Goal: Information Seeking & Learning: Learn about a topic

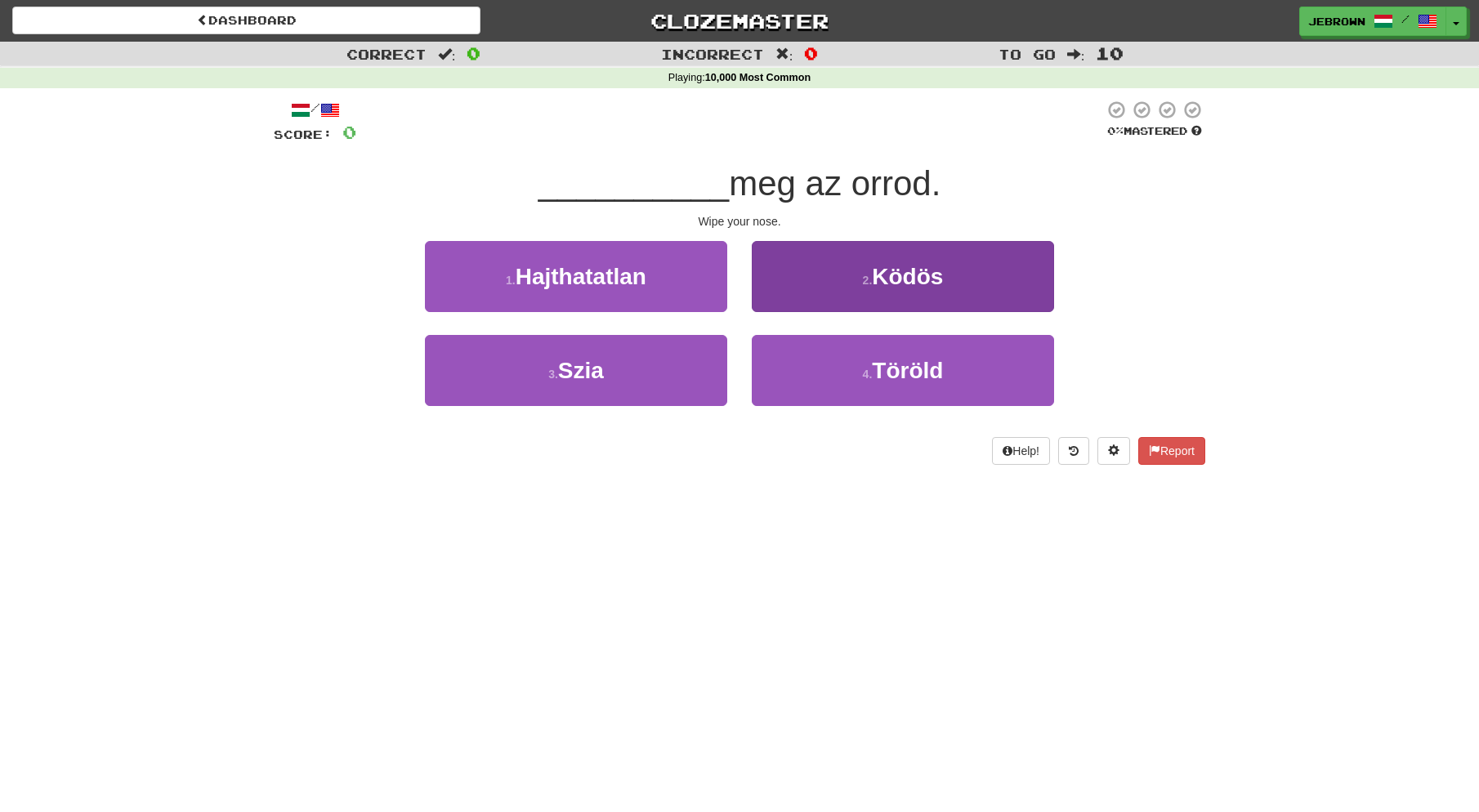
click at [826, 370] on button "4 . Töröld" at bounding box center [903, 371] width 302 height 71
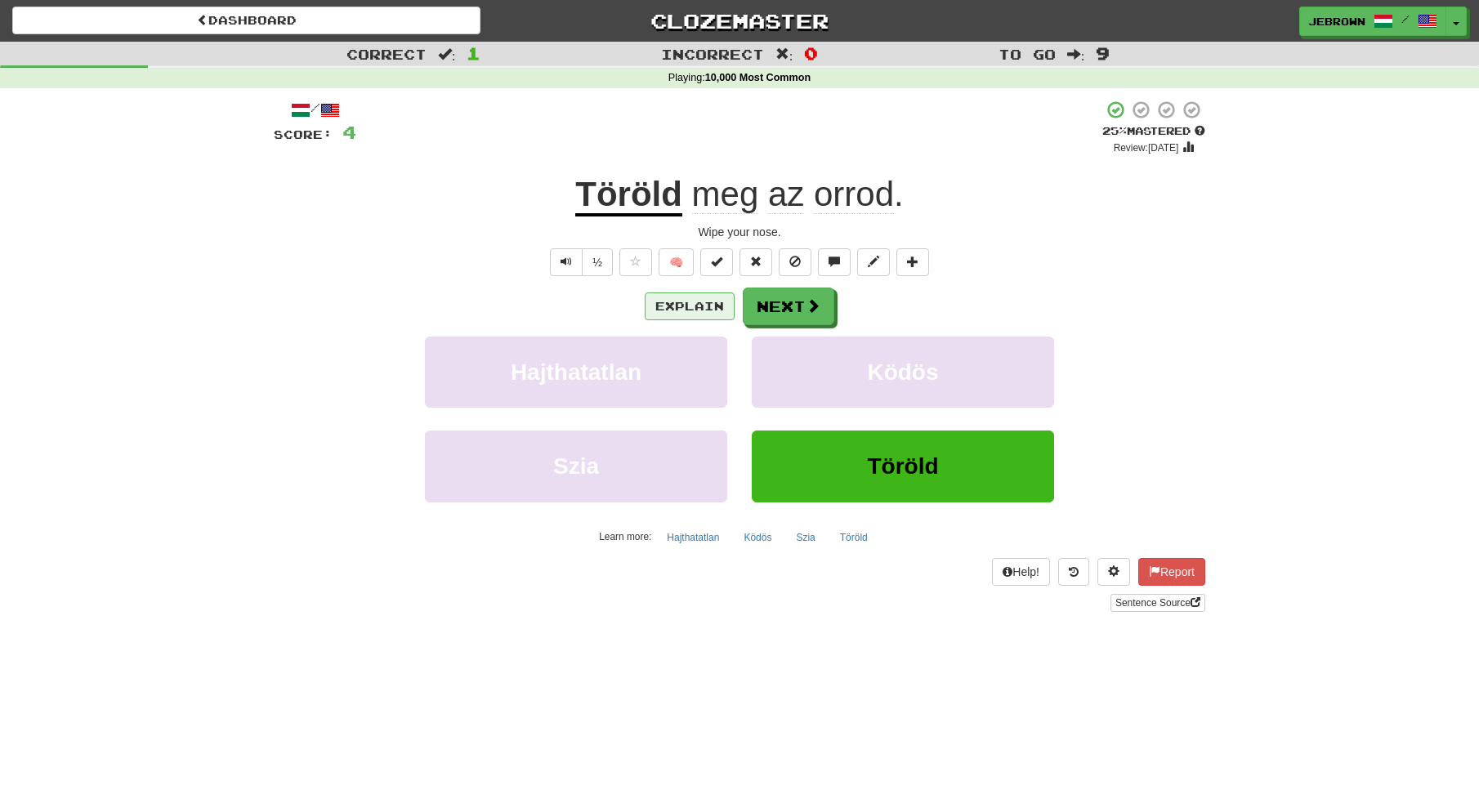
click at [687, 305] on button "Explain" at bounding box center [690, 306] width 90 height 28
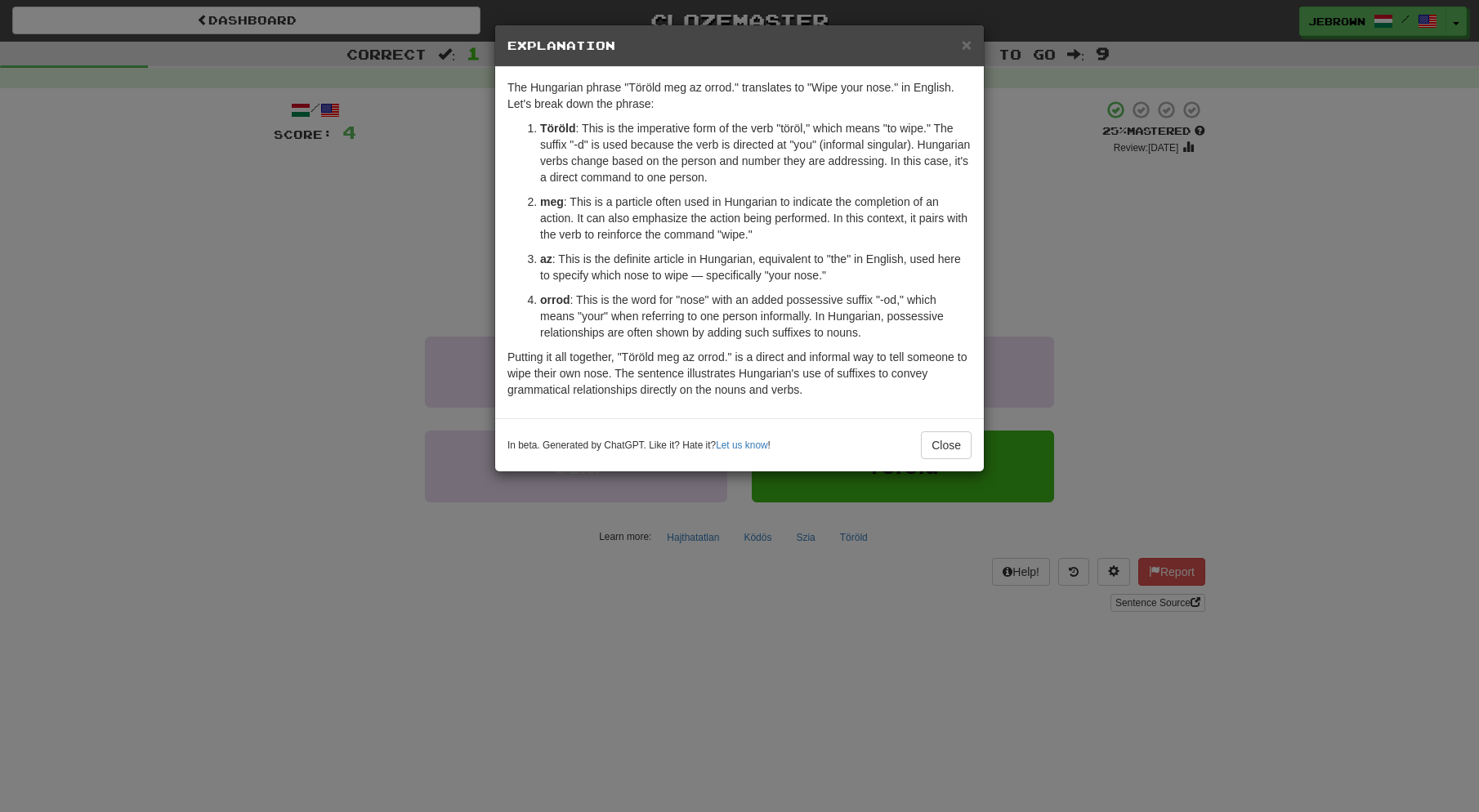
click at [965, 47] on span "×" at bounding box center [966, 44] width 10 height 19
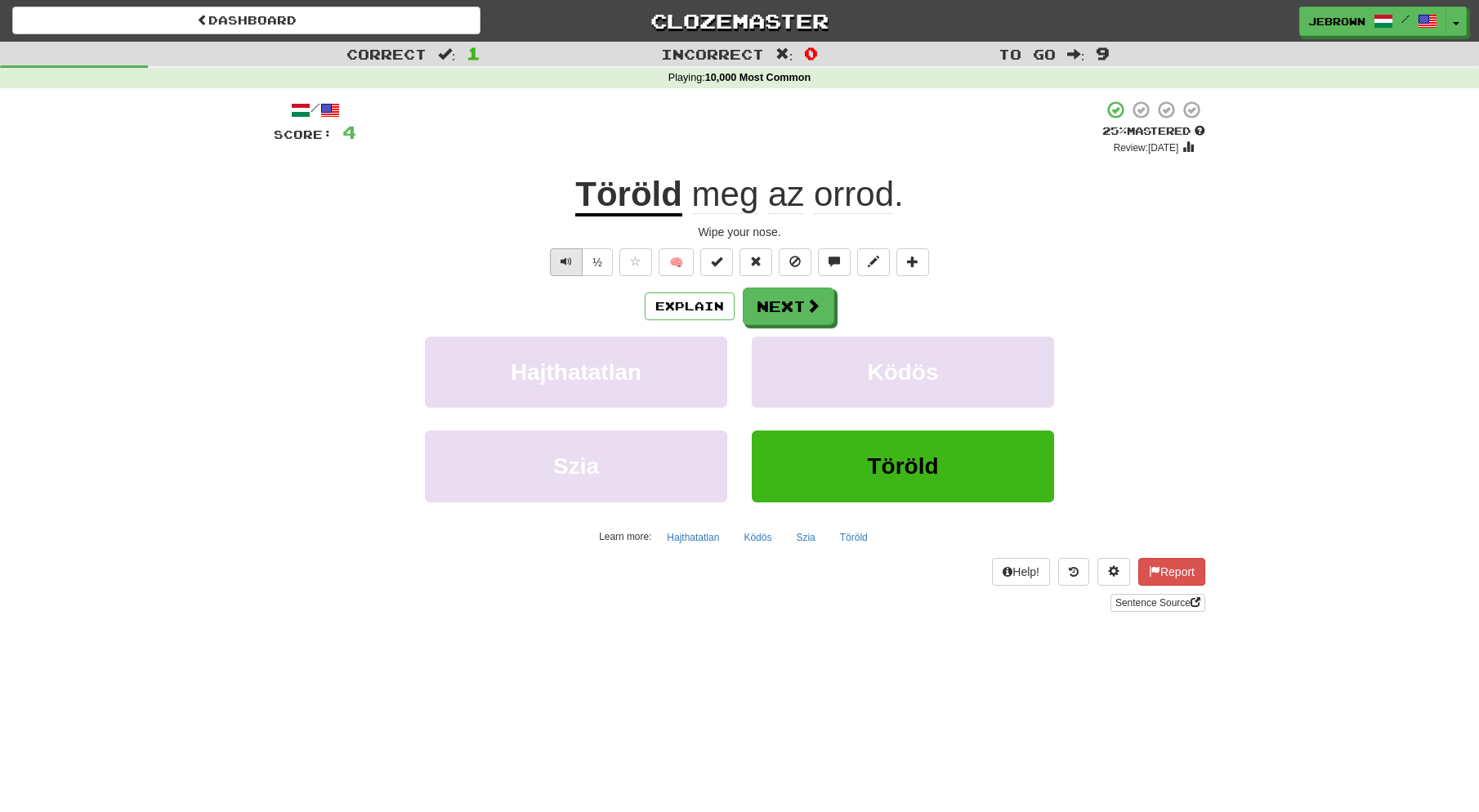
click at [563, 261] on span "Text-to-speech controls" at bounding box center [566, 260] width 11 height 11
click at [787, 308] on button "Next" at bounding box center [789, 307] width 92 height 37
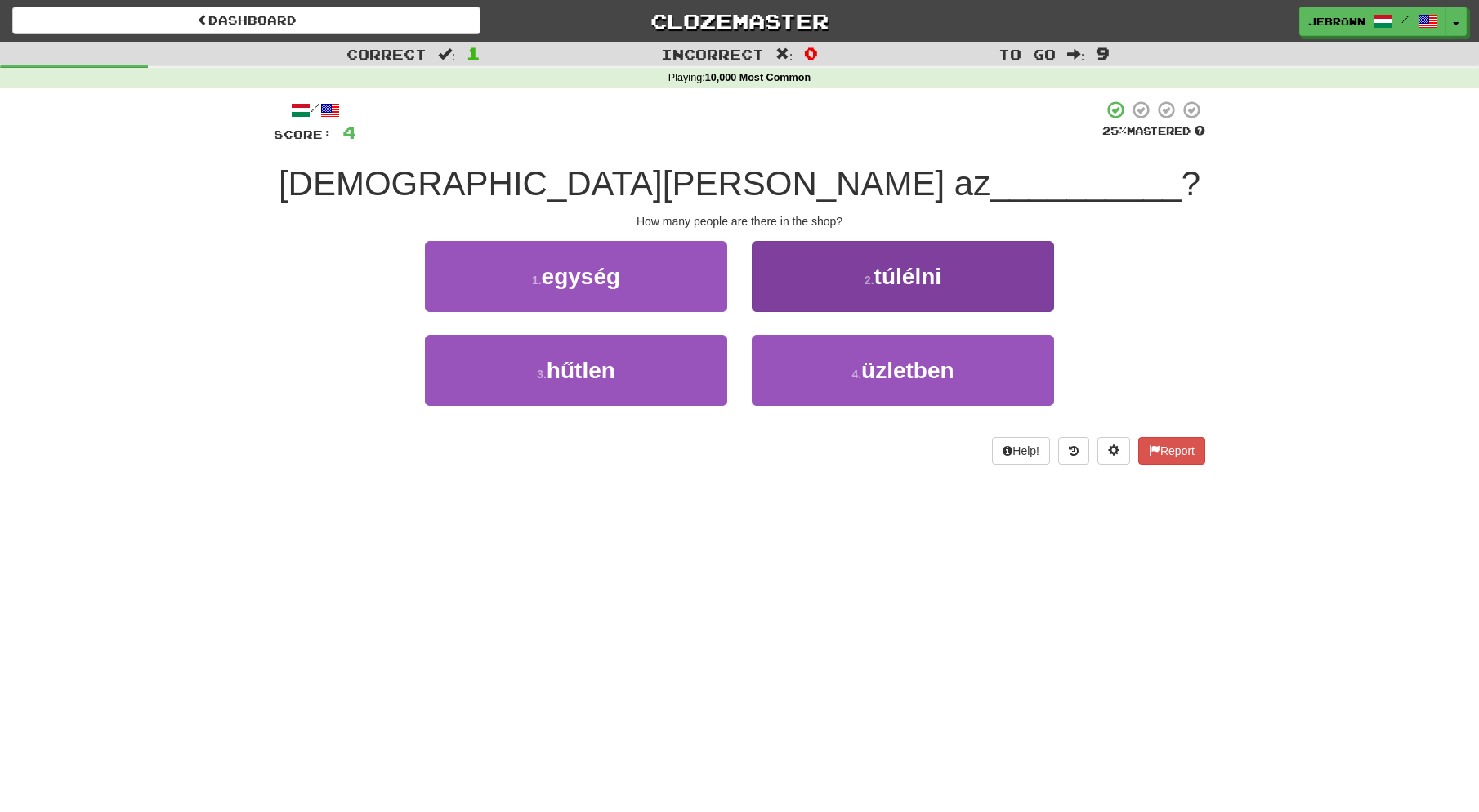
click at [864, 362] on span "üzletben" at bounding box center [908, 371] width 93 height 25
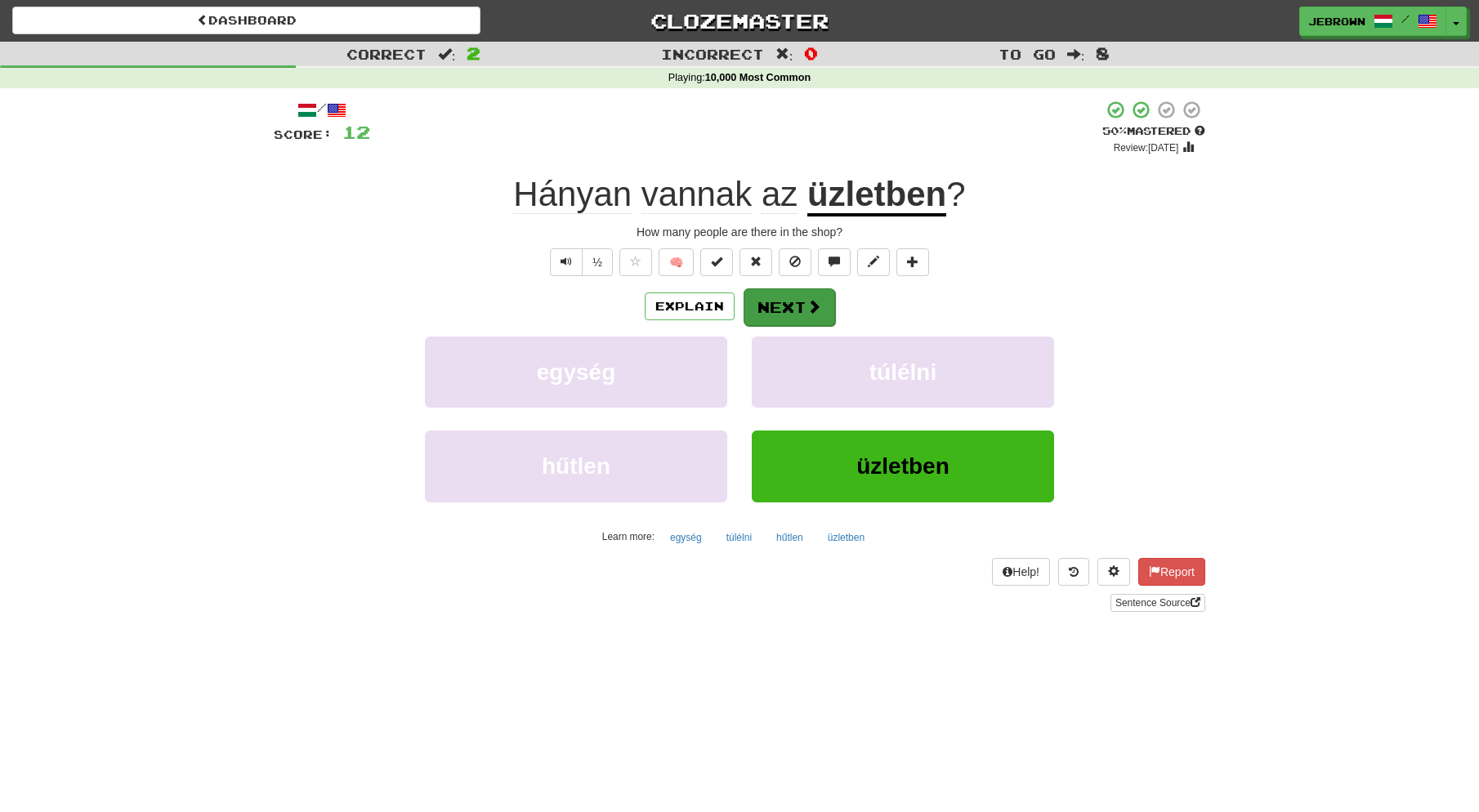
click at [796, 297] on button "Next" at bounding box center [789, 307] width 92 height 37
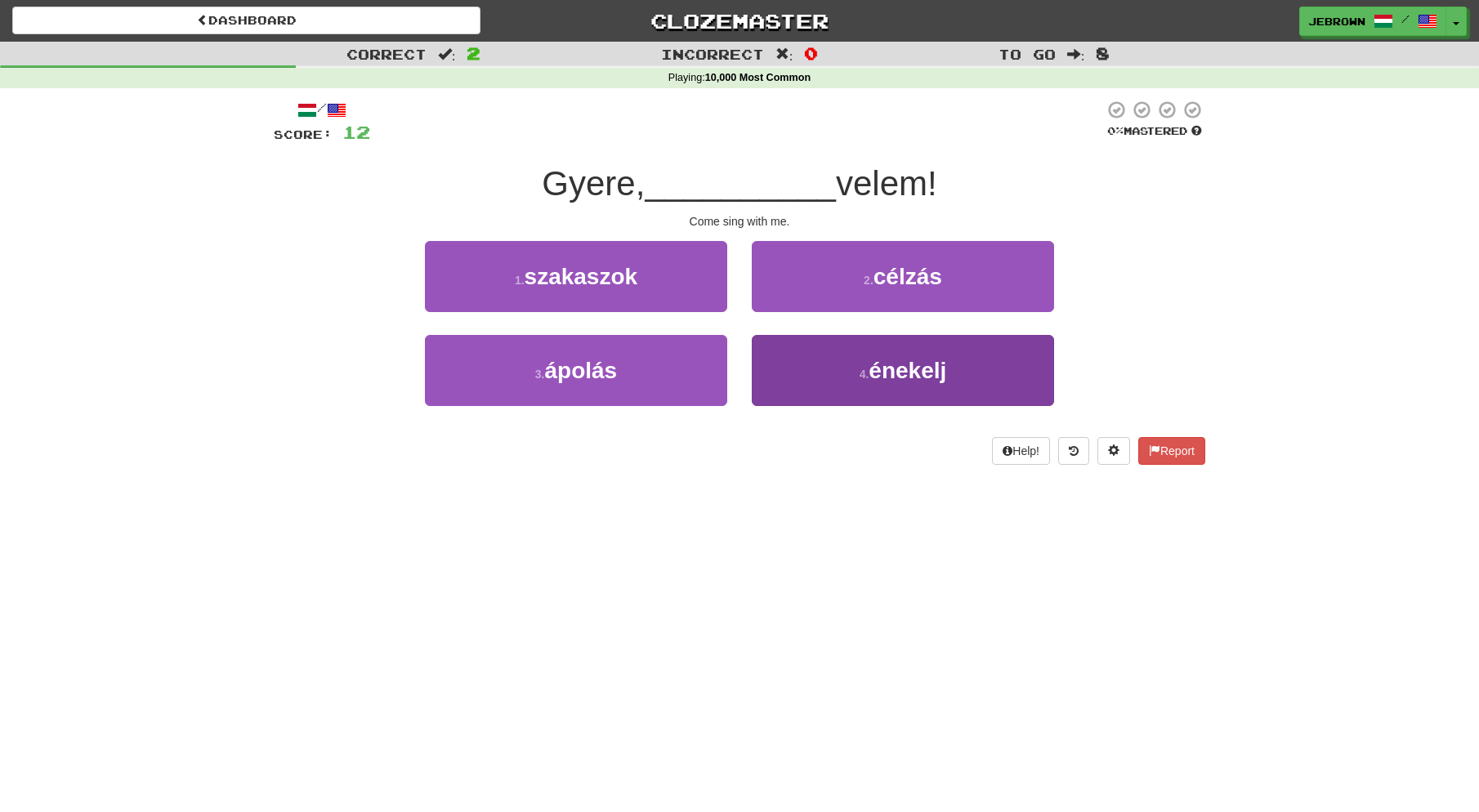
click at [880, 373] on span "énekelj" at bounding box center [907, 371] width 77 height 25
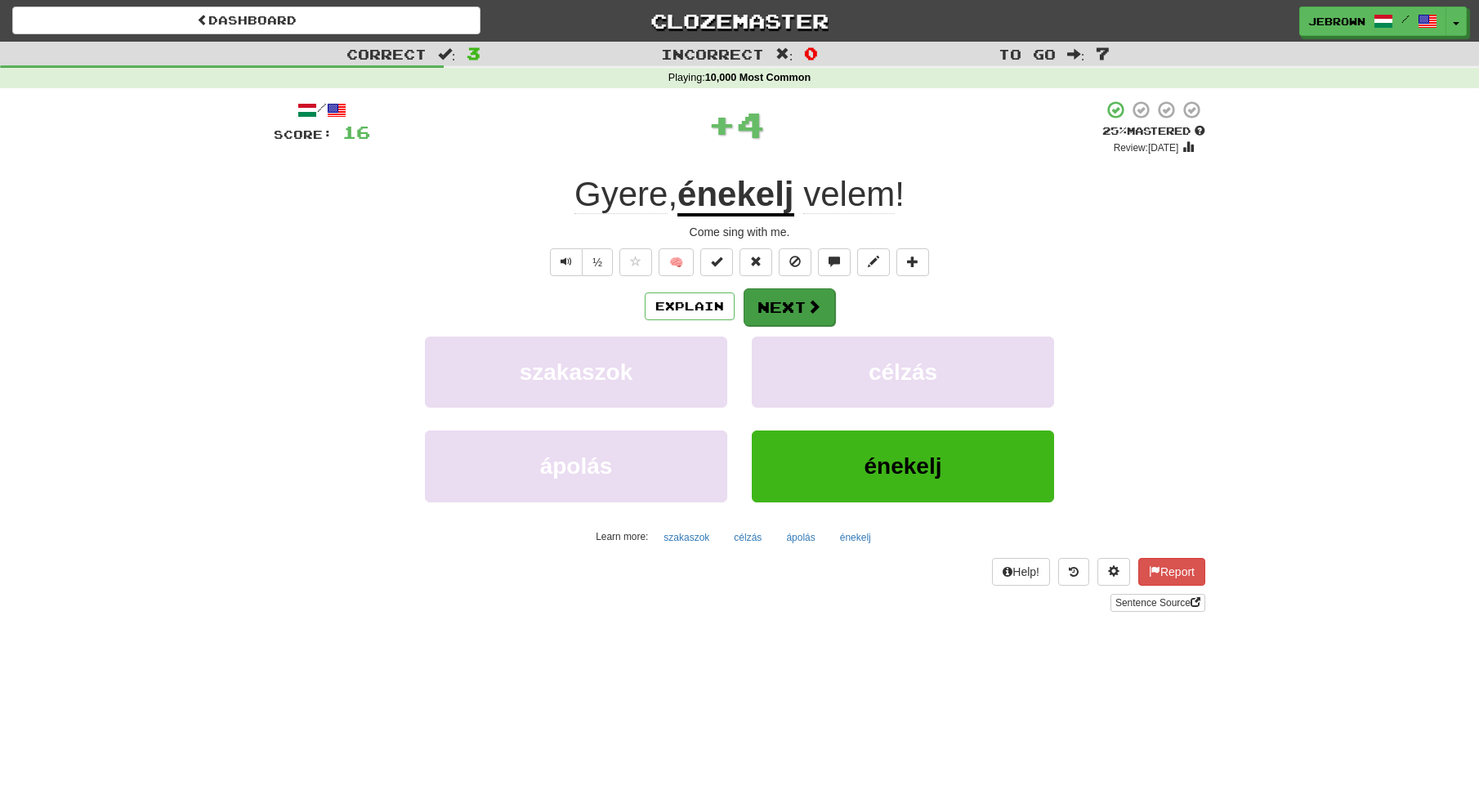
click at [781, 308] on button "Next" at bounding box center [789, 307] width 92 height 37
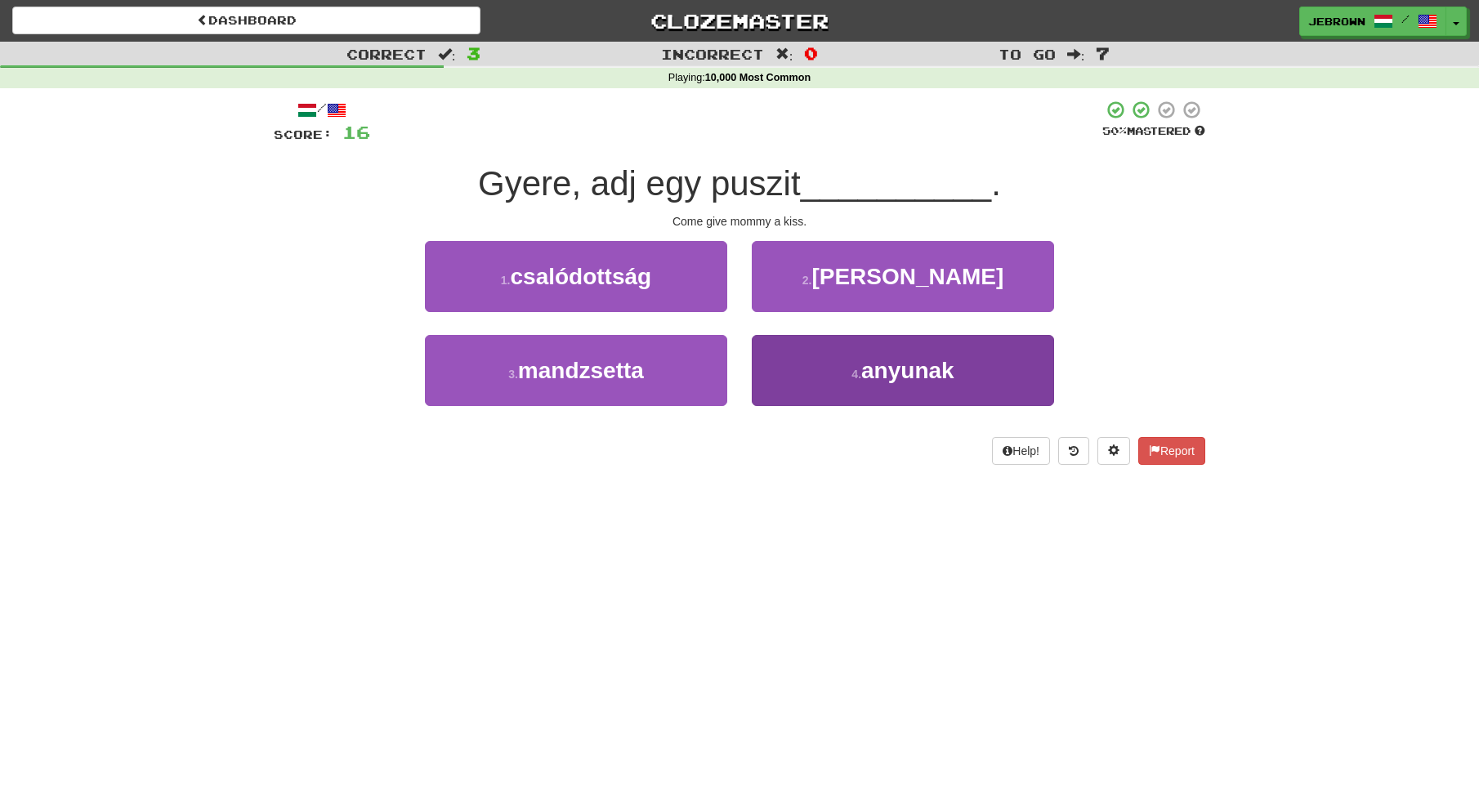
click at [863, 370] on button "4 . [GEOGRAPHIC_DATA]" at bounding box center [903, 371] width 302 height 71
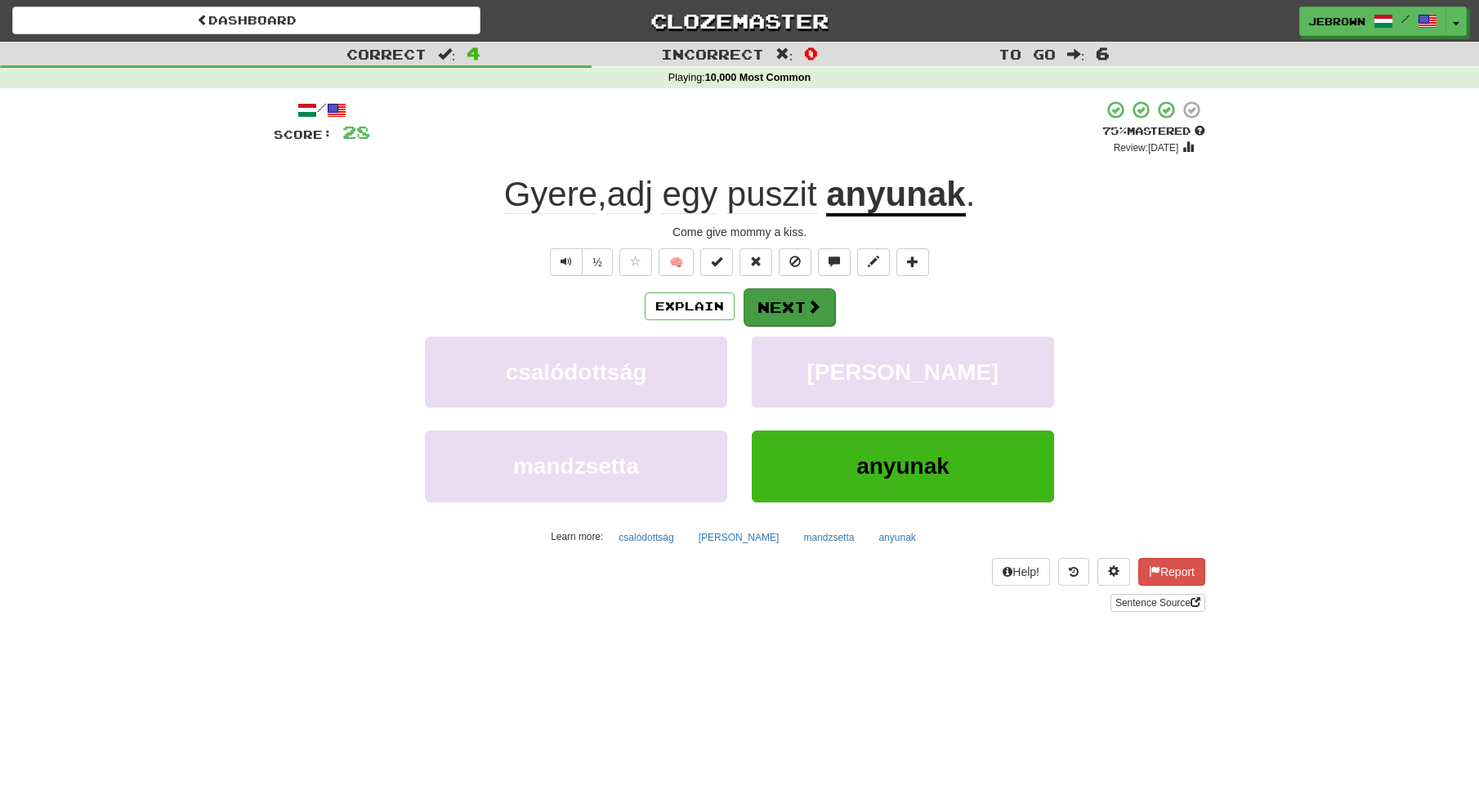
click at [787, 296] on button "Next" at bounding box center [789, 307] width 92 height 37
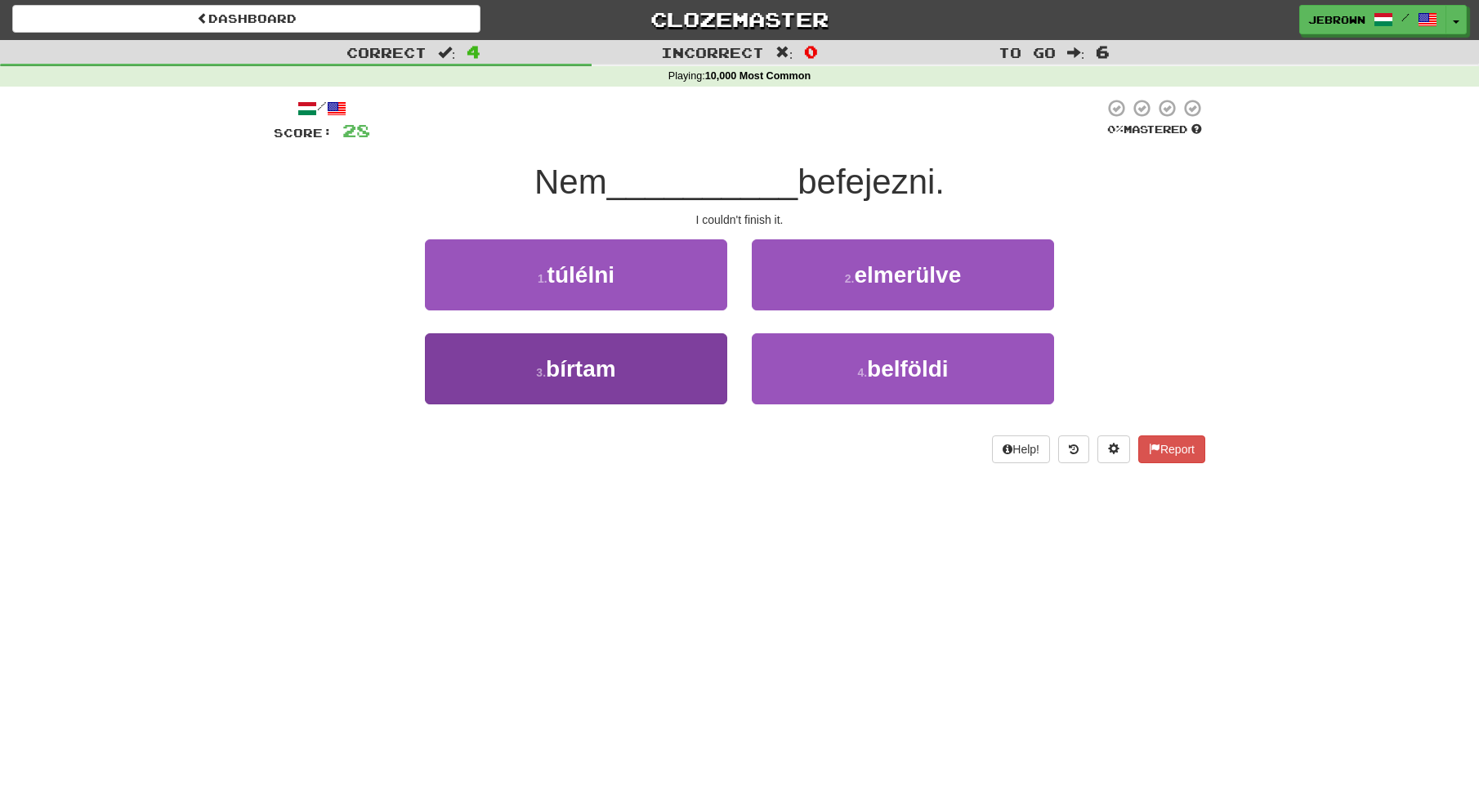
scroll to position [1, 0]
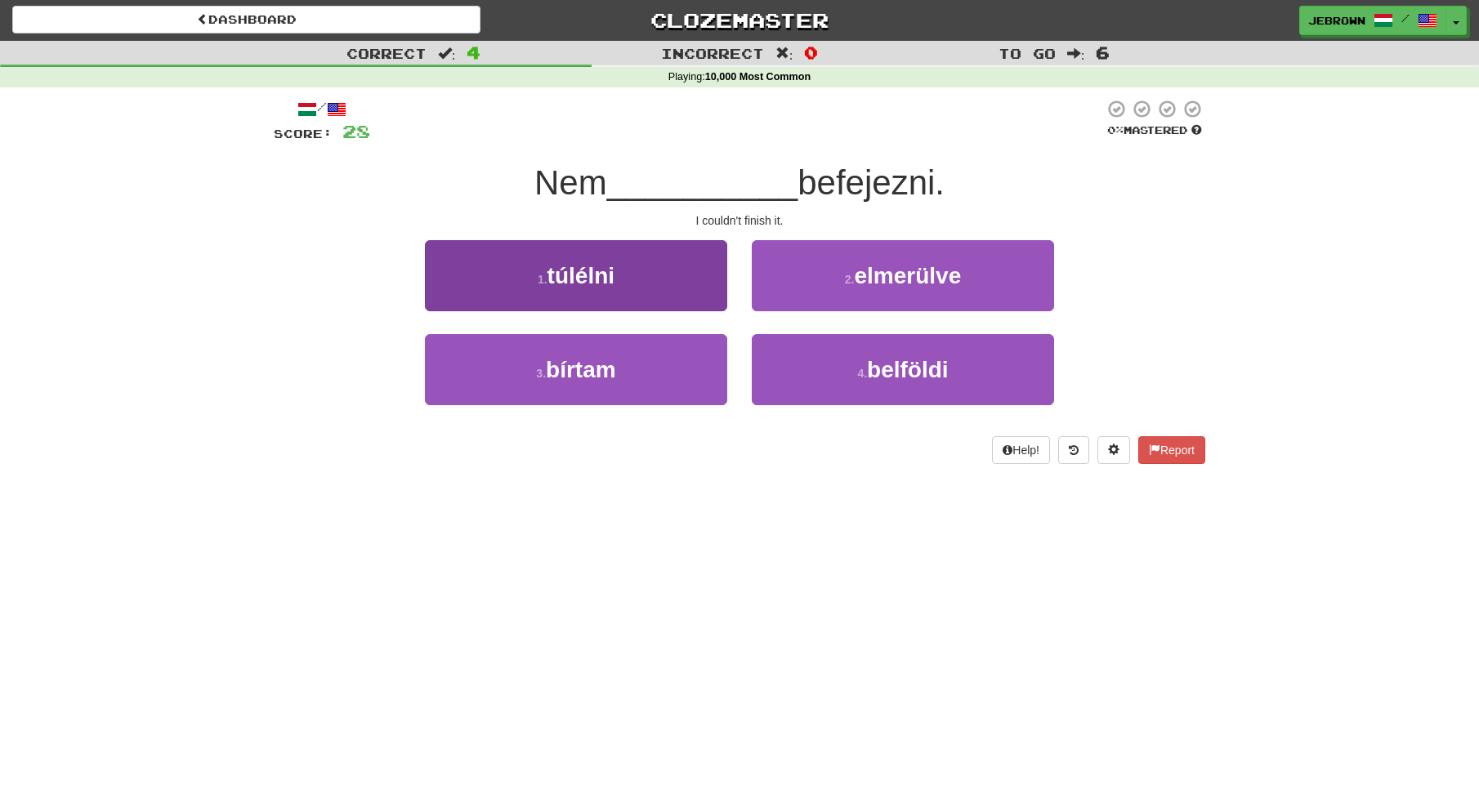
click at [644, 367] on button "3 . bírtam" at bounding box center [576, 370] width 302 height 71
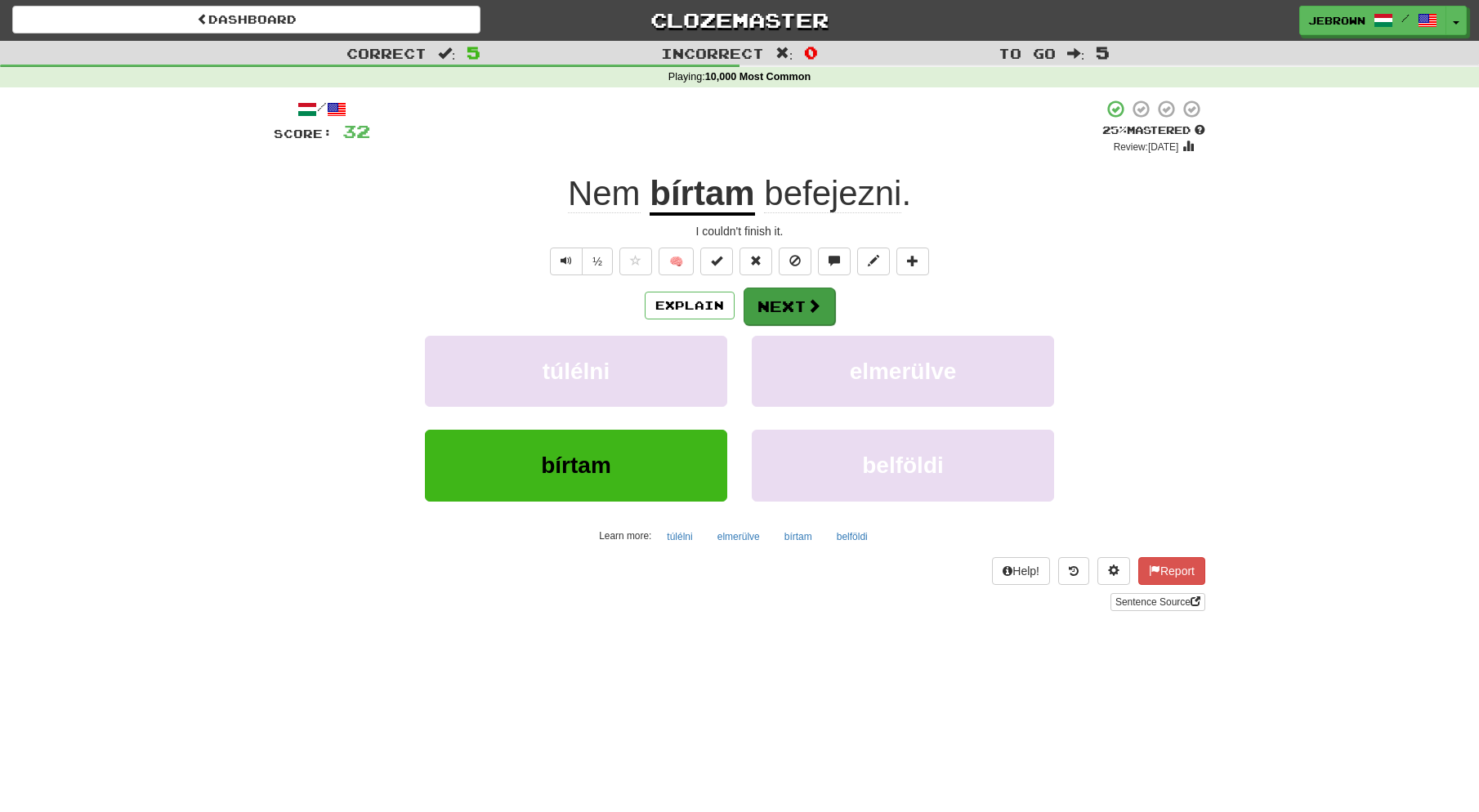
click at [801, 299] on button "Next" at bounding box center [789, 306] width 92 height 37
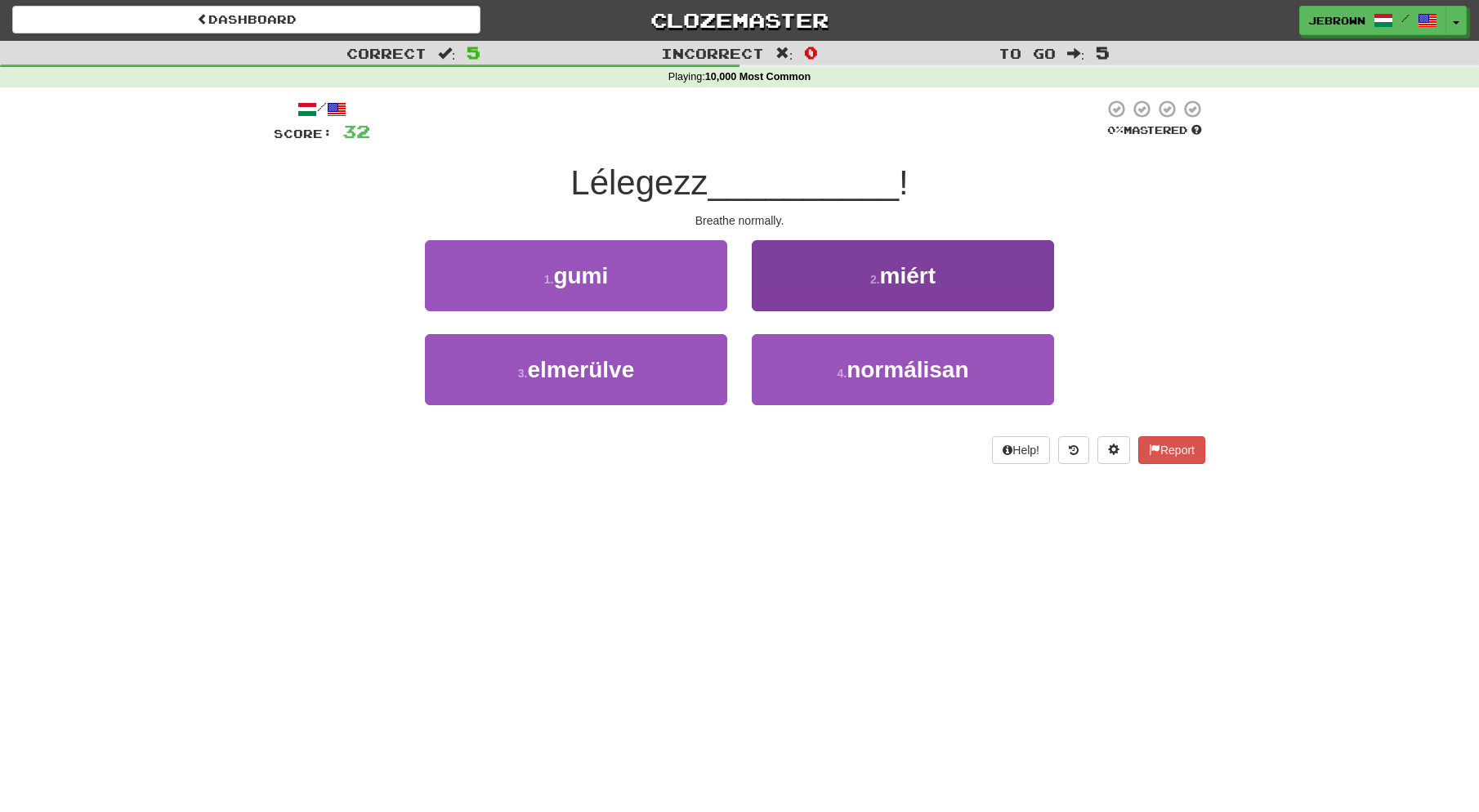
click at [869, 370] on span "normálisan" at bounding box center [907, 370] width 121 height 25
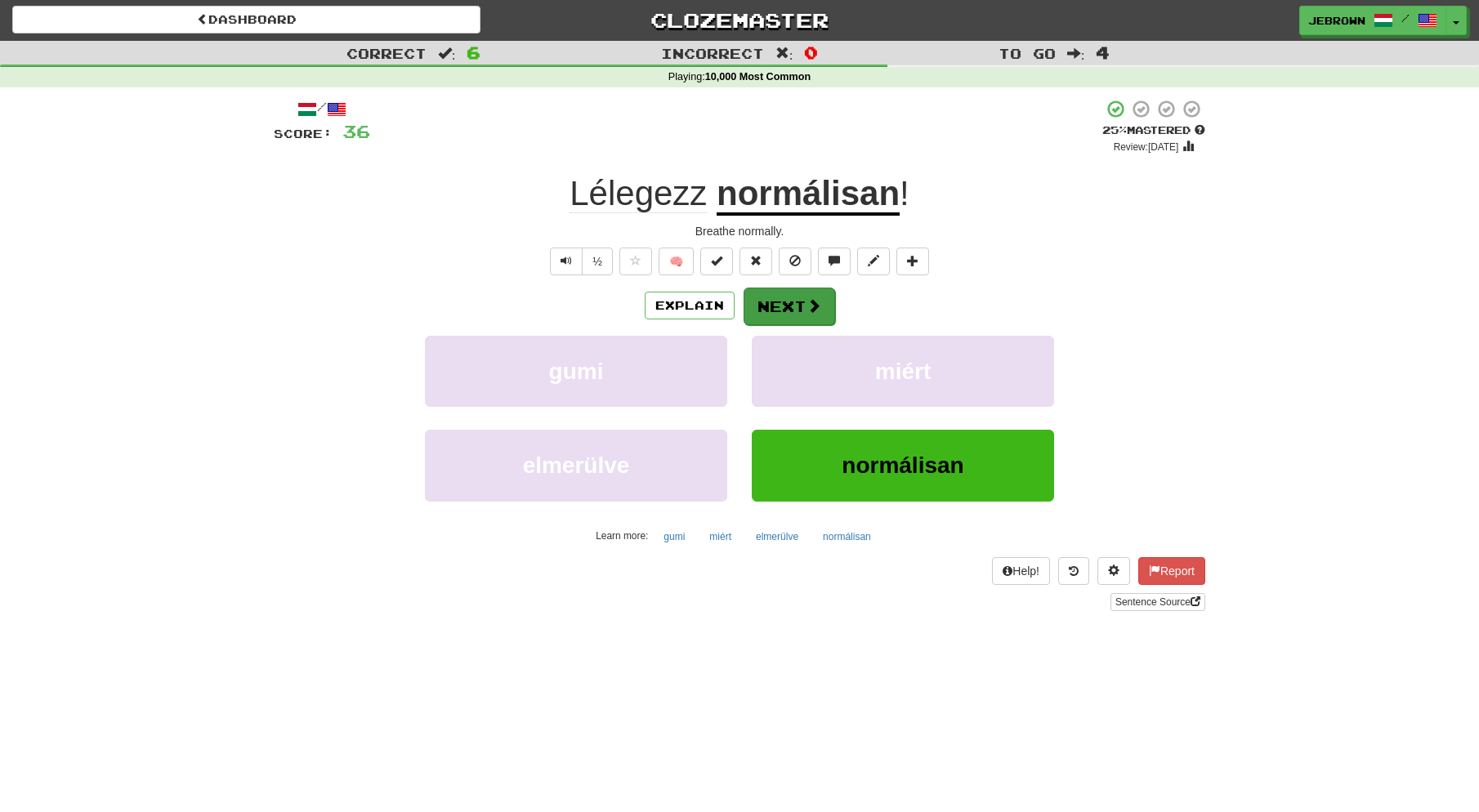
click at [787, 300] on button "Next" at bounding box center [789, 306] width 92 height 37
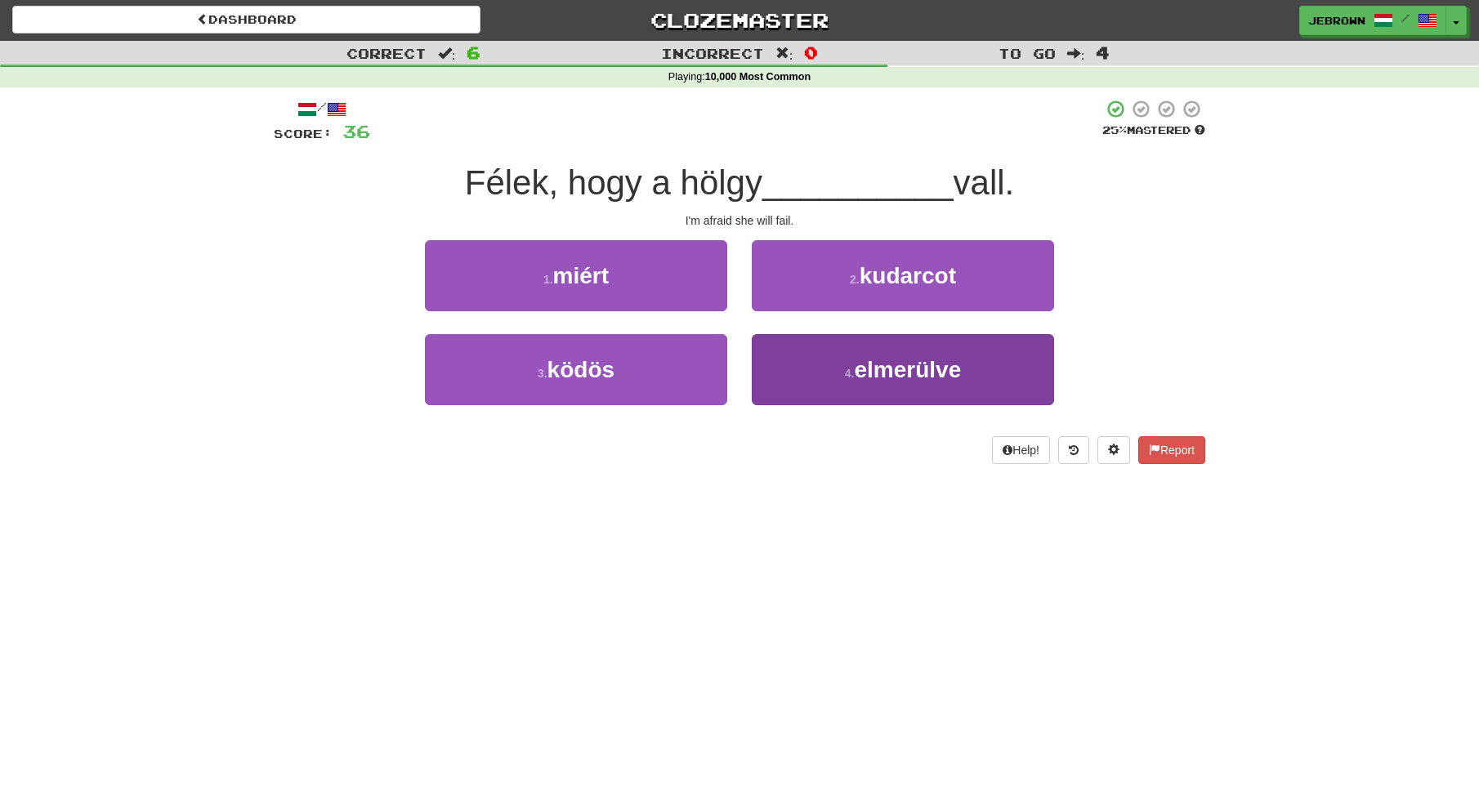
click at [856, 357] on span "elmerülve" at bounding box center [907, 370] width 107 height 25
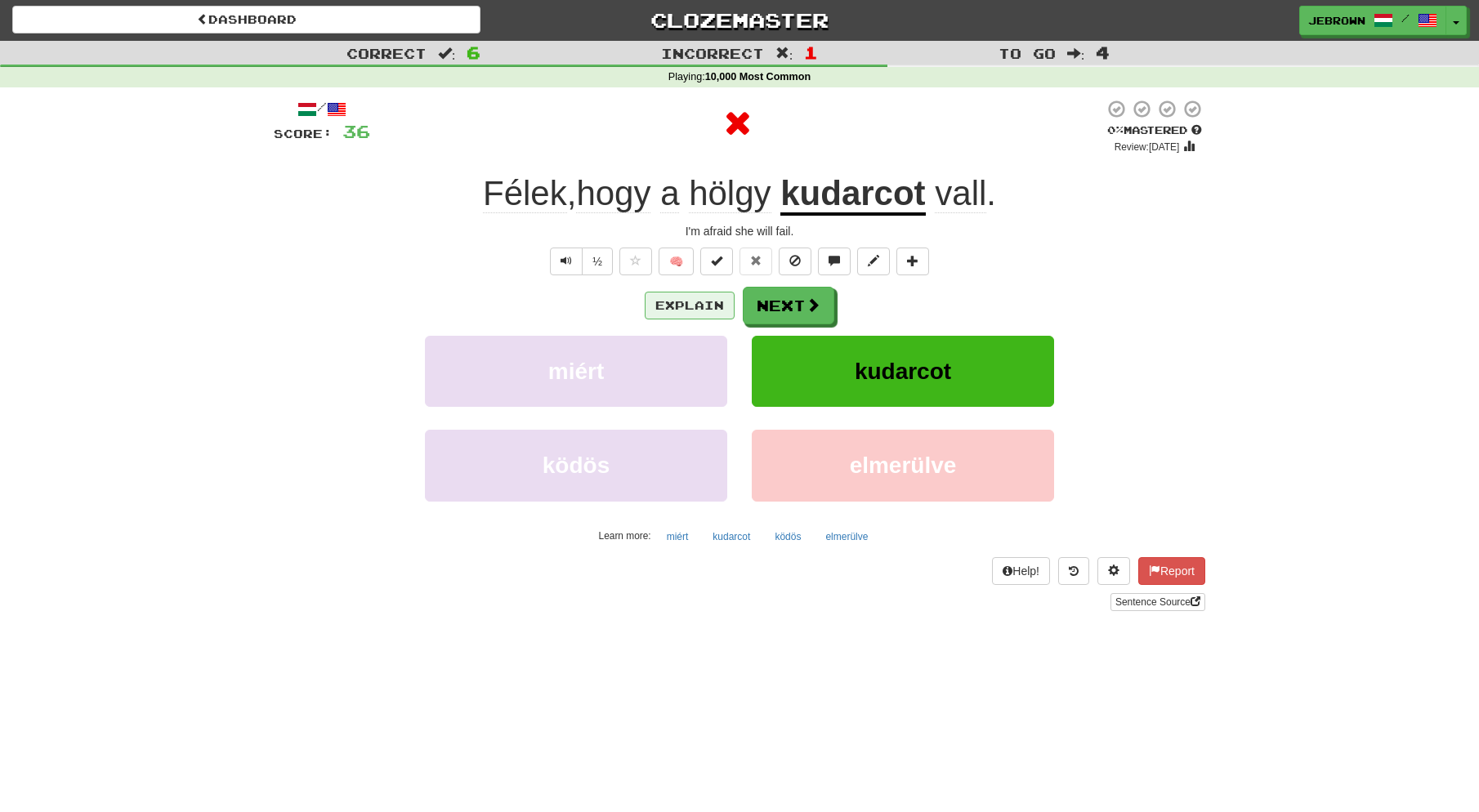
click at [697, 304] on button "Explain" at bounding box center [690, 305] width 90 height 28
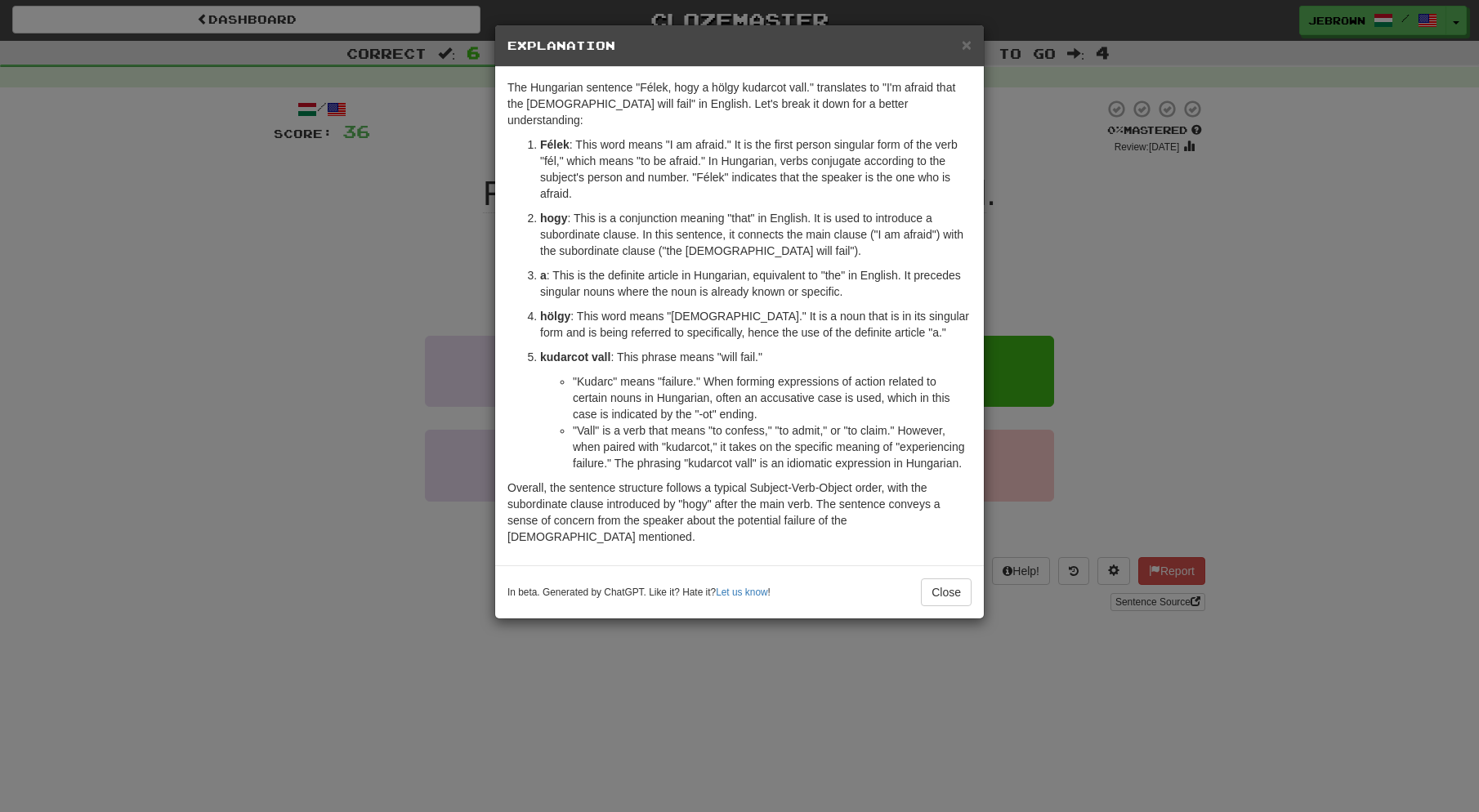
click at [965, 46] on span "×" at bounding box center [966, 44] width 10 height 19
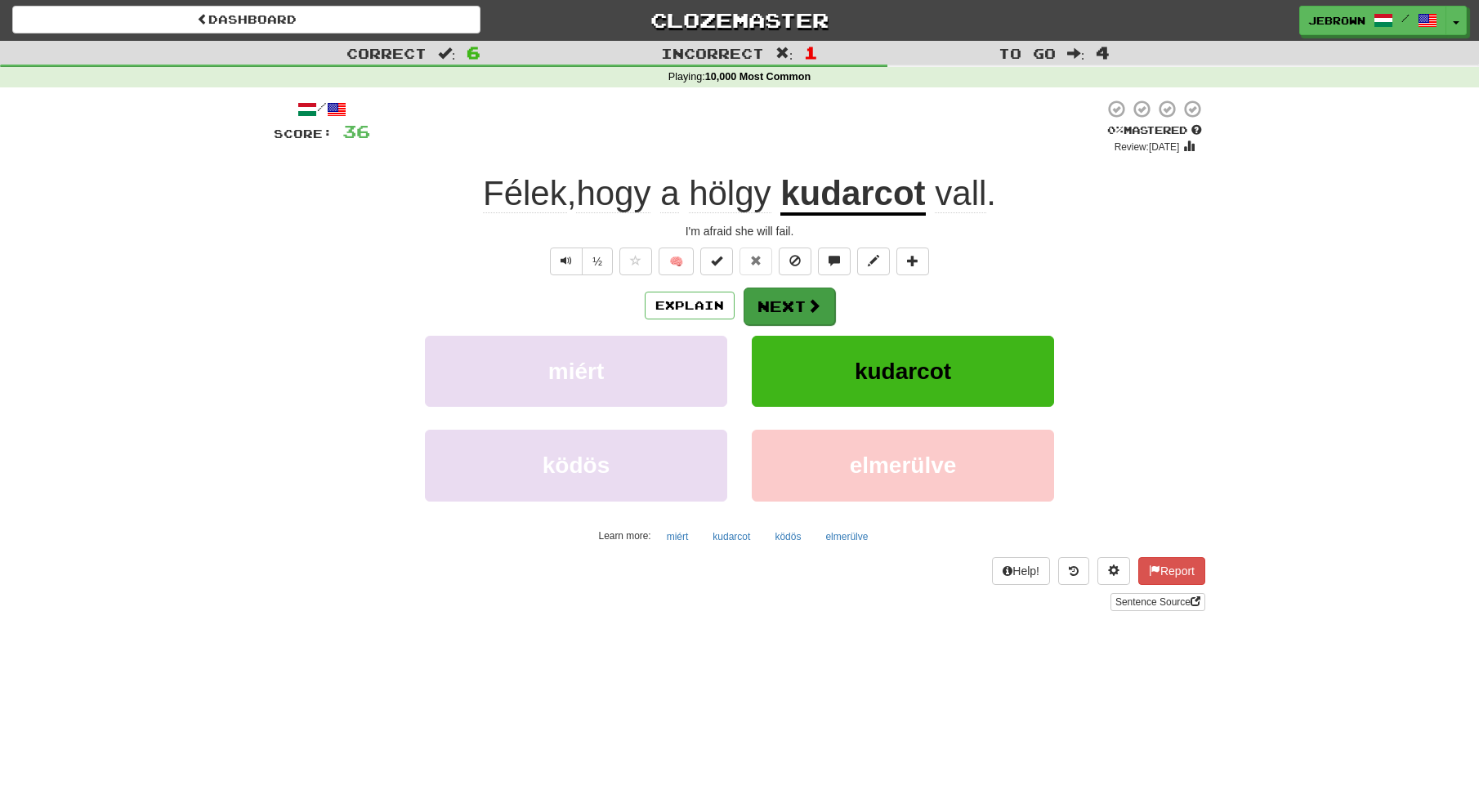
click at [782, 299] on button "Next" at bounding box center [789, 306] width 92 height 37
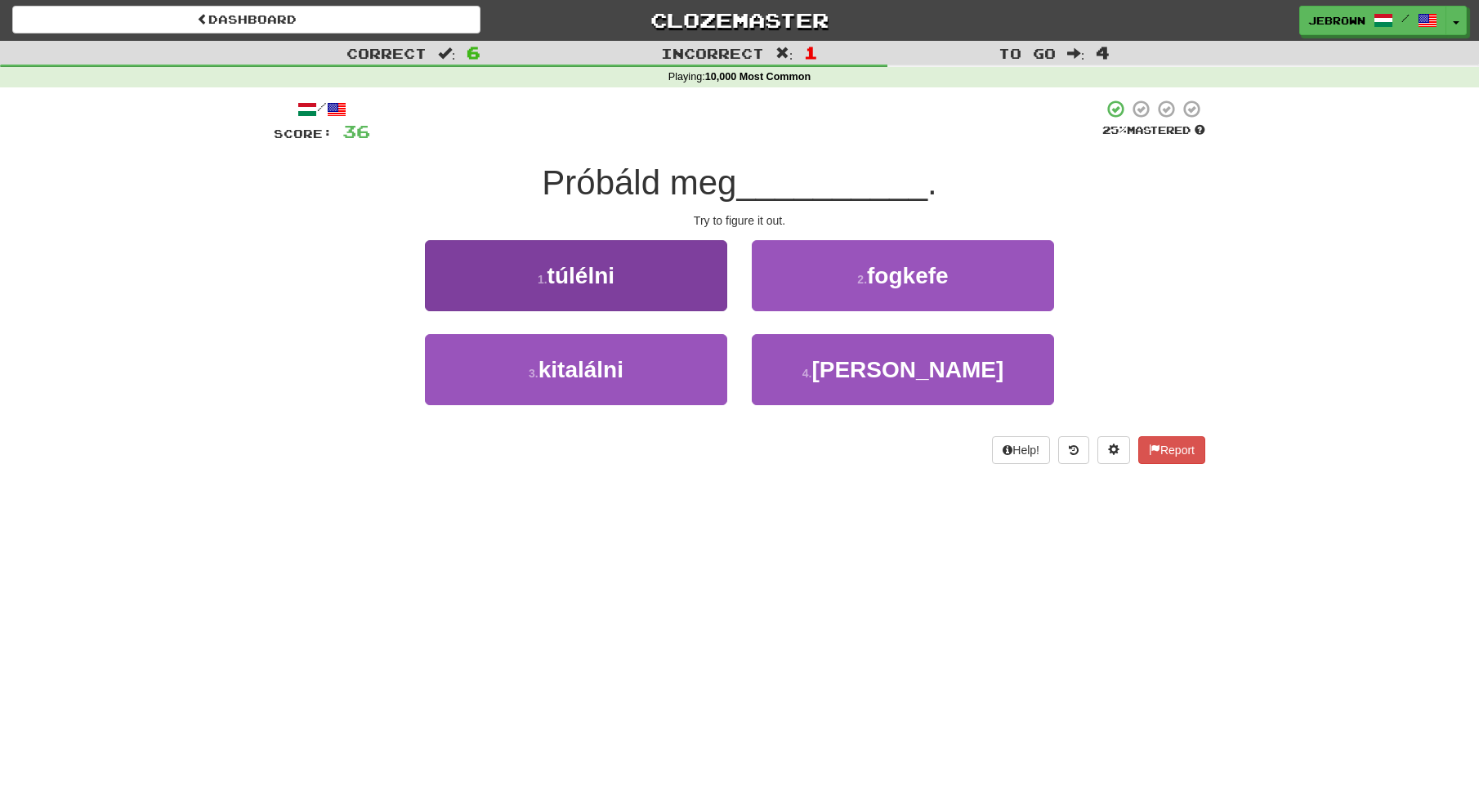
click at [627, 377] on button "3 . [GEOGRAPHIC_DATA]" at bounding box center [576, 370] width 302 height 71
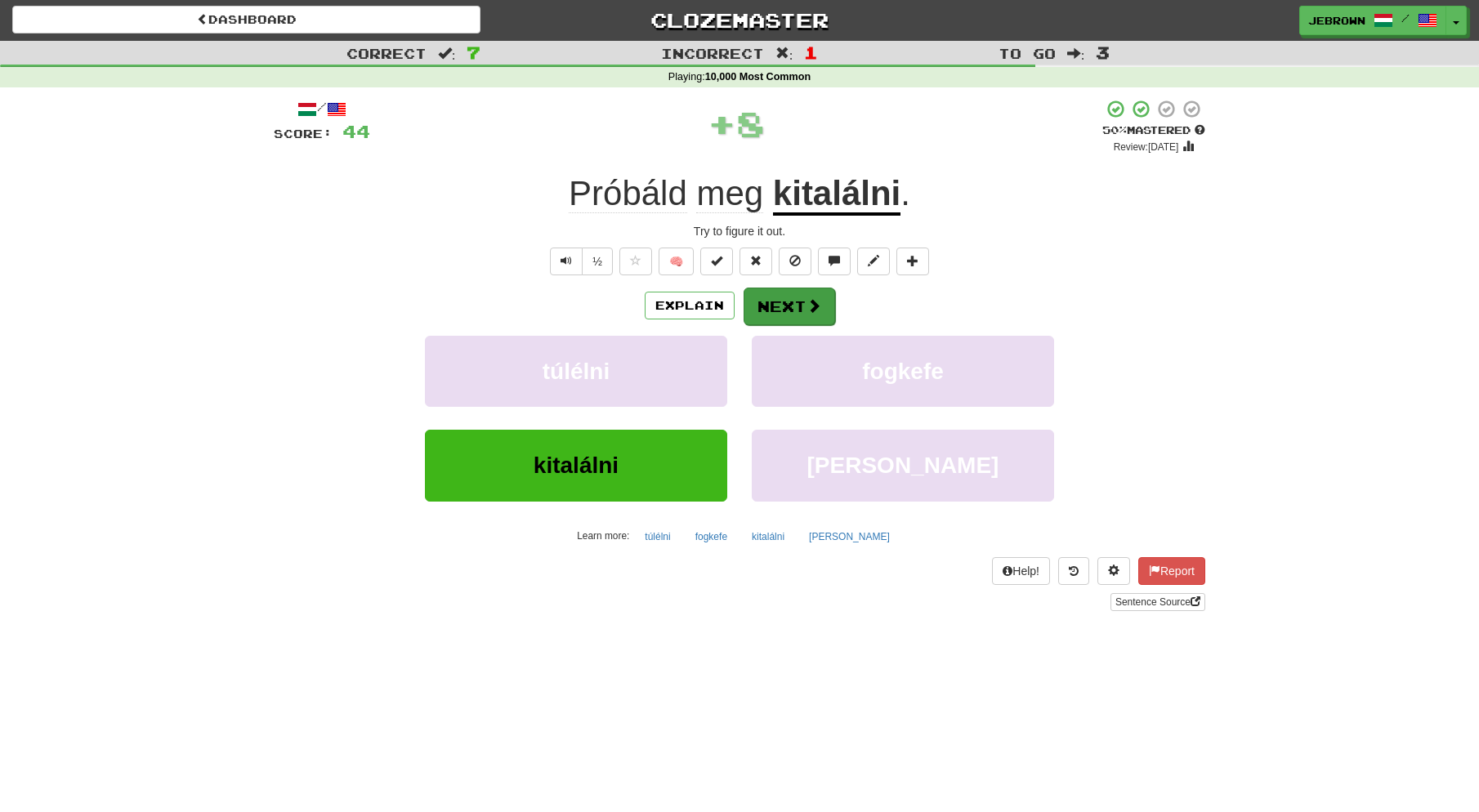
click at [785, 299] on button "Next" at bounding box center [789, 306] width 92 height 37
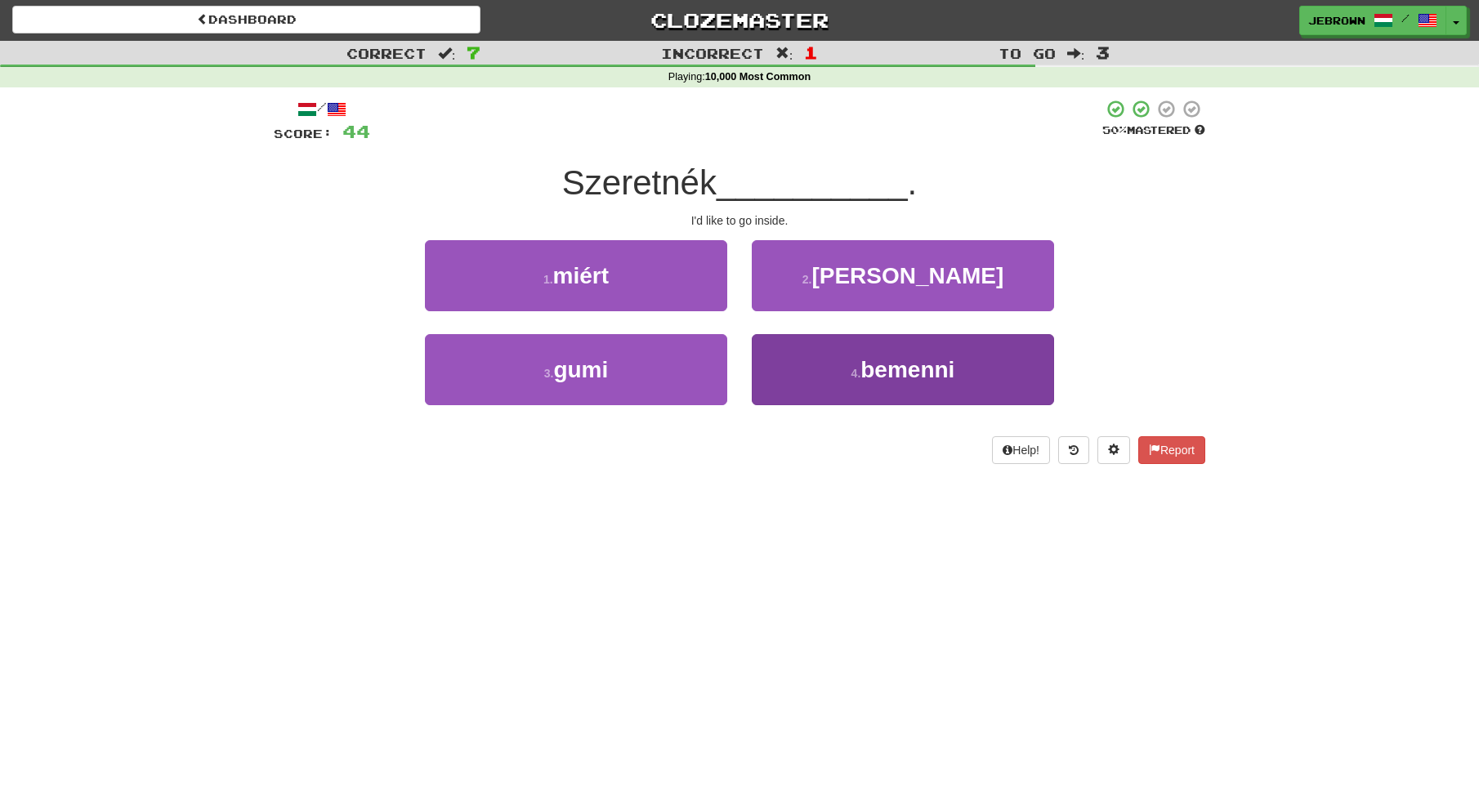
click at [899, 373] on span "bemenni" at bounding box center [907, 370] width 94 height 25
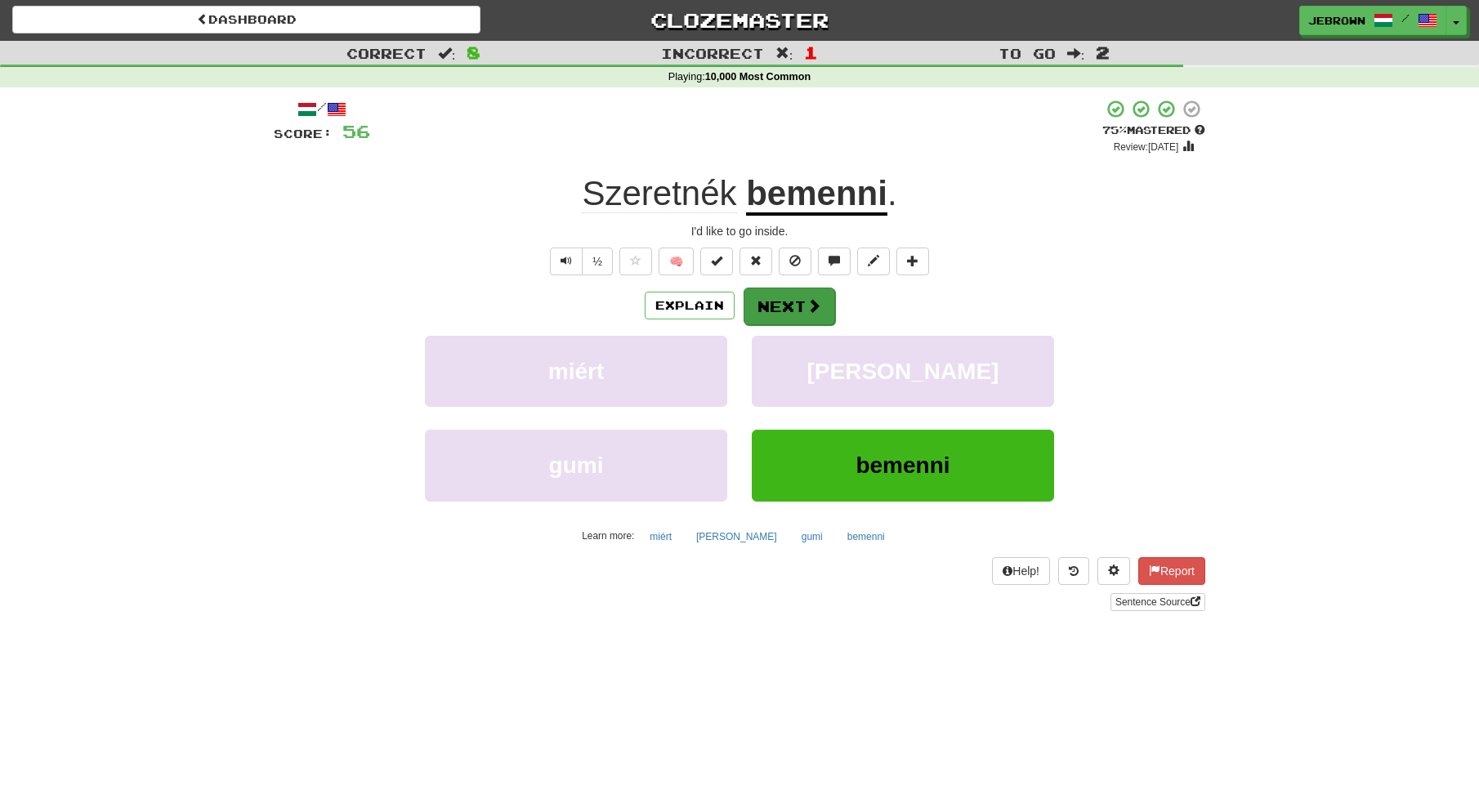
click at [798, 301] on button "Next" at bounding box center [789, 306] width 92 height 37
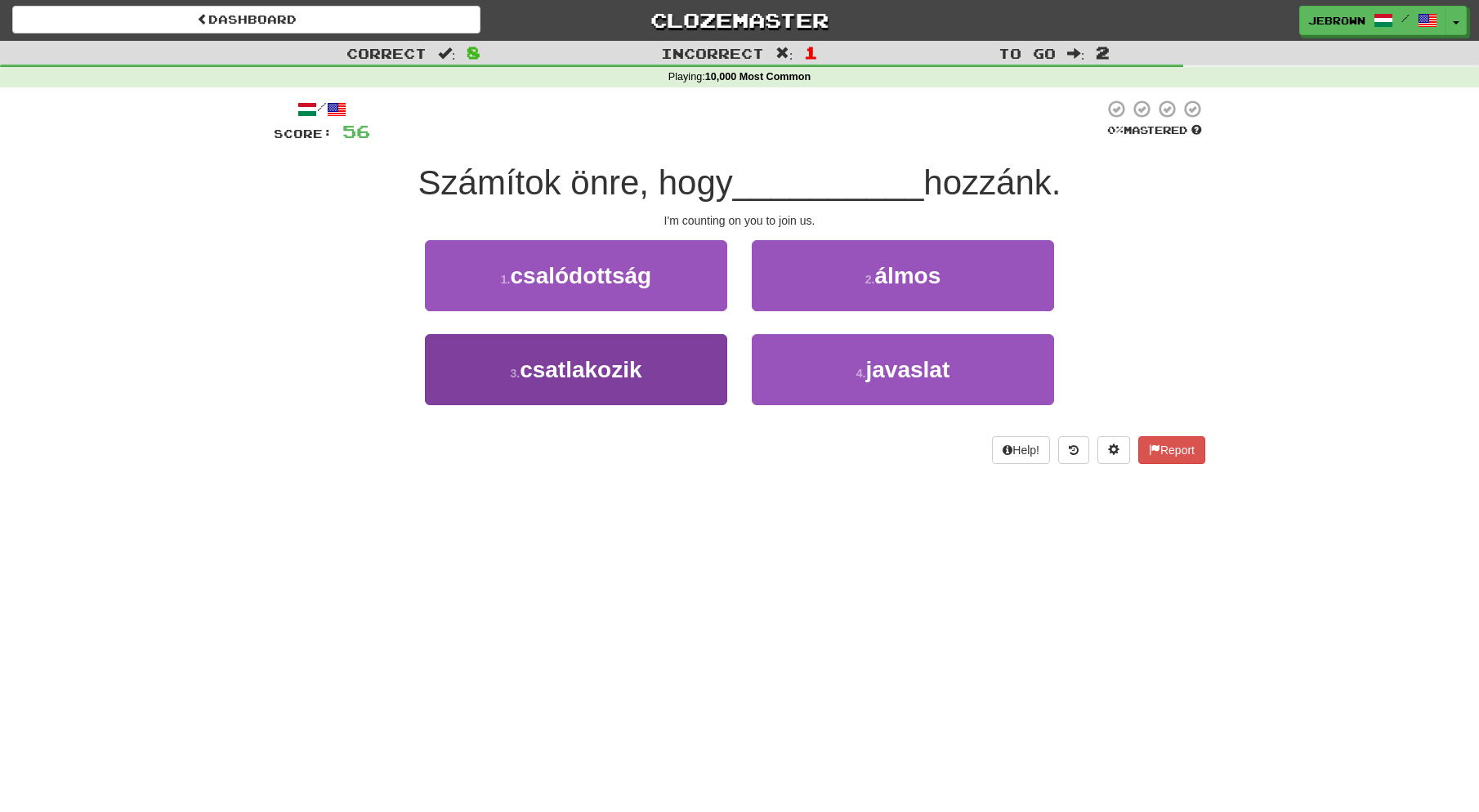
click at [658, 358] on button "3 . csatlakozik" at bounding box center [576, 370] width 302 height 71
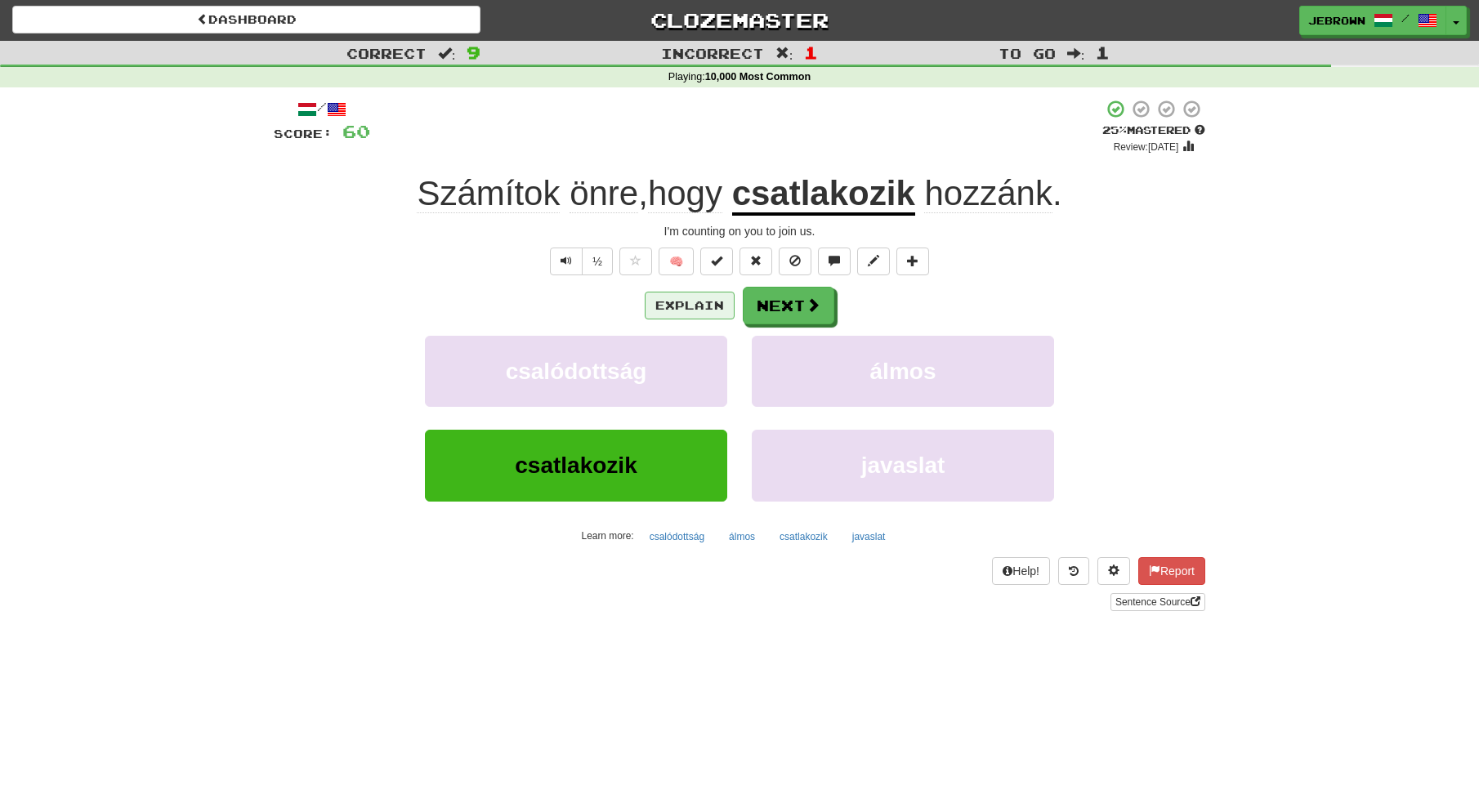
click at [686, 299] on button "Explain" at bounding box center [690, 305] width 90 height 28
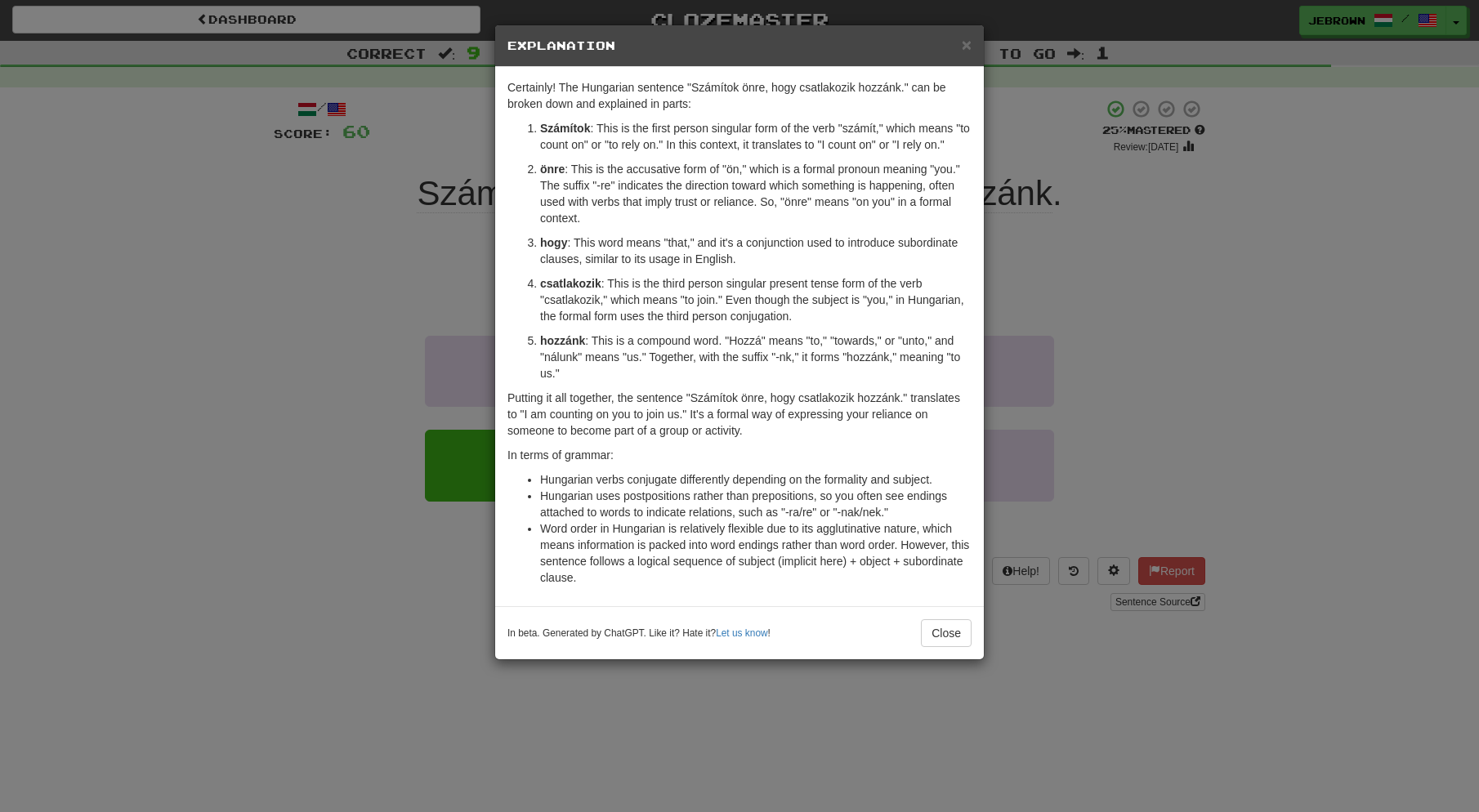
click at [966, 44] on span "×" at bounding box center [966, 44] width 10 height 19
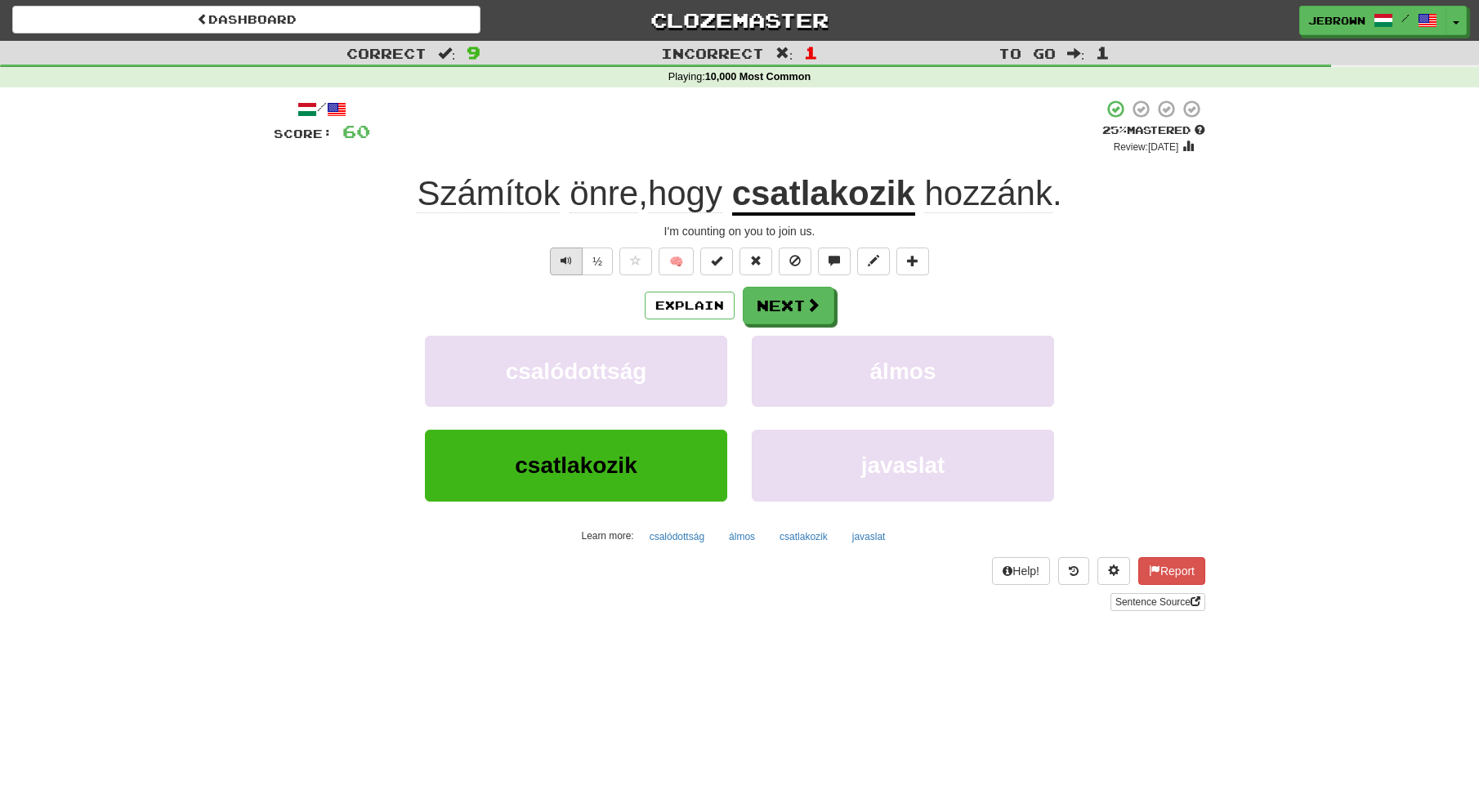
click at [568, 262] on span "Text-to-speech controls" at bounding box center [566, 260] width 11 height 11
click at [804, 299] on button "Next" at bounding box center [789, 306] width 92 height 37
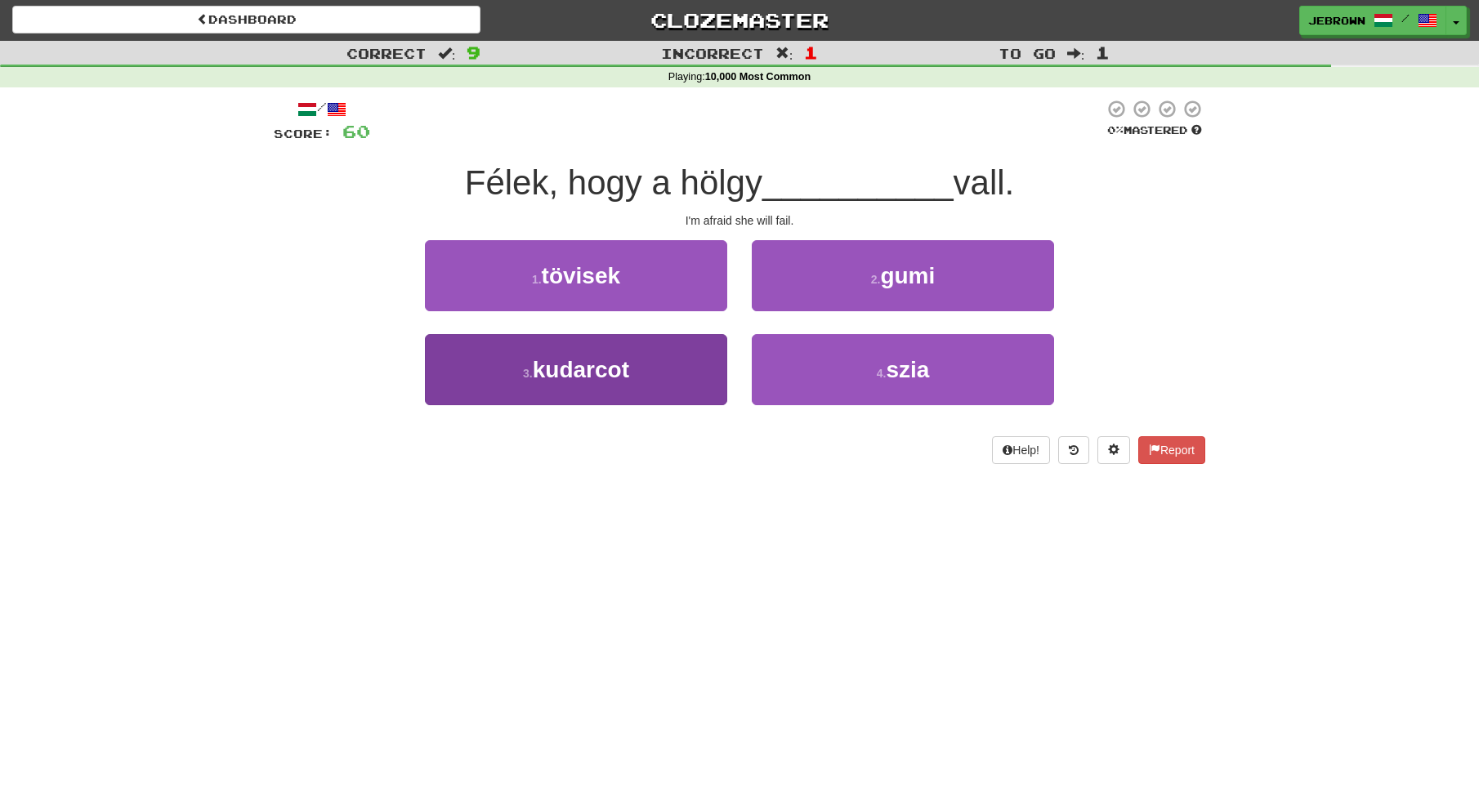
click at [663, 351] on button "3 . kudarcot" at bounding box center [576, 370] width 302 height 71
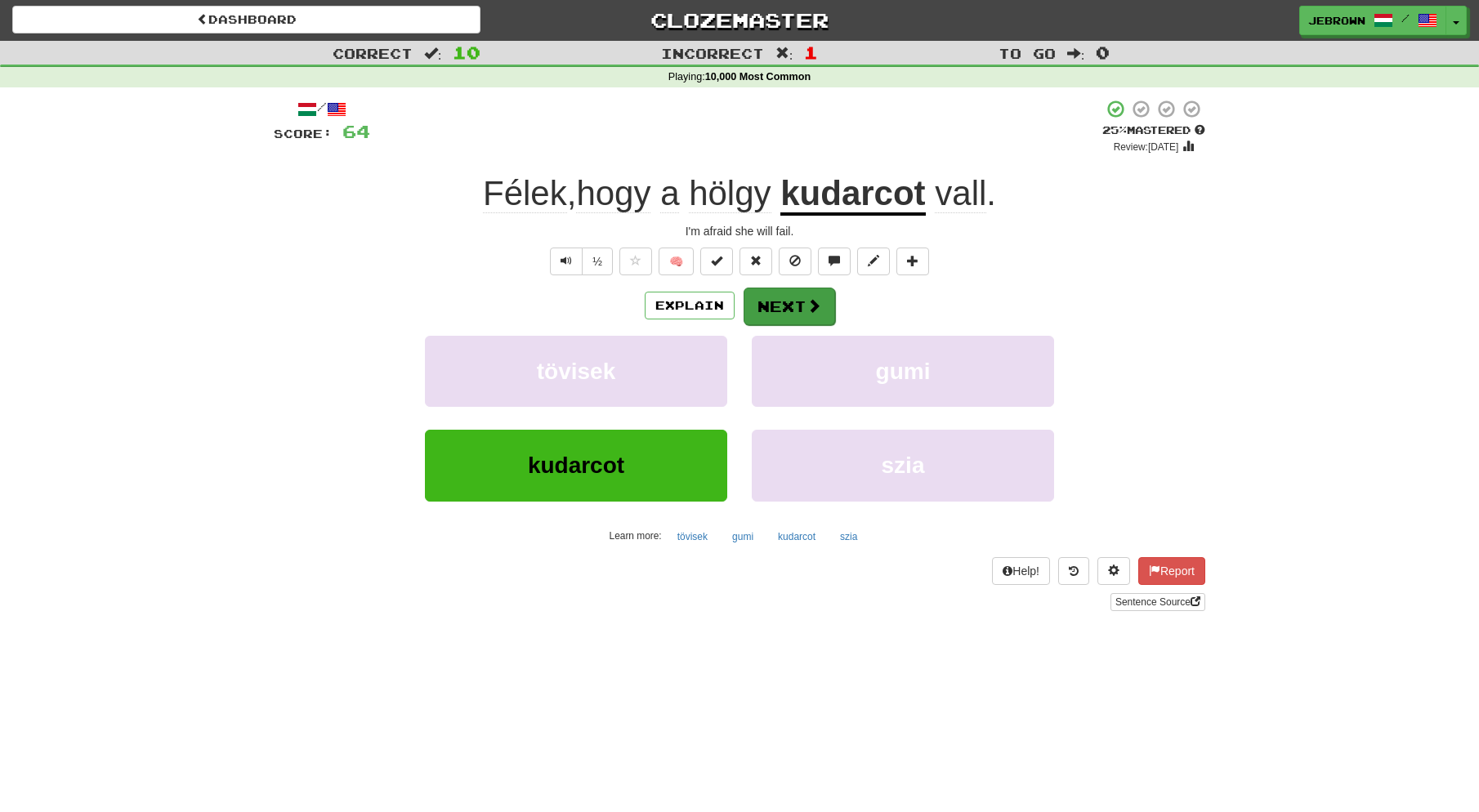
click at [793, 299] on button "Next" at bounding box center [789, 306] width 92 height 37
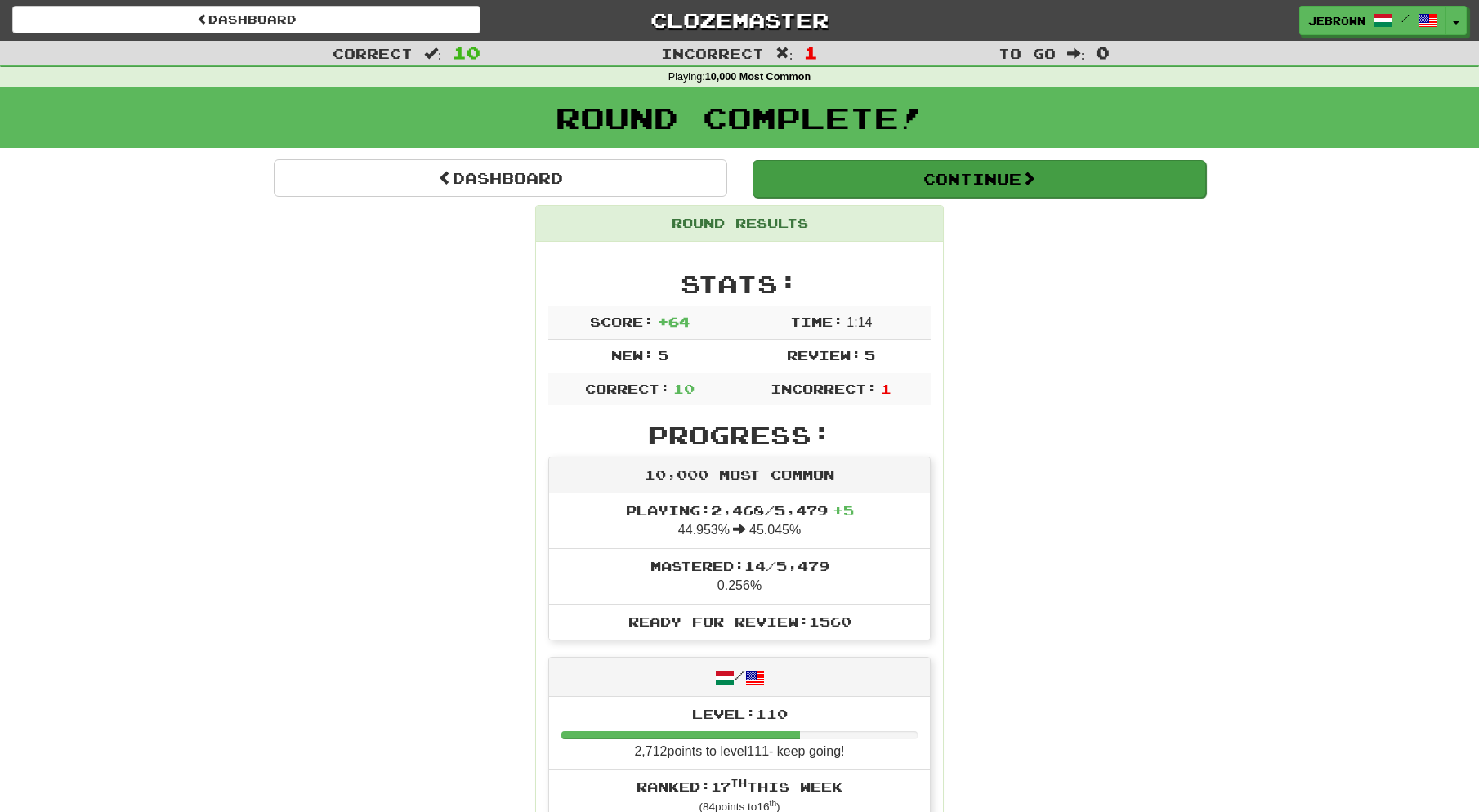
click at [807, 178] on button "Continue" at bounding box center [979, 179] width 453 height 37
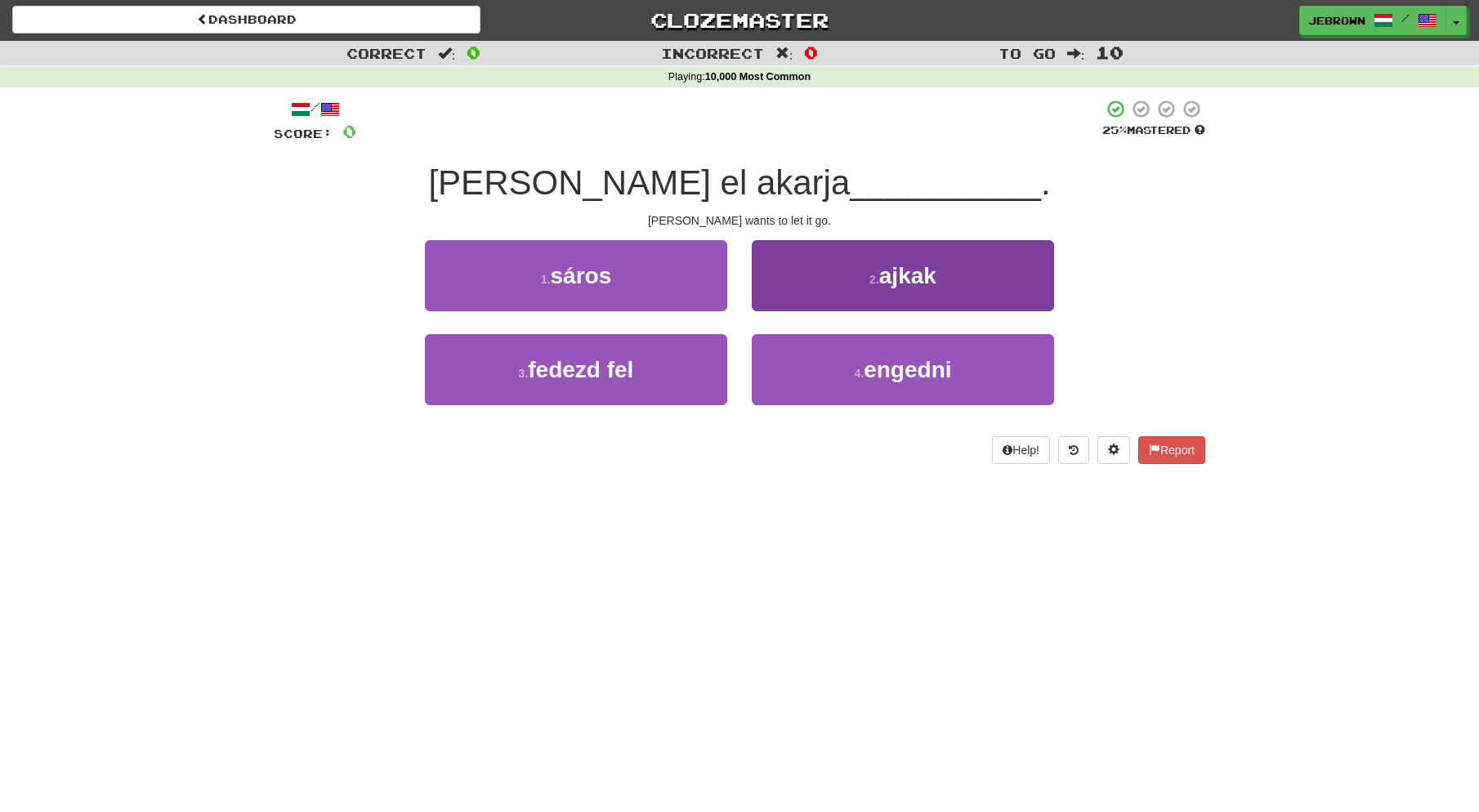
click at [884, 373] on span "engedni" at bounding box center [907, 370] width 87 height 25
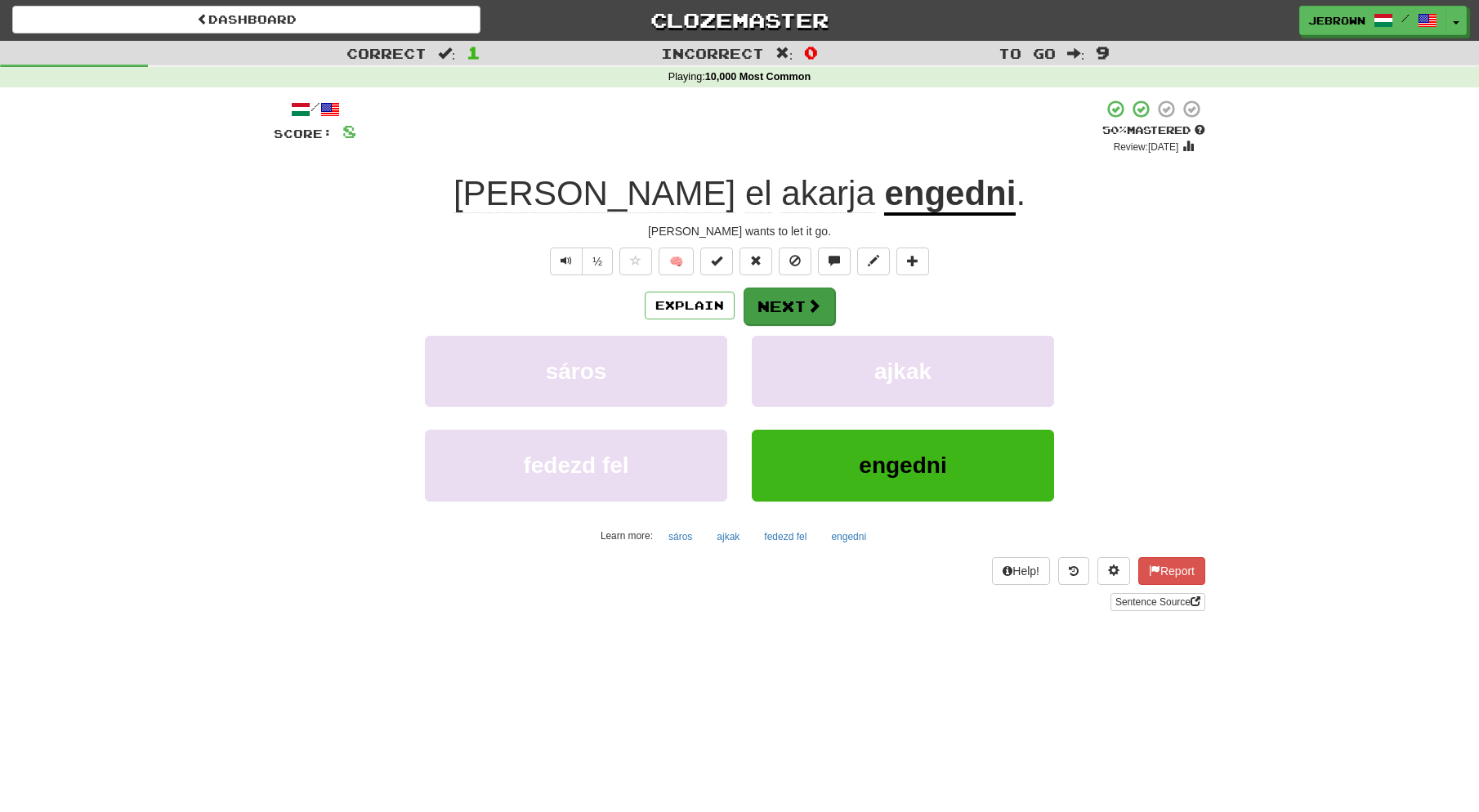
click at [796, 305] on button "Next" at bounding box center [789, 306] width 92 height 37
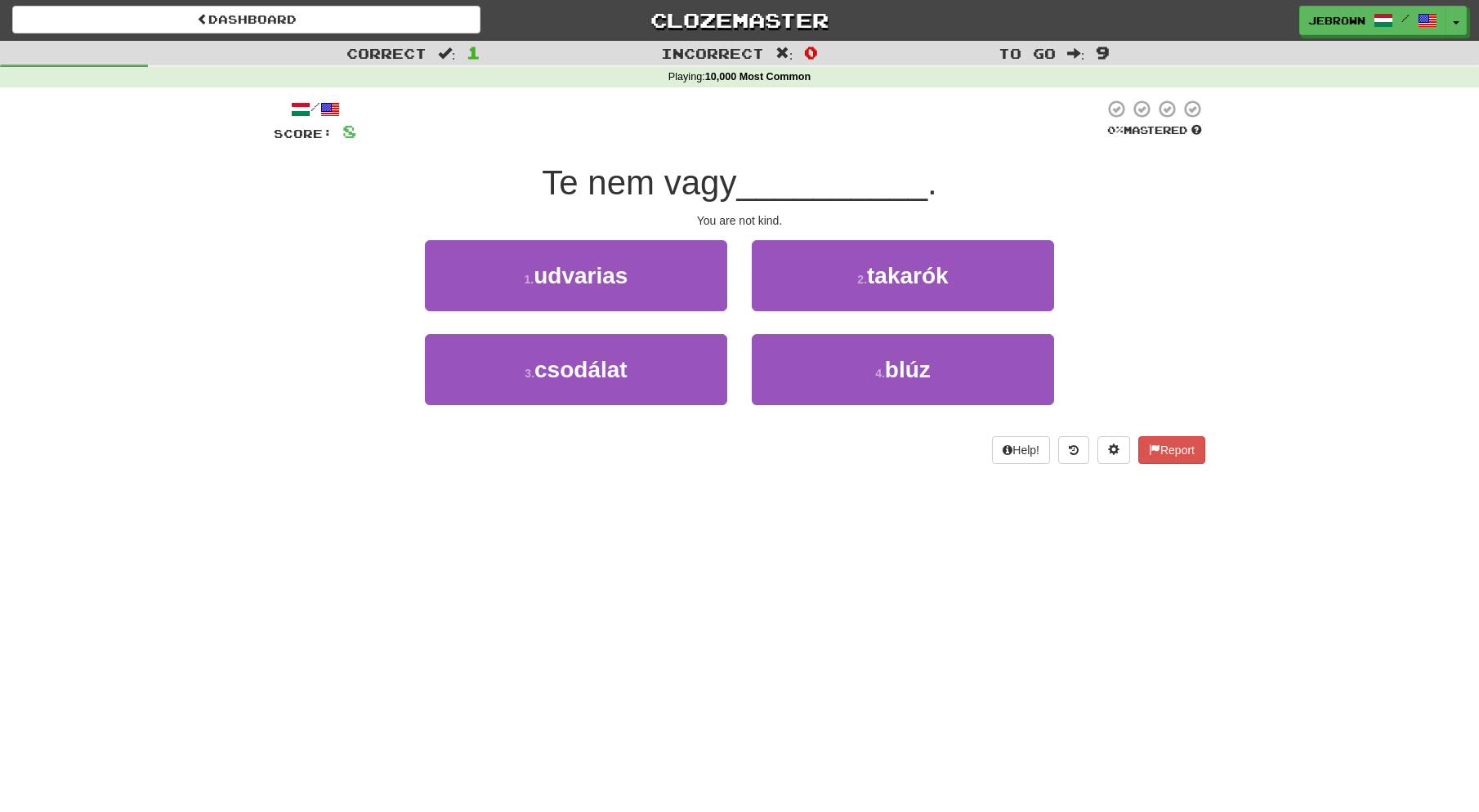
click at [617, 277] on span "udvarias" at bounding box center [580, 276] width 94 height 25
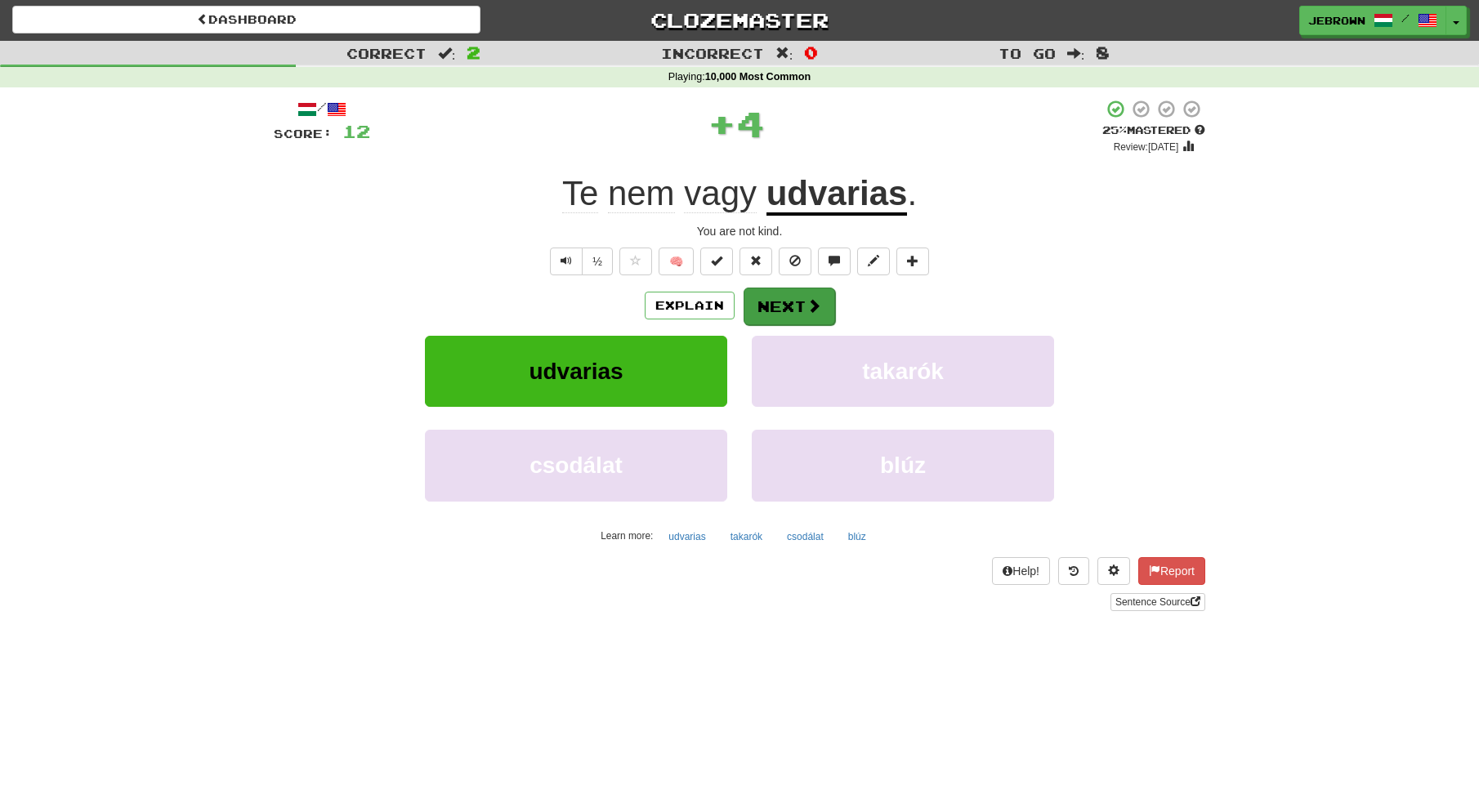
click at [795, 306] on button "Next" at bounding box center [789, 306] width 92 height 37
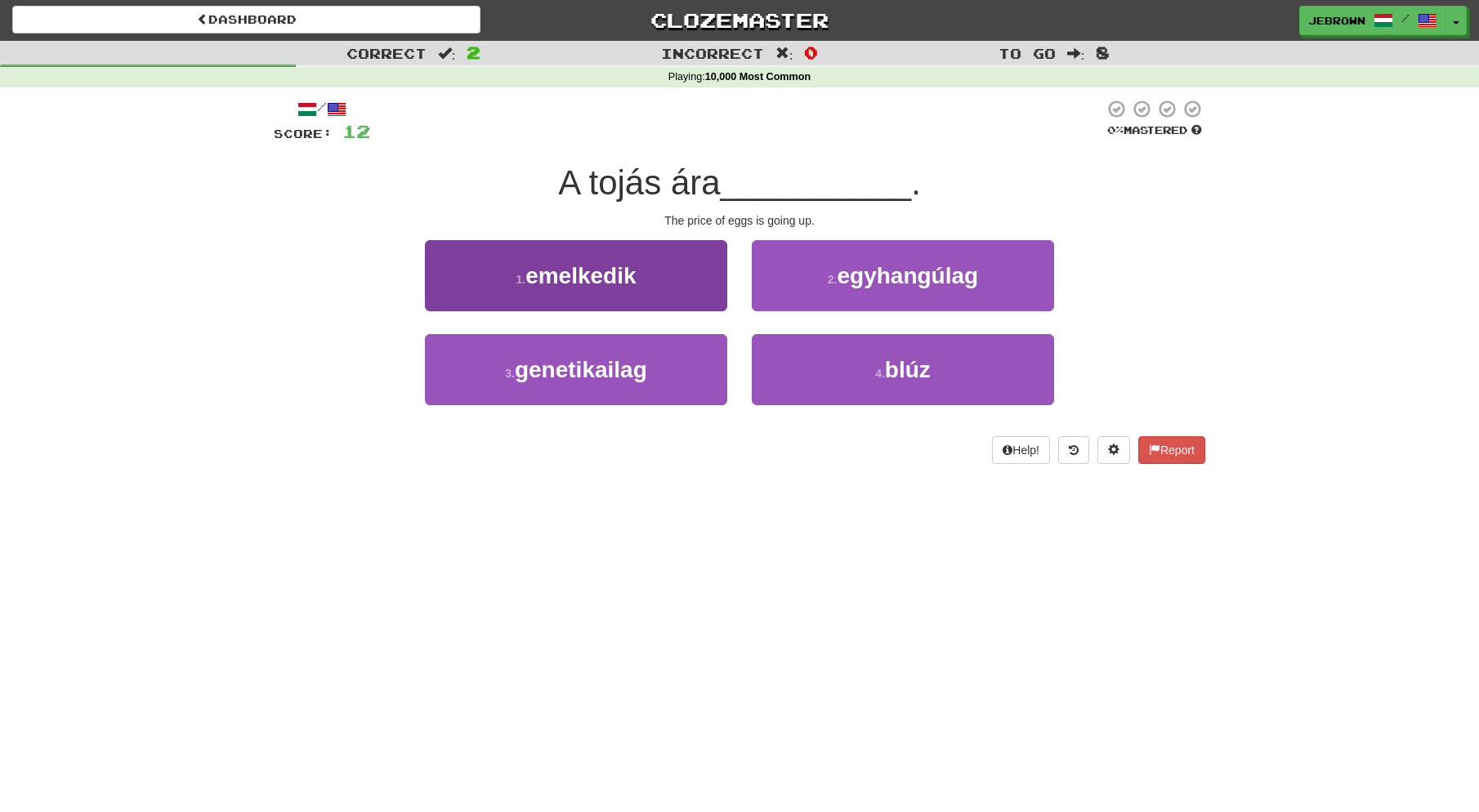
click at [653, 283] on button "1 . emelkedik" at bounding box center [576, 276] width 302 height 71
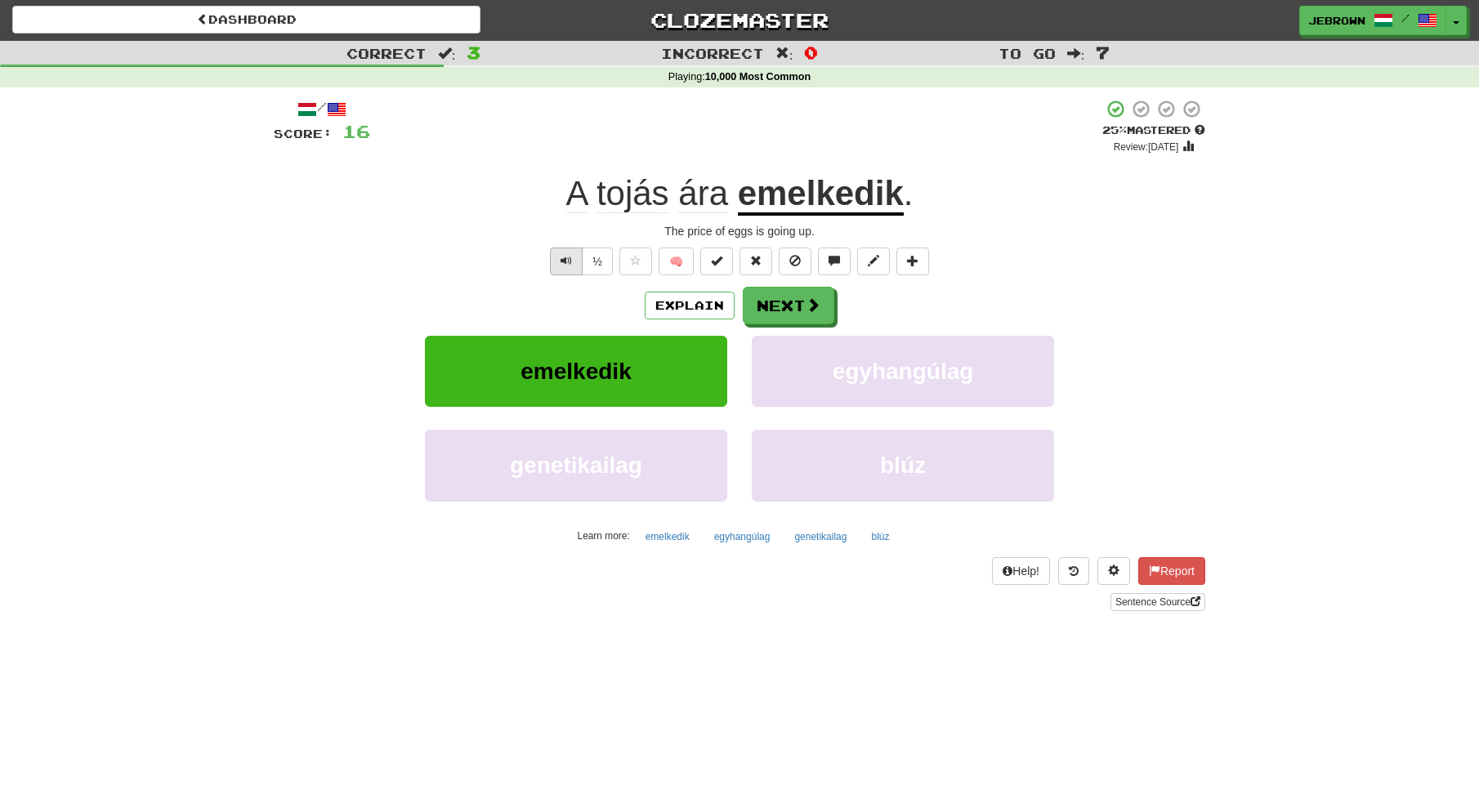
click at [563, 263] on span "Text-to-speech controls" at bounding box center [566, 260] width 11 height 11
click at [801, 310] on button "Next" at bounding box center [789, 306] width 92 height 37
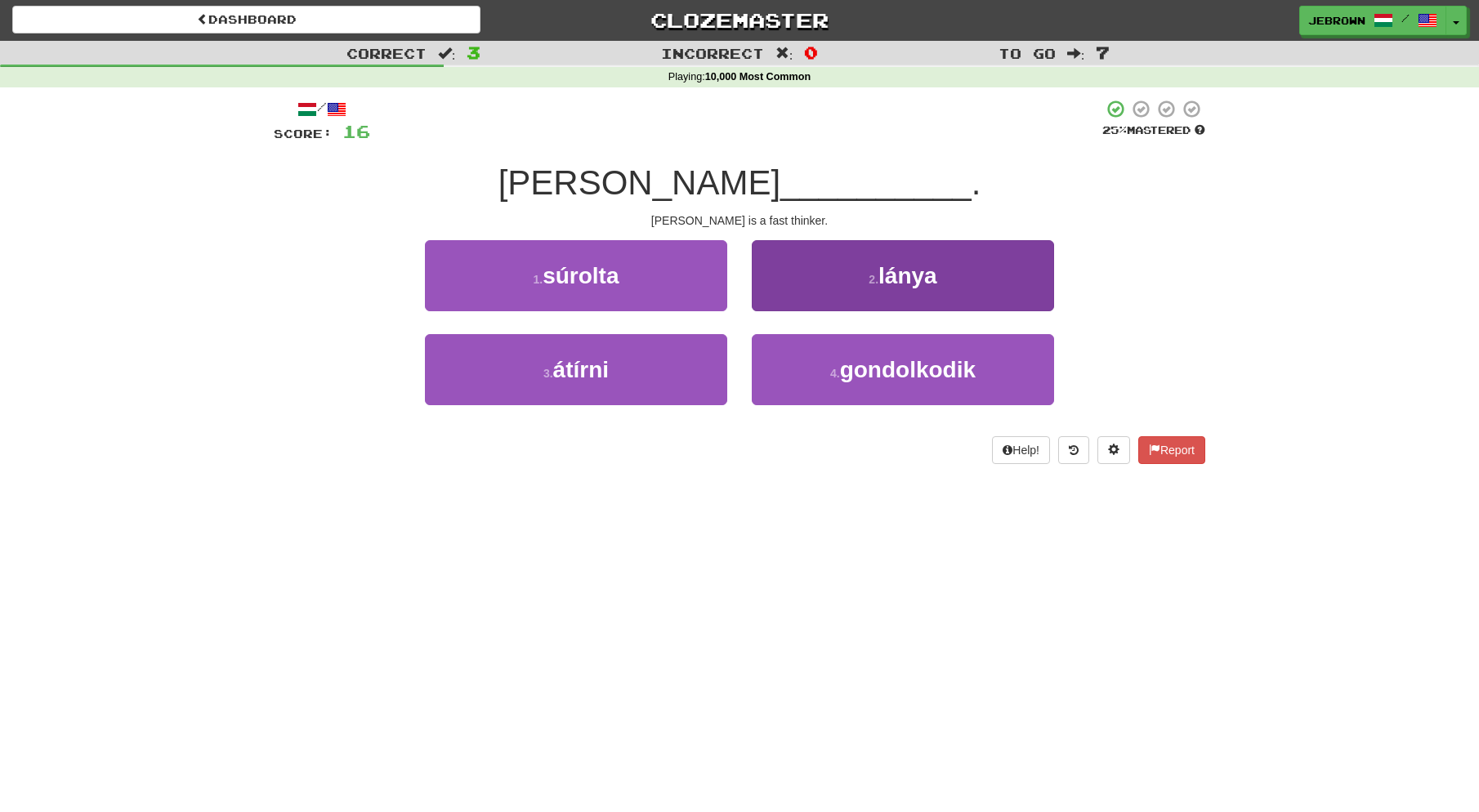
click at [847, 357] on span "gondolkodik" at bounding box center [908, 370] width 136 height 25
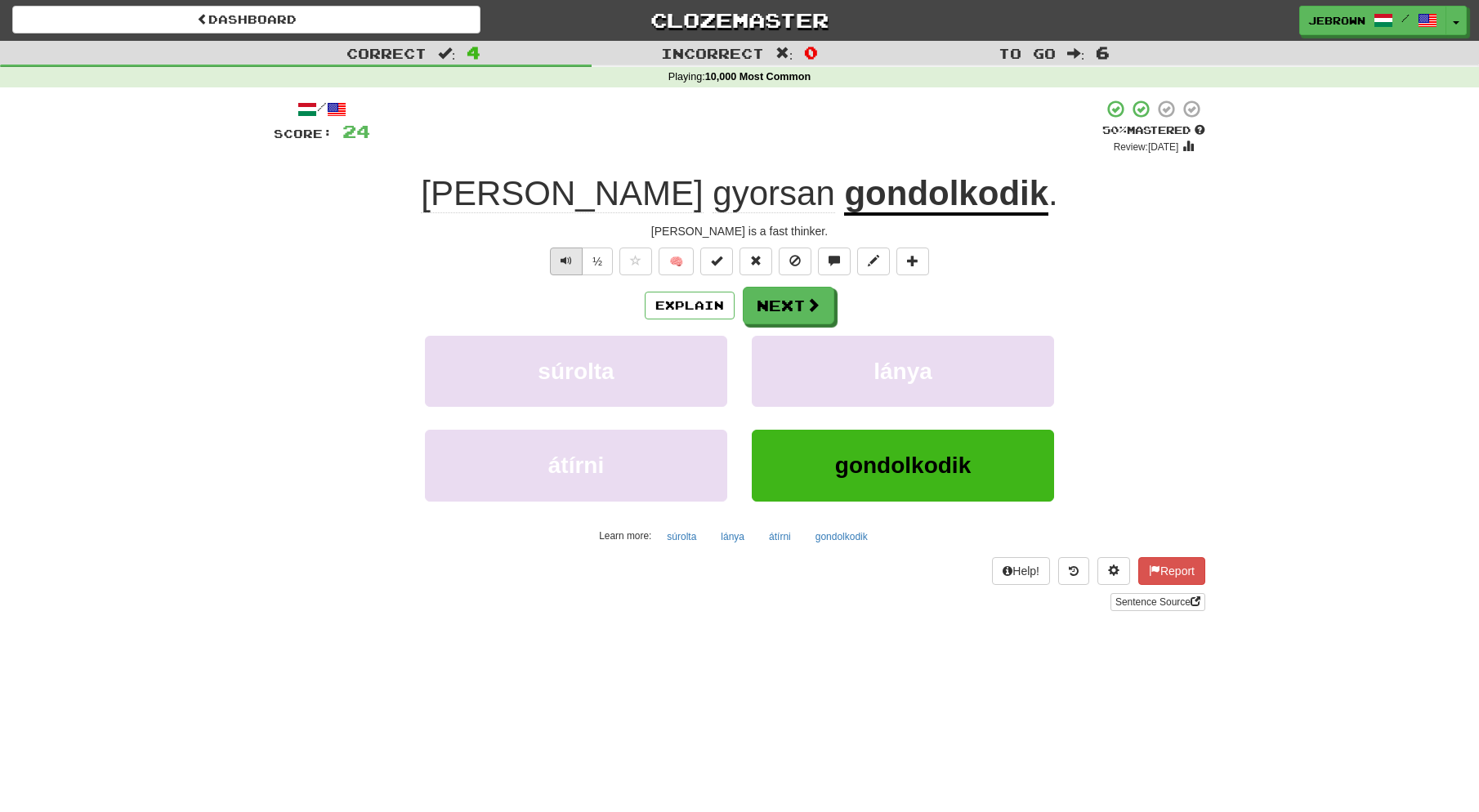
click at [561, 255] on span "Text-to-speech controls" at bounding box center [566, 260] width 11 height 11
click at [798, 305] on button "Next" at bounding box center [789, 306] width 92 height 37
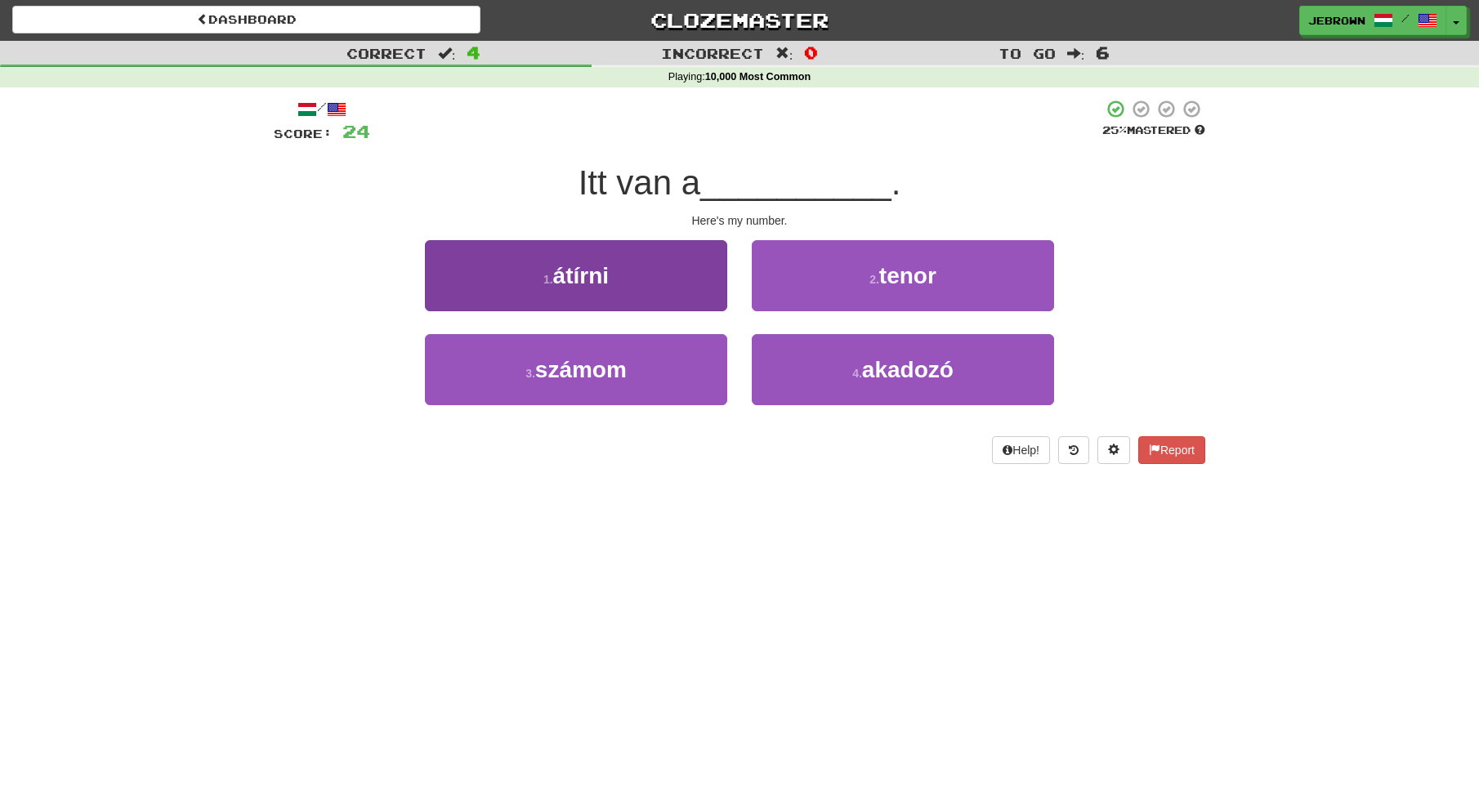
click at [697, 360] on button "3 . számom" at bounding box center [576, 370] width 302 height 71
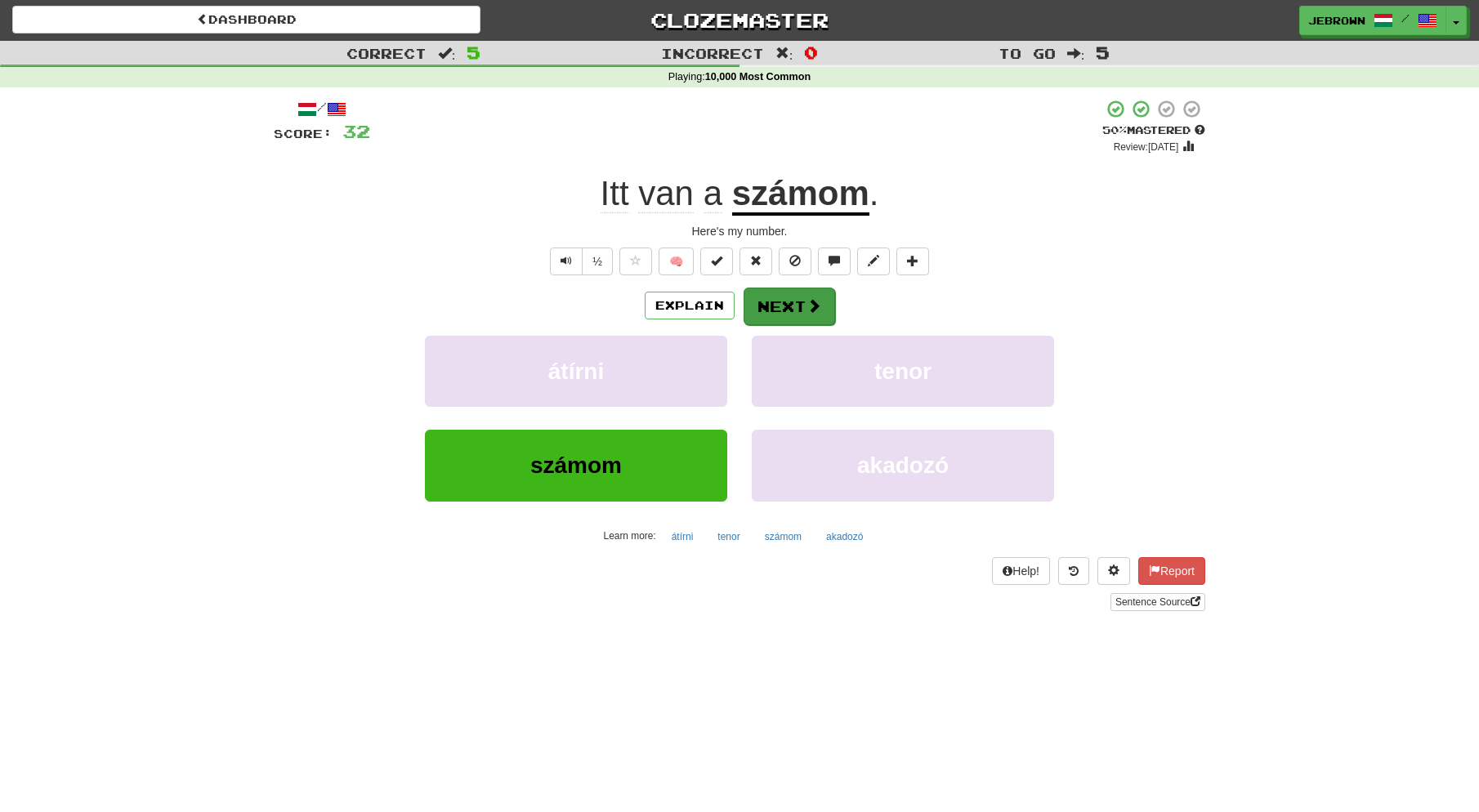
click at [796, 300] on button "Next" at bounding box center [789, 306] width 92 height 37
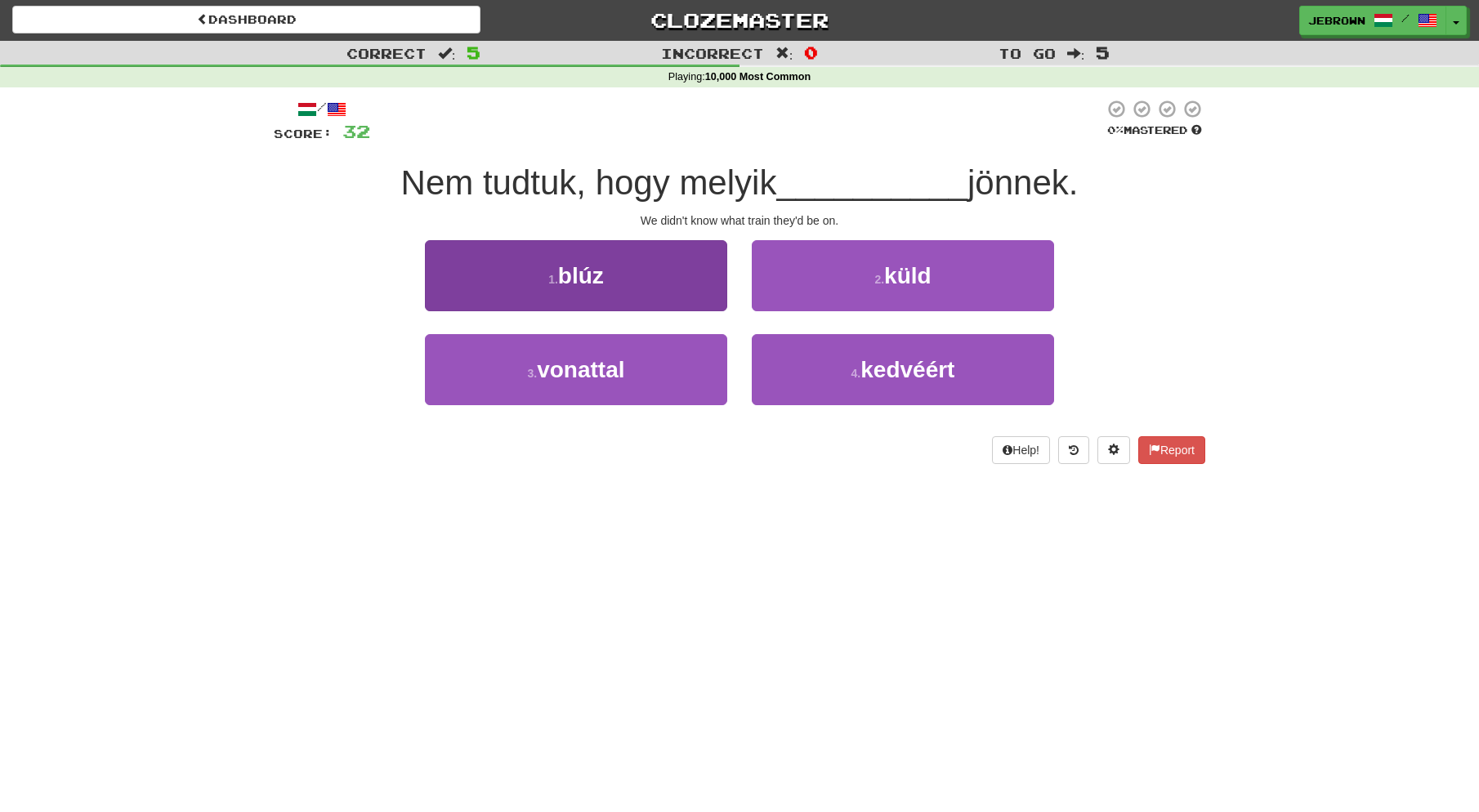
click at [625, 362] on span "vonattal" at bounding box center [580, 370] width 87 height 25
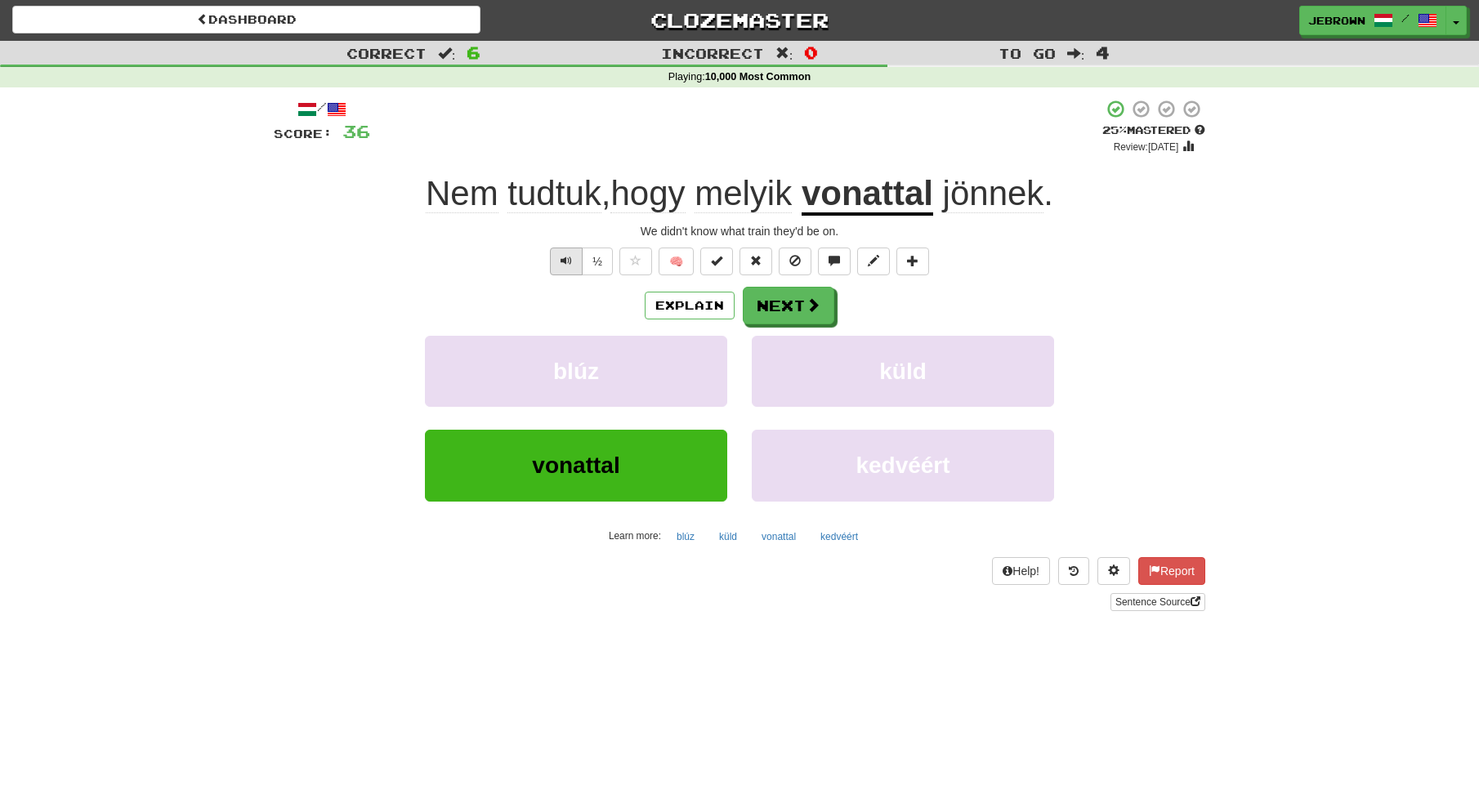
click at [567, 266] on button "Text-to-speech controls" at bounding box center [566, 261] width 33 height 28
click at [794, 306] on button "Next" at bounding box center [789, 306] width 92 height 37
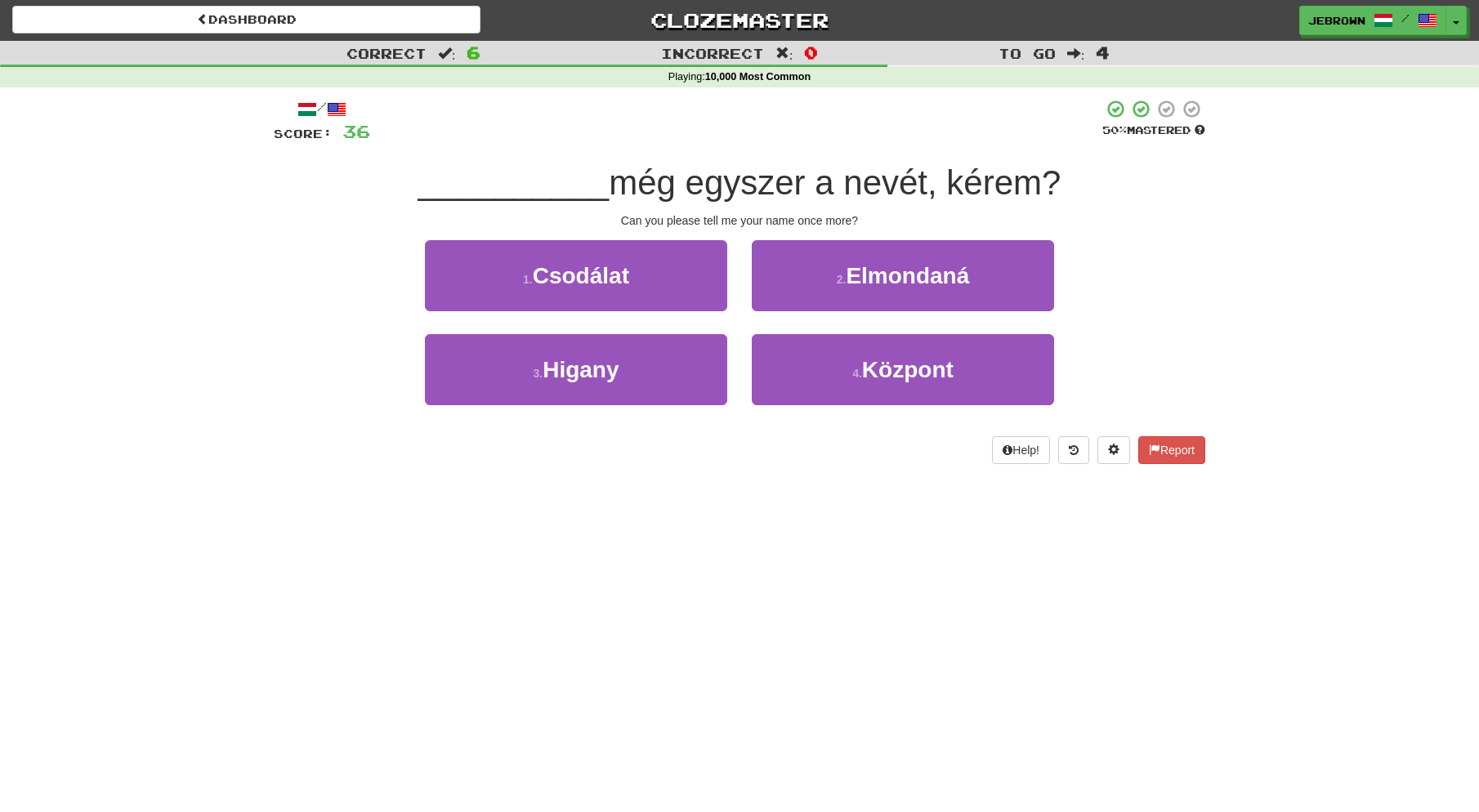
scroll to position [5, 0]
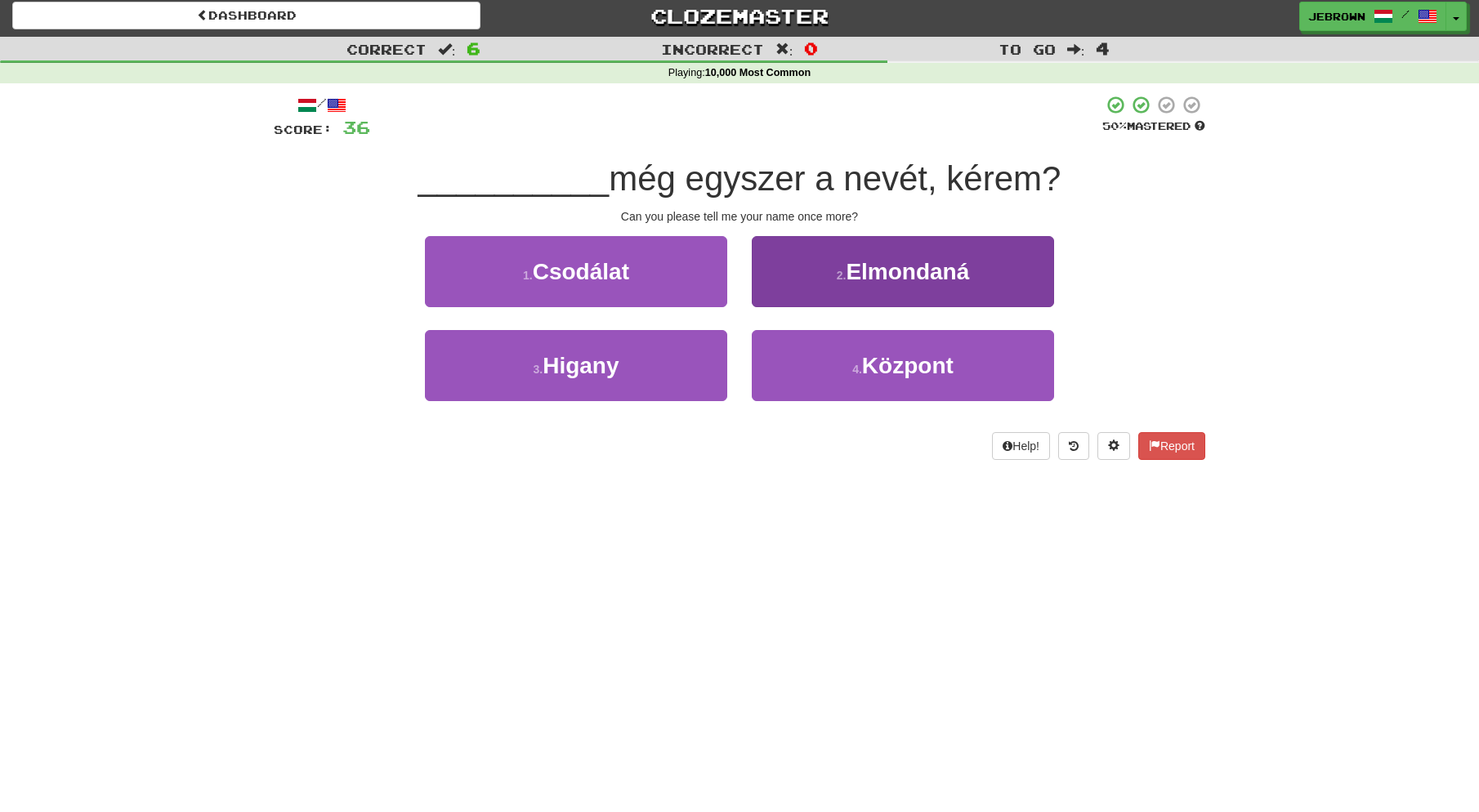
click at [988, 274] on button "2 . [GEOGRAPHIC_DATA]" at bounding box center [903, 272] width 302 height 71
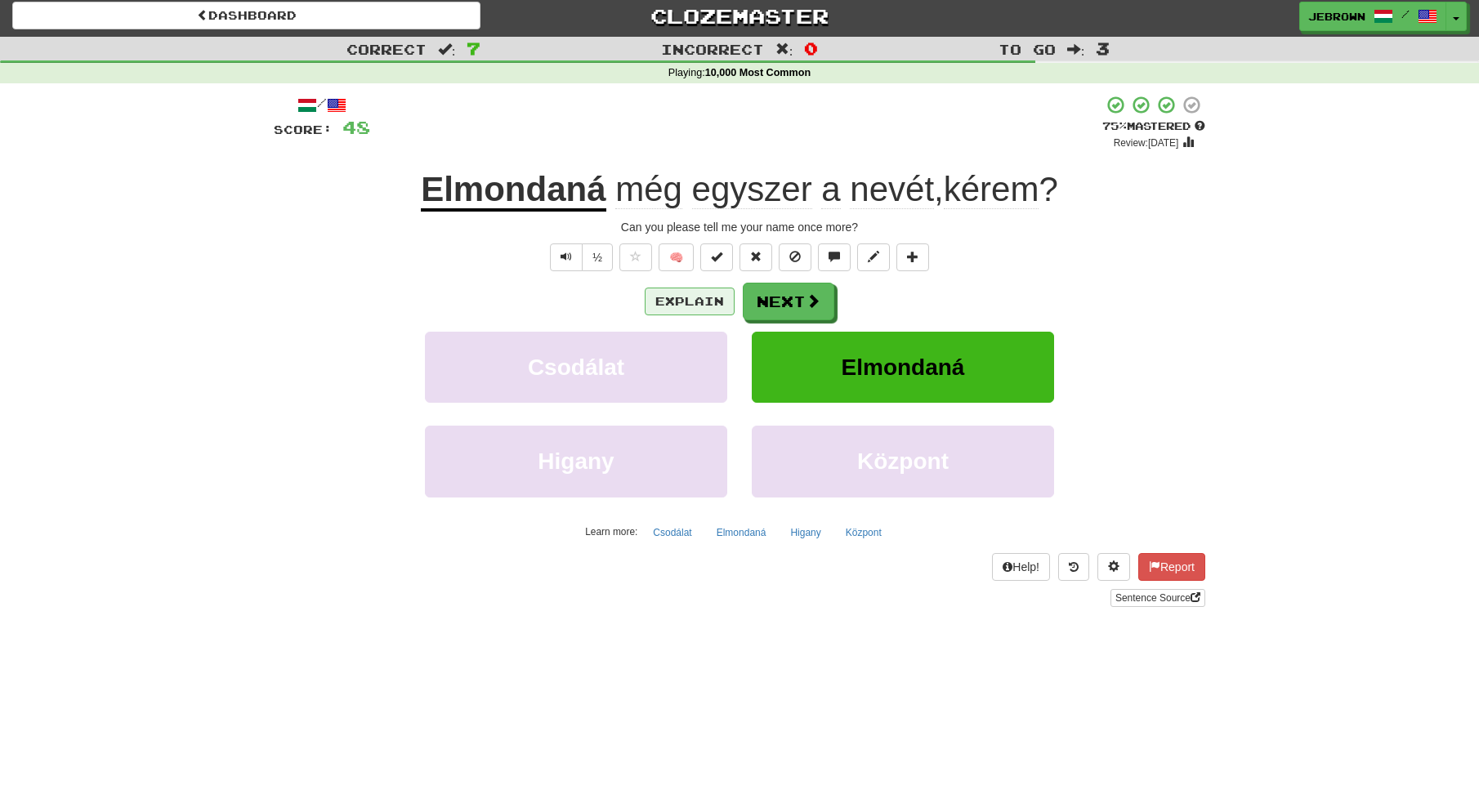
click at [693, 300] on button "Explain" at bounding box center [690, 301] width 90 height 28
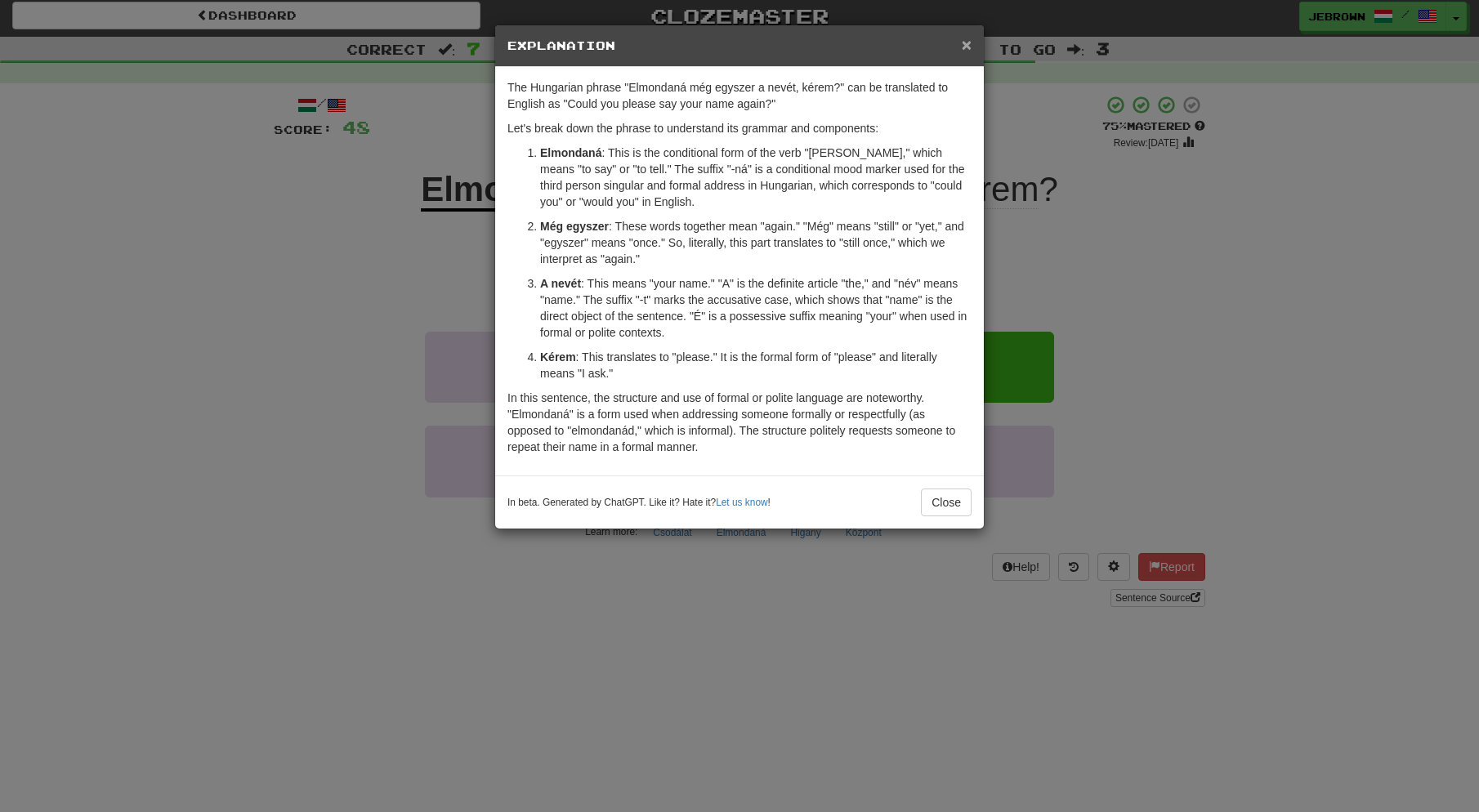
click at [967, 44] on span "×" at bounding box center [966, 44] width 10 height 19
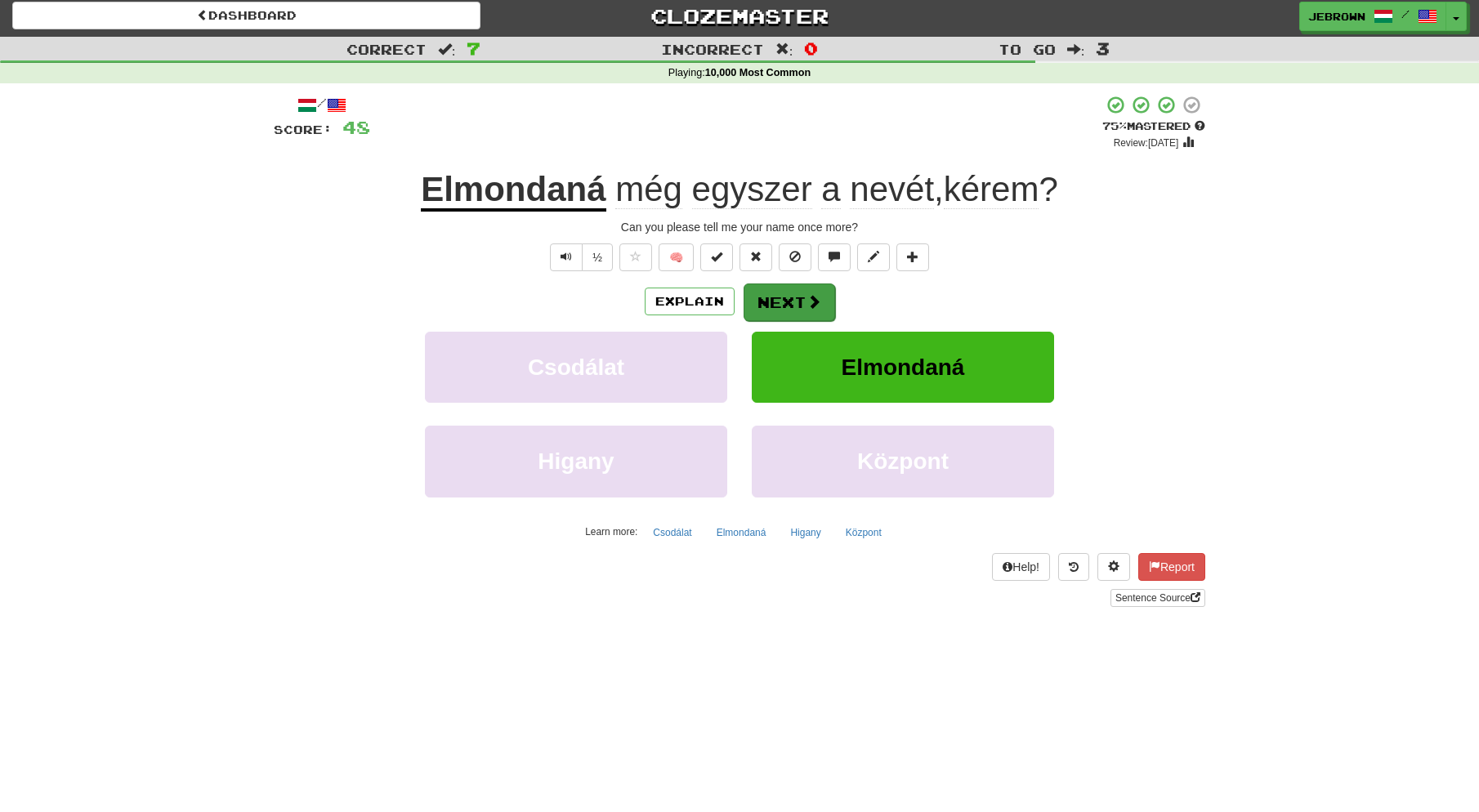
click at [807, 302] on span at bounding box center [814, 301] width 14 height 14
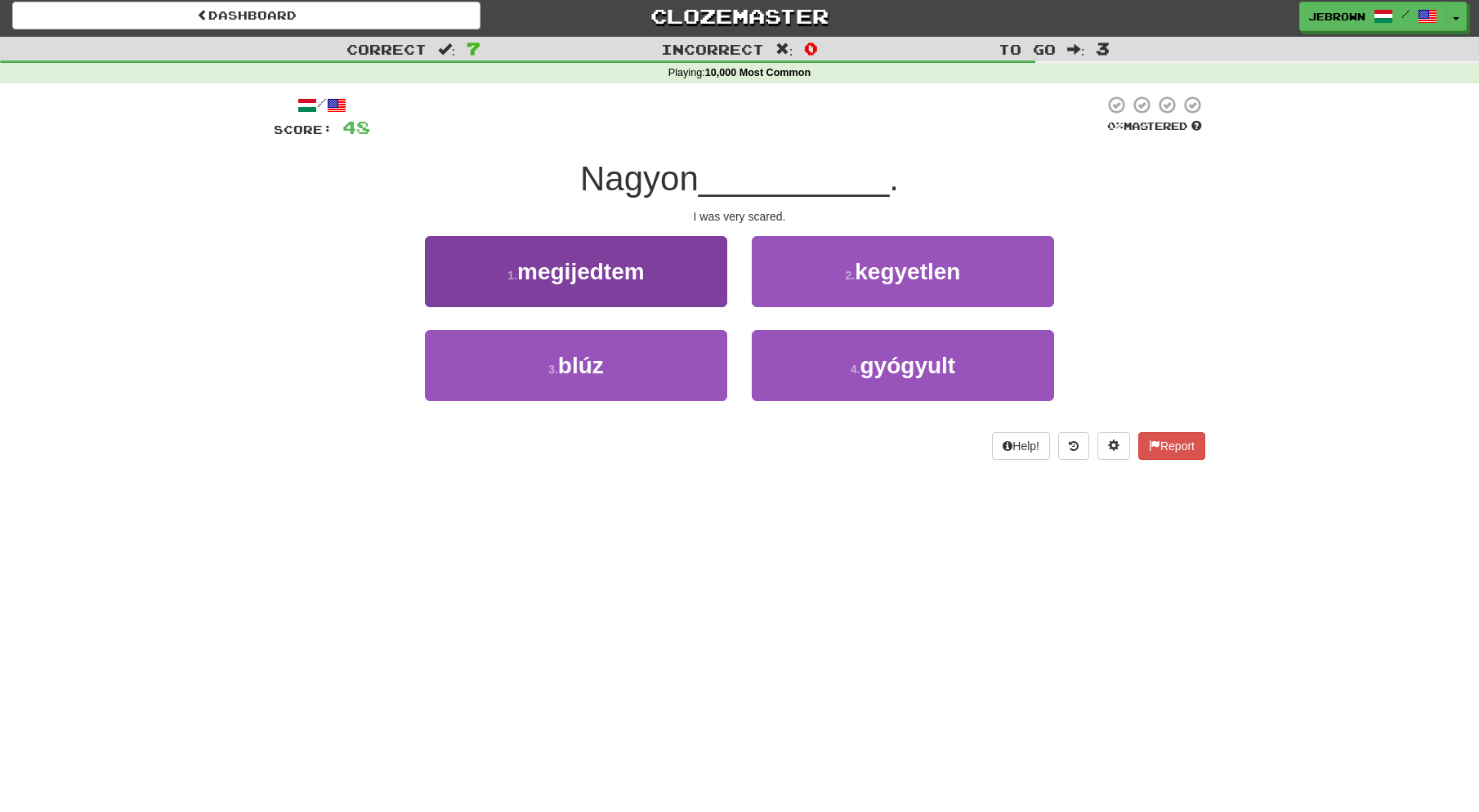
click at [624, 283] on button "1 . megijedtem" at bounding box center [576, 272] width 302 height 71
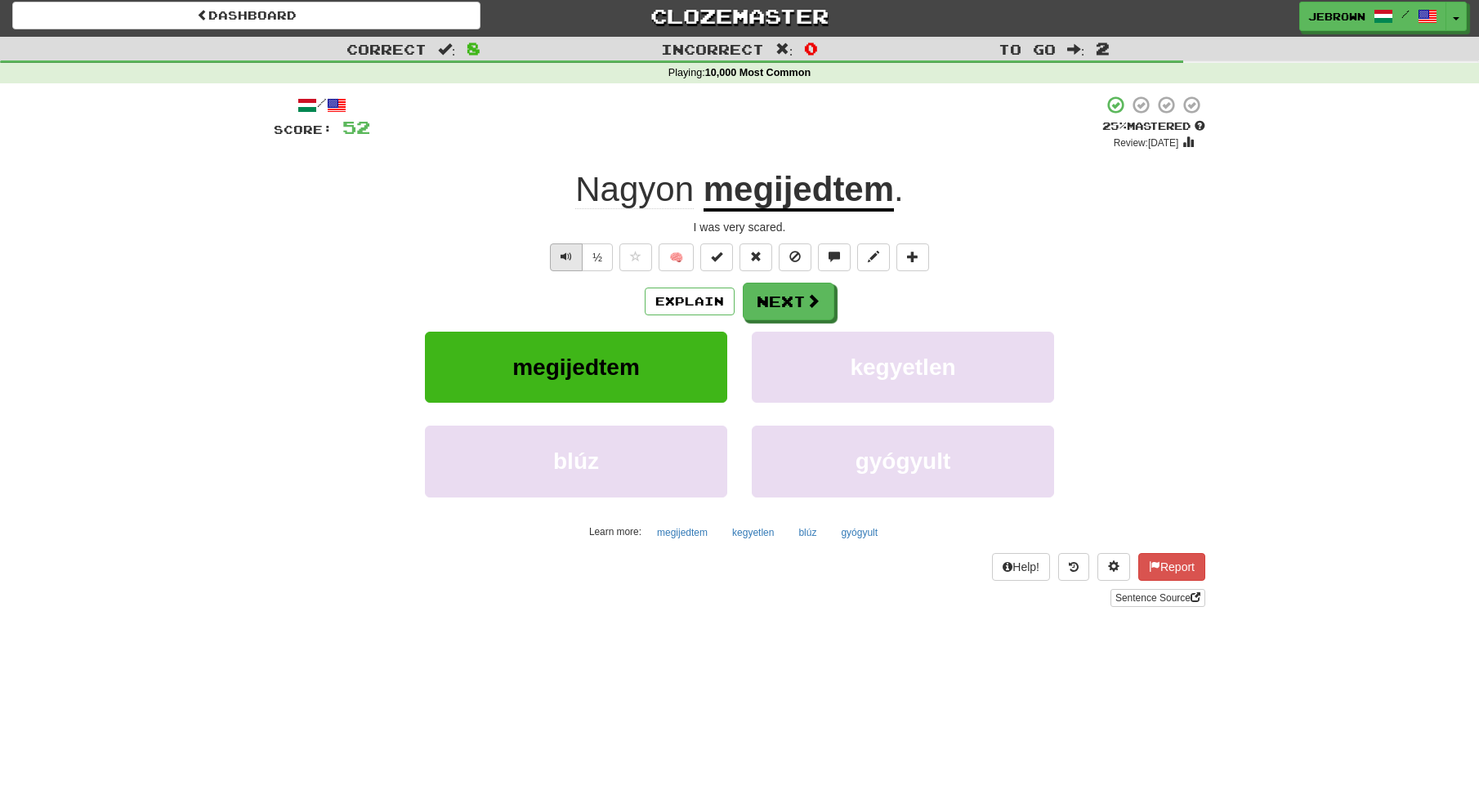
click at [570, 255] on span "Text-to-speech controls" at bounding box center [566, 256] width 11 height 11
click at [792, 304] on button "Next" at bounding box center [789, 302] width 92 height 37
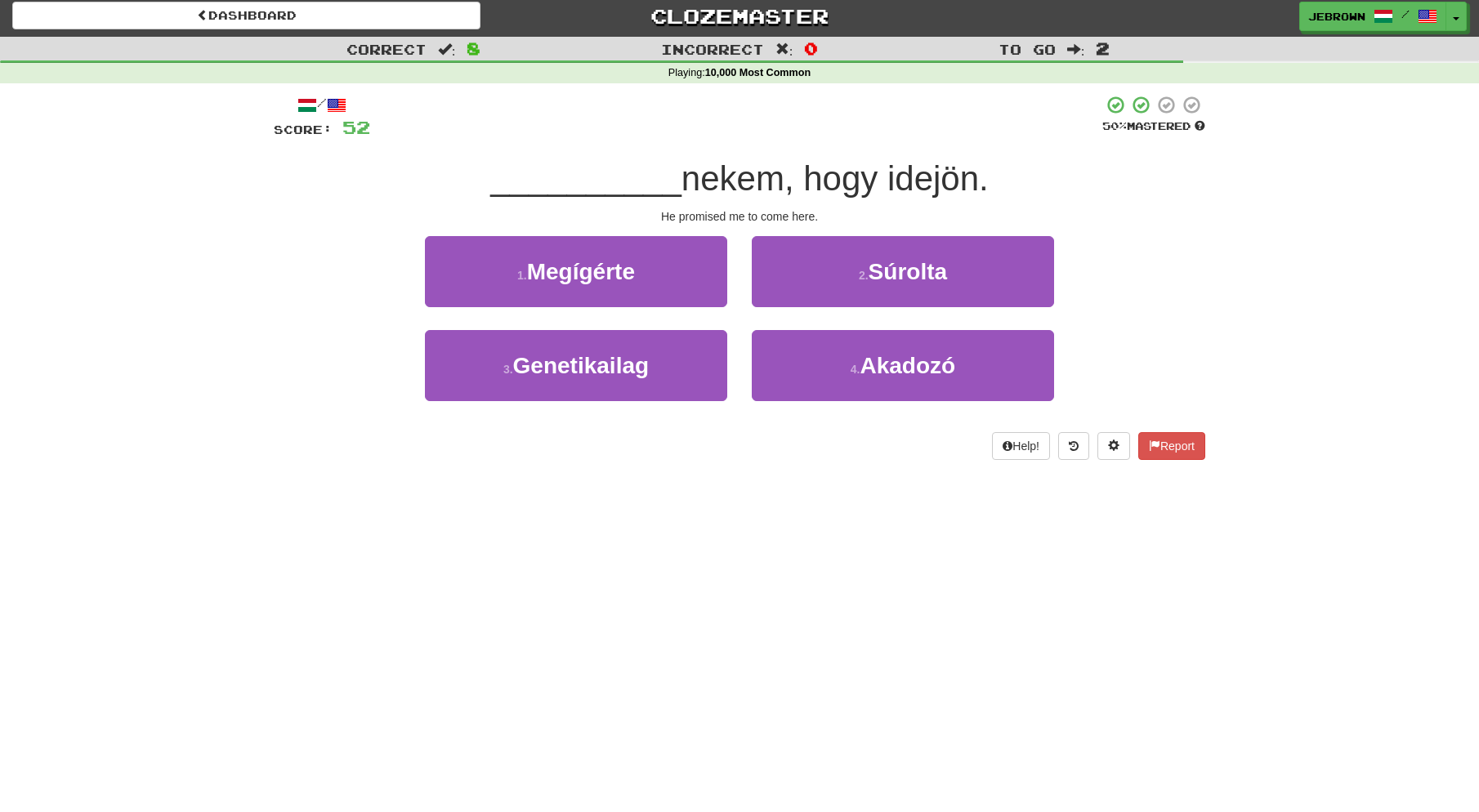
click at [643, 276] on button "1 . Megígérte" at bounding box center [576, 272] width 302 height 71
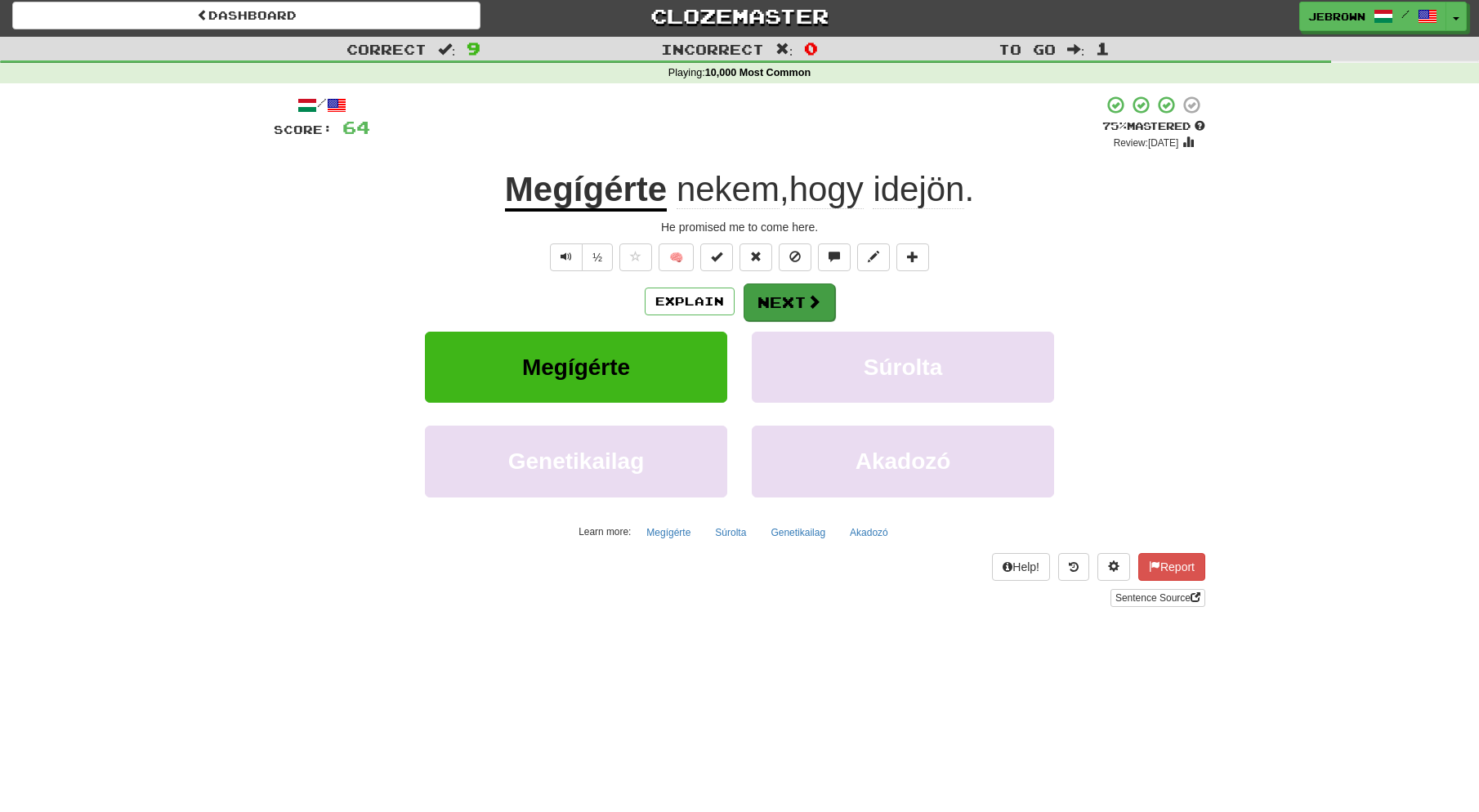
click at [791, 299] on button "Next" at bounding box center [789, 302] width 92 height 37
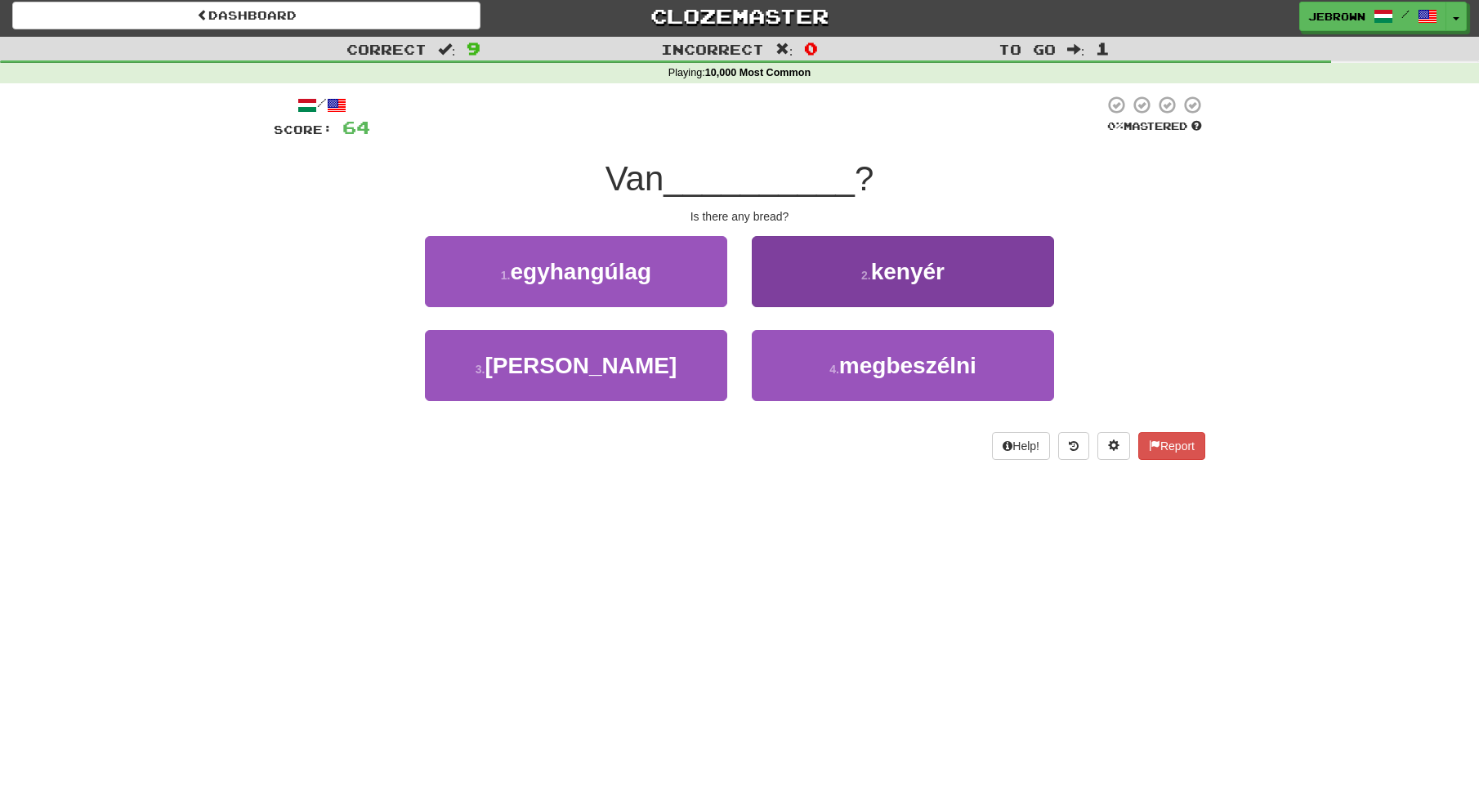
click at [849, 270] on button "2 . kenyér" at bounding box center [903, 272] width 302 height 71
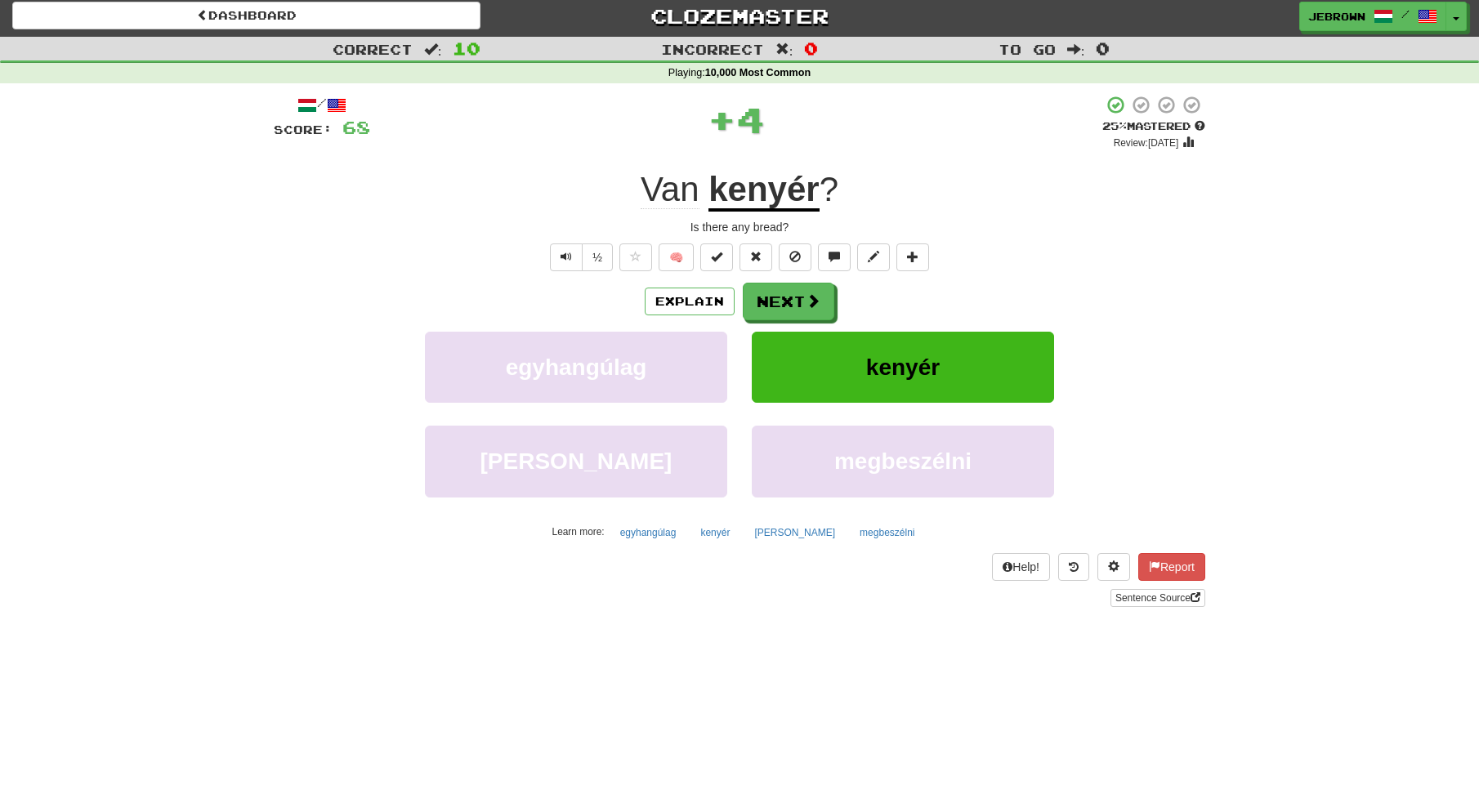
click at [809, 305] on span at bounding box center [813, 300] width 14 height 14
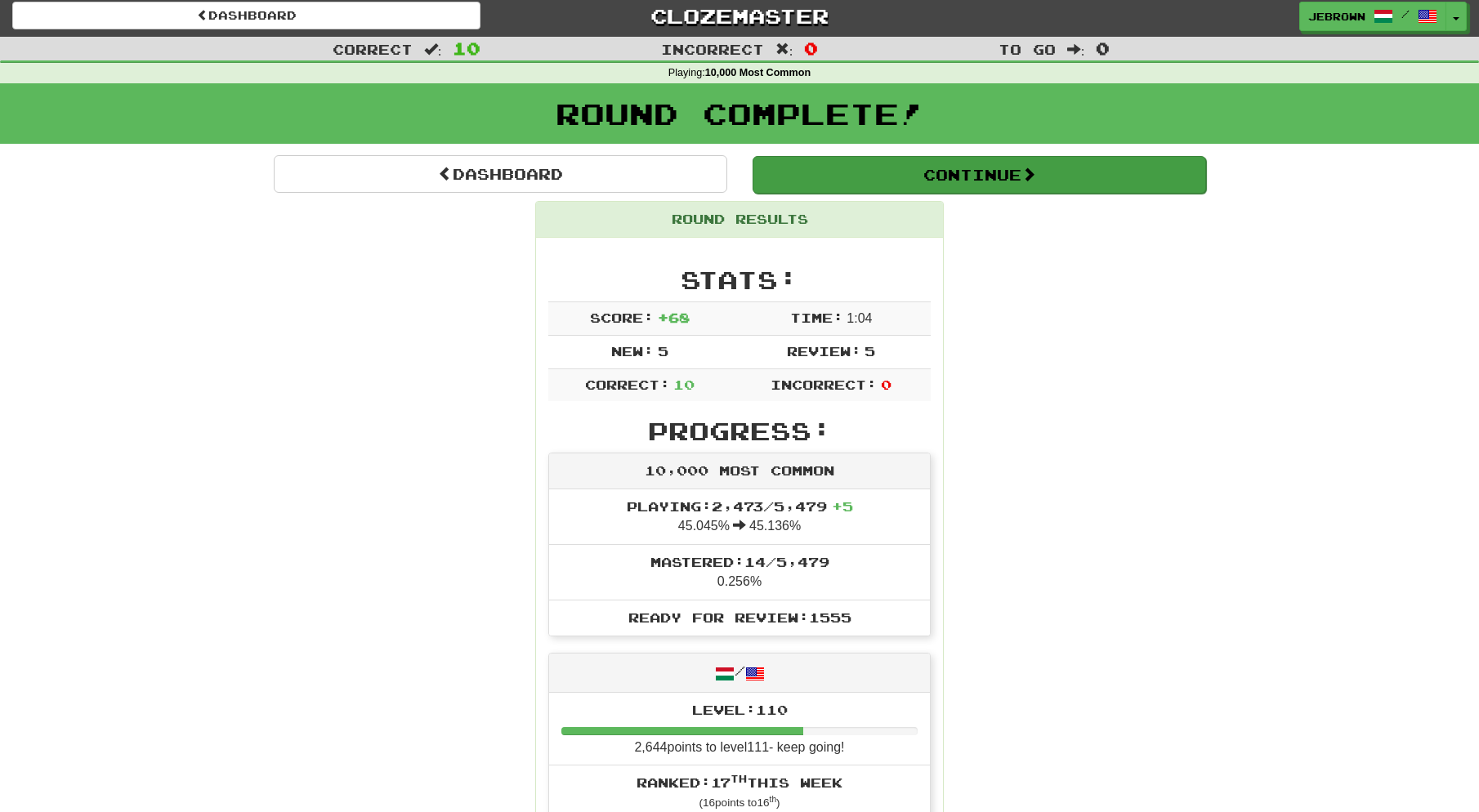
click at [818, 170] on button "Continue" at bounding box center [979, 175] width 453 height 37
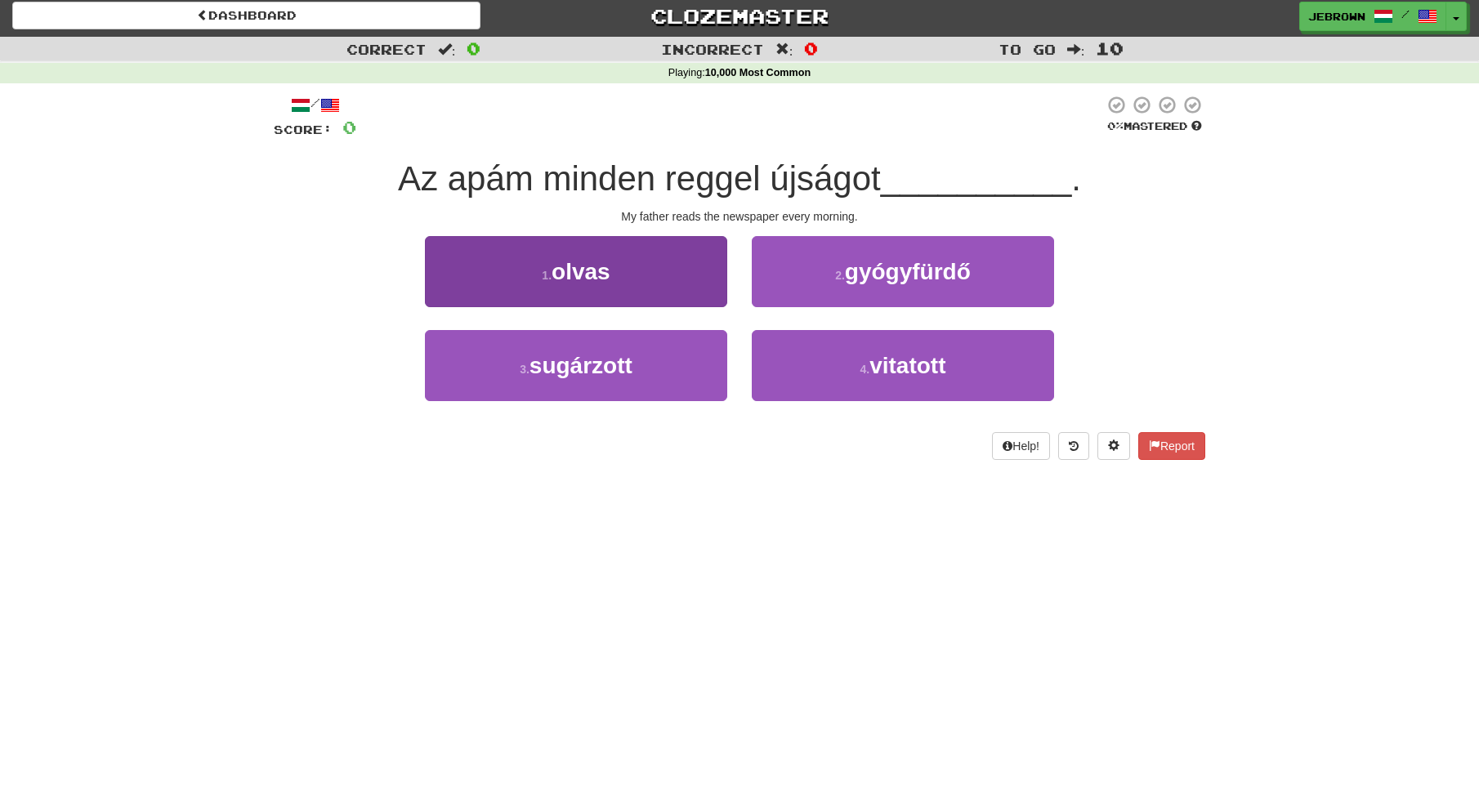
click at [645, 266] on button "1 . [GEOGRAPHIC_DATA]" at bounding box center [576, 272] width 302 height 71
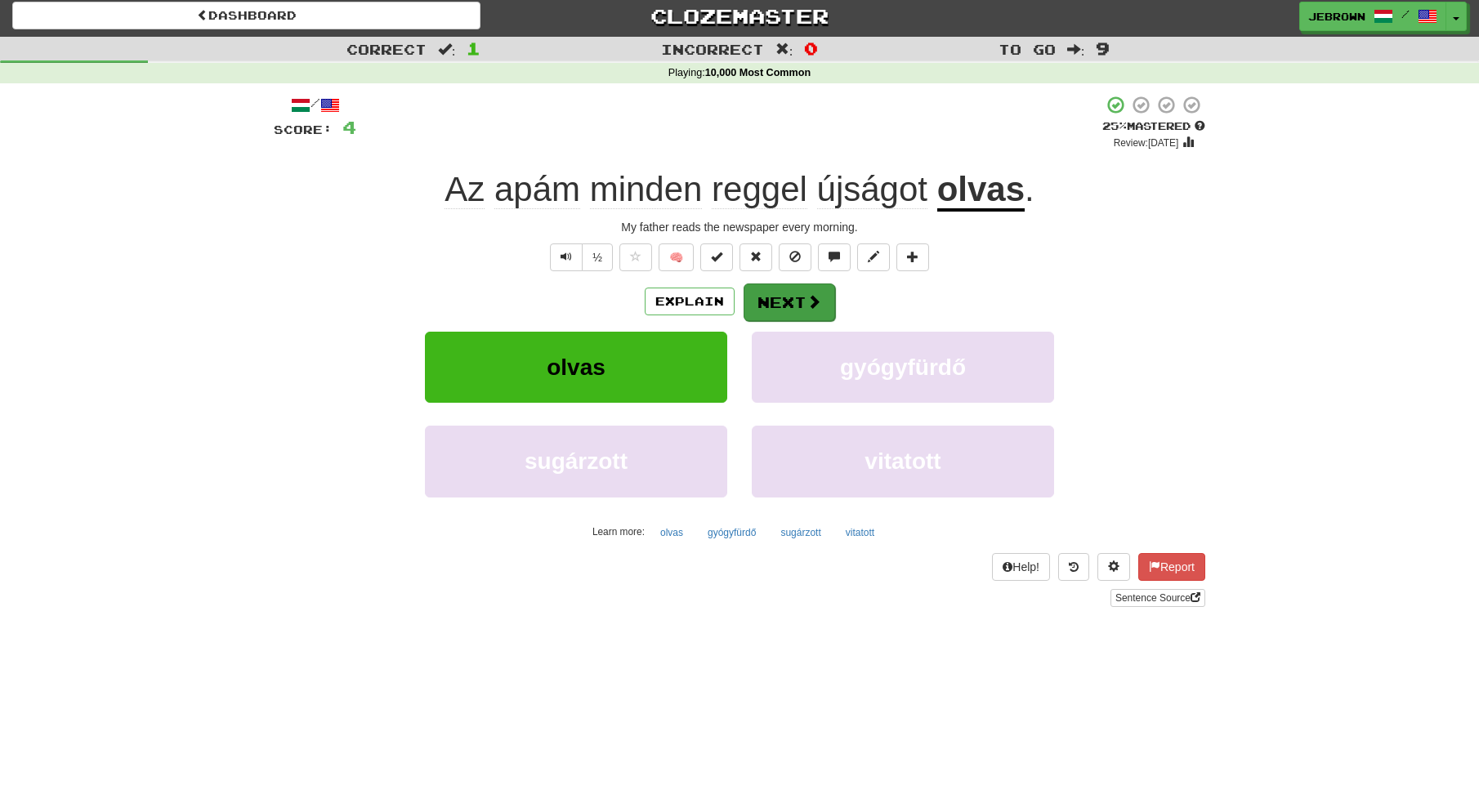
click at [795, 300] on button "Next" at bounding box center [789, 302] width 92 height 37
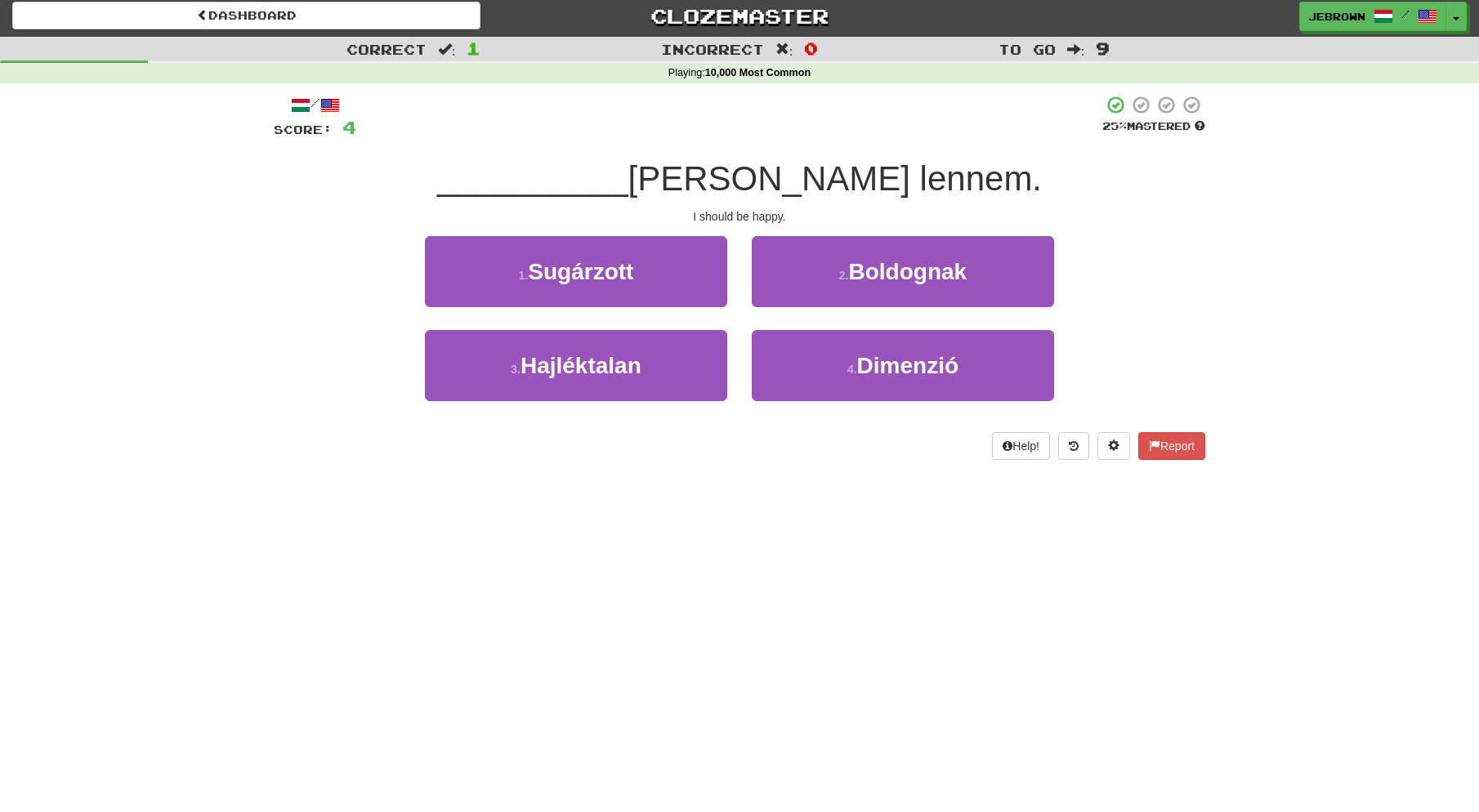
click at [826, 273] on button "2 . Boldognak" at bounding box center [903, 272] width 302 height 71
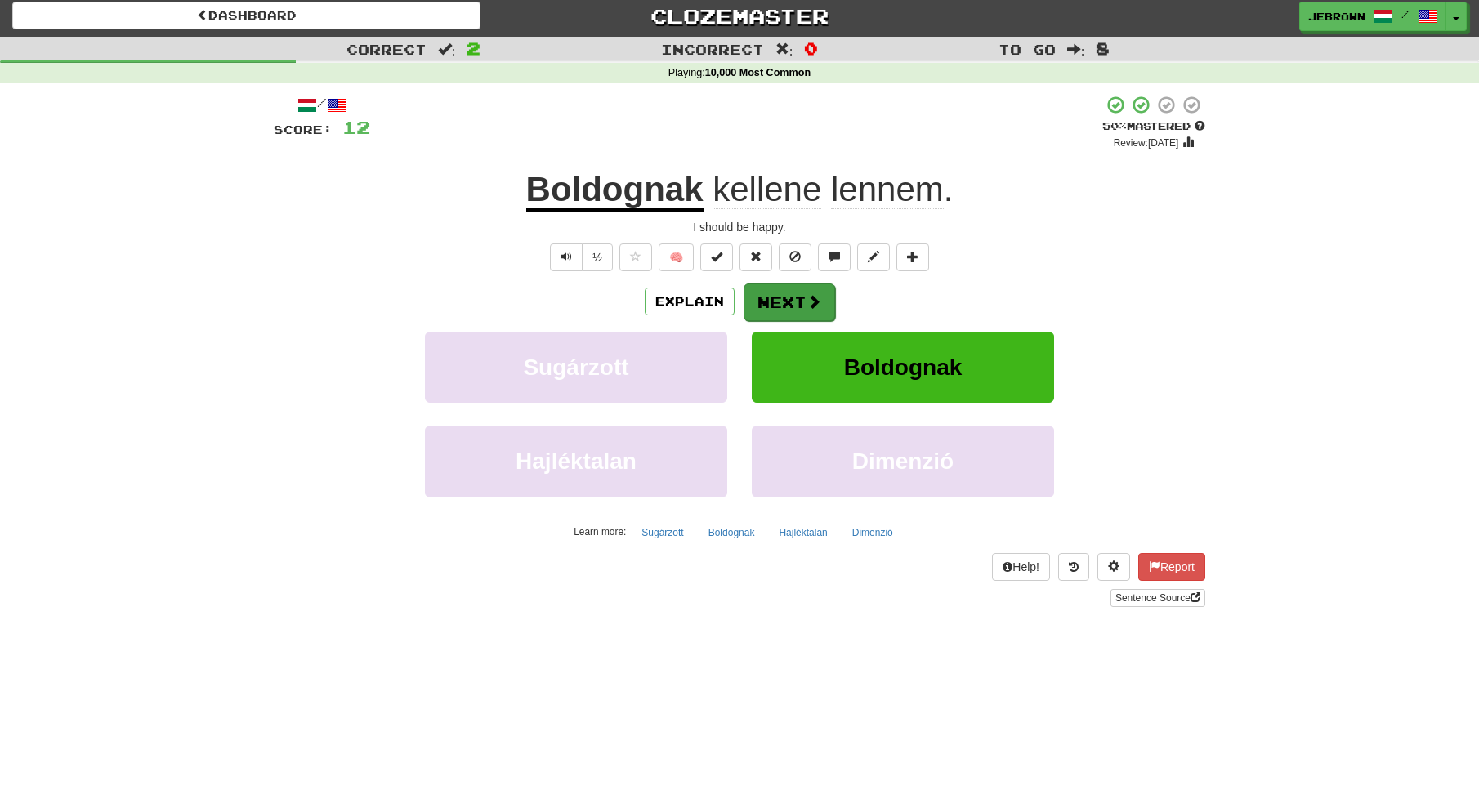
click at [788, 299] on button "Next" at bounding box center [789, 302] width 92 height 37
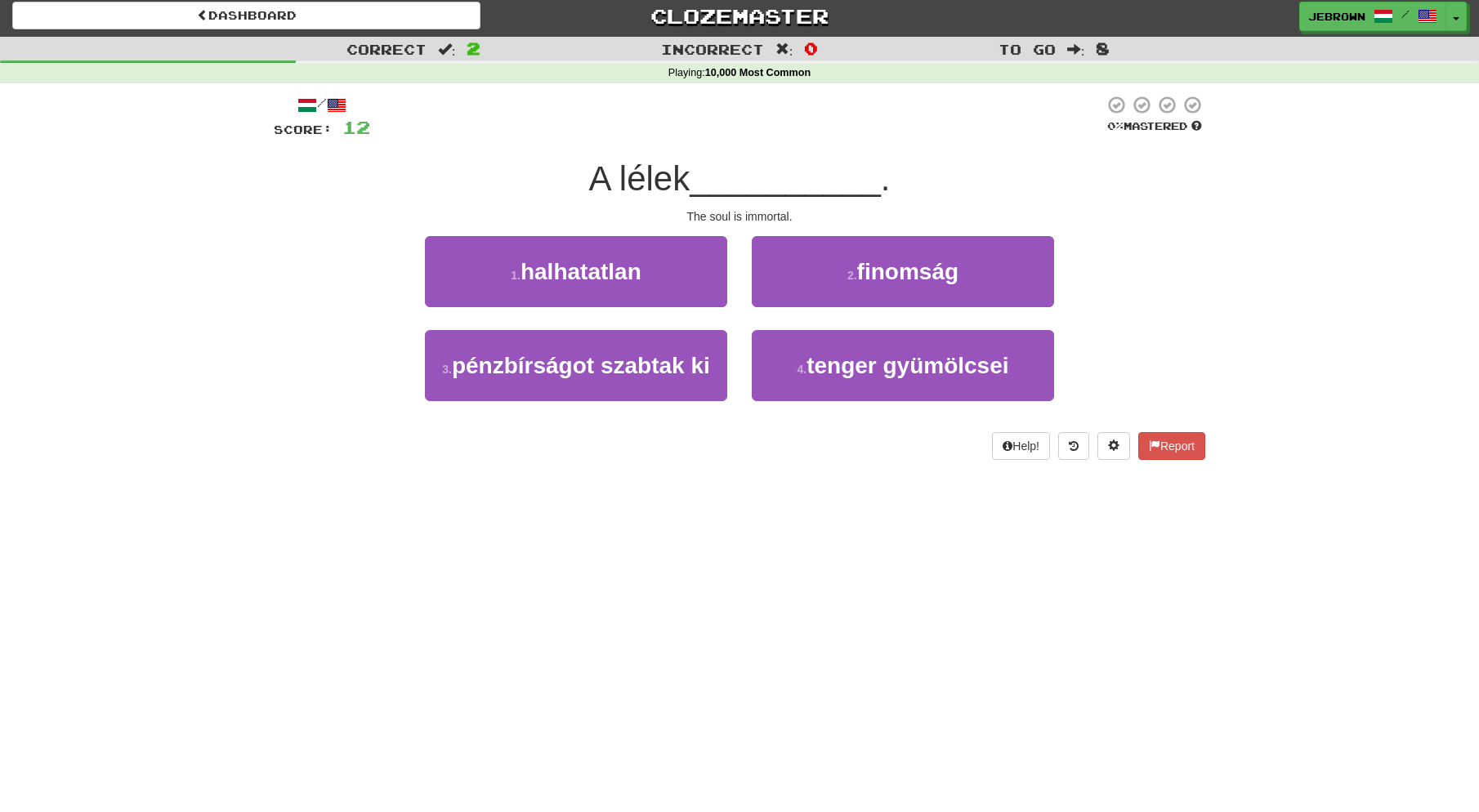
click at [641, 277] on span "halhatatlan" at bounding box center [580, 272] width 121 height 25
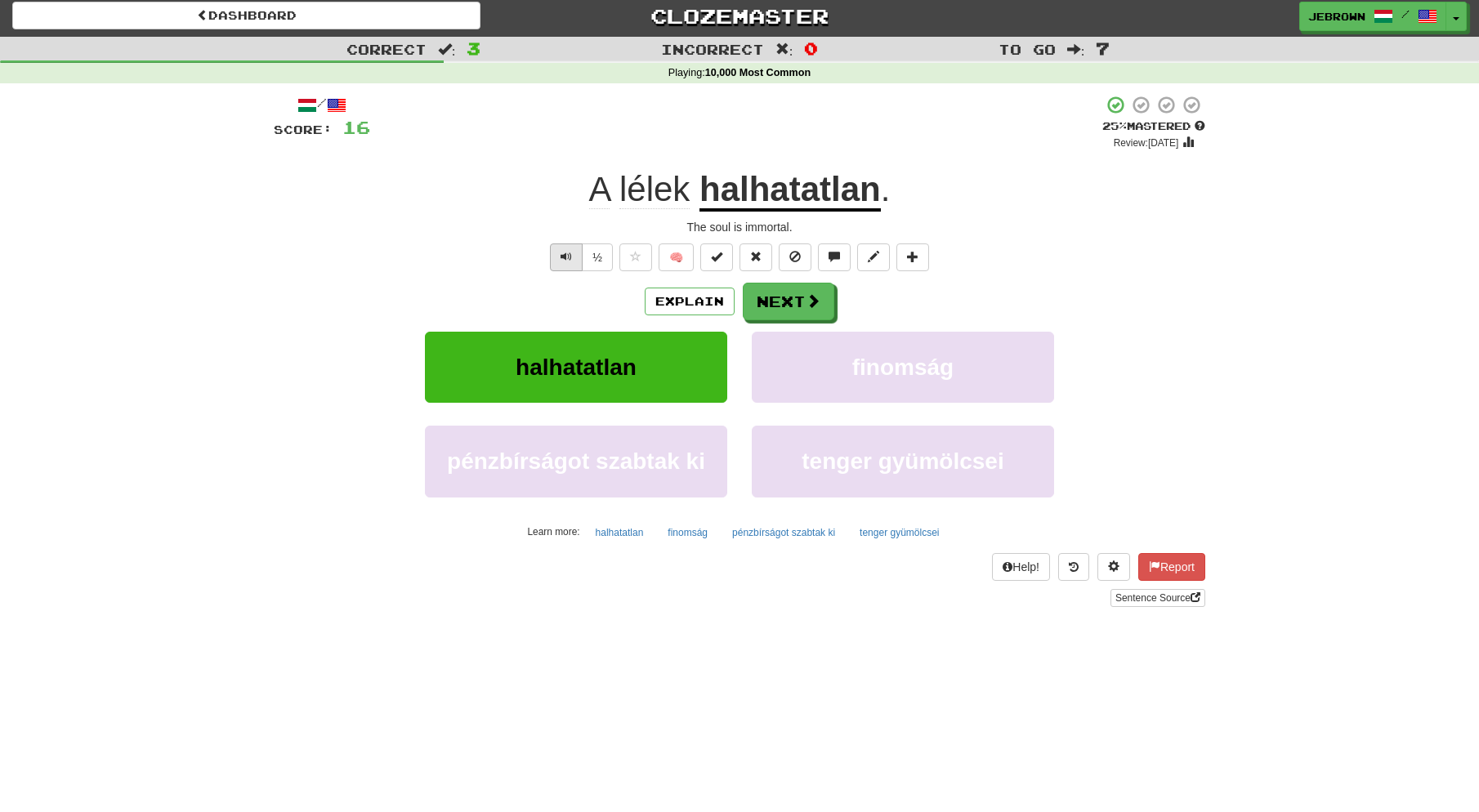
click at [569, 256] on span "Text-to-speech controls" at bounding box center [566, 256] width 11 height 11
click at [778, 305] on button "Next" at bounding box center [789, 302] width 92 height 37
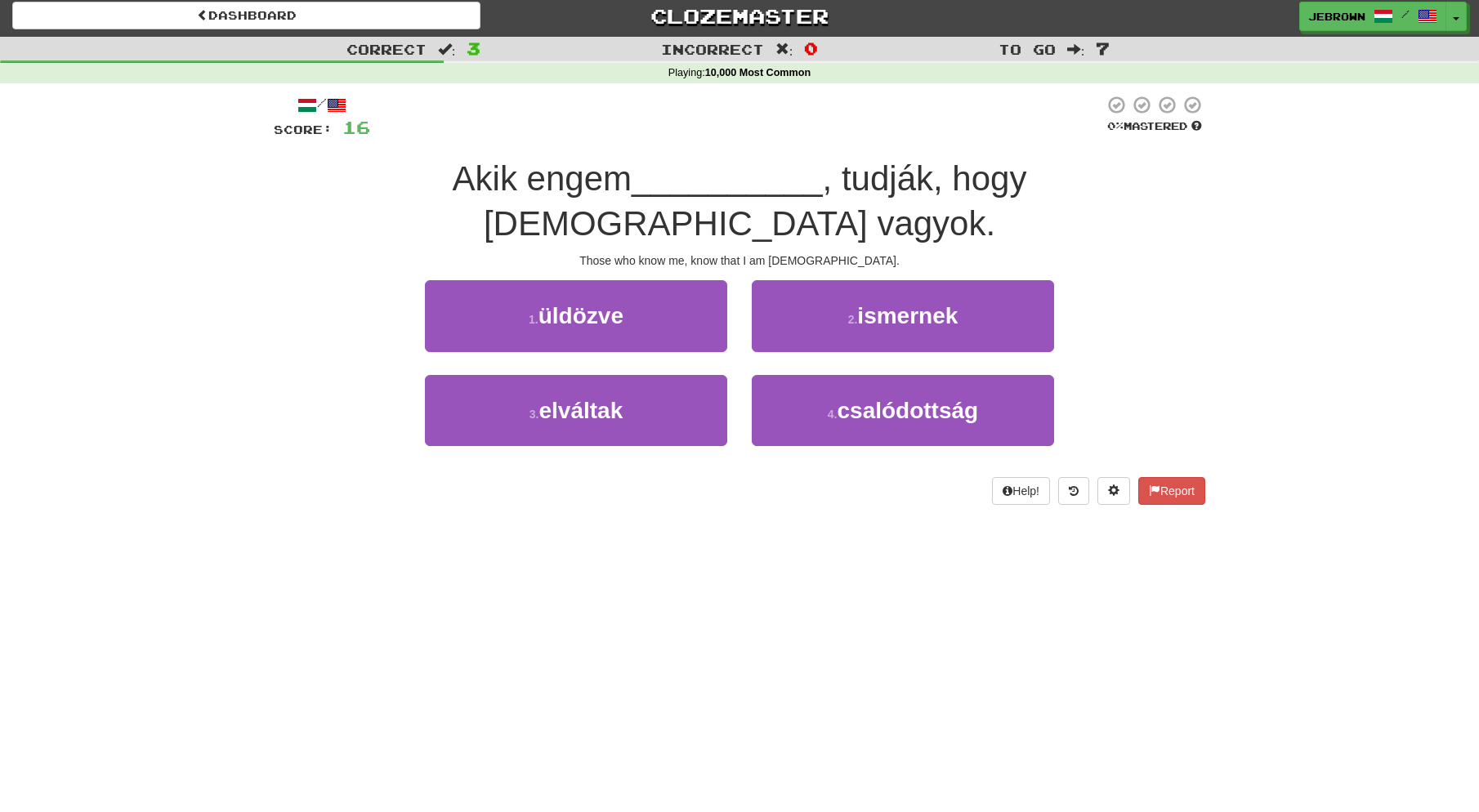
click at [863, 303] on span "ismernek" at bounding box center [907, 316] width 100 height 25
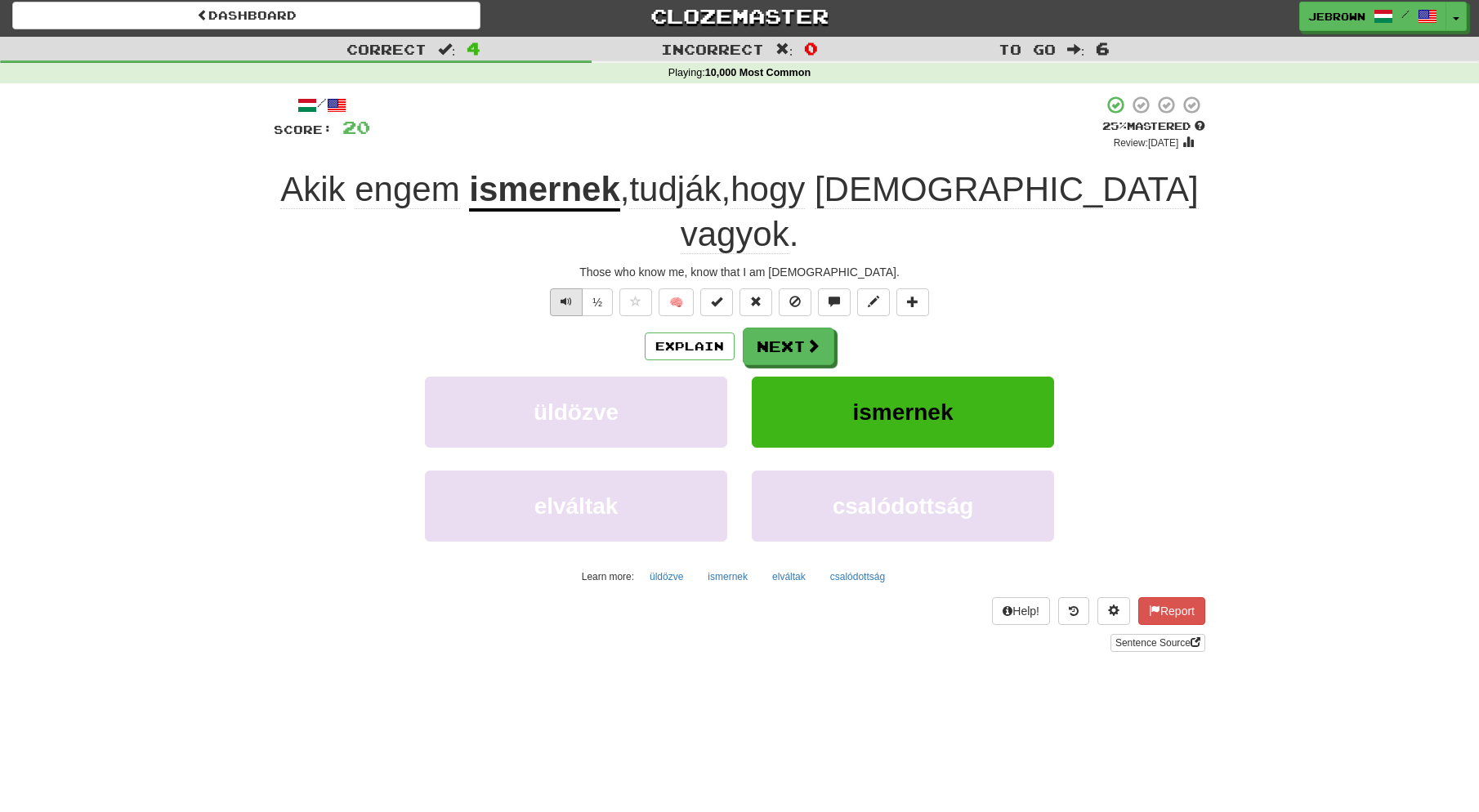
click at [570, 296] on span "Text-to-speech controls" at bounding box center [566, 301] width 11 height 11
click at [785, 328] on button "Next" at bounding box center [789, 347] width 92 height 37
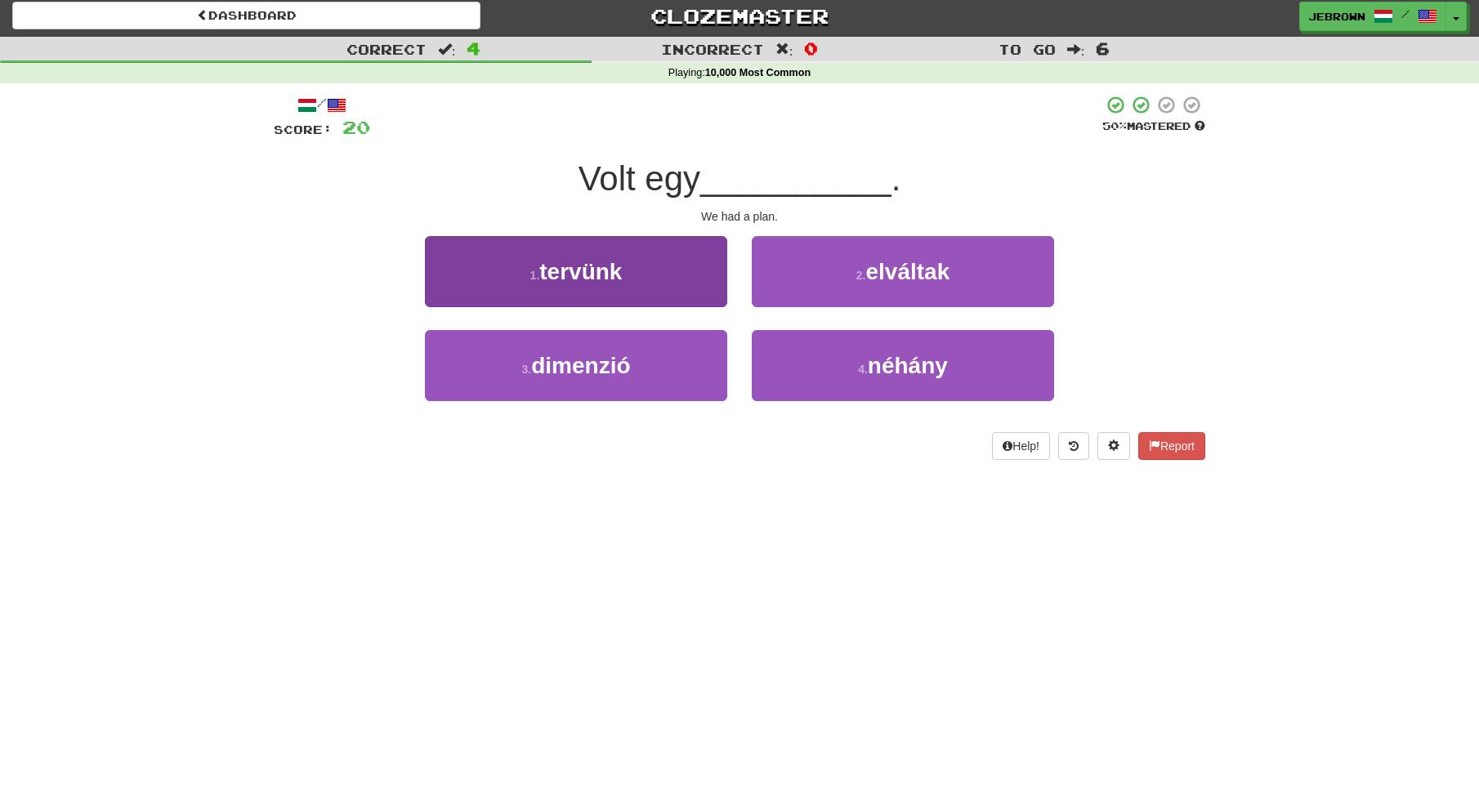
click at [612, 282] on button "1 . tervünk" at bounding box center [576, 272] width 302 height 71
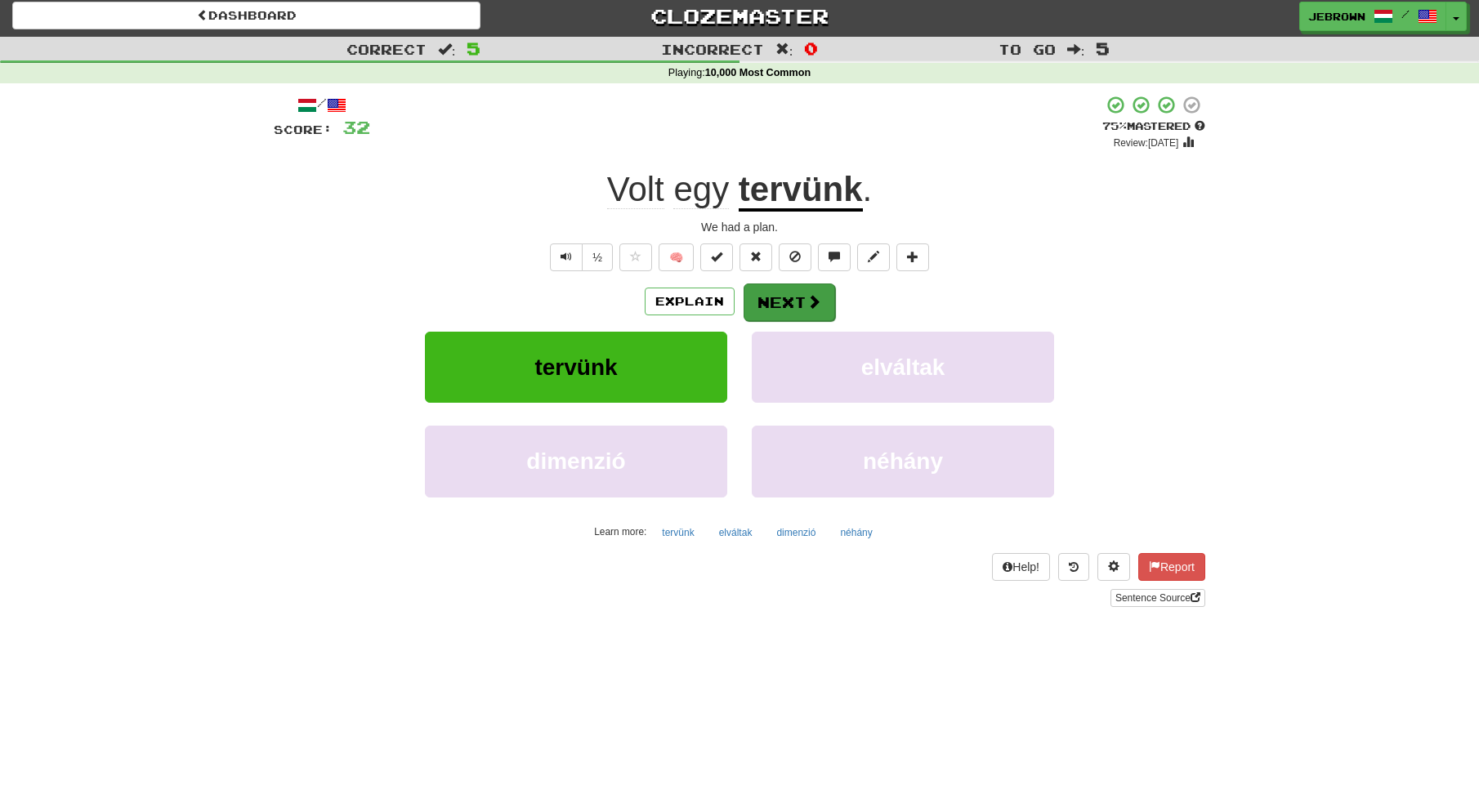
click at [795, 305] on button "Next" at bounding box center [789, 302] width 92 height 37
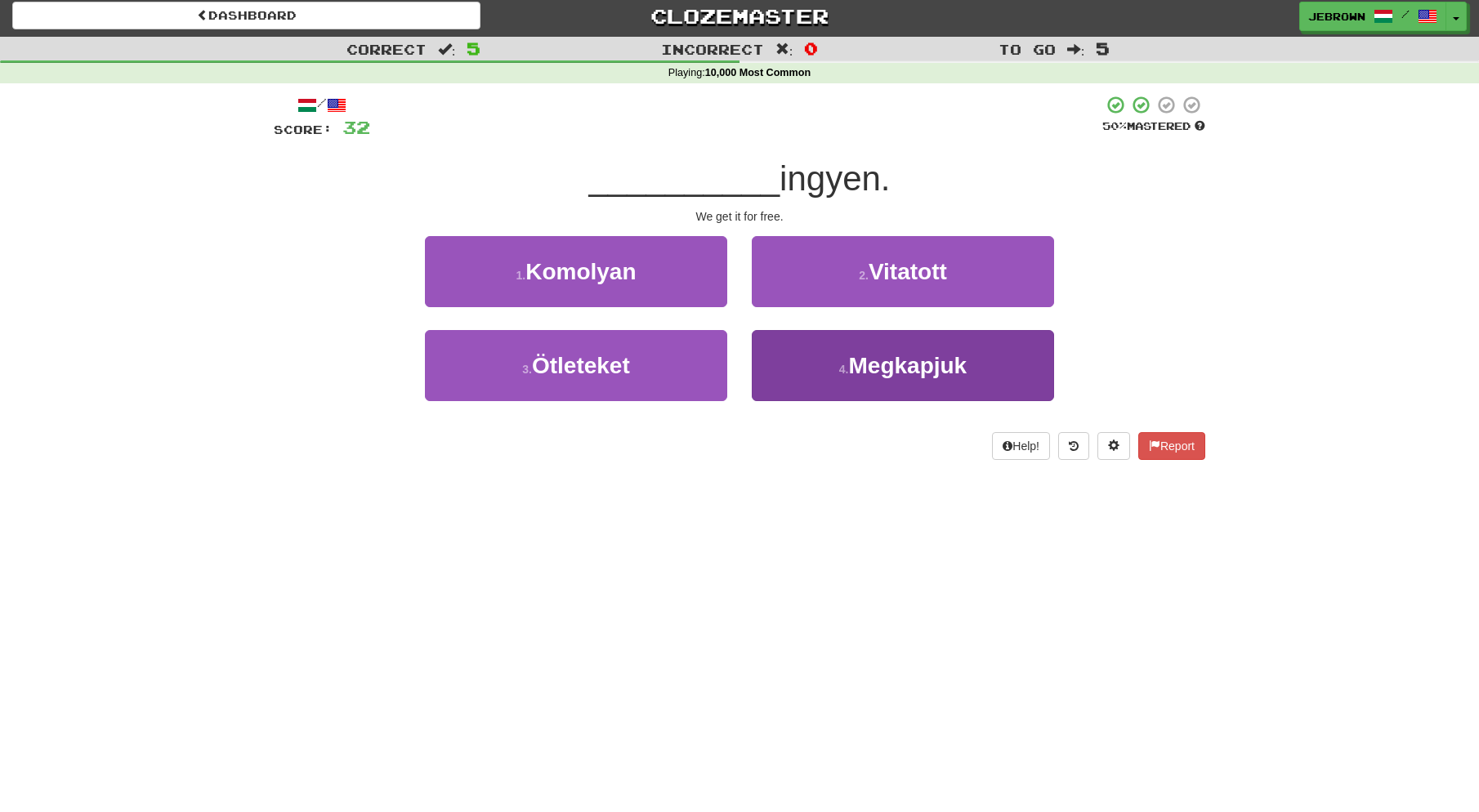
click at [844, 367] on small "4 ." at bounding box center [844, 369] width 10 height 13
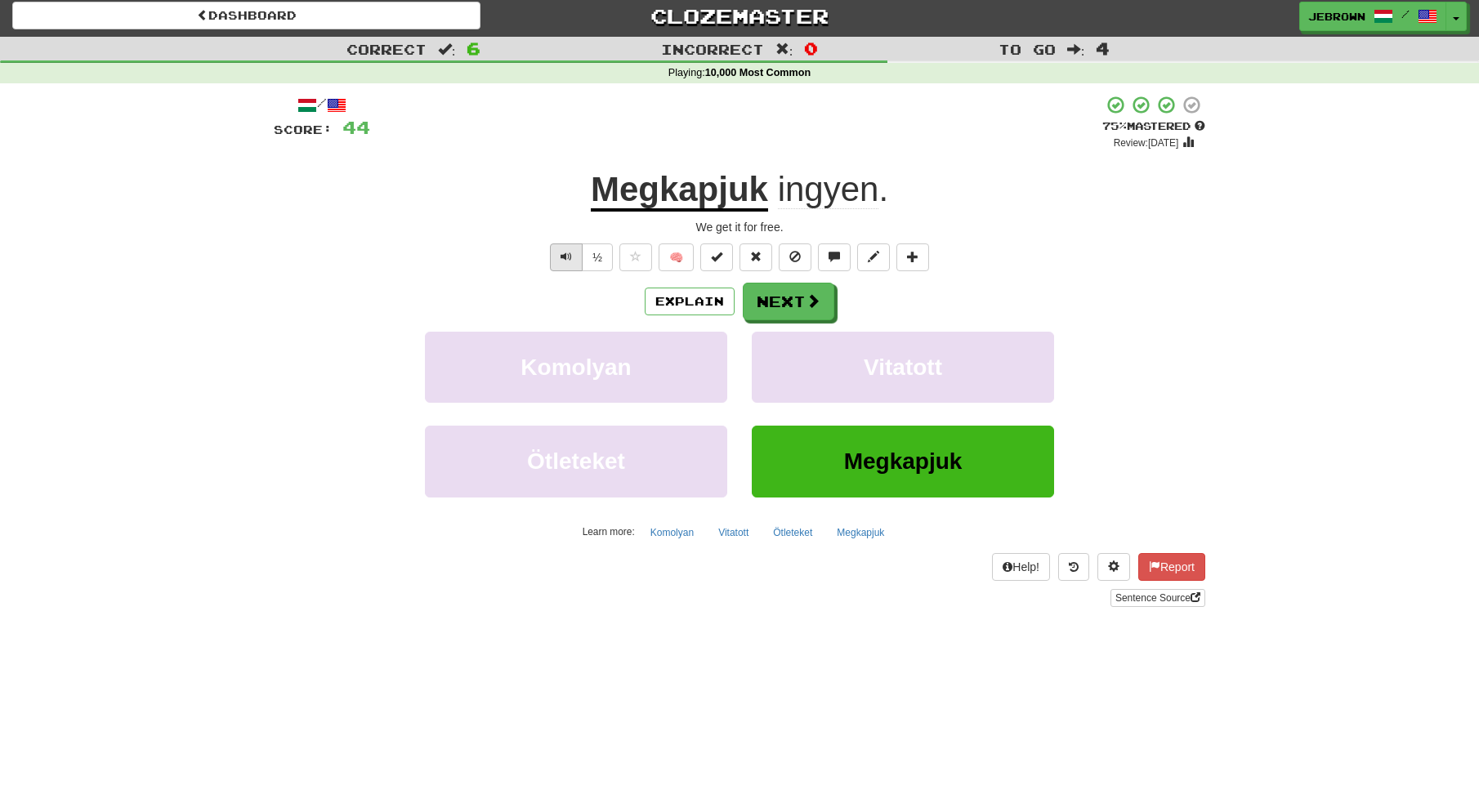
click at [568, 257] on span "Text-to-speech controls" at bounding box center [566, 256] width 11 height 11
click at [782, 300] on button "Next" at bounding box center [789, 302] width 92 height 37
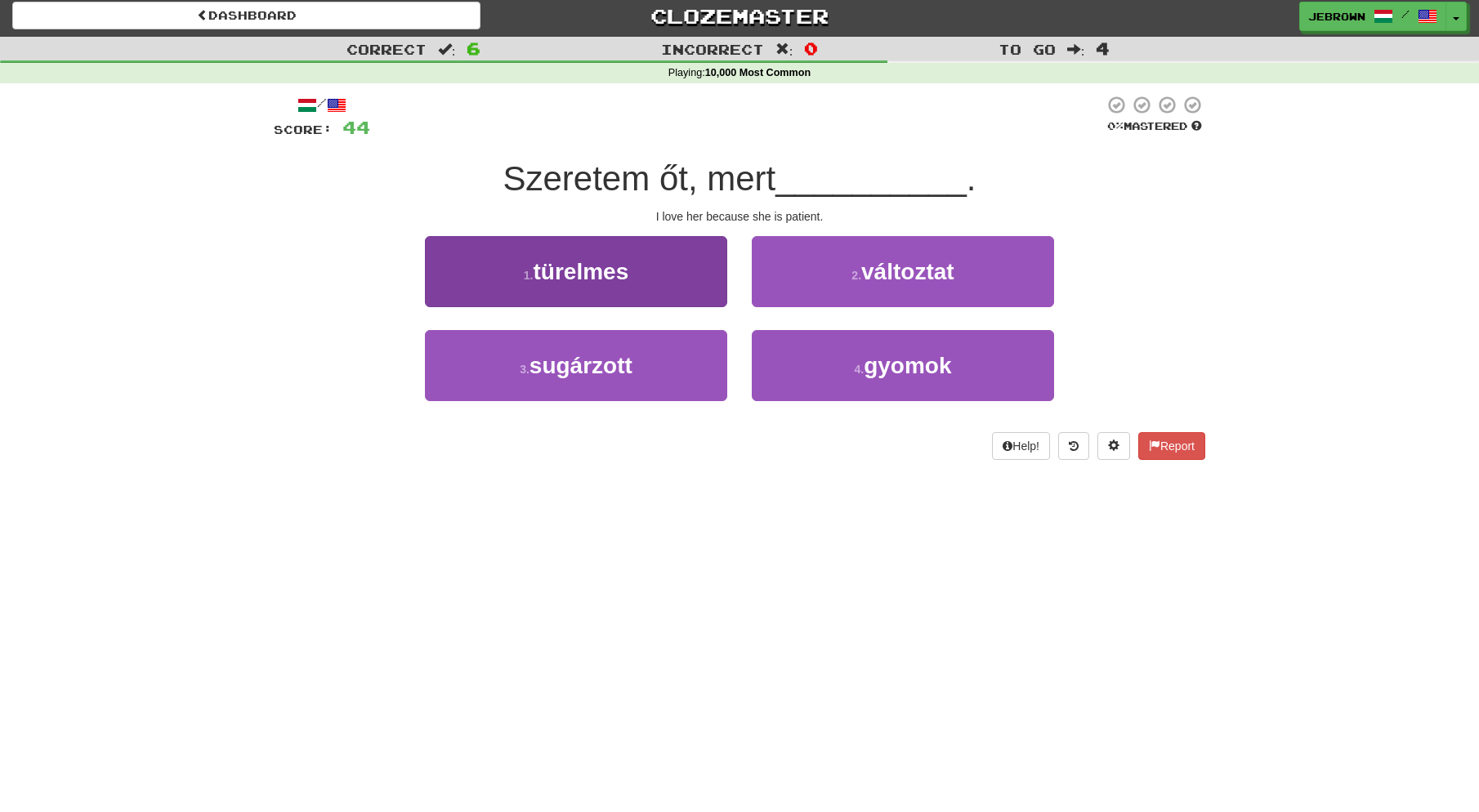
click at [650, 267] on button "1 . türelmes" at bounding box center [576, 272] width 302 height 71
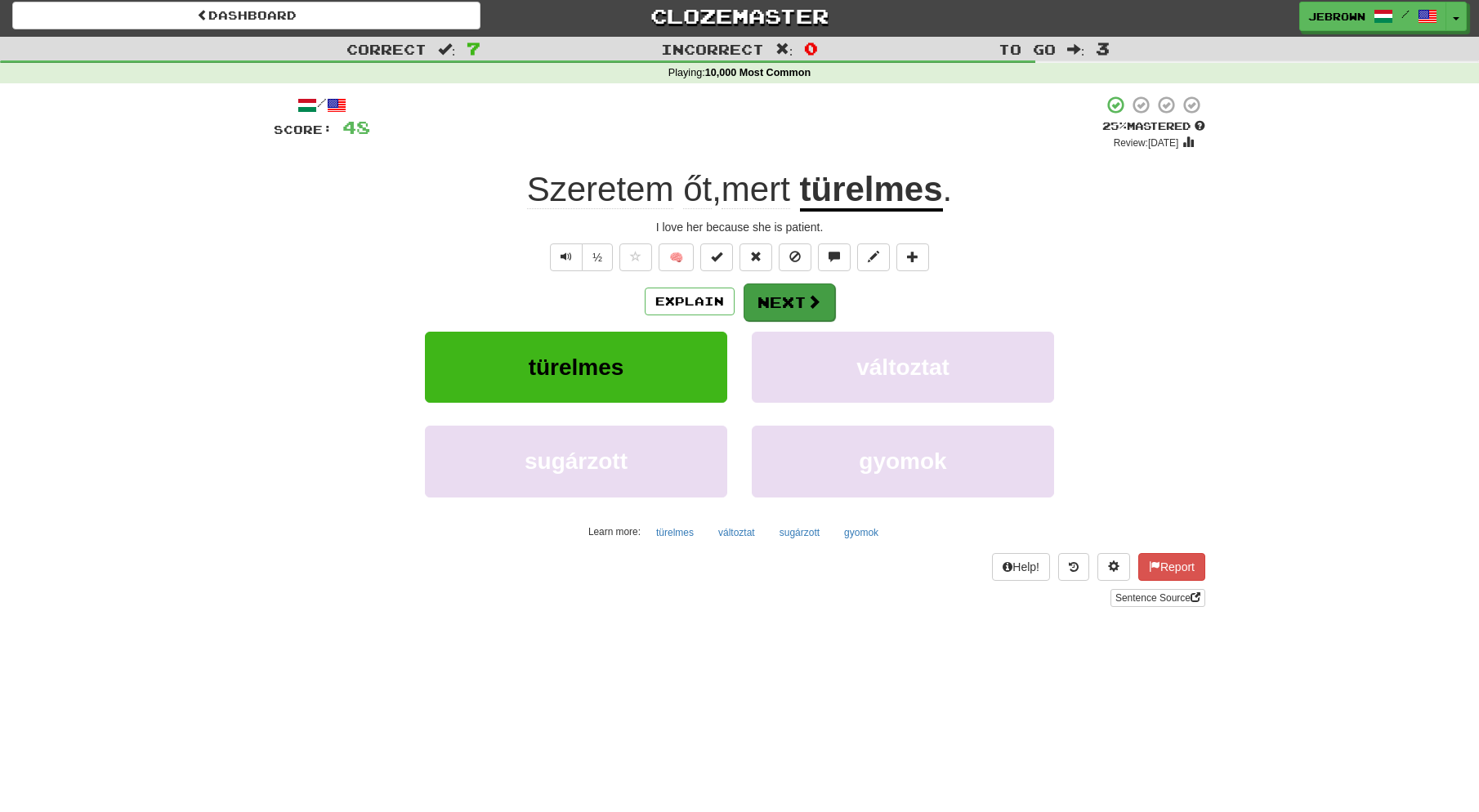
click at [791, 300] on button "Next" at bounding box center [789, 302] width 92 height 37
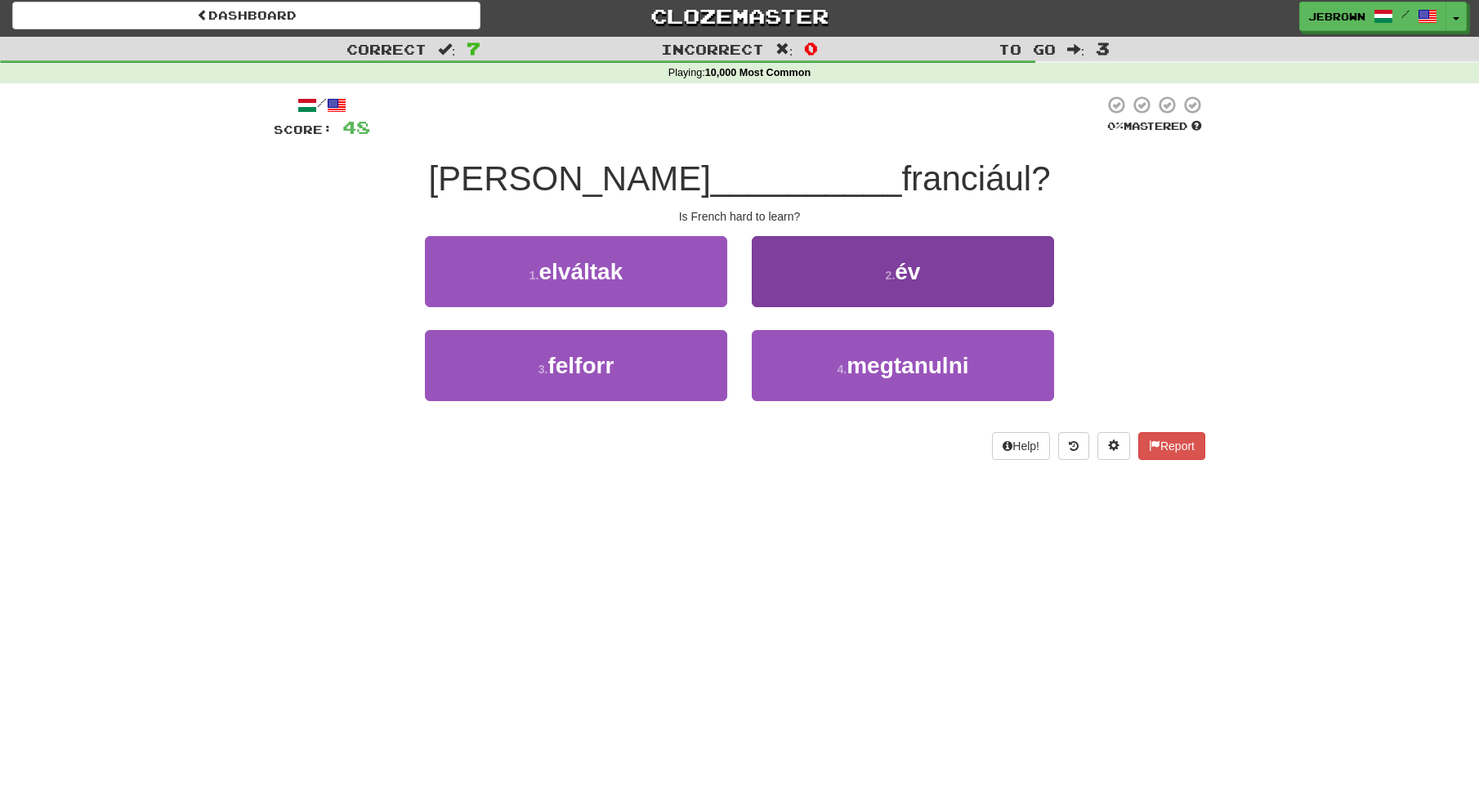
click at [901, 365] on span "megtanulni" at bounding box center [907, 366] width 121 height 25
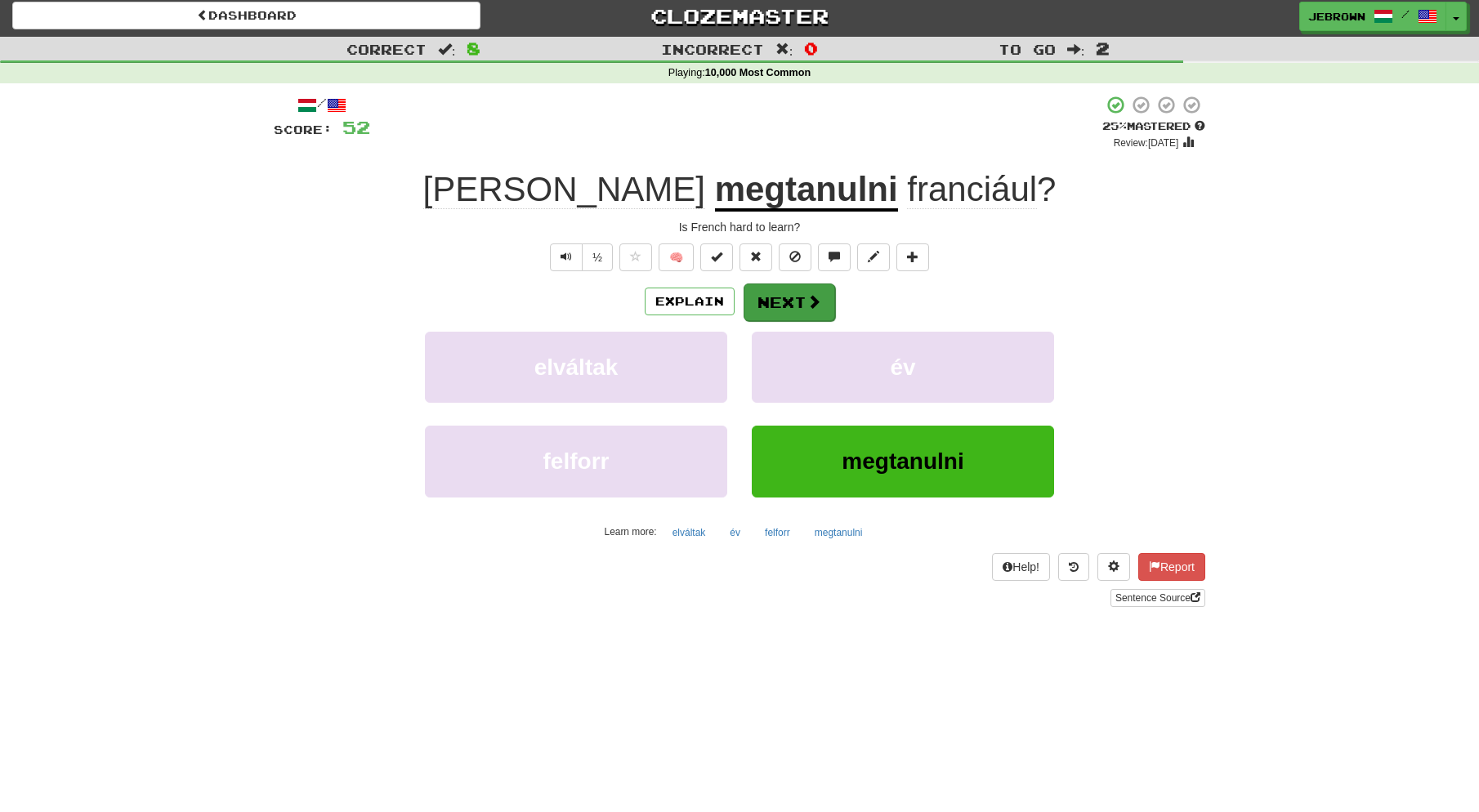
click at [798, 295] on button "Next" at bounding box center [789, 302] width 92 height 37
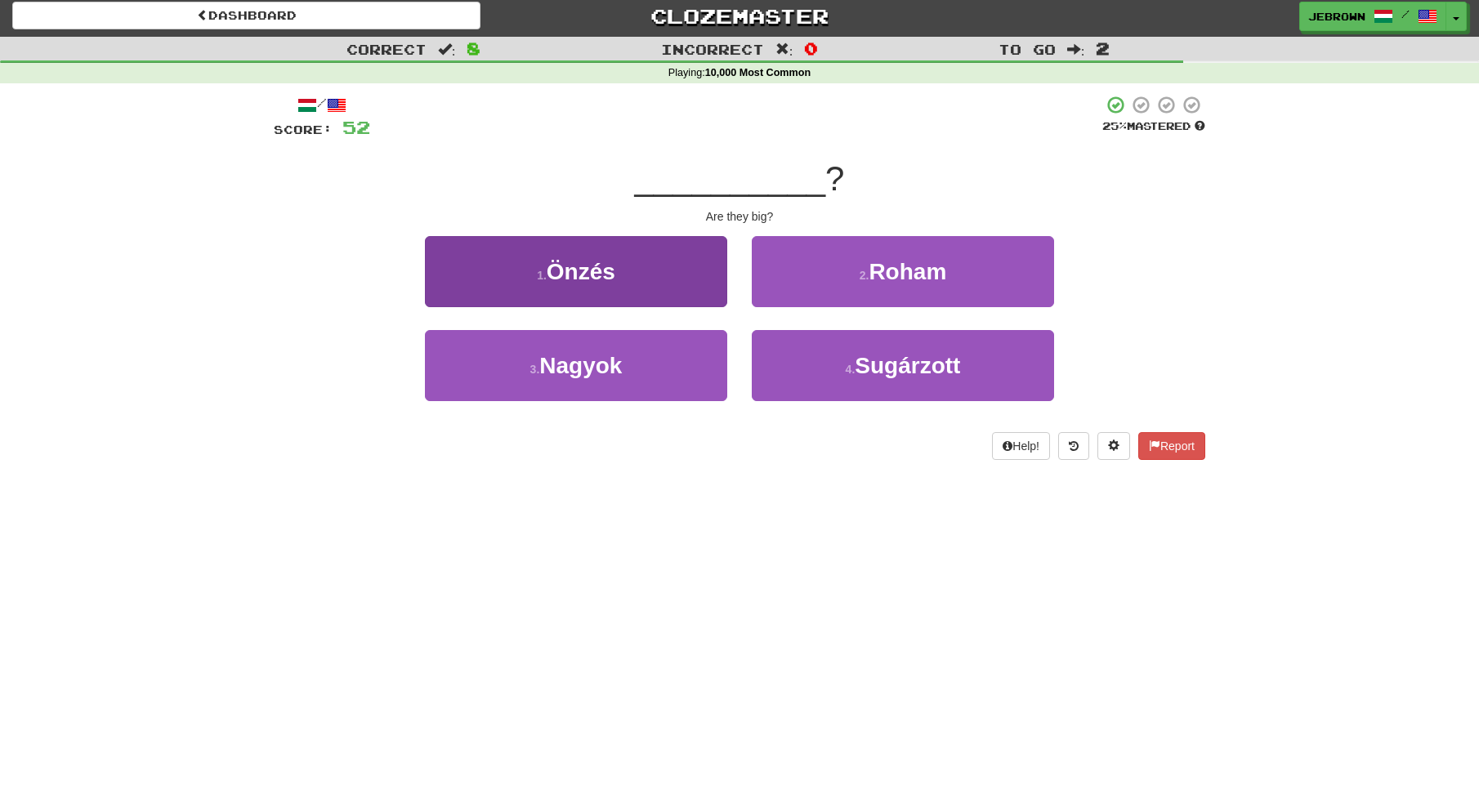
click at [655, 360] on button "3 . [GEOGRAPHIC_DATA]" at bounding box center [576, 366] width 302 height 71
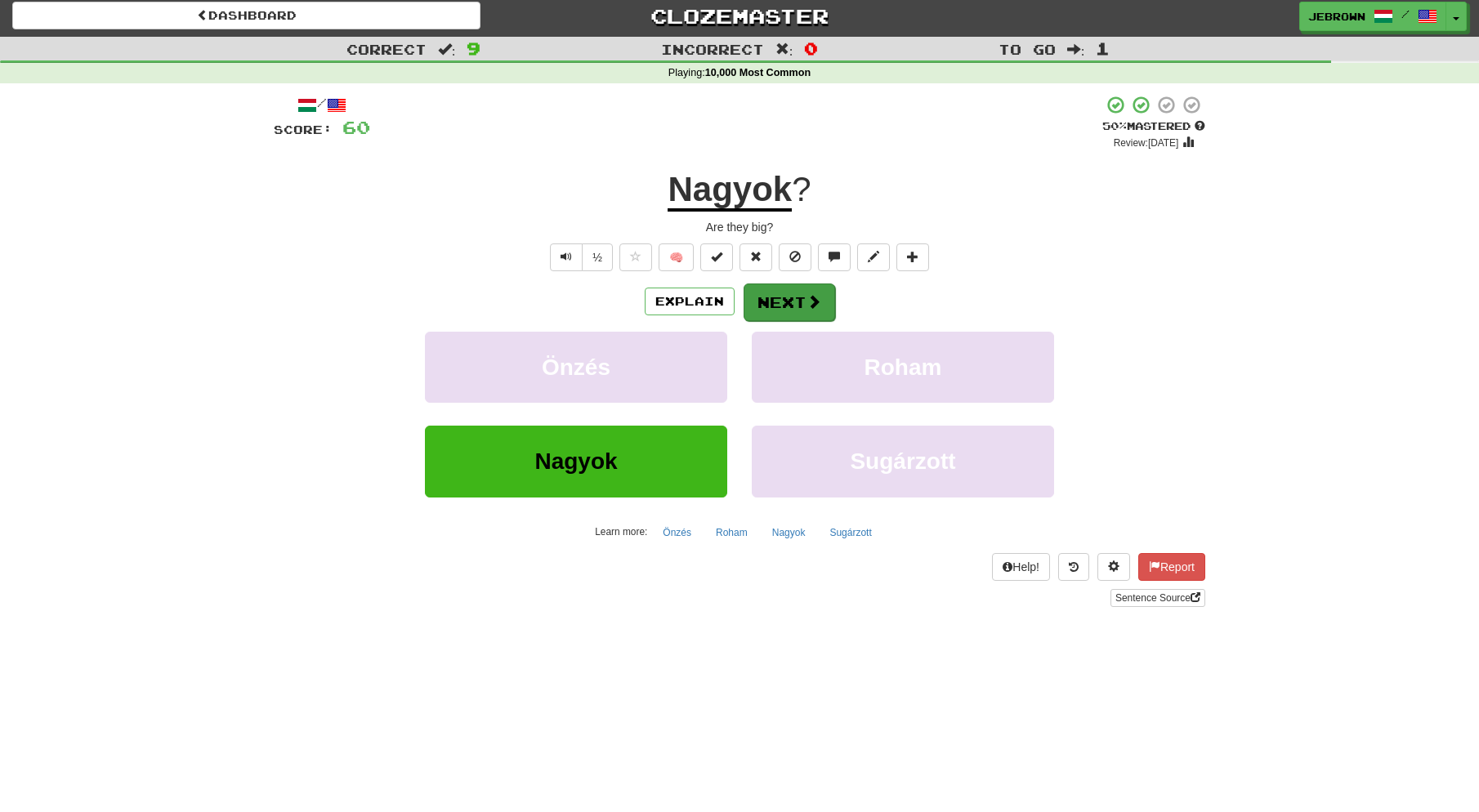
click at [787, 299] on button "Next" at bounding box center [789, 302] width 92 height 37
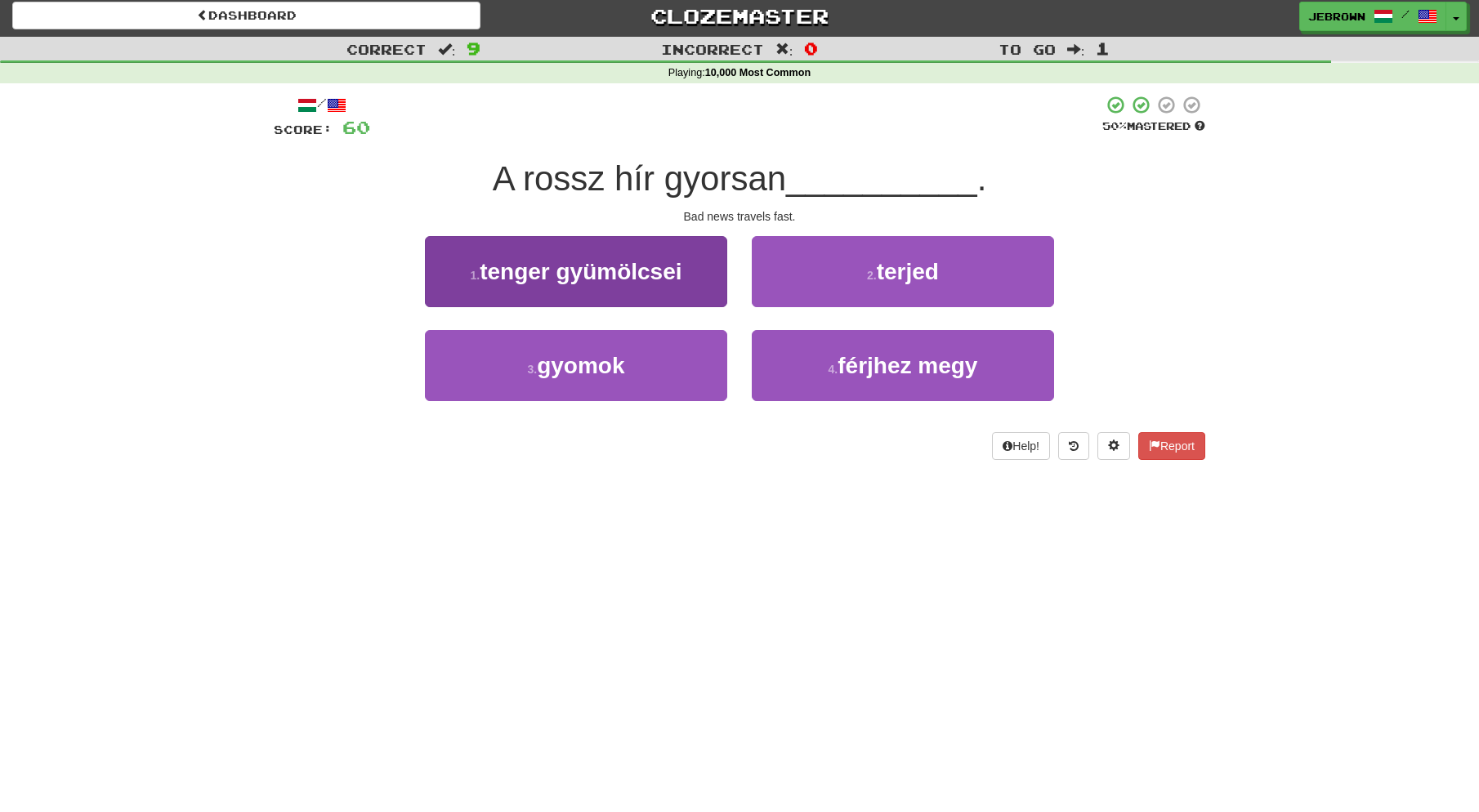
click at [666, 355] on button "3 . gyomok" at bounding box center [576, 366] width 302 height 71
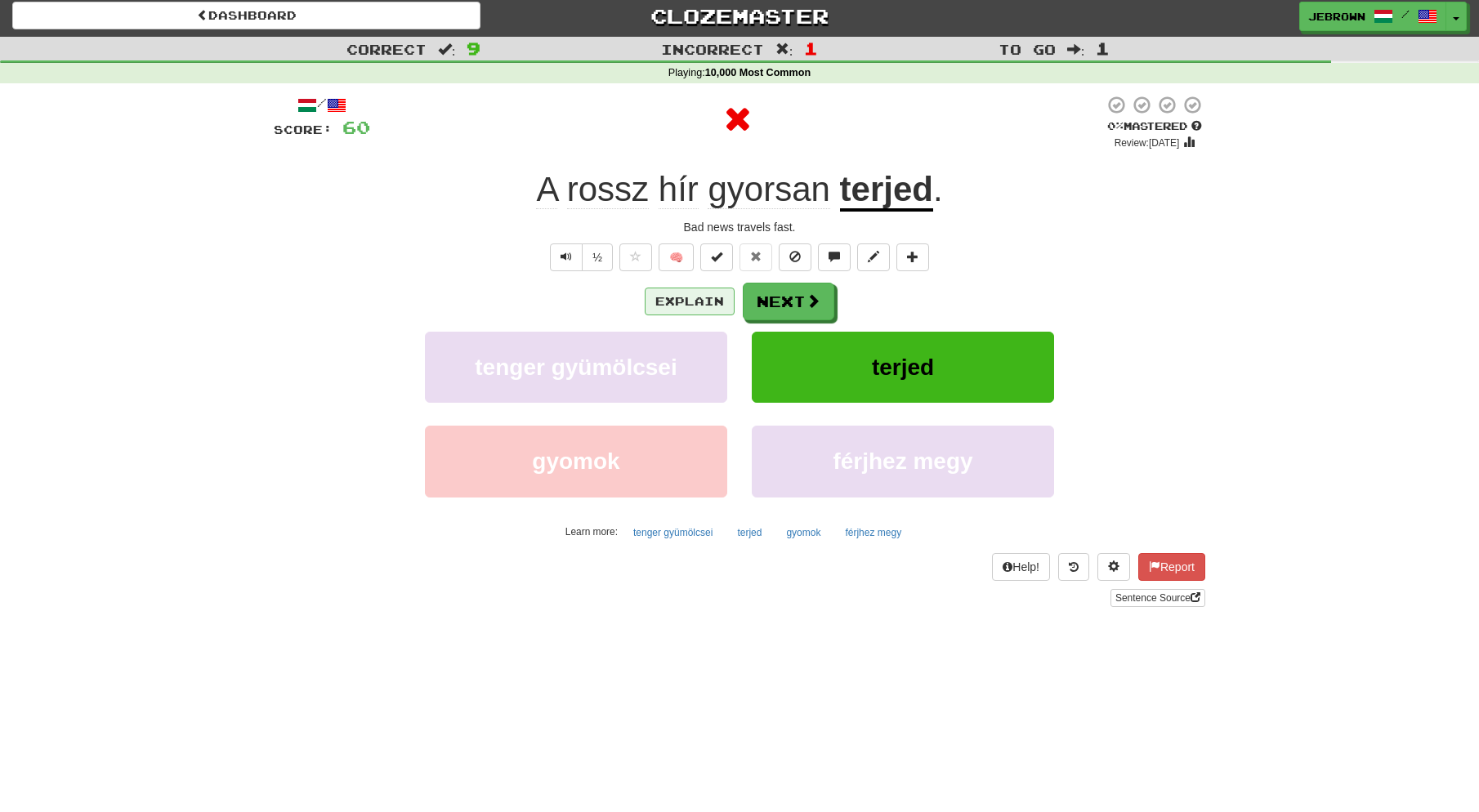
click at [700, 289] on button "Explain" at bounding box center [690, 301] width 90 height 28
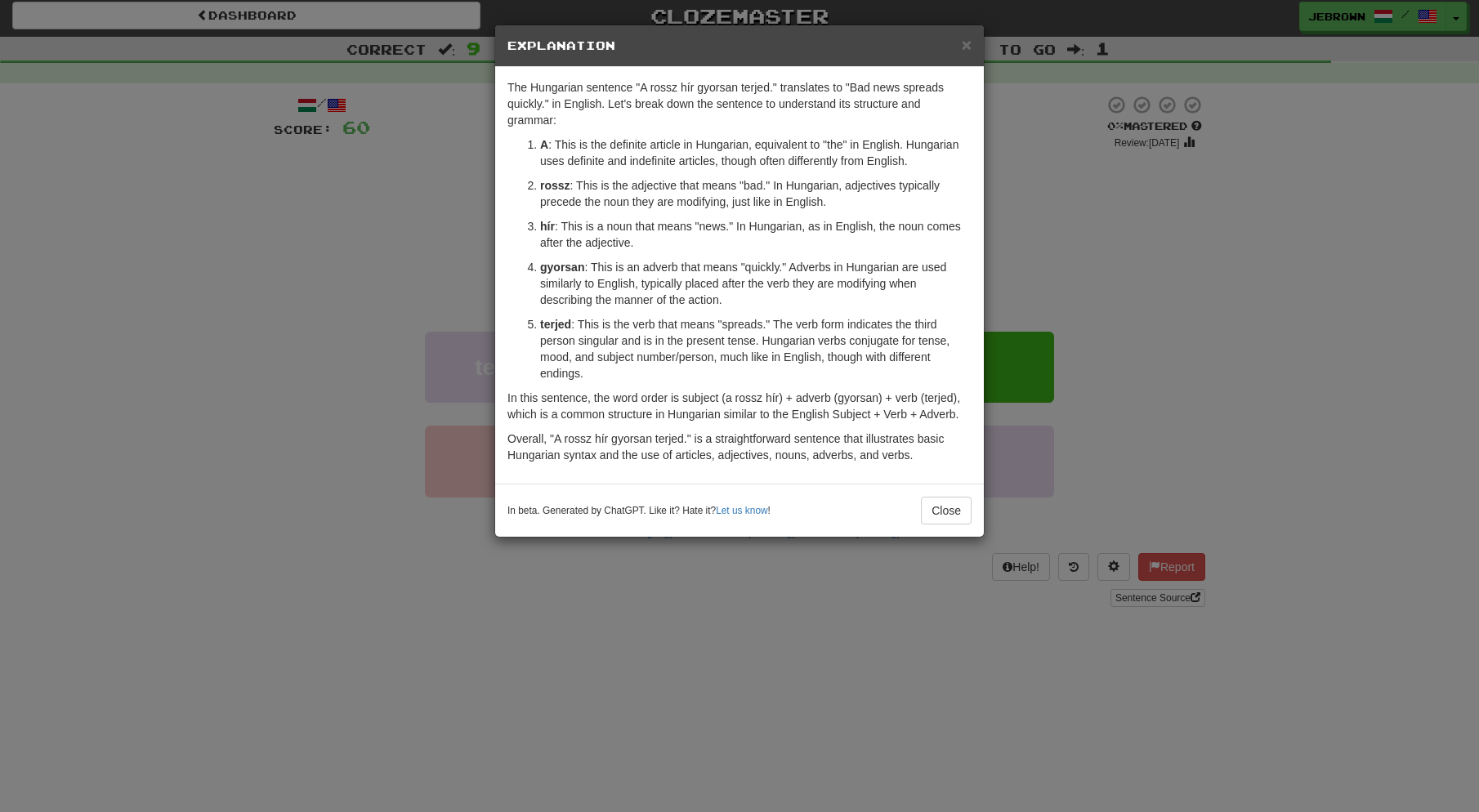
click at [966, 45] on span "×" at bounding box center [966, 44] width 10 height 19
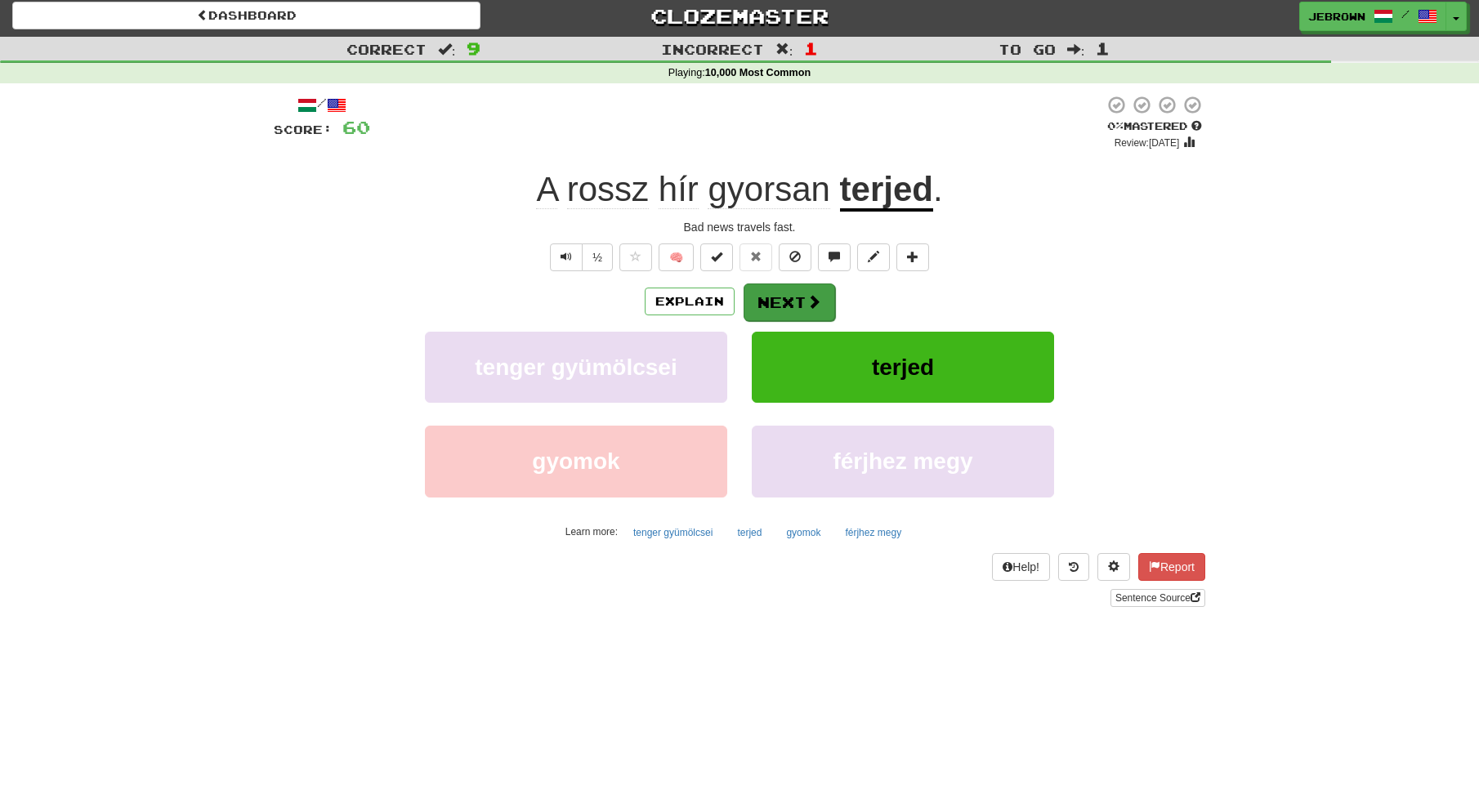
click at [807, 290] on button "Next" at bounding box center [789, 302] width 92 height 37
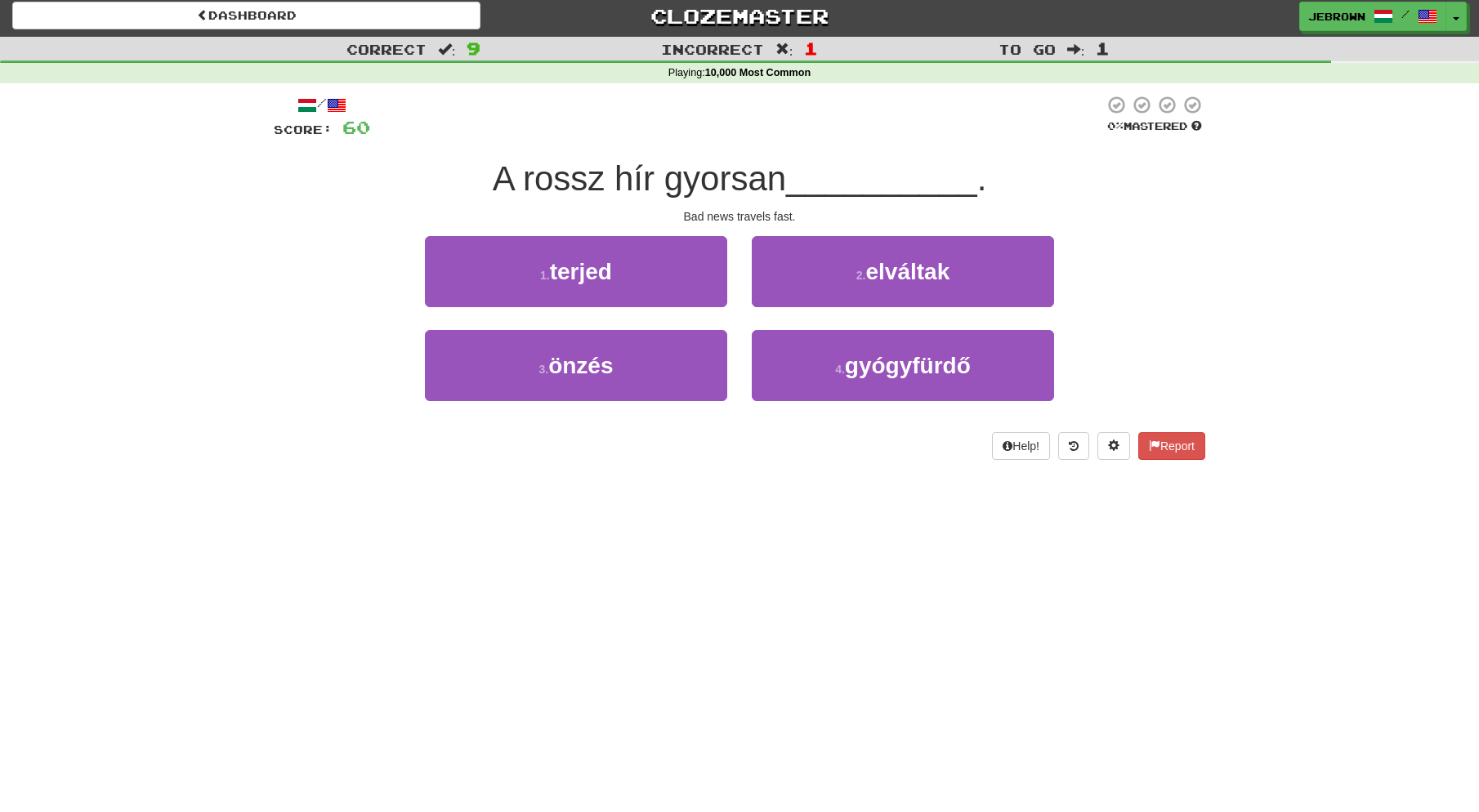
click at [617, 277] on button "1 . terjed" at bounding box center [576, 272] width 302 height 71
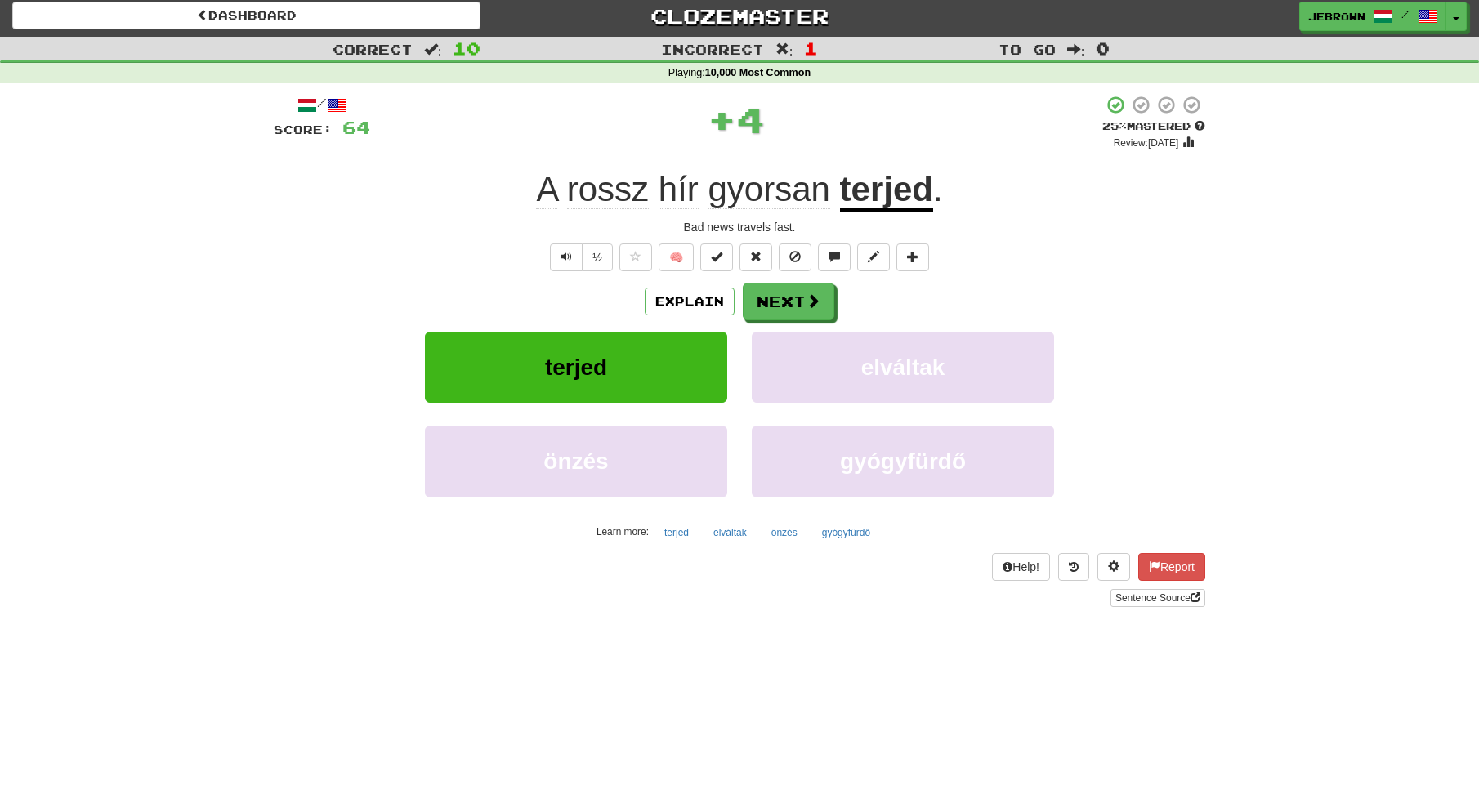
click at [793, 305] on button "Next" at bounding box center [788, 301] width 92 height 37
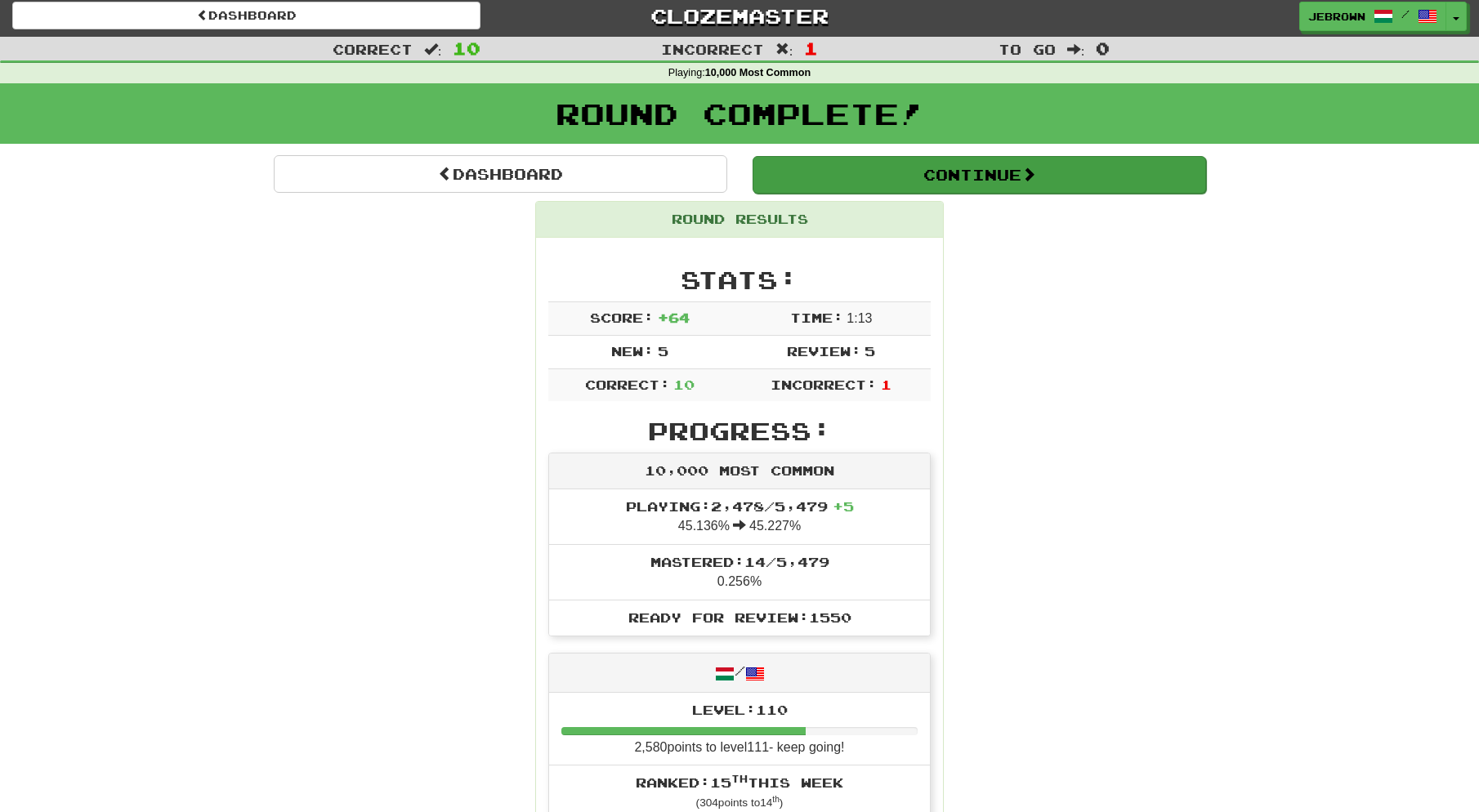
click at [809, 165] on button "Continue" at bounding box center [979, 175] width 453 height 37
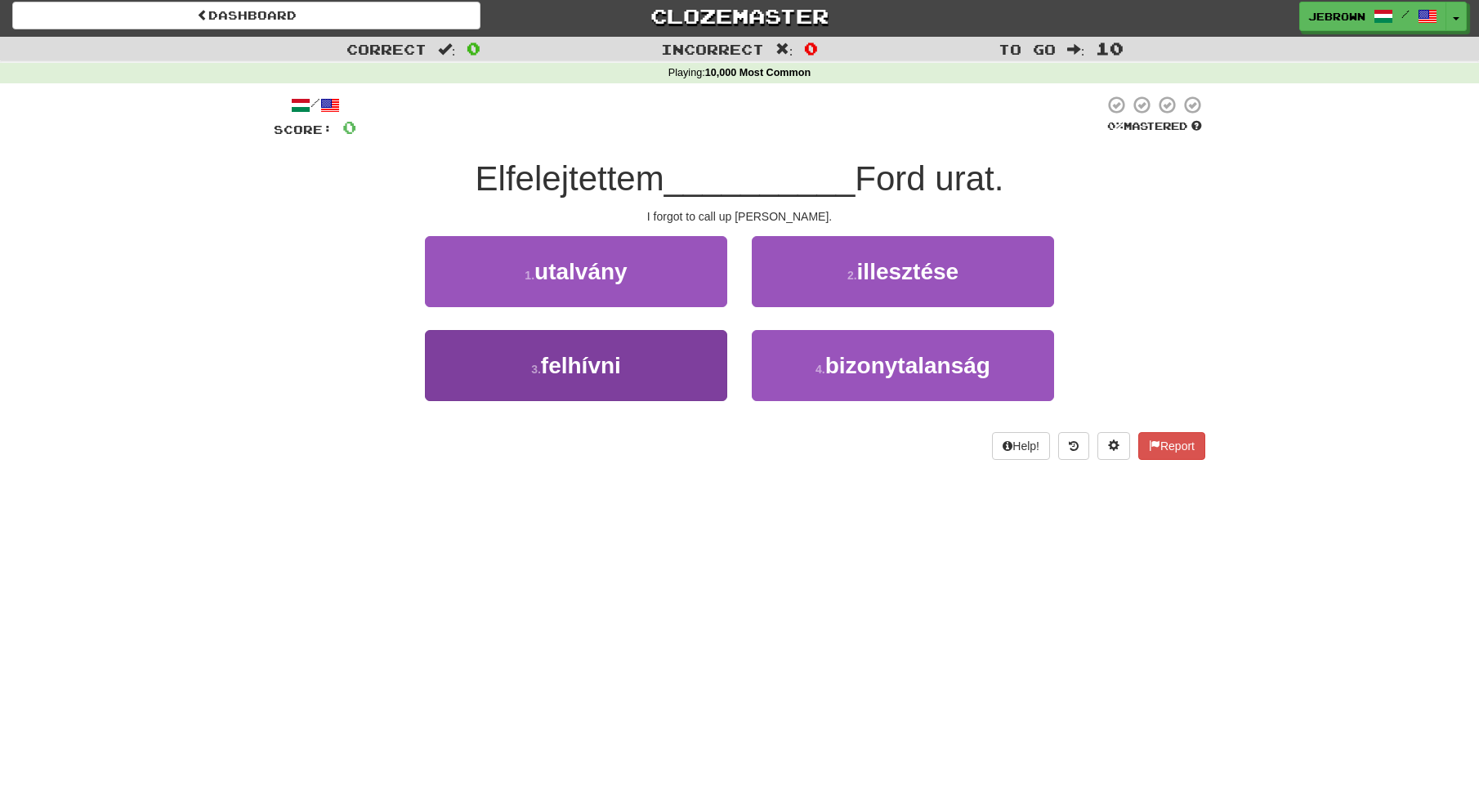
click at [601, 343] on button "3 . [GEOGRAPHIC_DATA]" at bounding box center [576, 366] width 302 height 71
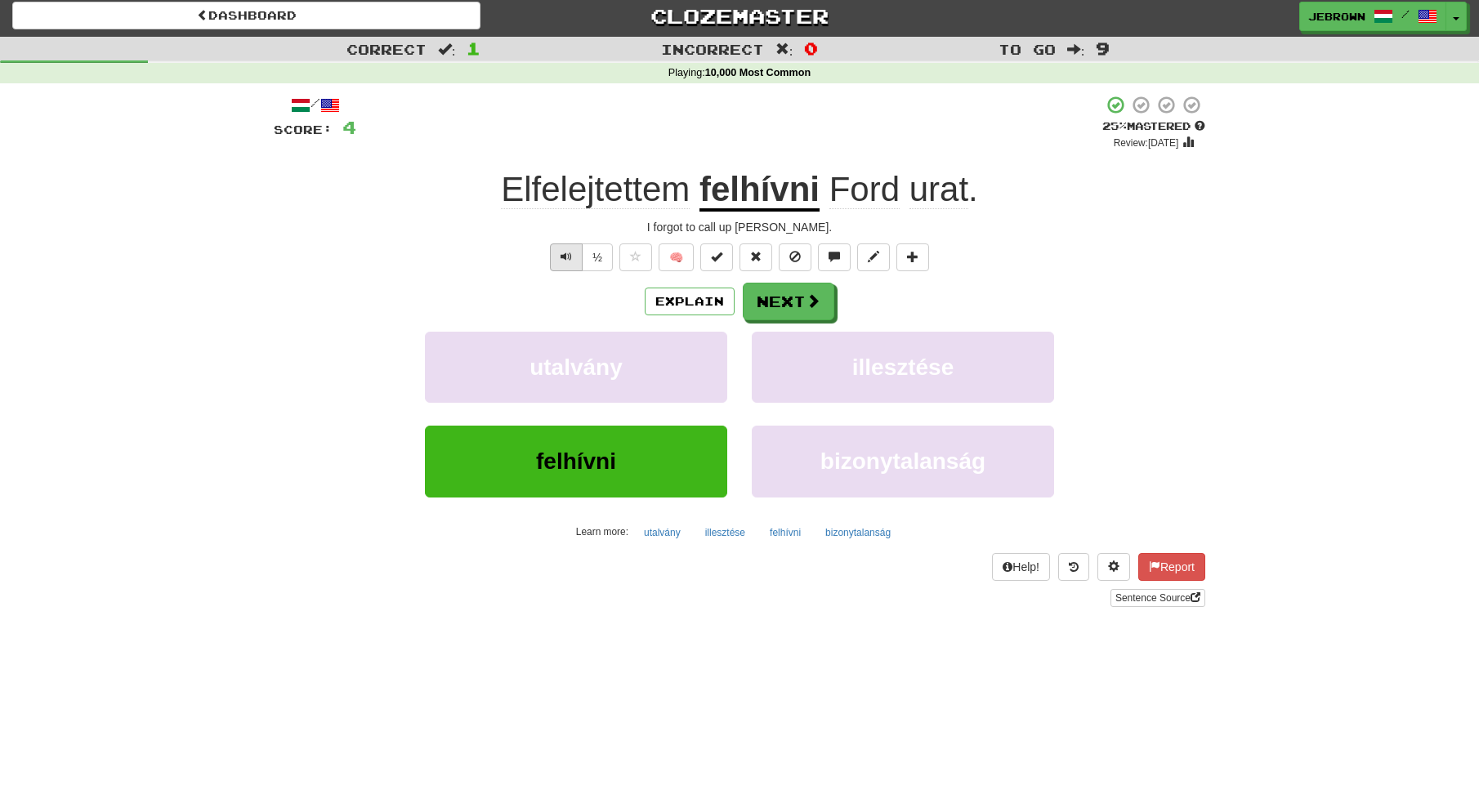
click at [565, 254] on span "Text-to-speech controls" at bounding box center [566, 256] width 11 height 11
click at [778, 306] on button "Next" at bounding box center [789, 302] width 92 height 37
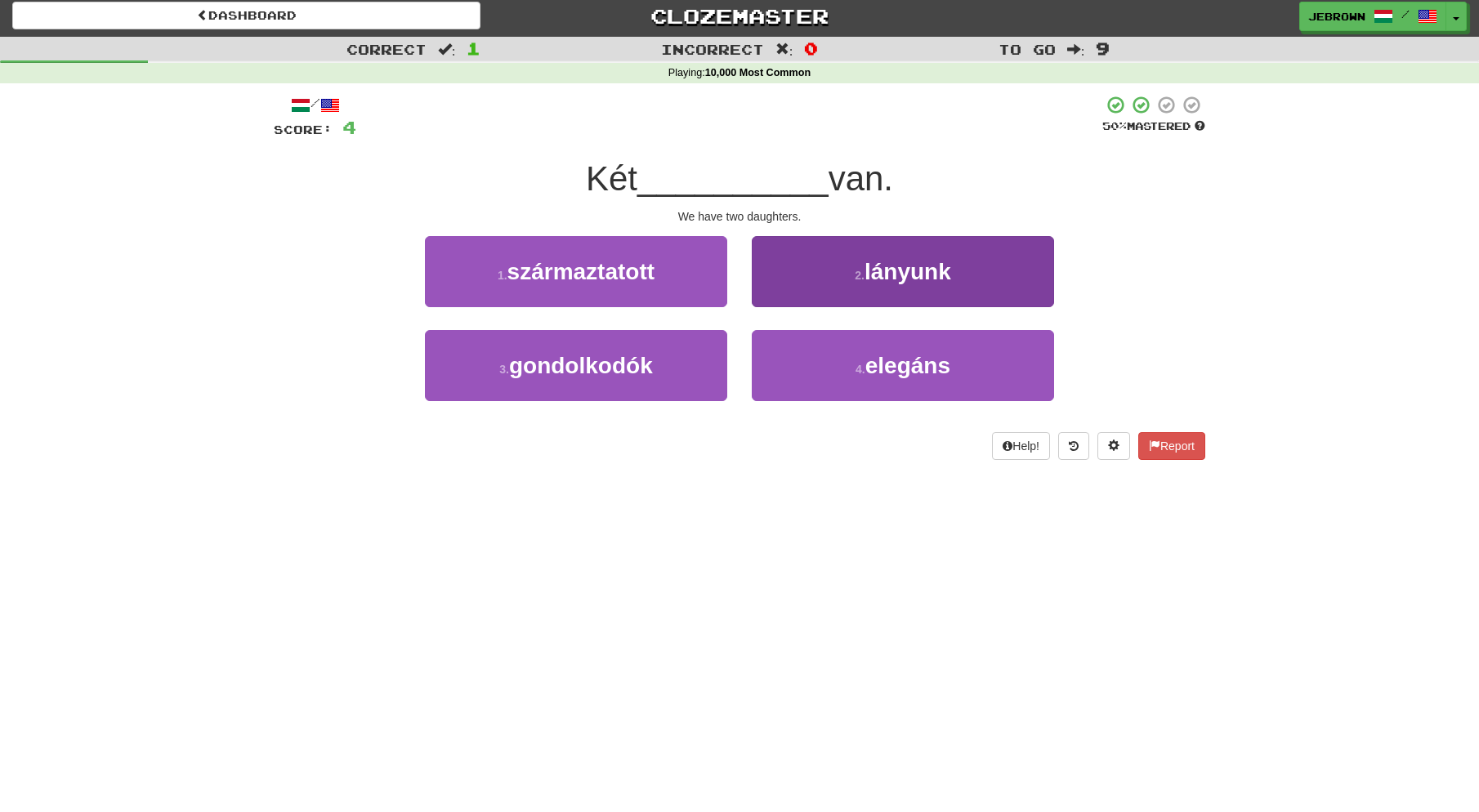
click at [797, 285] on button "2 . lányunk" at bounding box center [903, 272] width 302 height 71
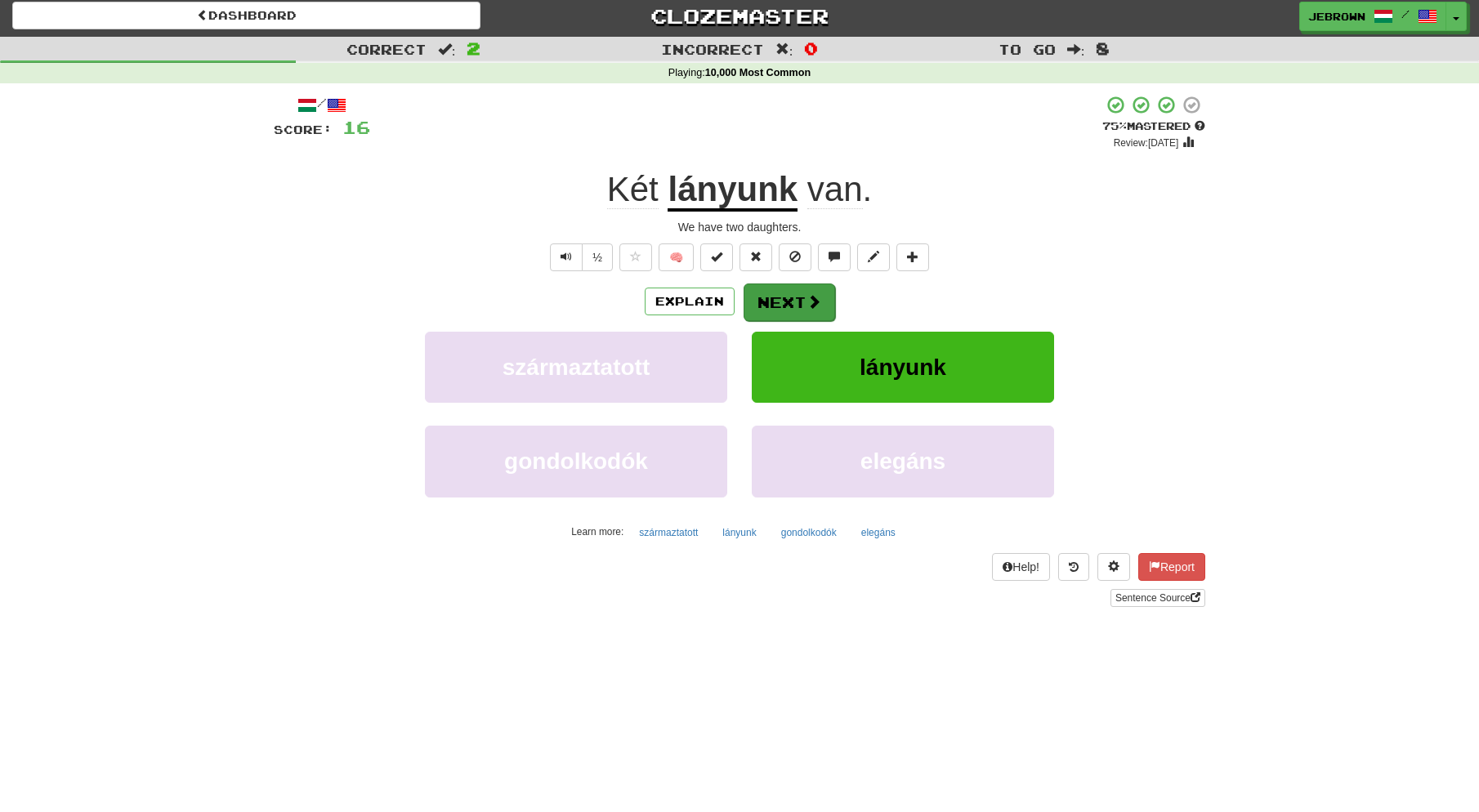
click at [781, 300] on button "Next" at bounding box center [789, 302] width 92 height 37
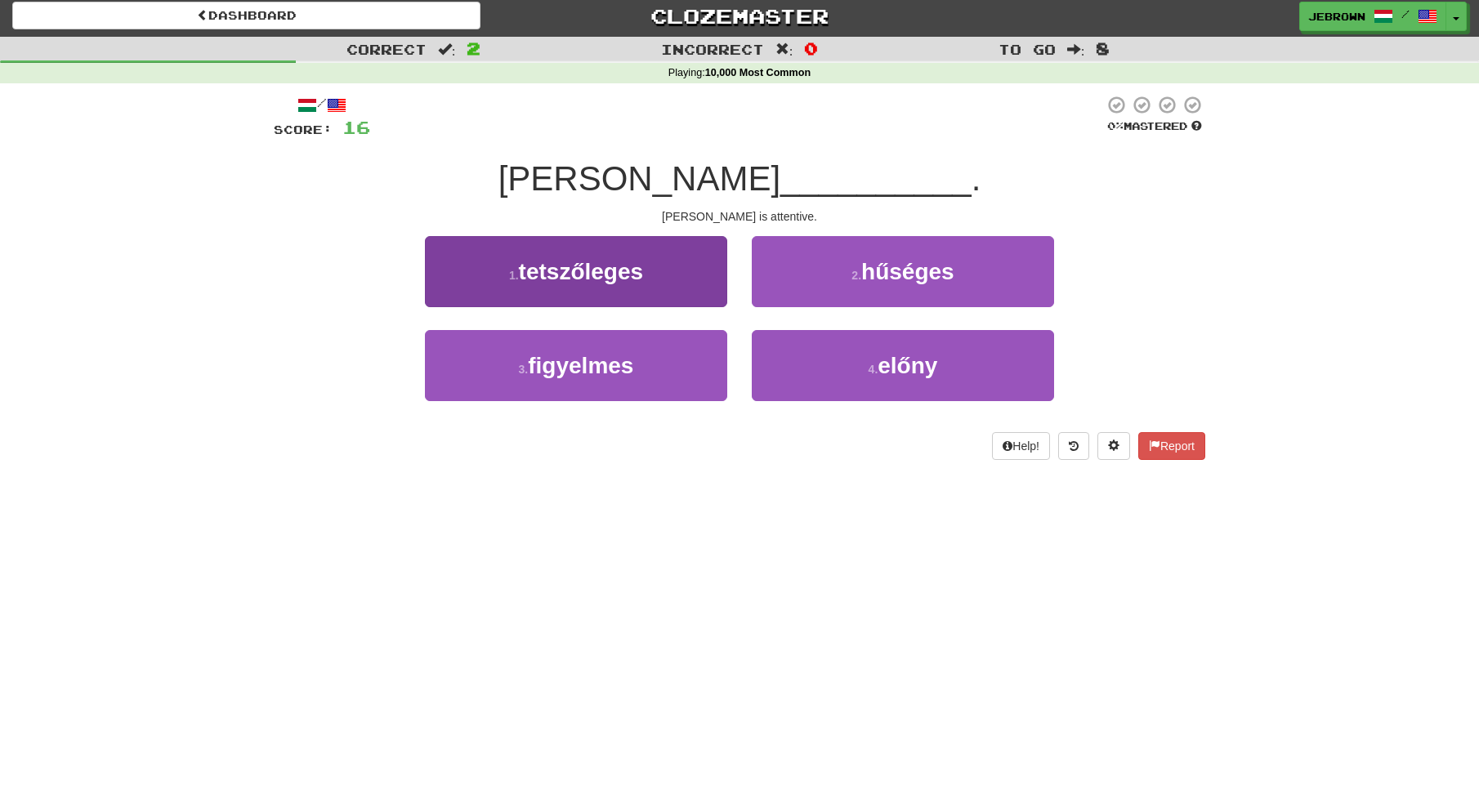
click at [646, 369] on button "3 . [GEOGRAPHIC_DATA]" at bounding box center [576, 366] width 302 height 71
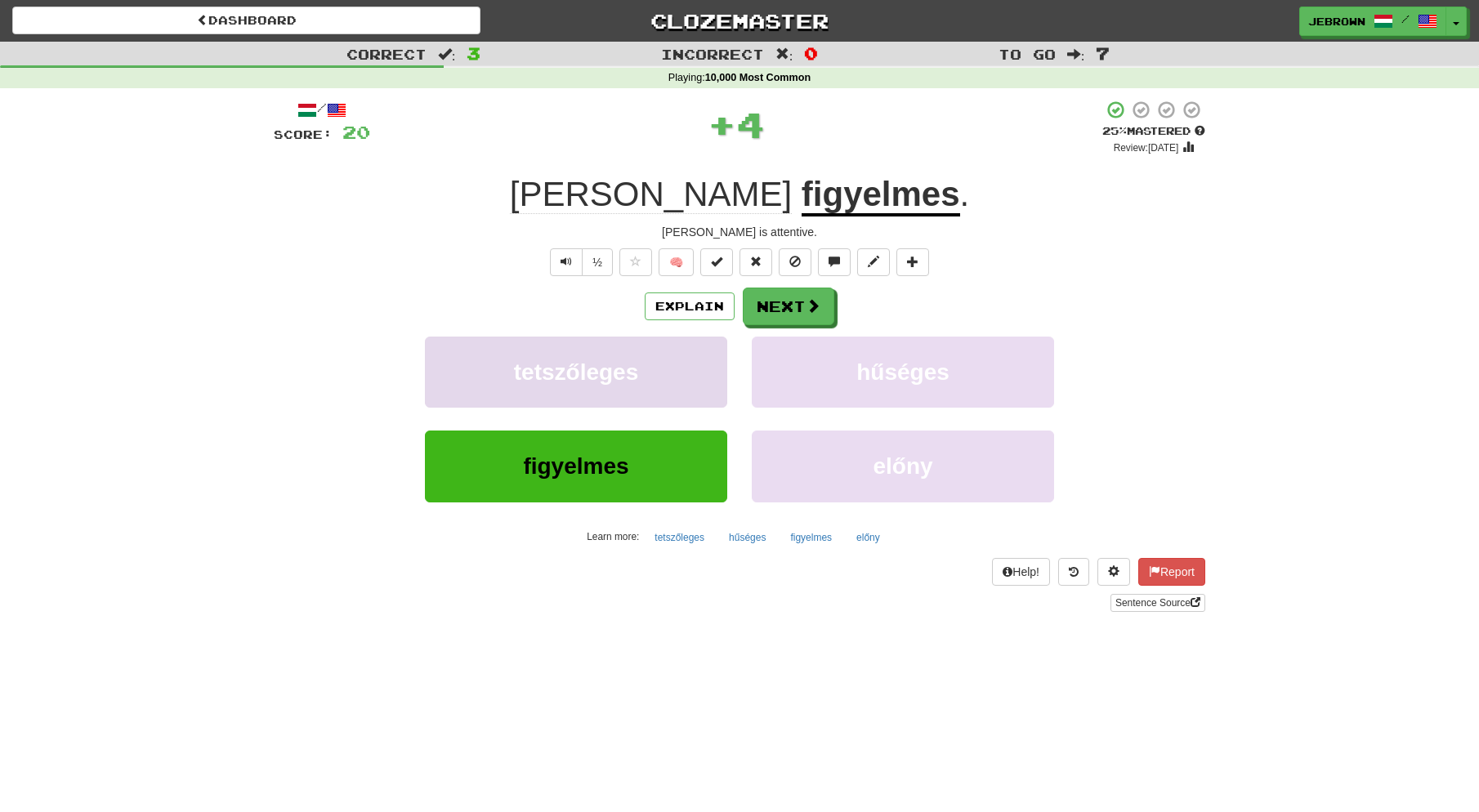
scroll to position [10, 0]
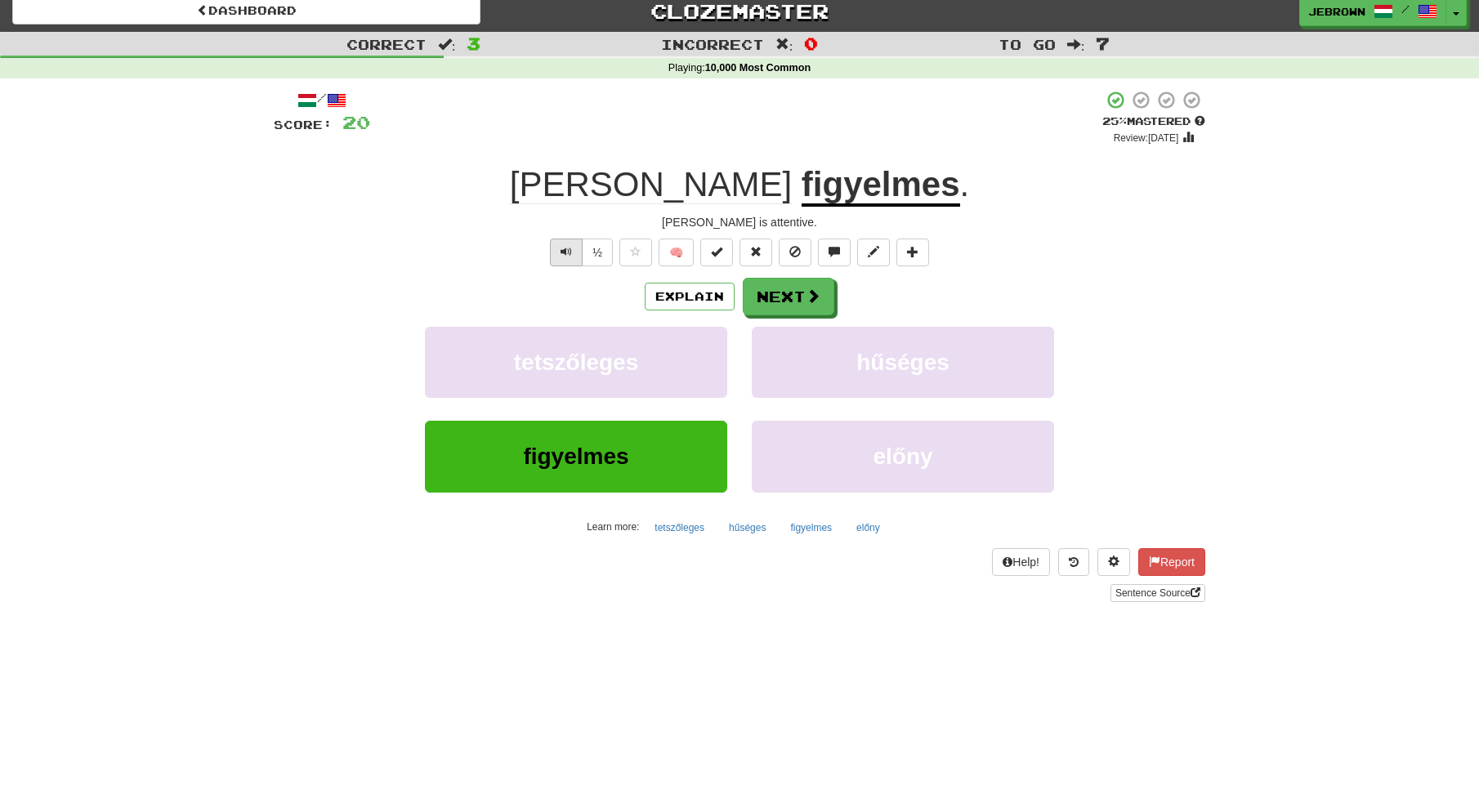
click at [568, 249] on span "Text-to-speech controls" at bounding box center [566, 251] width 11 height 11
click at [782, 295] on button "Next" at bounding box center [789, 297] width 92 height 37
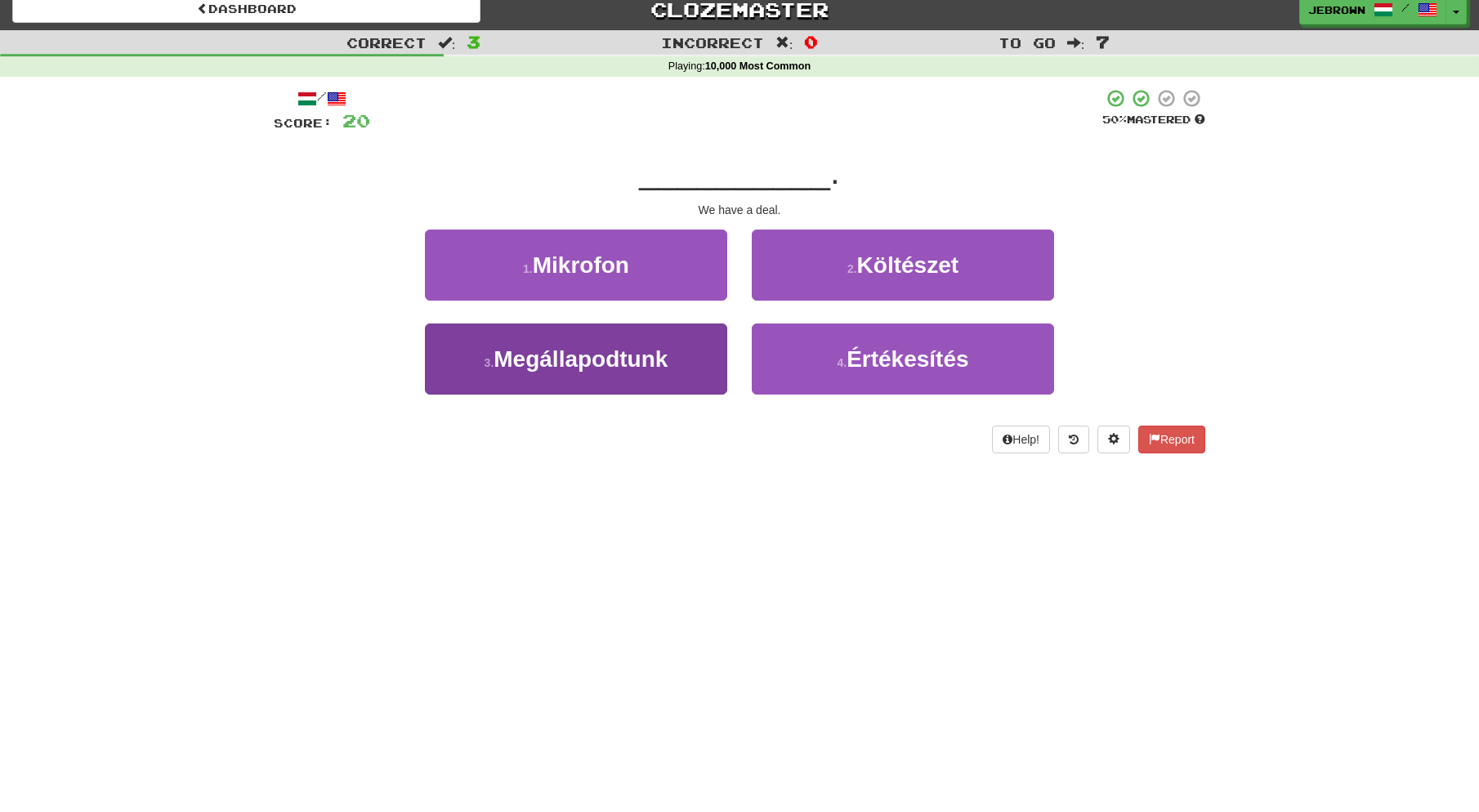
scroll to position [12, 0]
click at [608, 365] on span "Megállapodtunk" at bounding box center [580, 358] width 174 height 25
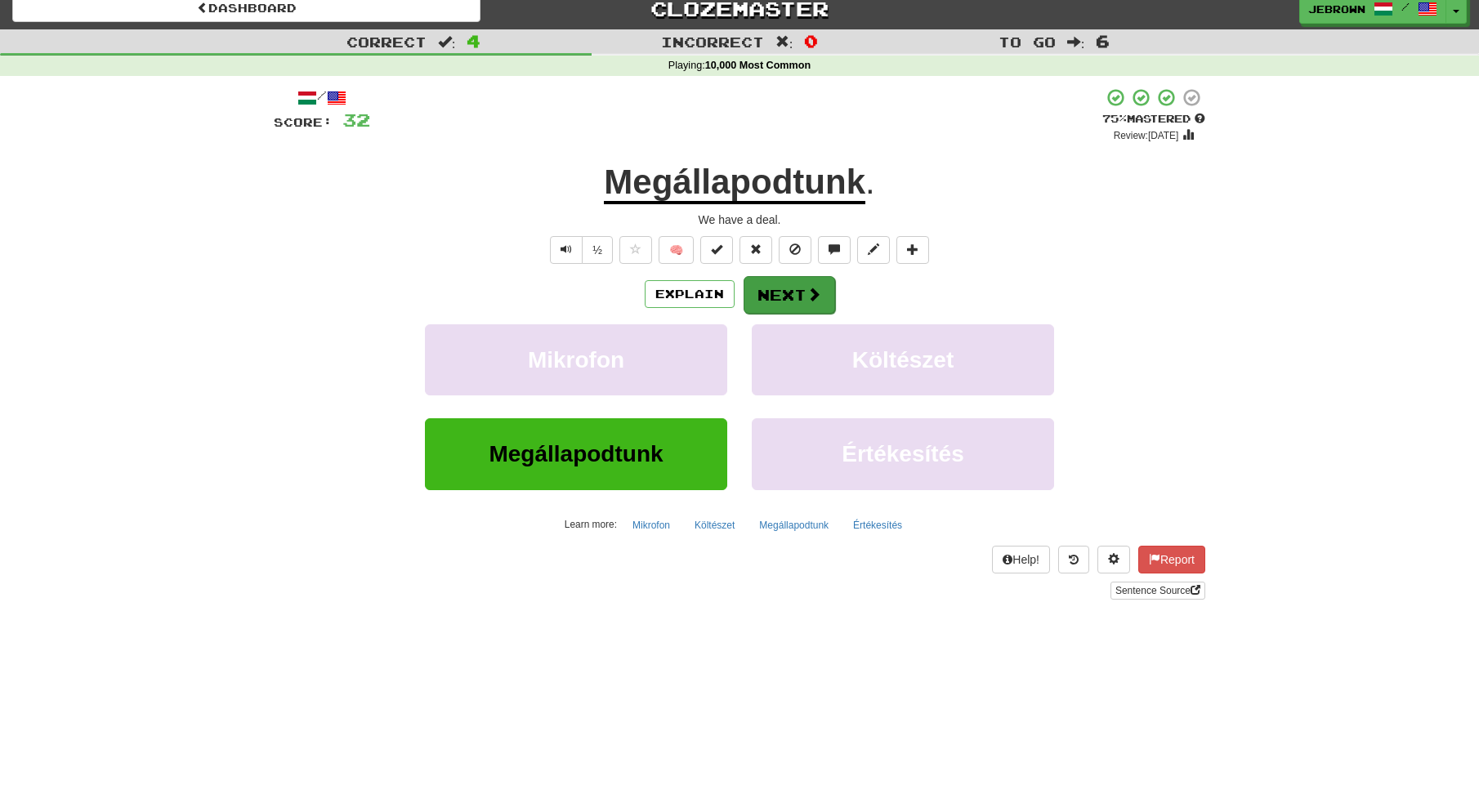
click at [796, 293] on button "Next" at bounding box center [789, 295] width 92 height 37
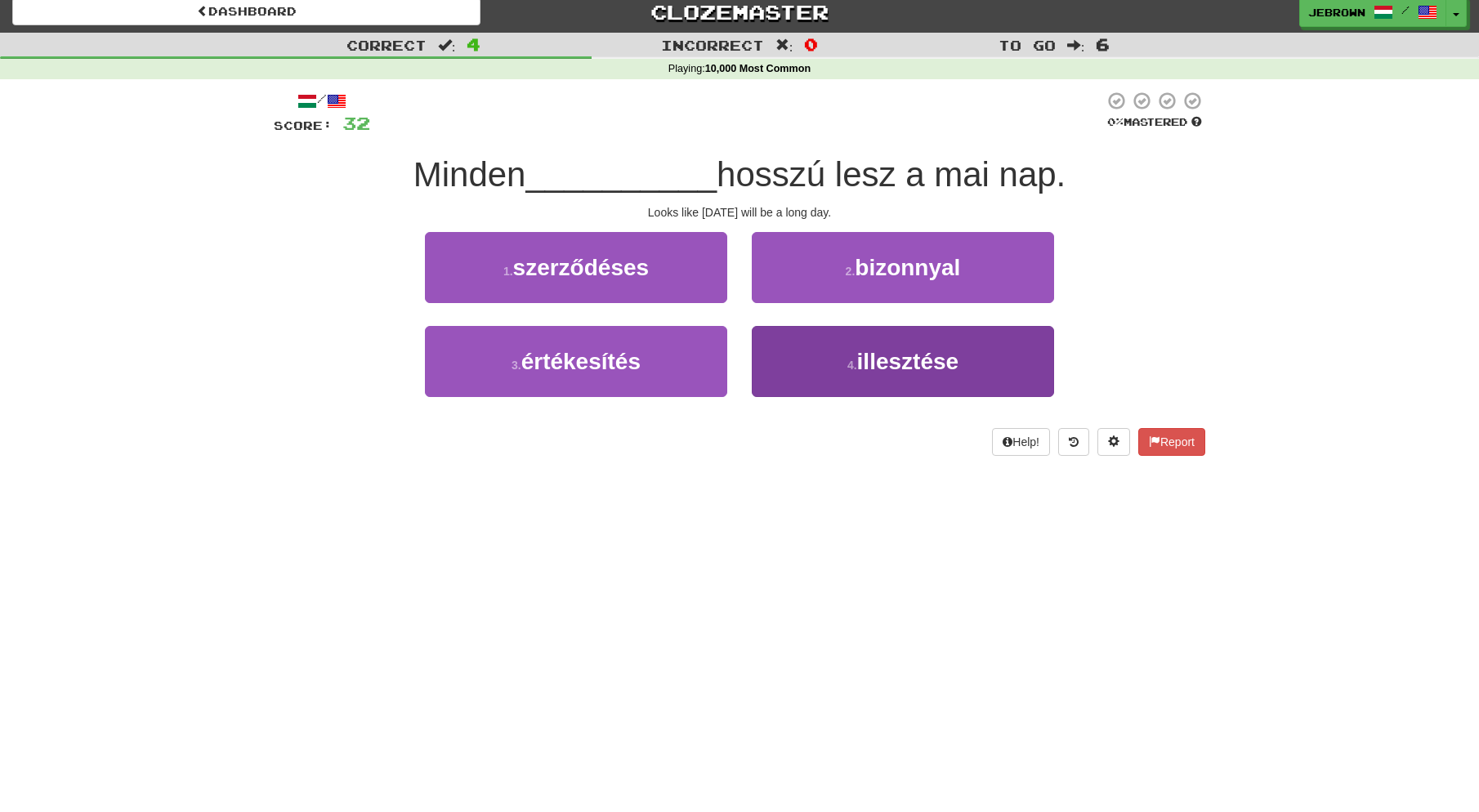
scroll to position [8, 0]
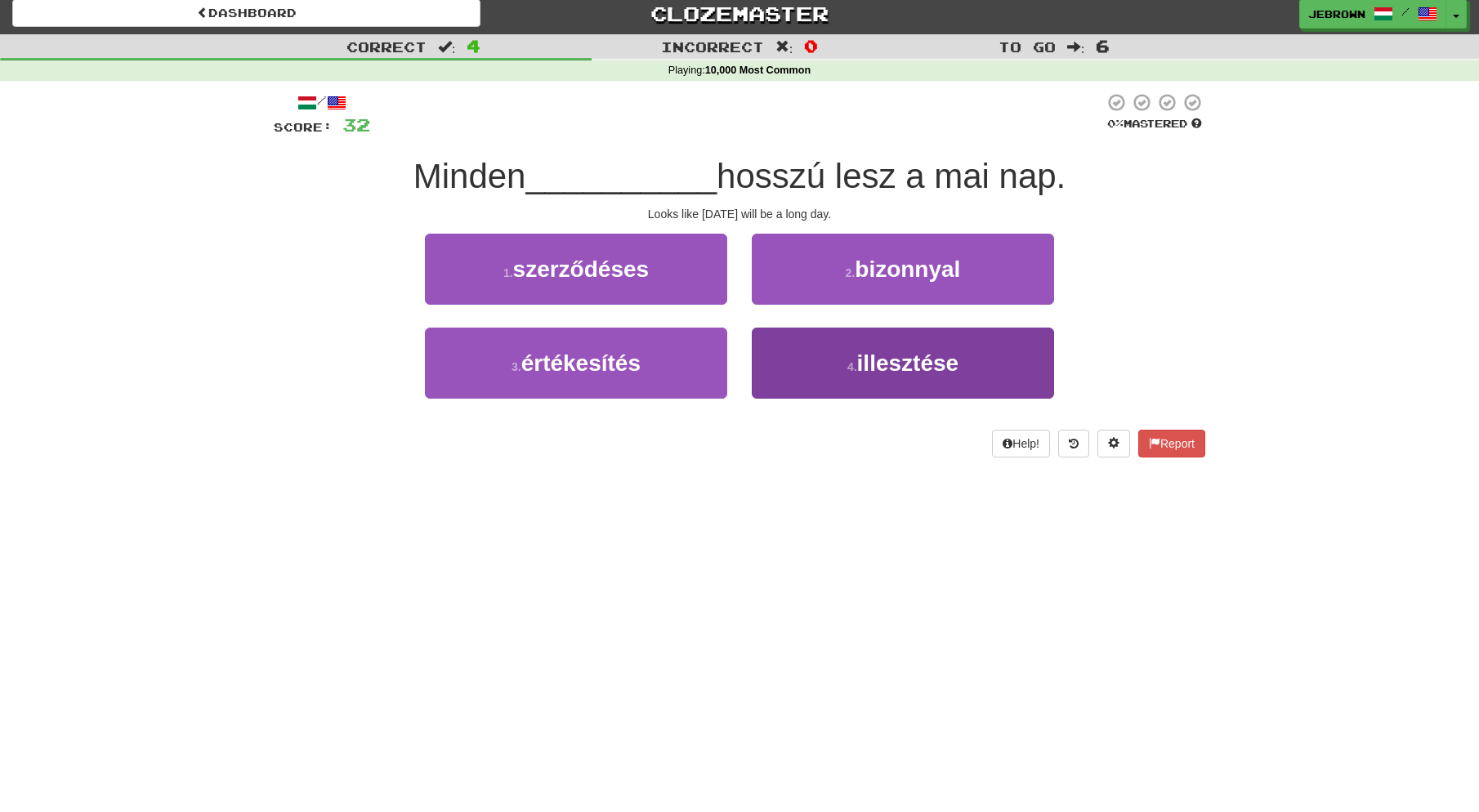
click at [899, 360] on span "illesztése" at bounding box center [908, 363] width 102 height 25
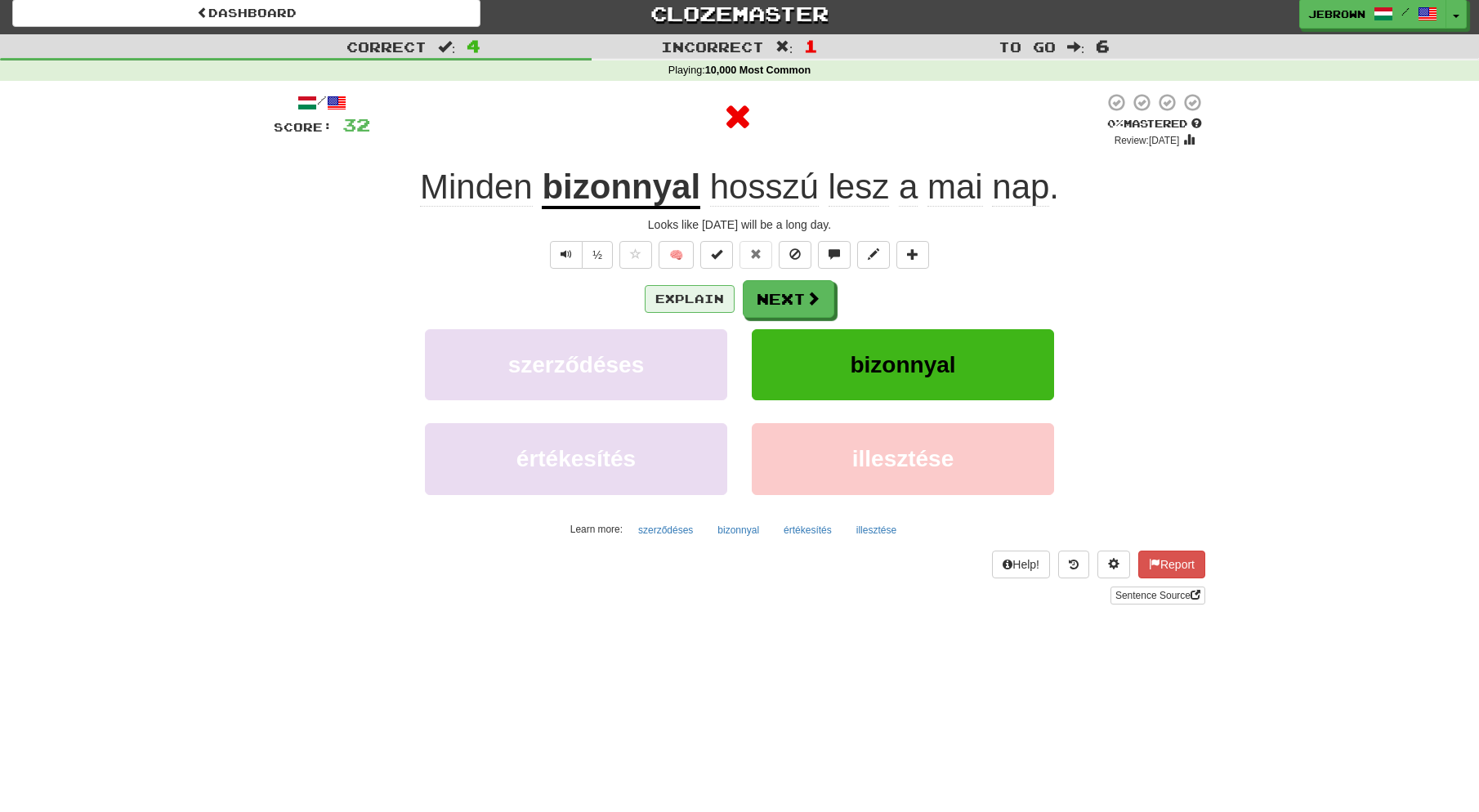
click at [689, 301] on button "Explain" at bounding box center [690, 299] width 90 height 28
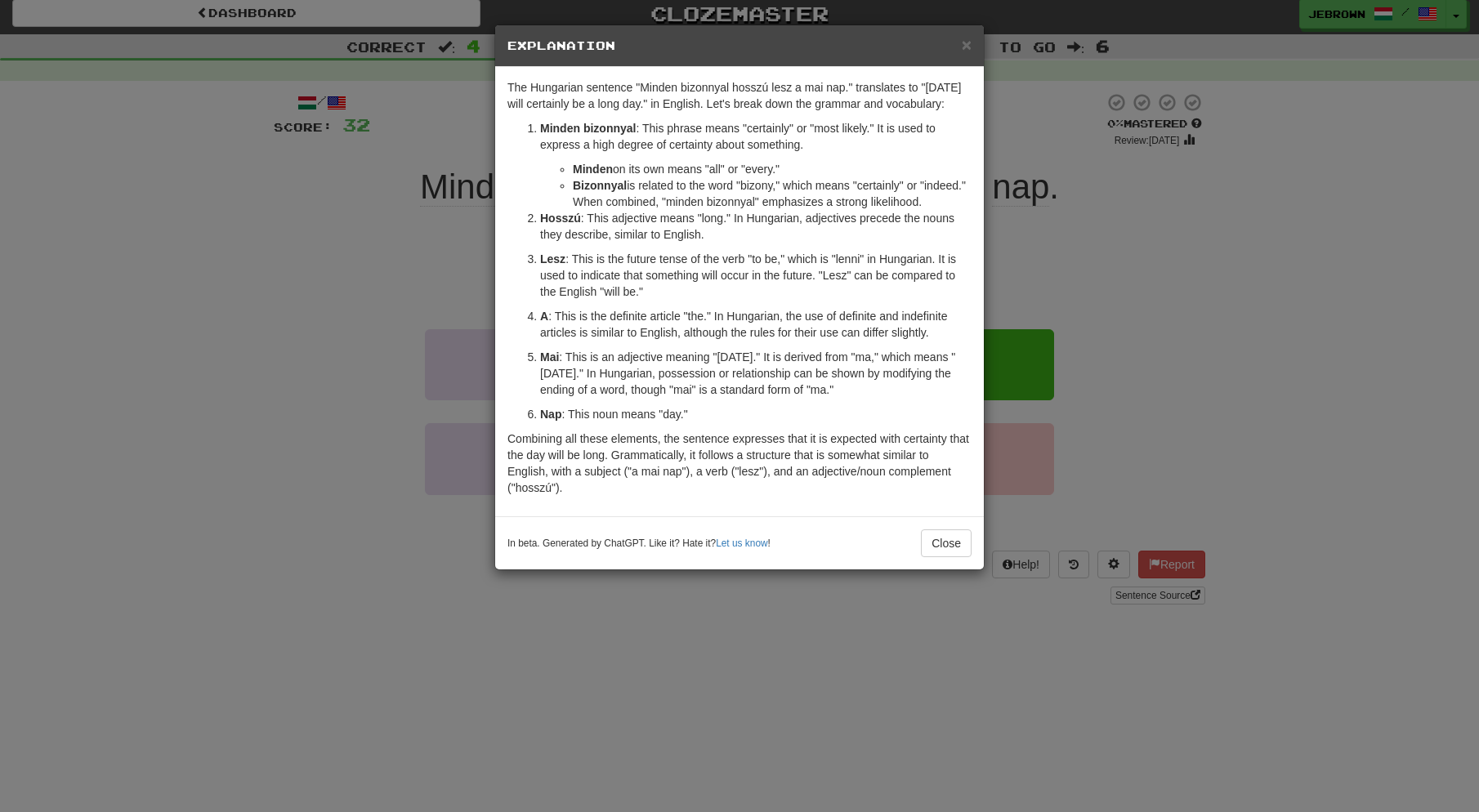
click at [969, 42] on span "×" at bounding box center [966, 44] width 10 height 19
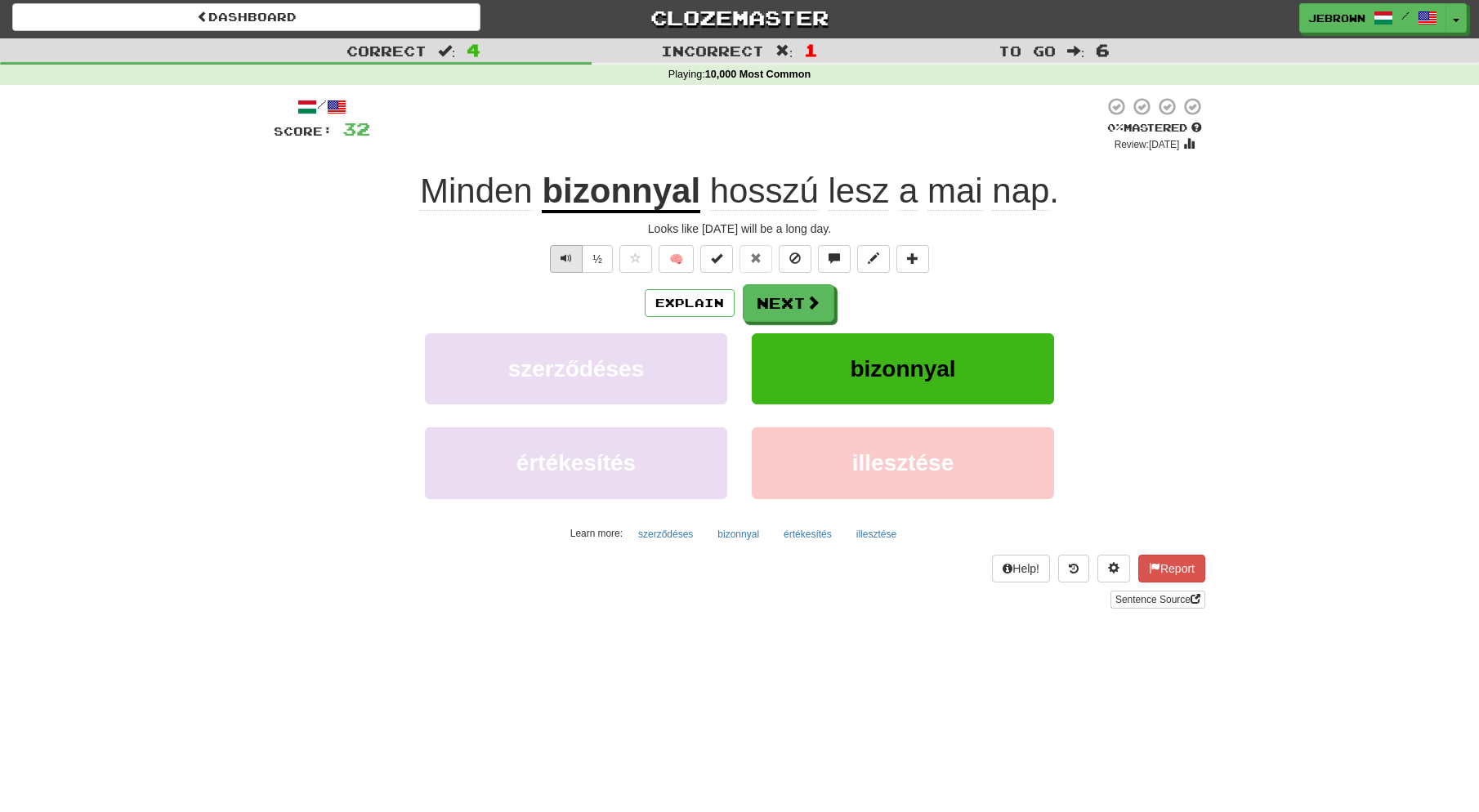
scroll to position [0, 1]
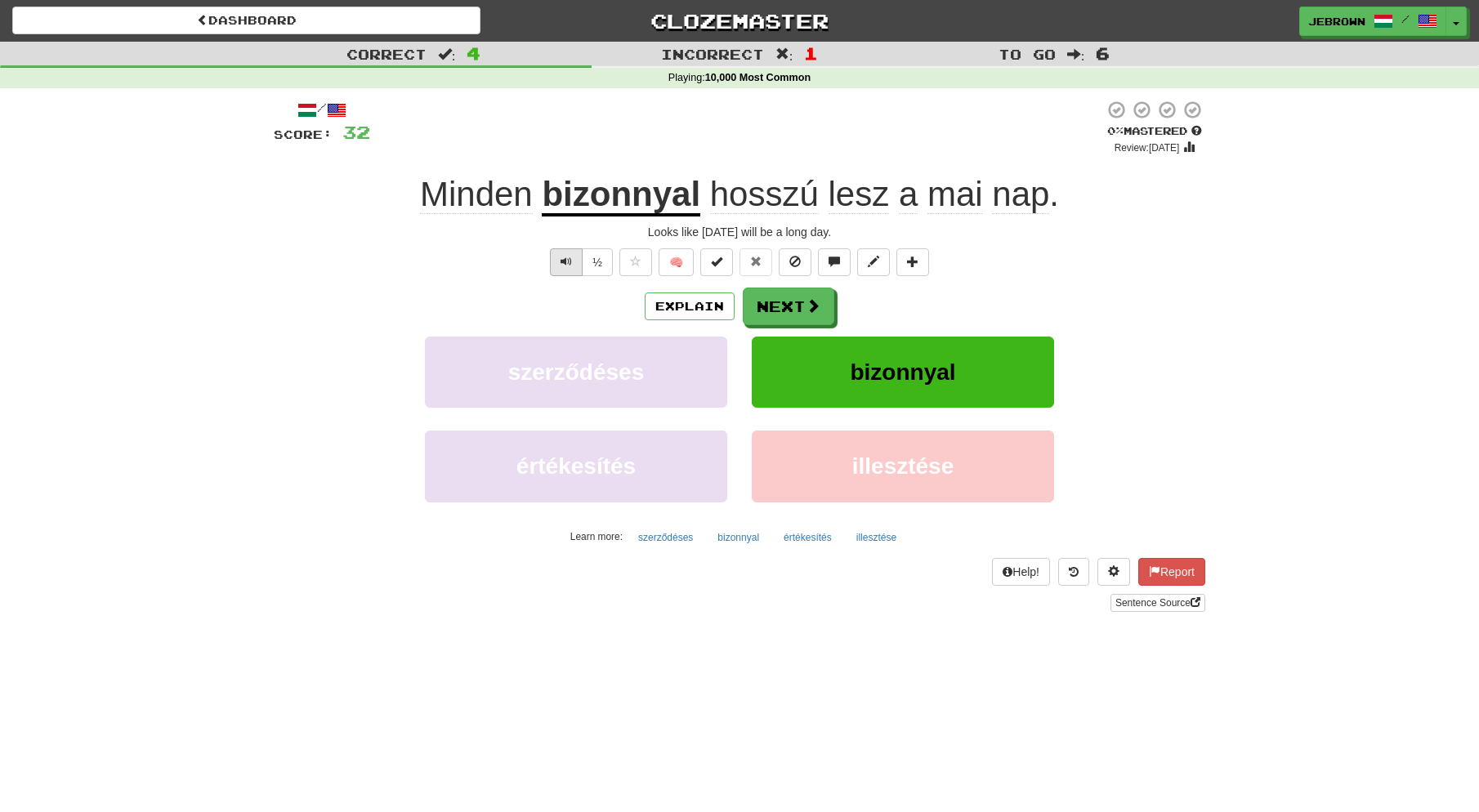
click at [564, 259] on span "Text-to-speech controls" at bounding box center [566, 260] width 11 height 11
click at [782, 308] on button "Next" at bounding box center [789, 307] width 92 height 37
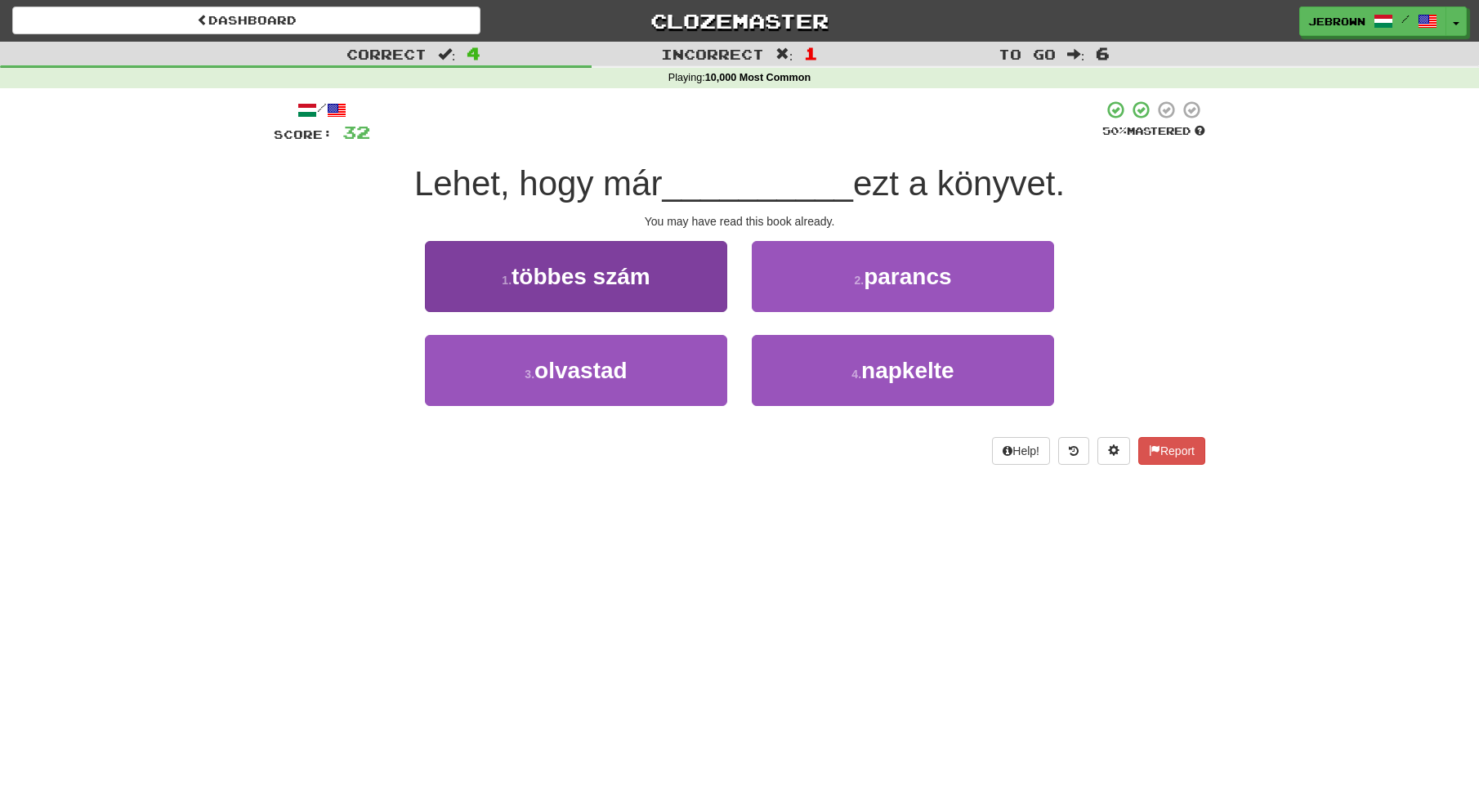
click at [647, 366] on button "3 . olvastad" at bounding box center [576, 371] width 302 height 71
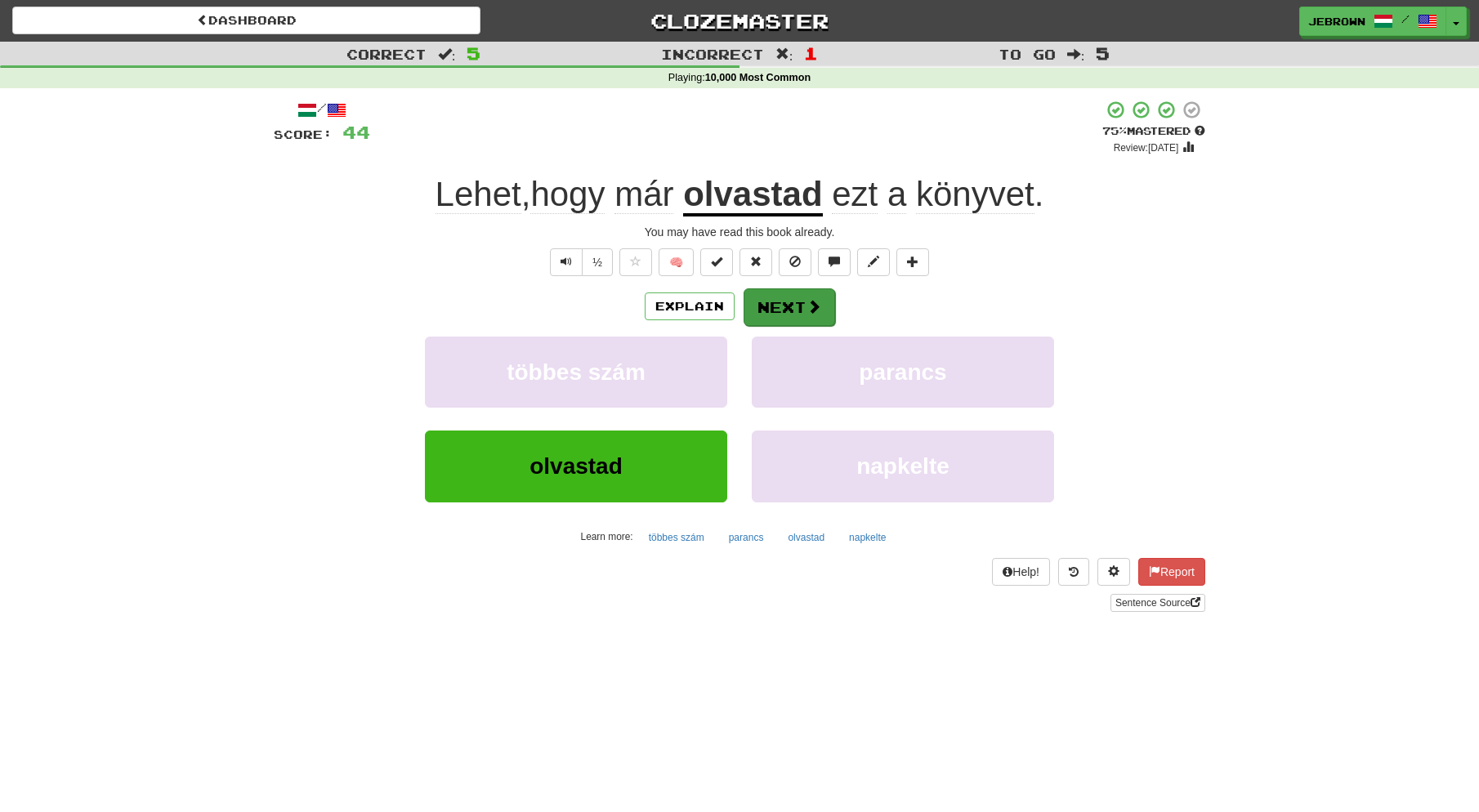
click at [788, 305] on button "Next" at bounding box center [789, 307] width 92 height 37
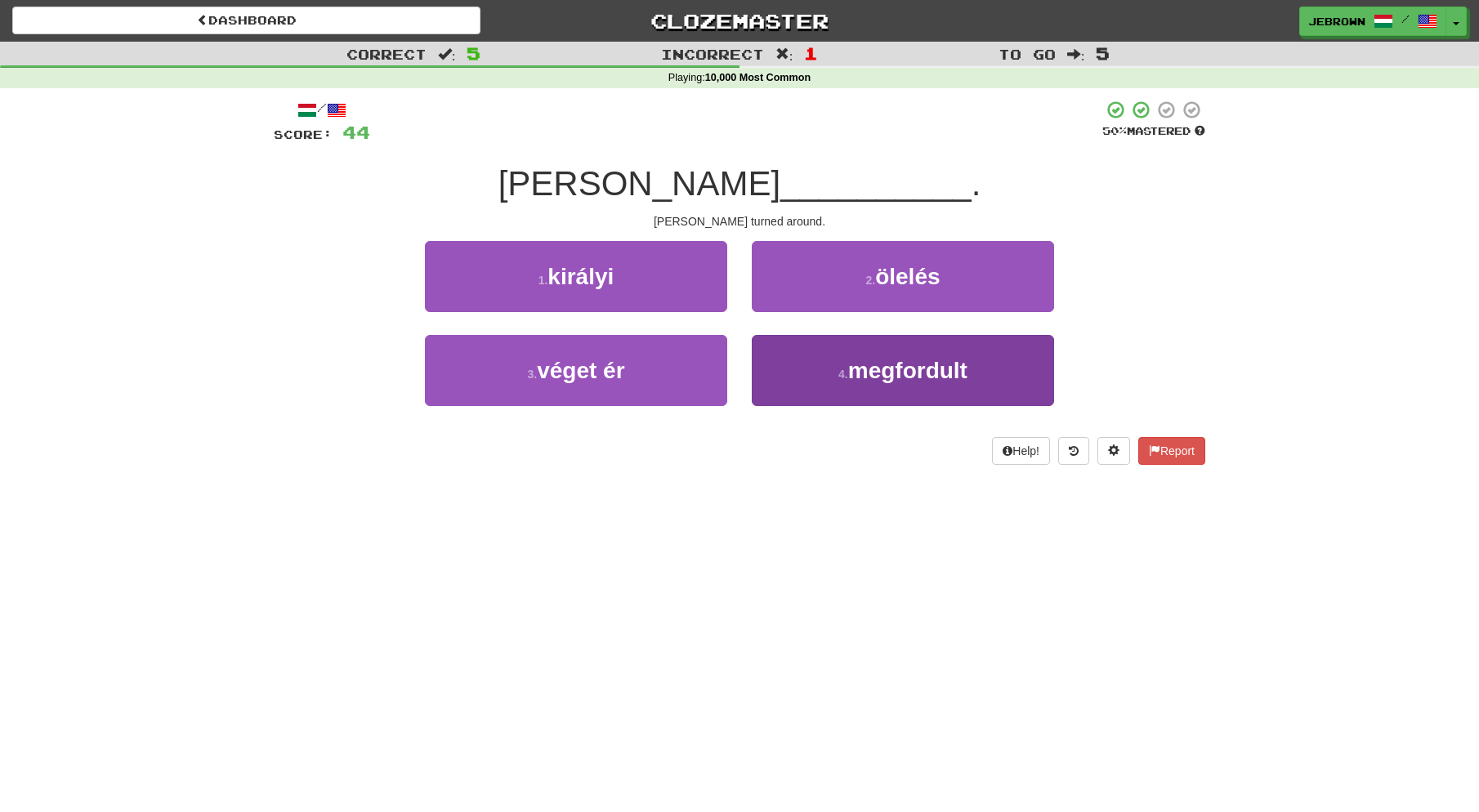
click at [845, 367] on small "4 ." at bounding box center [843, 373] width 10 height 13
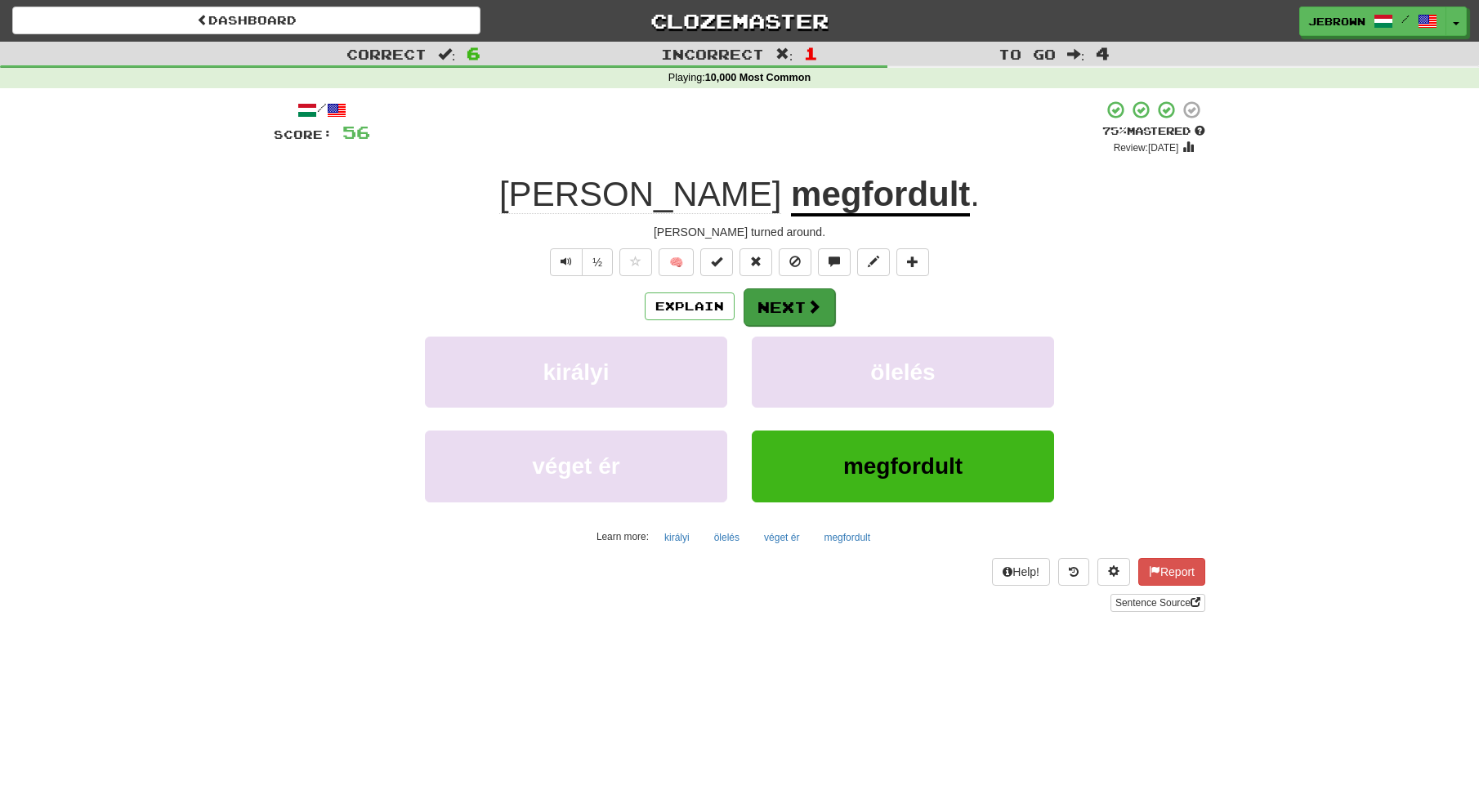
click at [788, 301] on button "Next" at bounding box center [789, 307] width 92 height 37
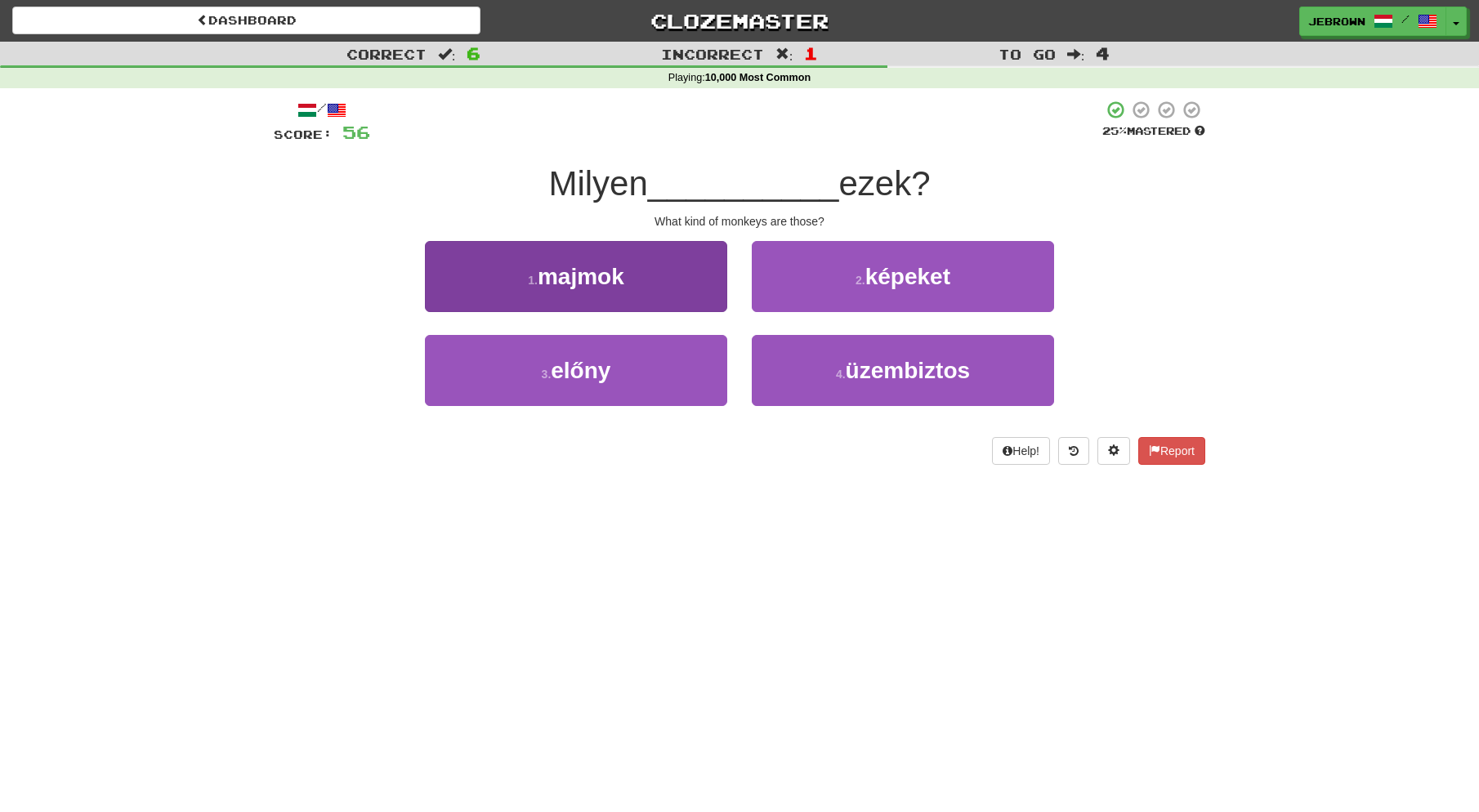
click at [647, 288] on button "1 . majmok" at bounding box center [576, 277] width 302 height 71
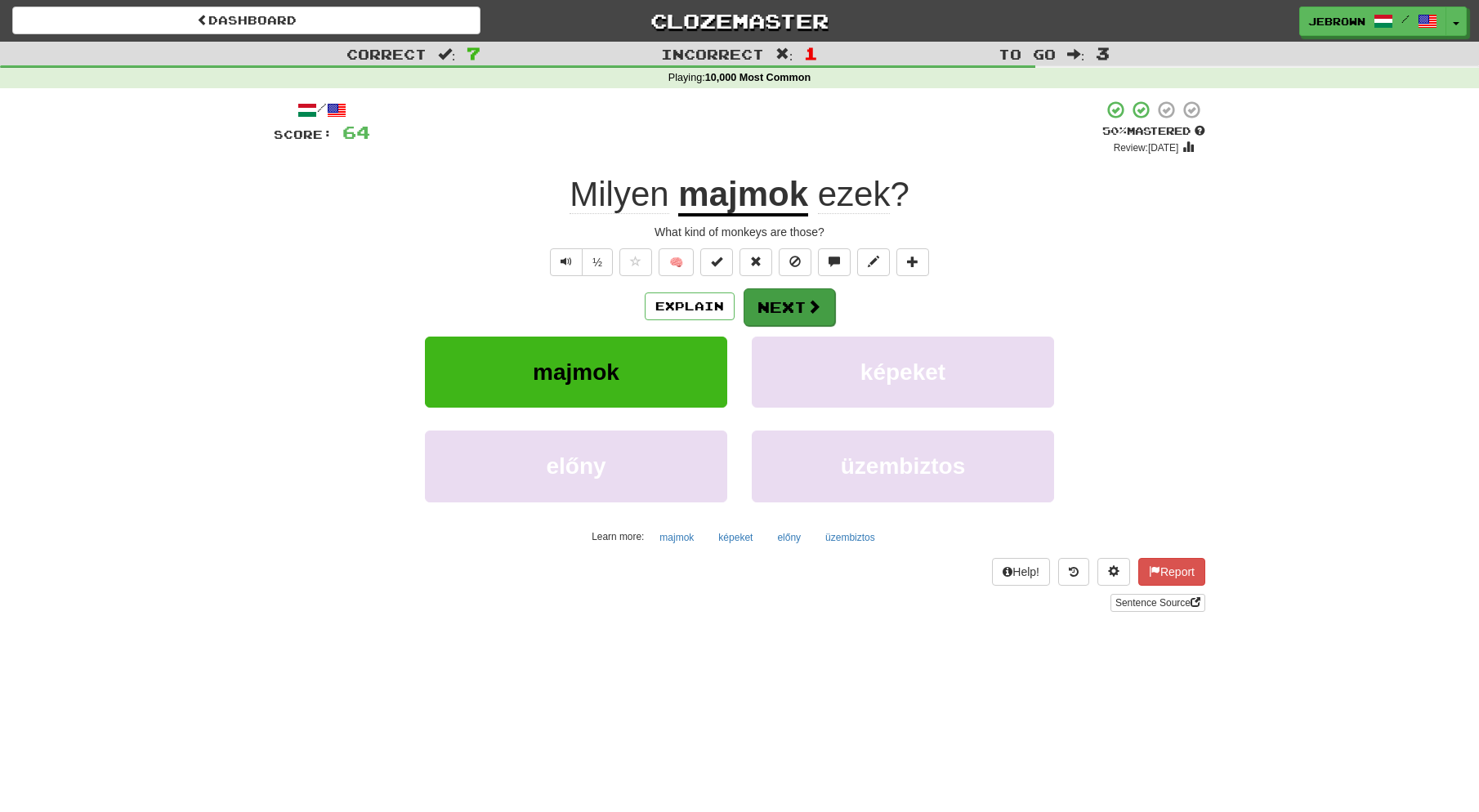
click at [786, 305] on button "Next" at bounding box center [789, 307] width 92 height 37
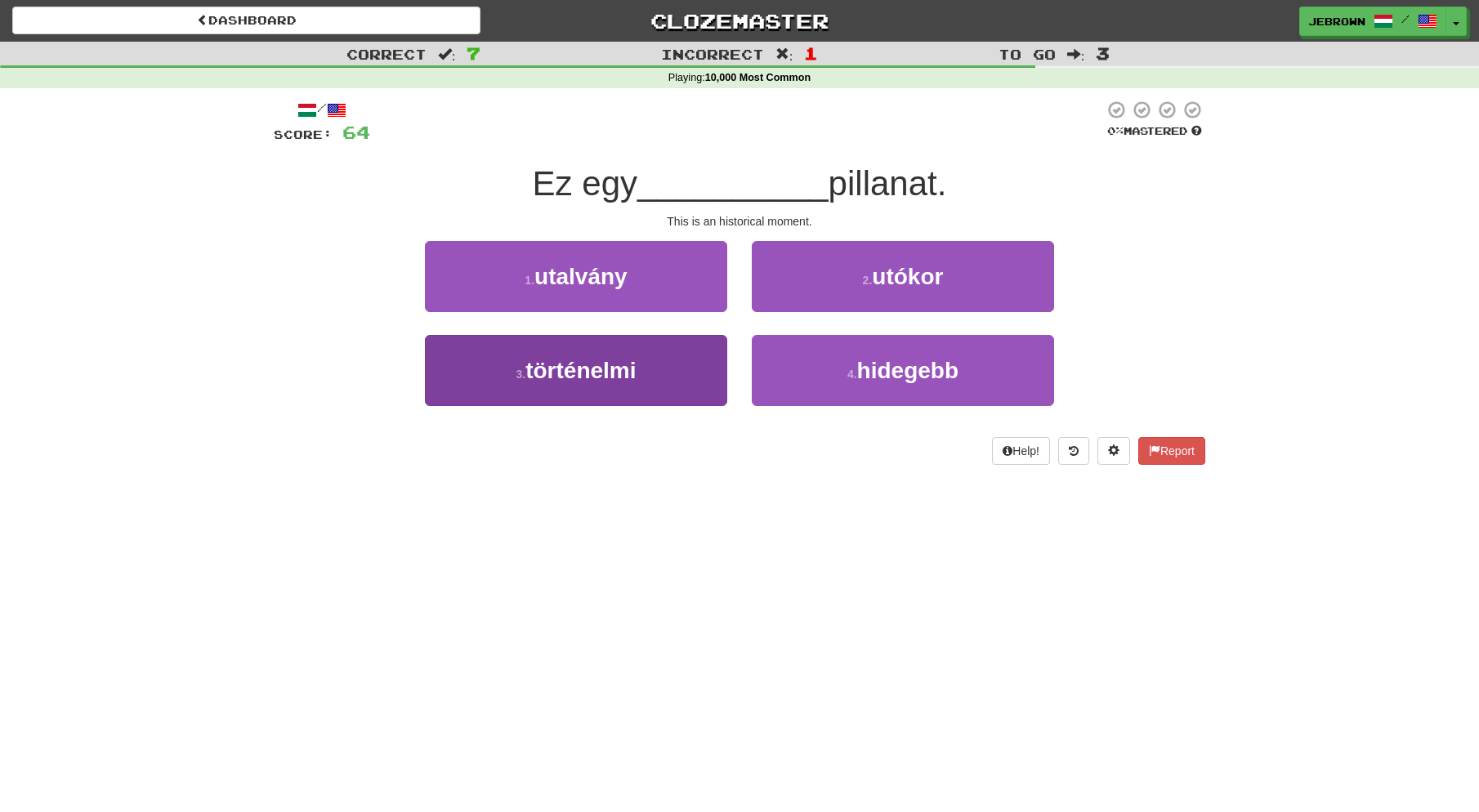
click at [653, 358] on button "3 . történelmi" at bounding box center [576, 371] width 302 height 71
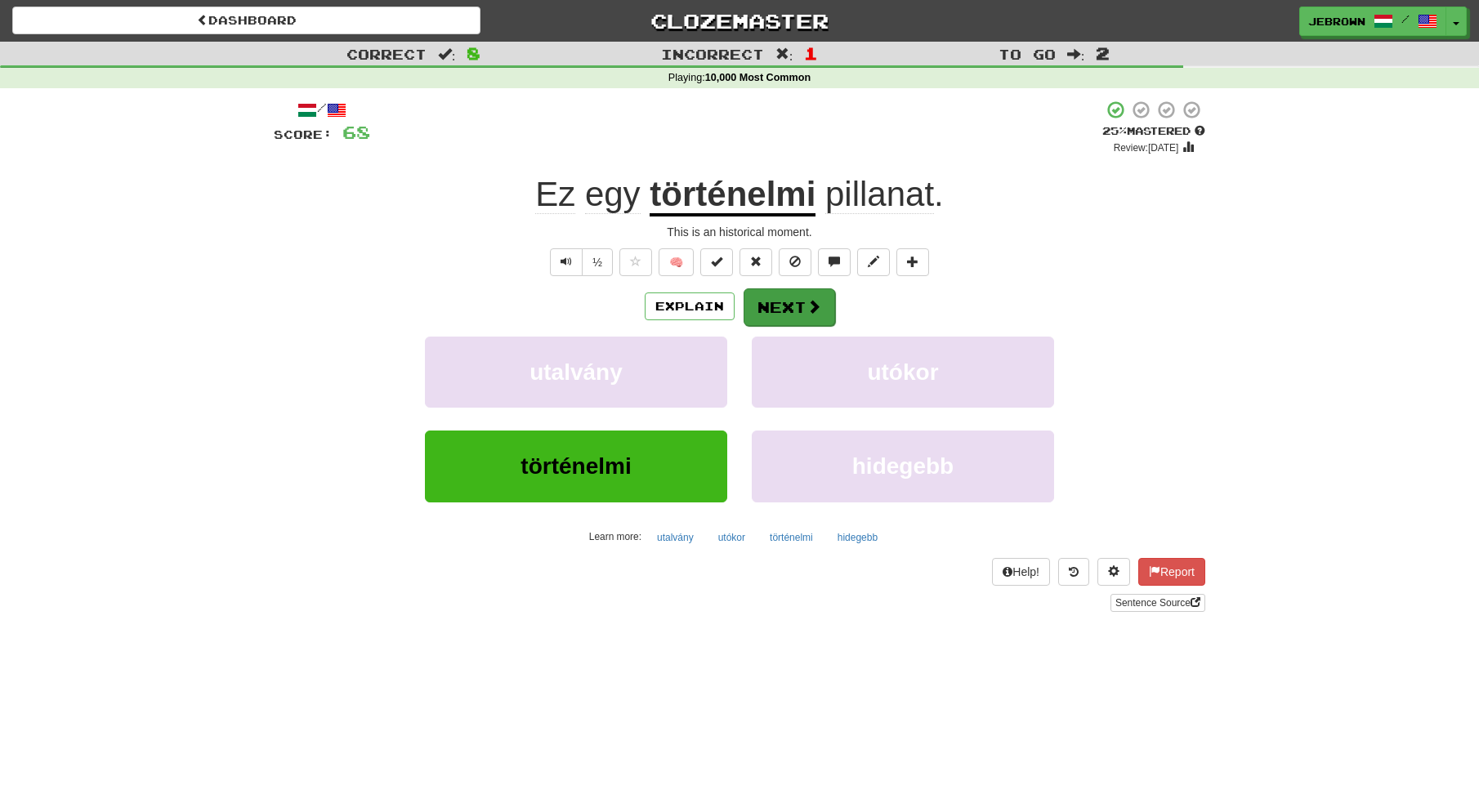
click at [790, 310] on button "Next" at bounding box center [789, 307] width 92 height 37
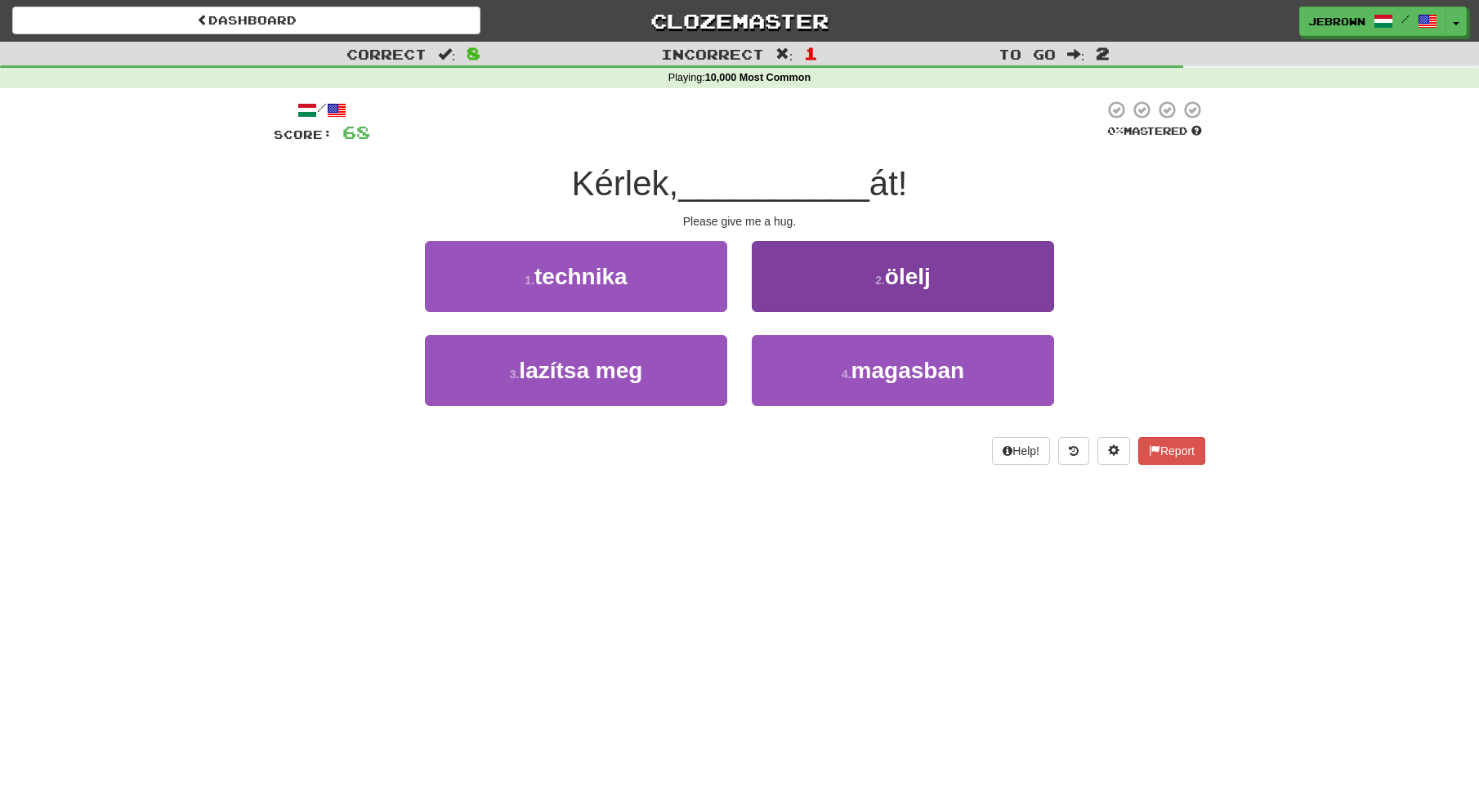
click at [865, 299] on button "2 . ölelj" at bounding box center [903, 277] width 302 height 71
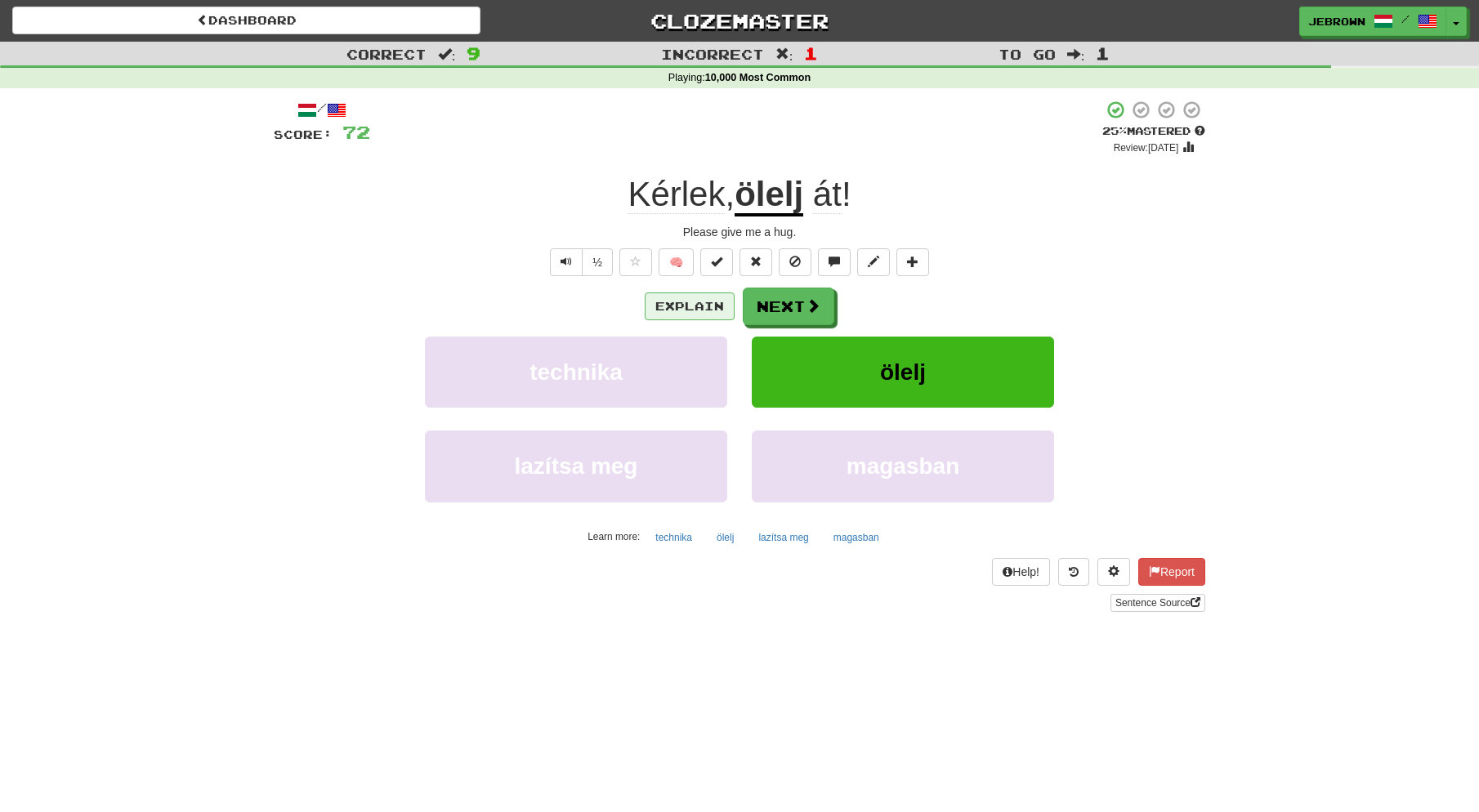
click at [683, 305] on button "Explain" at bounding box center [690, 306] width 90 height 28
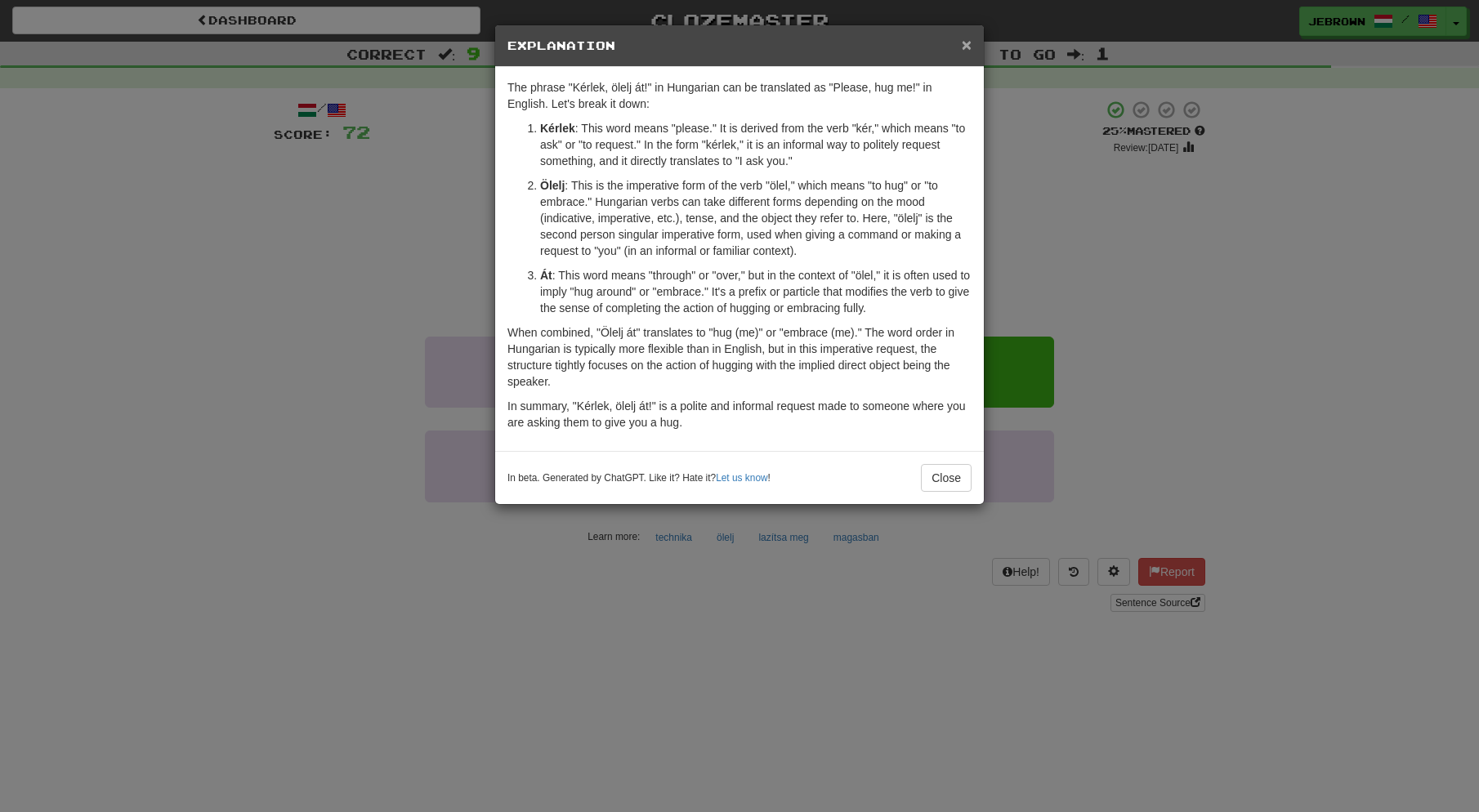
click at [966, 45] on span "×" at bounding box center [966, 44] width 10 height 19
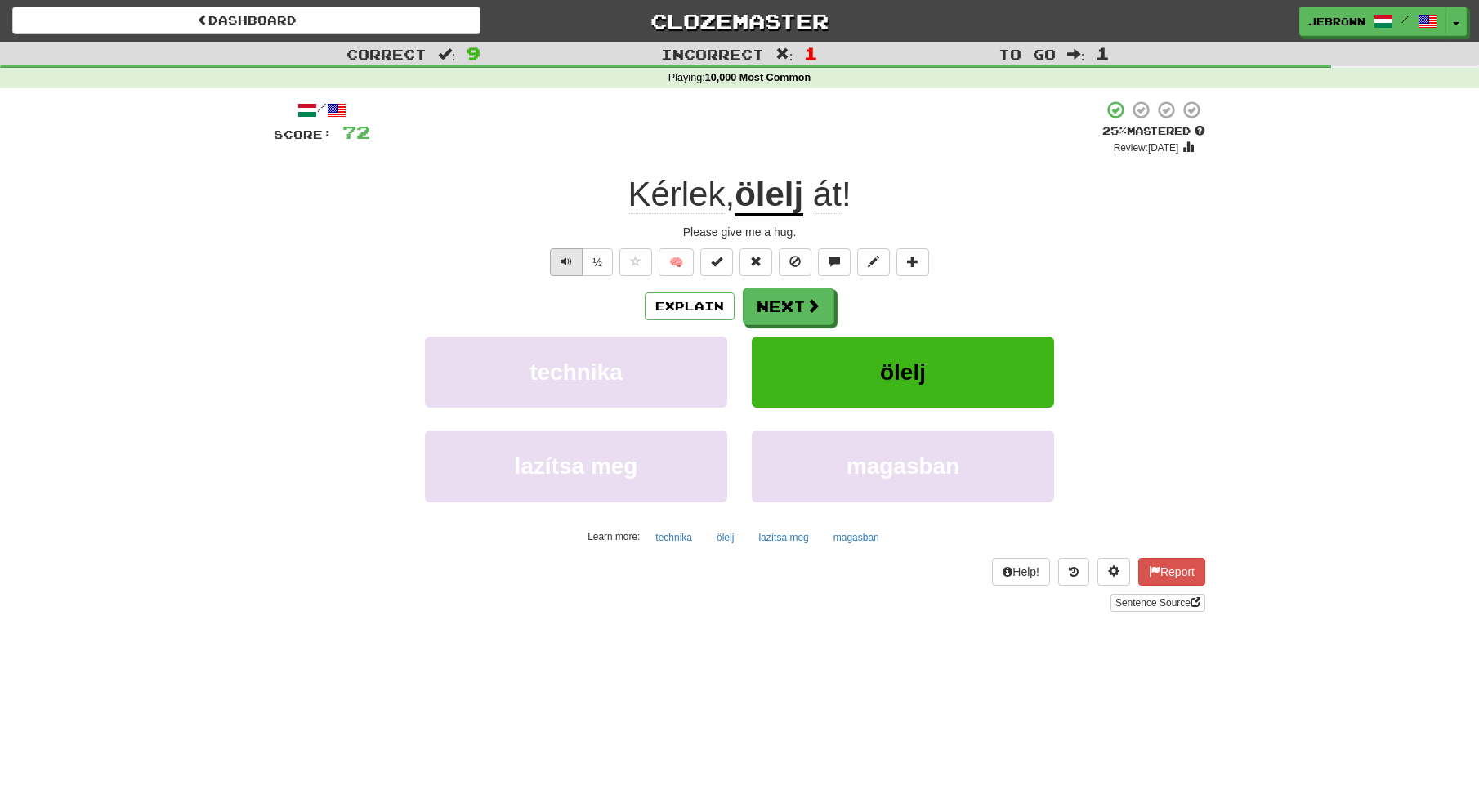
click at [569, 265] on span "Text-to-speech controls" at bounding box center [566, 260] width 11 height 11
click at [789, 307] on button "Next" at bounding box center [789, 307] width 92 height 37
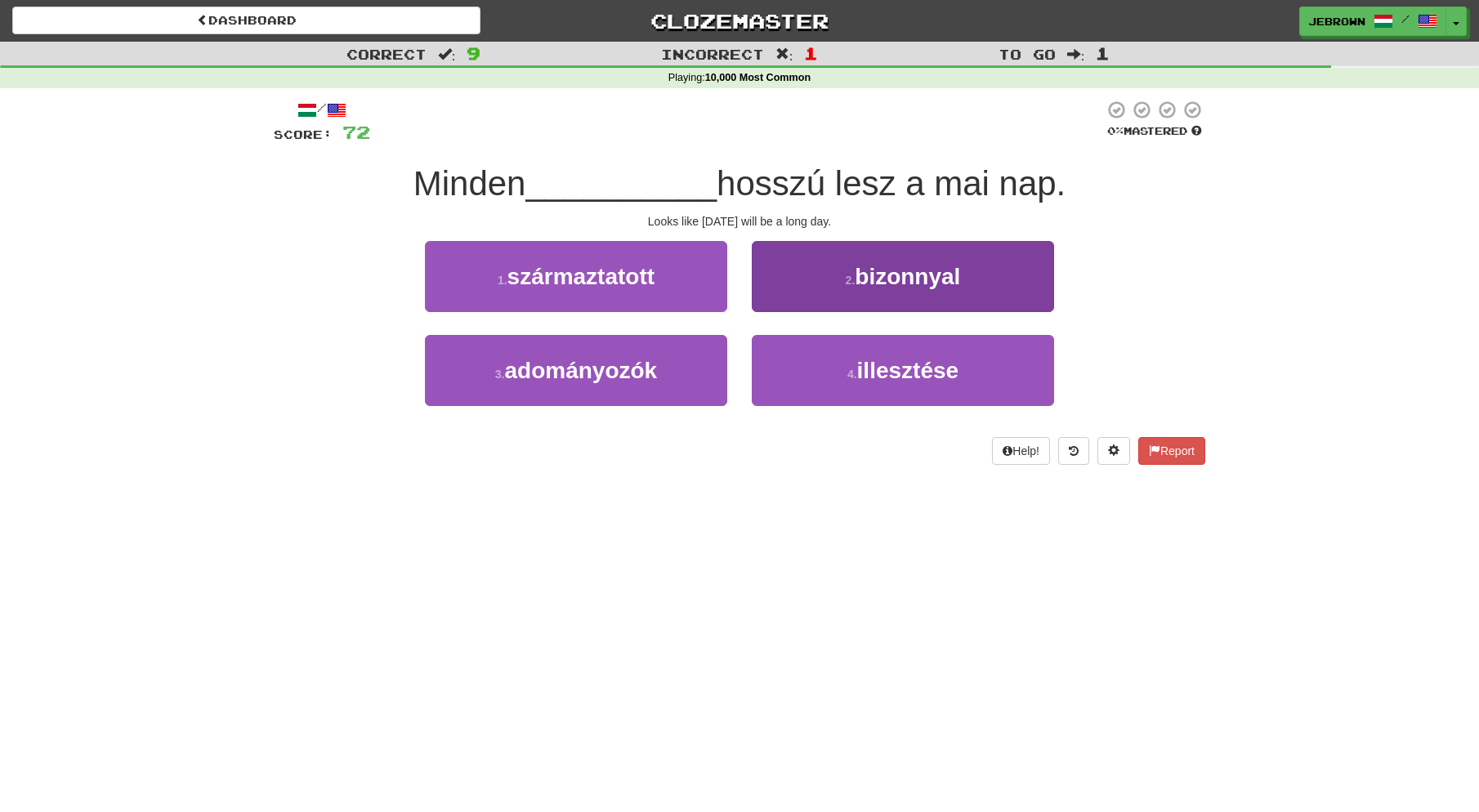
click at [949, 279] on span "bizonnyal" at bounding box center [907, 277] width 105 height 25
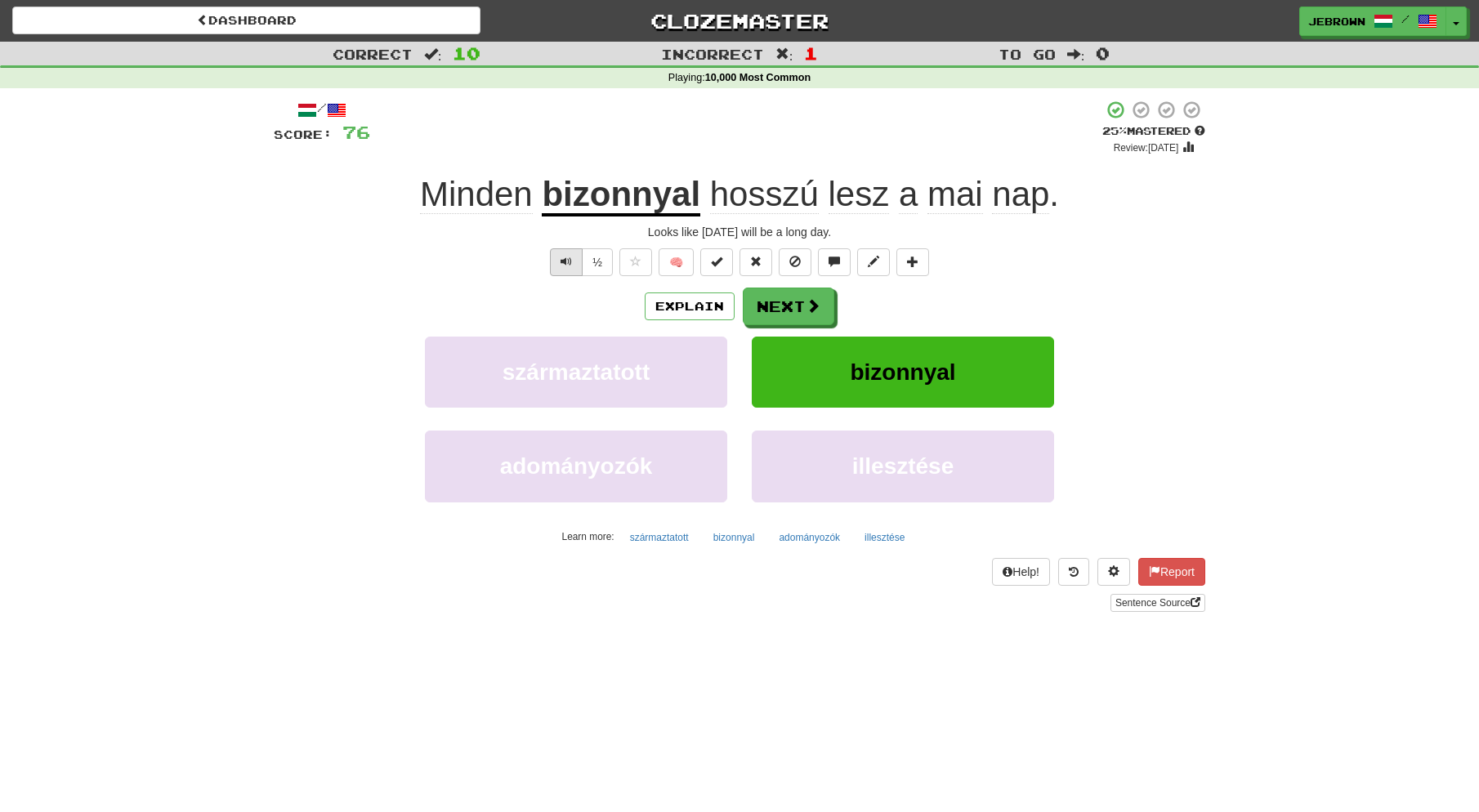
click at [564, 260] on span "Text-to-speech controls" at bounding box center [566, 260] width 11 height 11
click at [793, 304] on button "Next" at bounding box center [788, 306] width 92 height 37
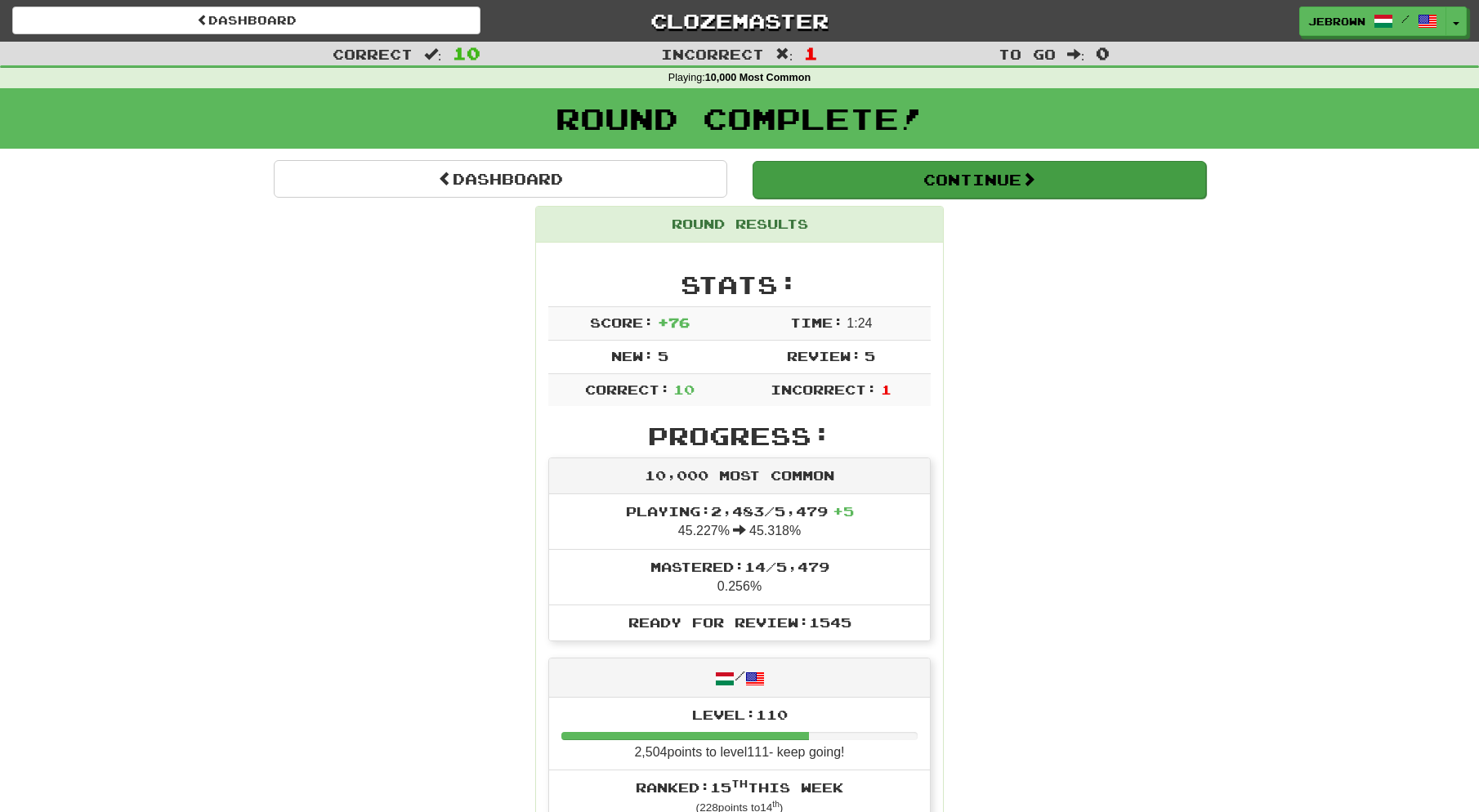
click at [800, 180] on button "Continue" at bounding box center [979, 180] width 453 height 37
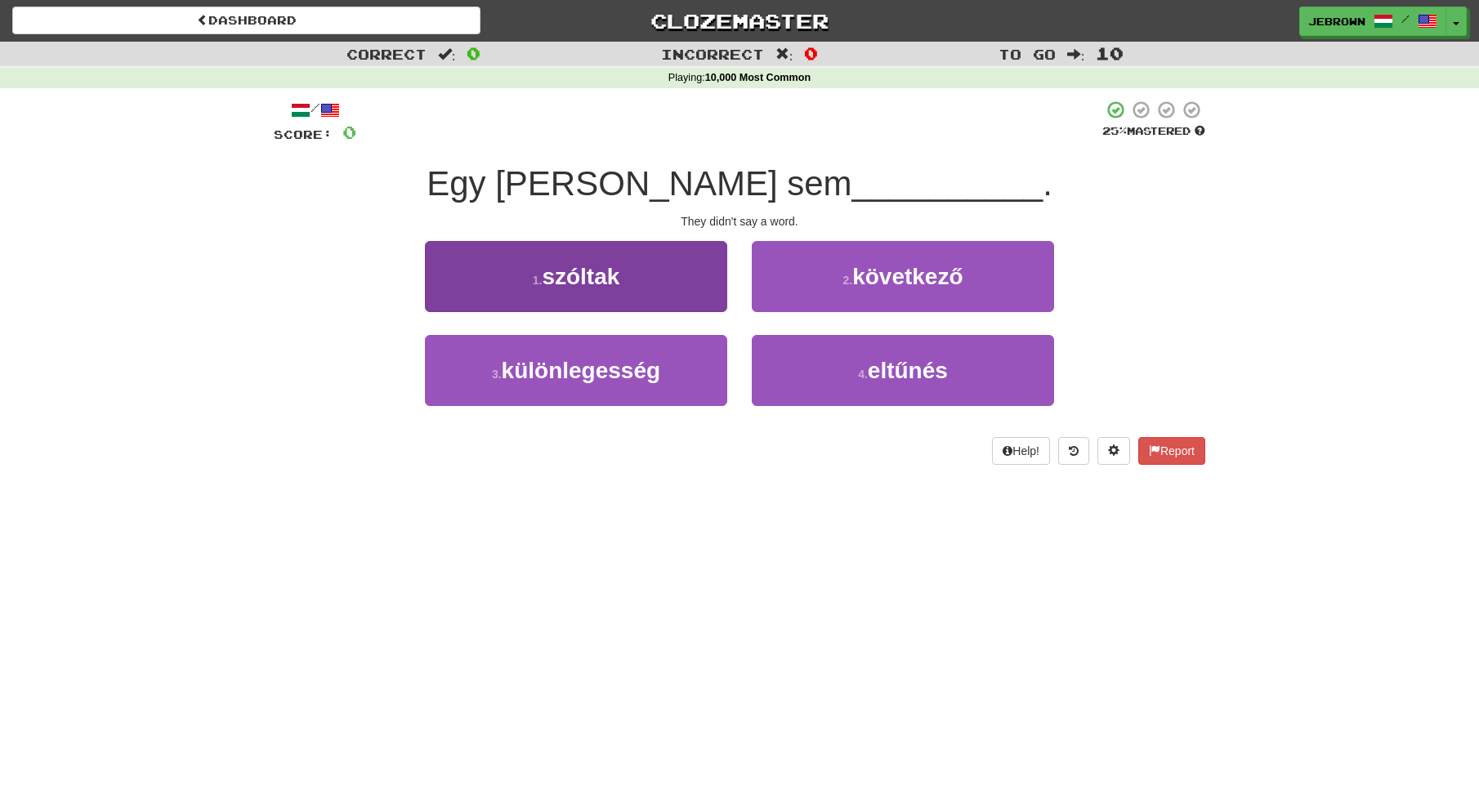
click at [669, 266] on button "1 . szóltak" at bounding box center [576, 277] width 302 height 71
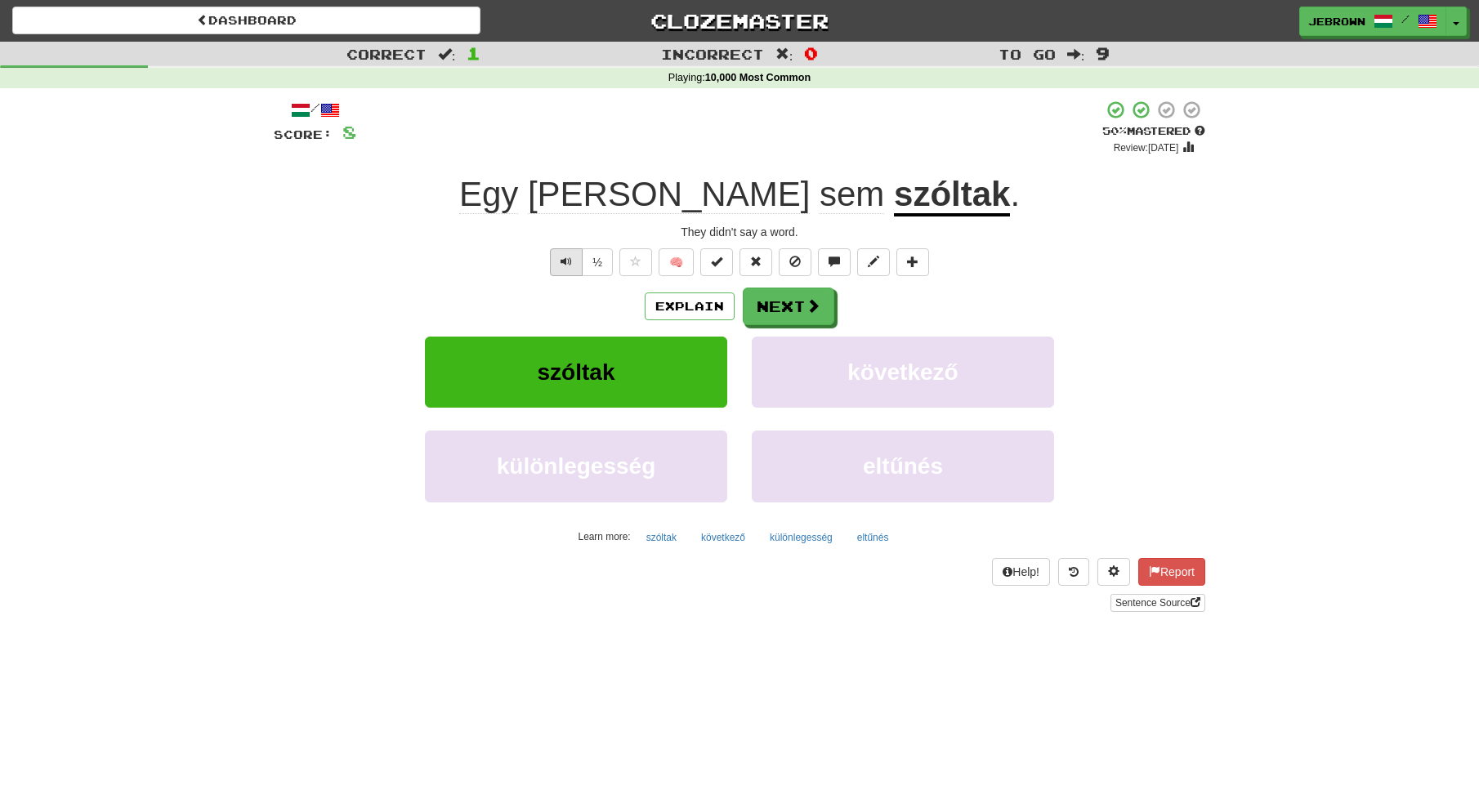
click at [563, 262] on span "Text-to-speech controls" at bounding box center [566, 260] width 11 height 11
click at [790, 305] on button "Next" at bounding box center [789, 307] width 92 height 37
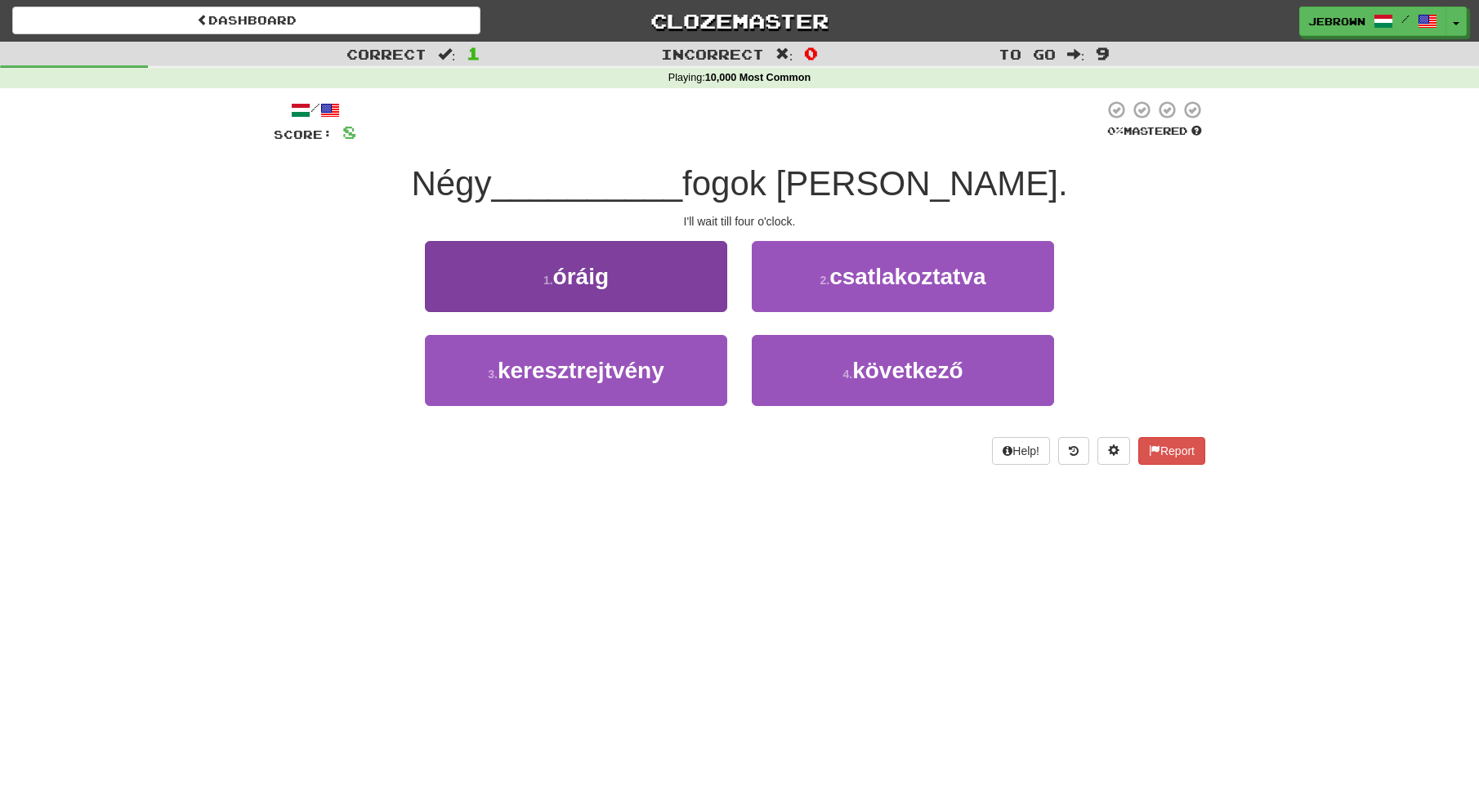
click at [648, 273] on button "1 . óráig" at bounding box center [576, 277] width 302 height 71
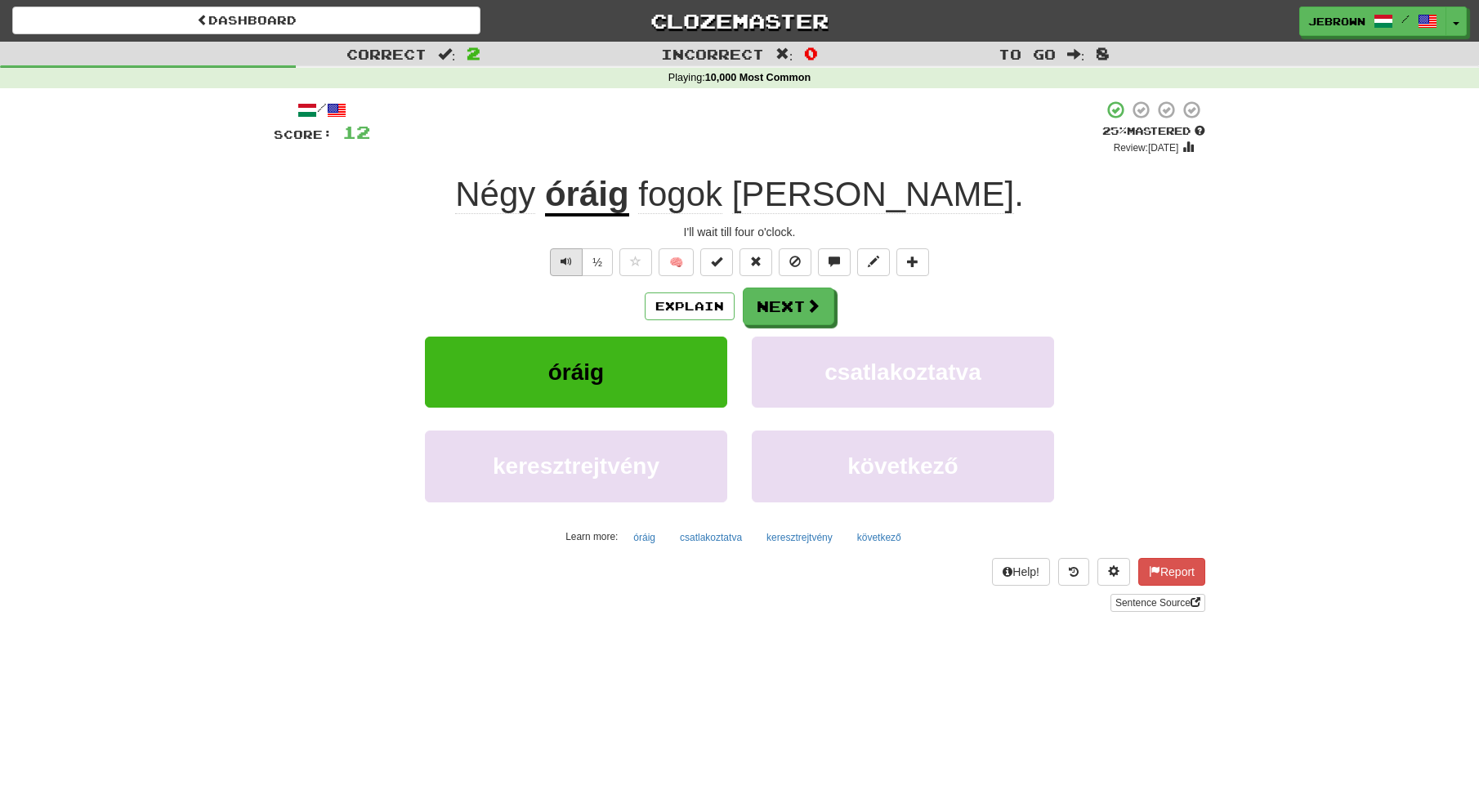
click at [568, 256] on span "Text-to-speech controls" at bounding box center [566, 260] width 11 height 11
click at [772, 305] on button "Next" at bounding box center [789, 307] width 92 height 37
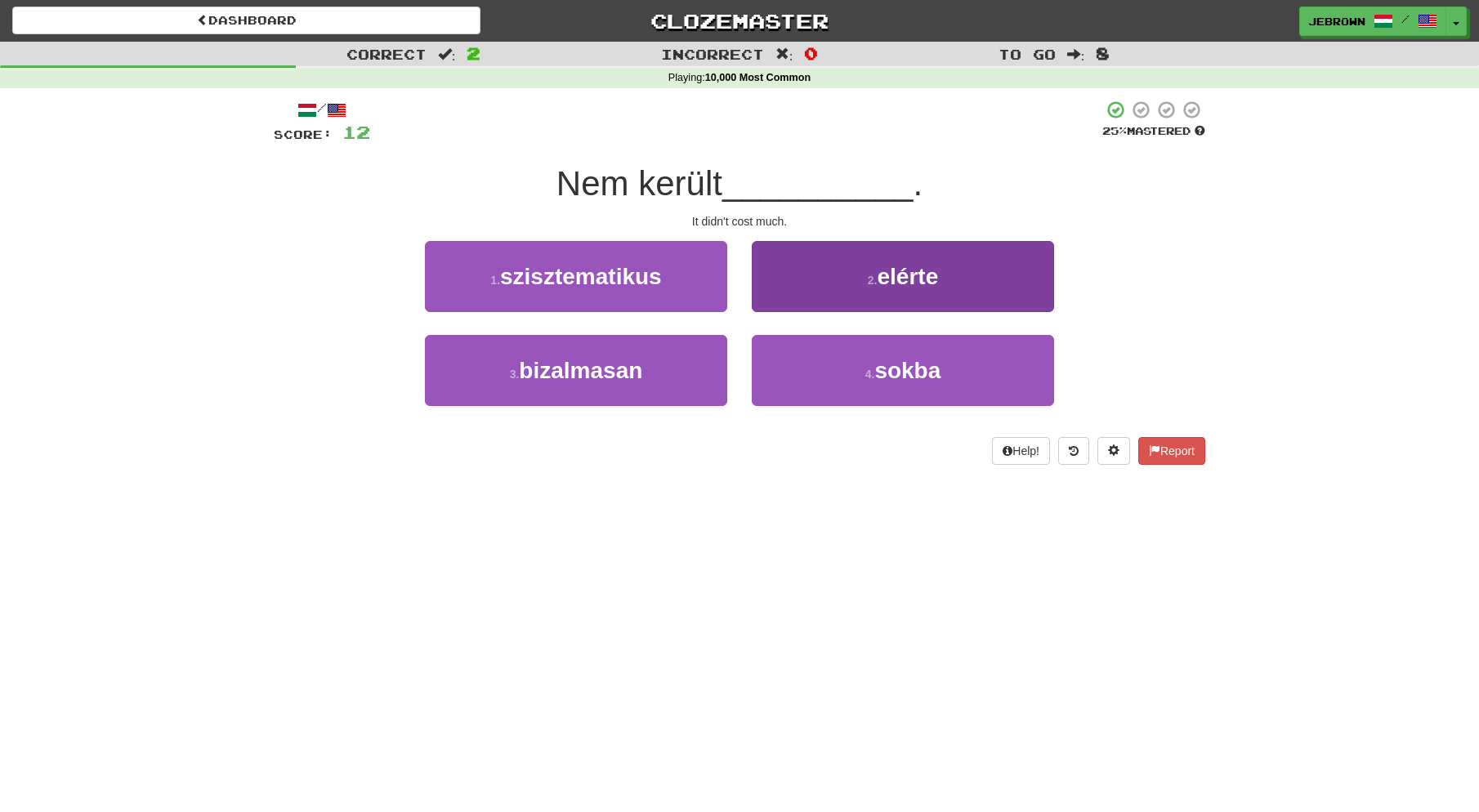
click at [875, 369] on small "4 ." at bounding box center [871, 373] width 10 height 13
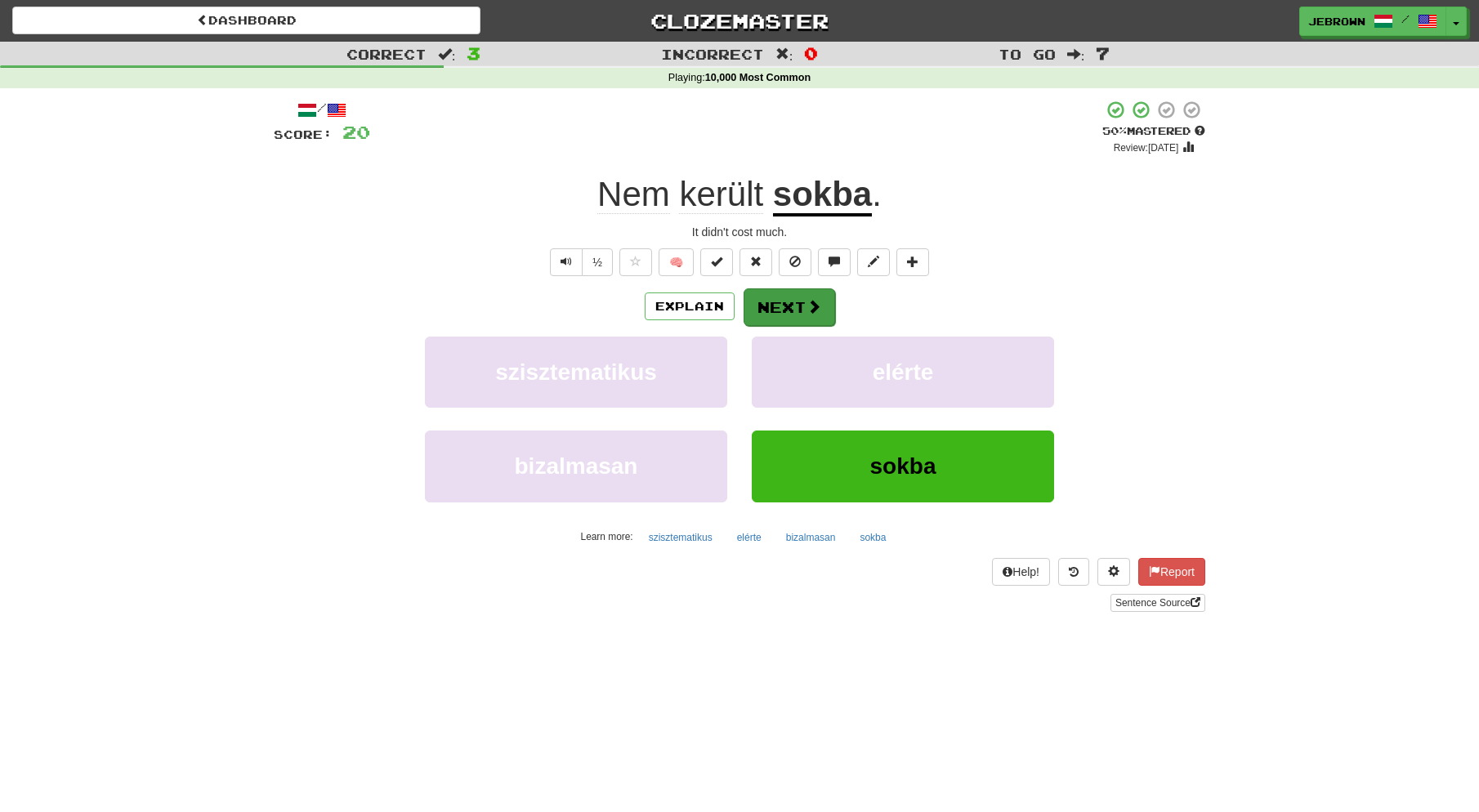
click at [786, 304] on button "Next" at bounding box center [789, 307] width 92 height 37
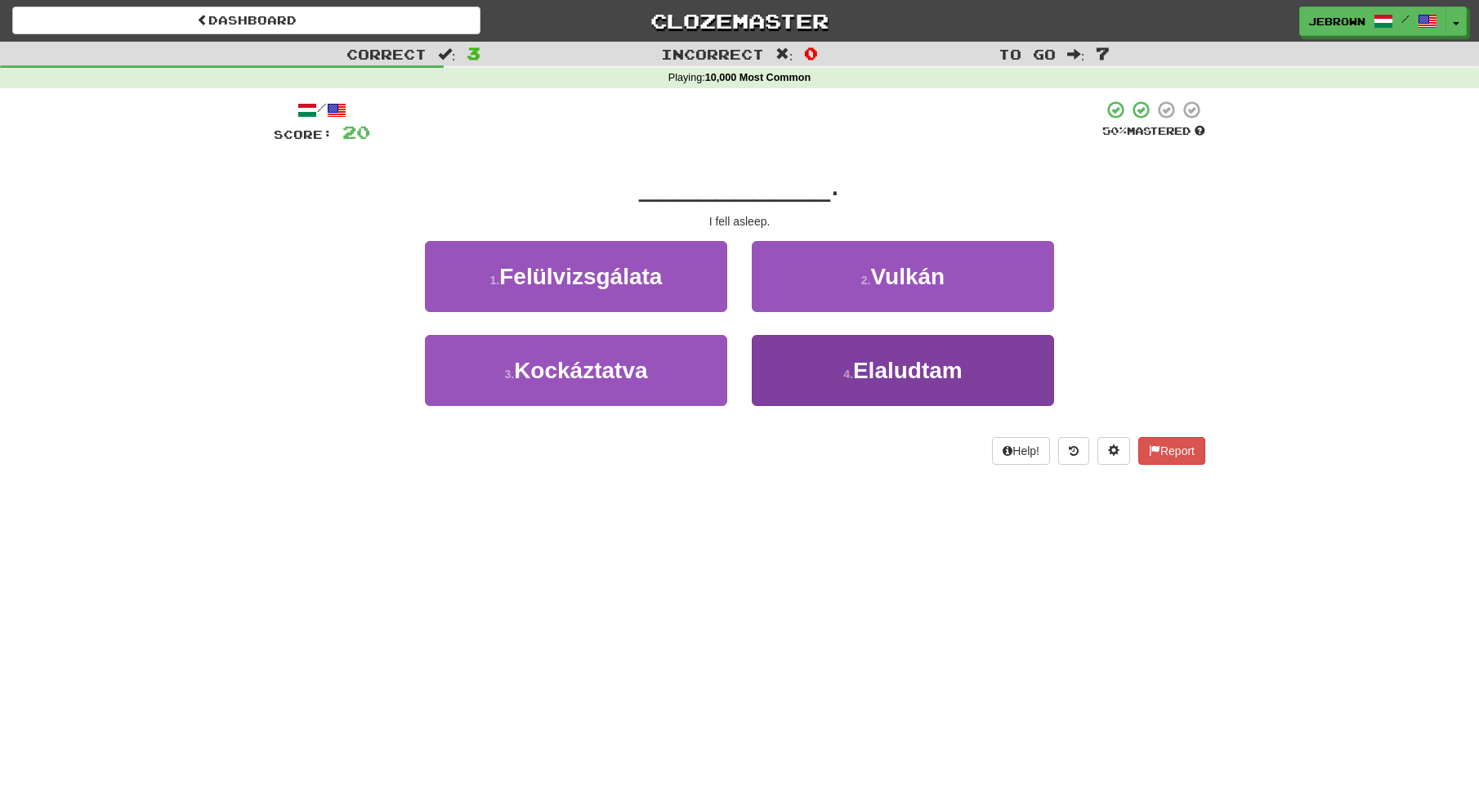
click at [820, 372] on button "4 . Elaludtam" at bounding box center [903, 371] width 302 height 71
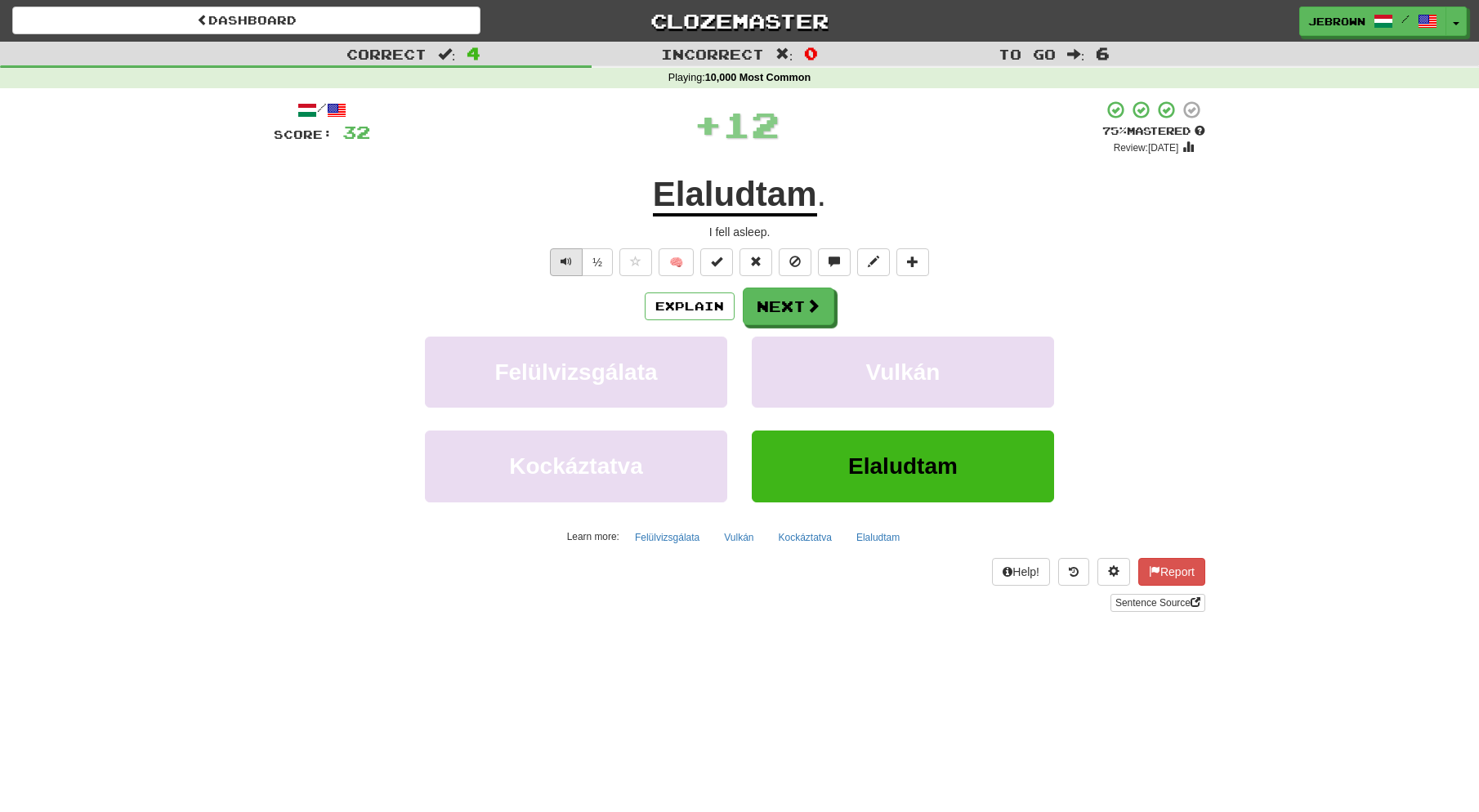
click at [569, 261] on span "Text-to-speech controls" at bounding box center [566, 260] width 11 height 11
click at [779, 308] on button "Next" at bounding box center [789, 307] width 92 height 37
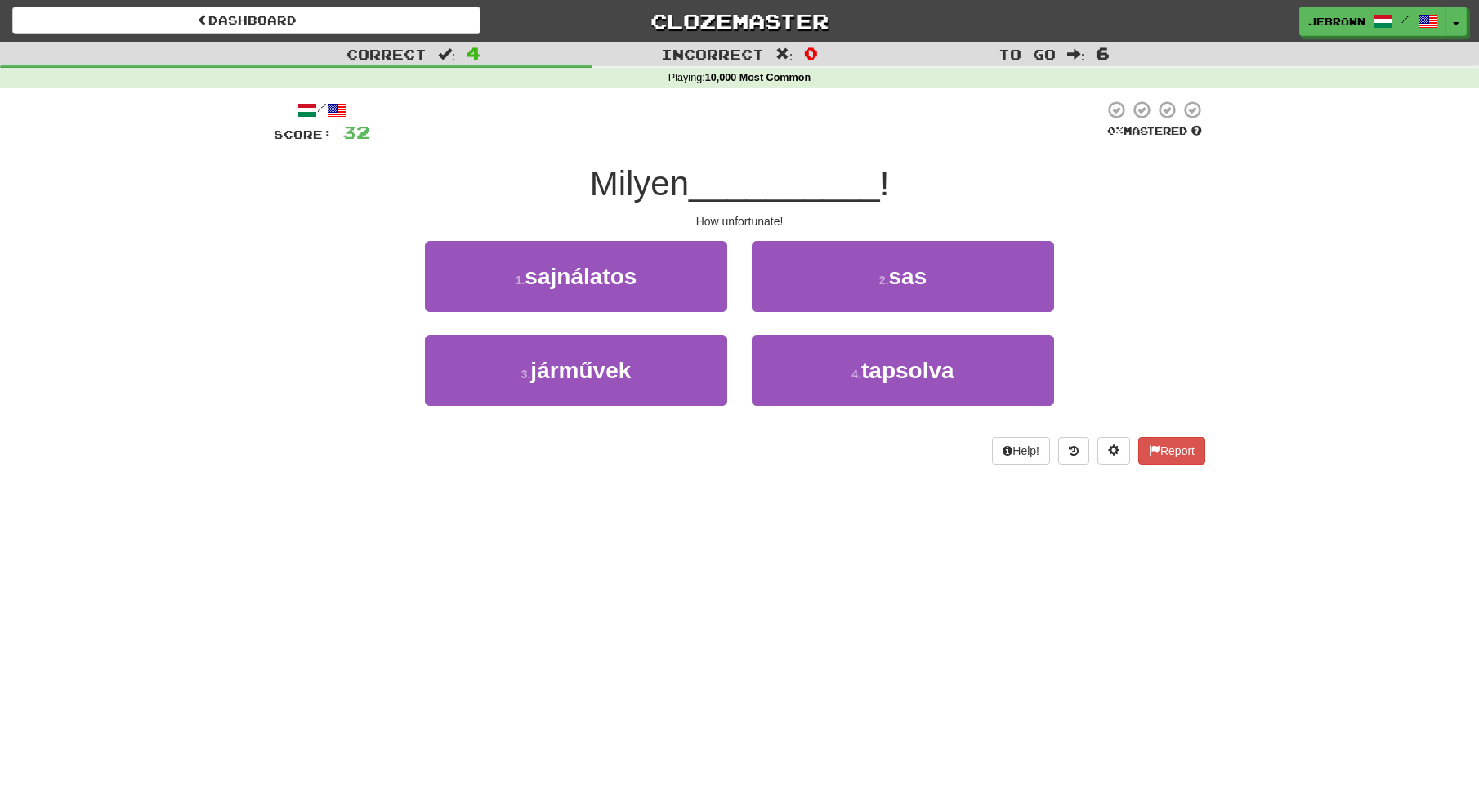
click at [602, 284] on span "sajnálatos" at bounding box center [580, 277] width 112 height 25
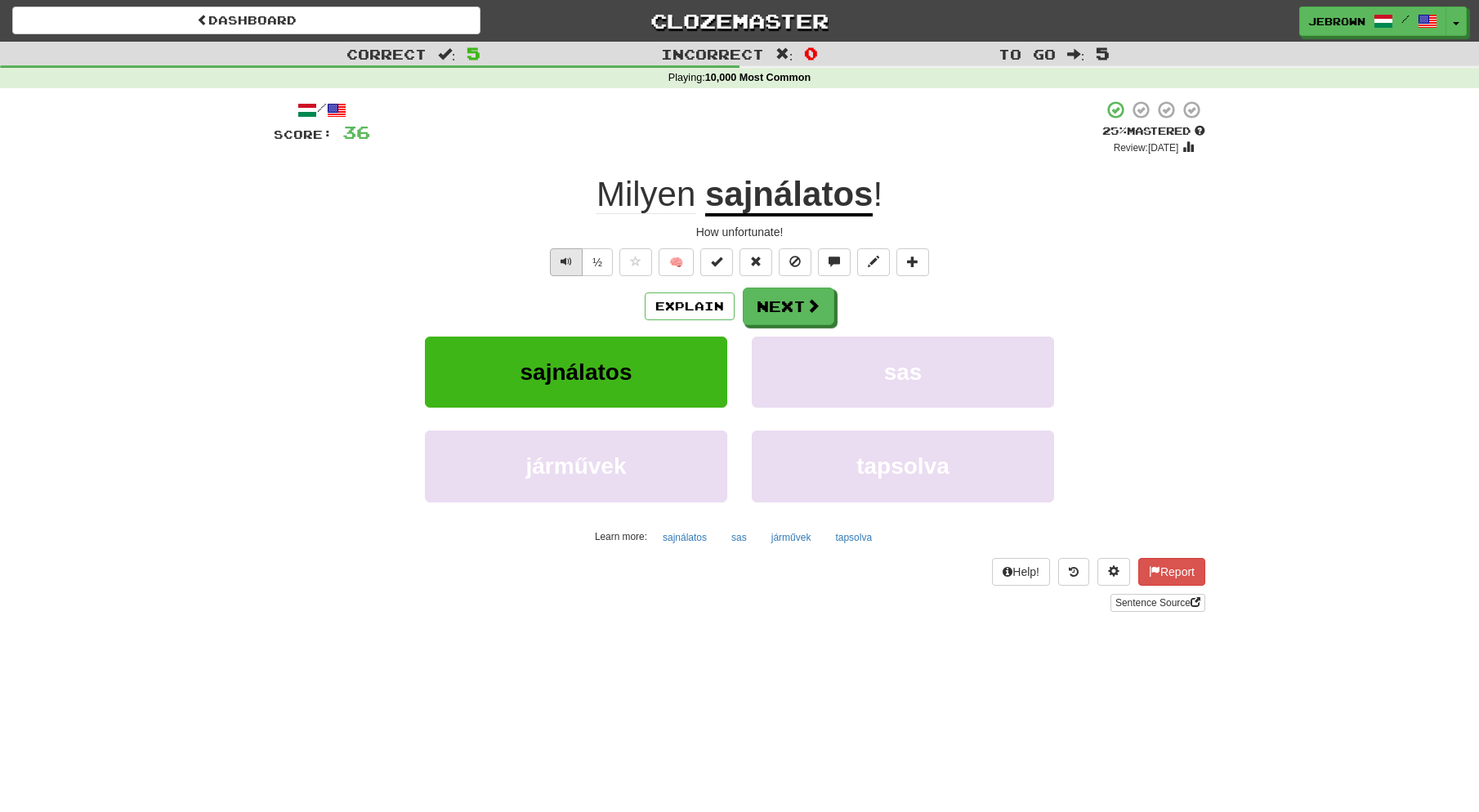
click at [563, 260] on span "Text-to-speech controls" at bounding box center [566, 260] width 11 height 11
click at [783, 304] on button "Next" at bounding box center [789, 307] width 92 height 37
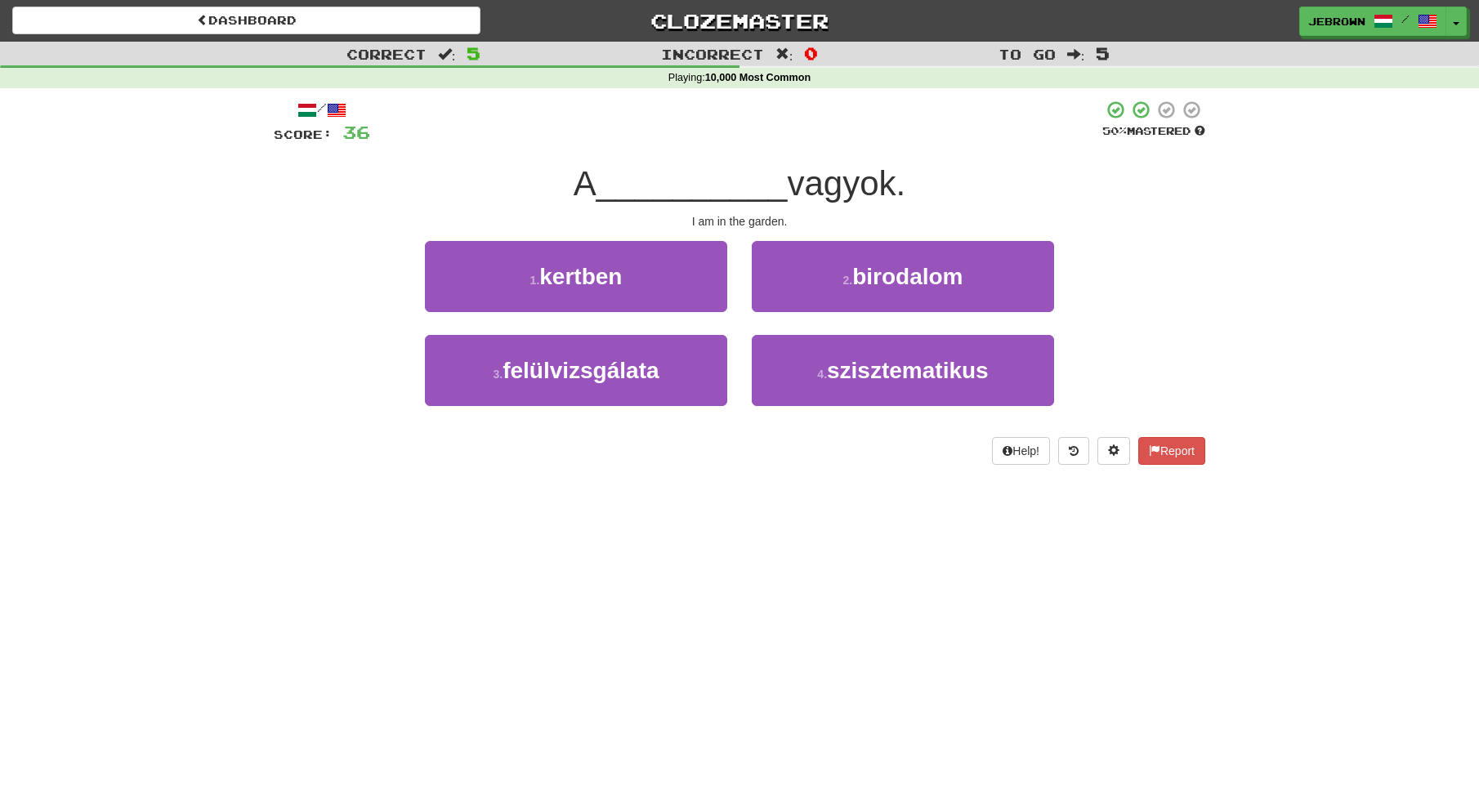
click at [625, 280] on button "1 . kertben" at bounding box center [576, 277] width 302 height 71
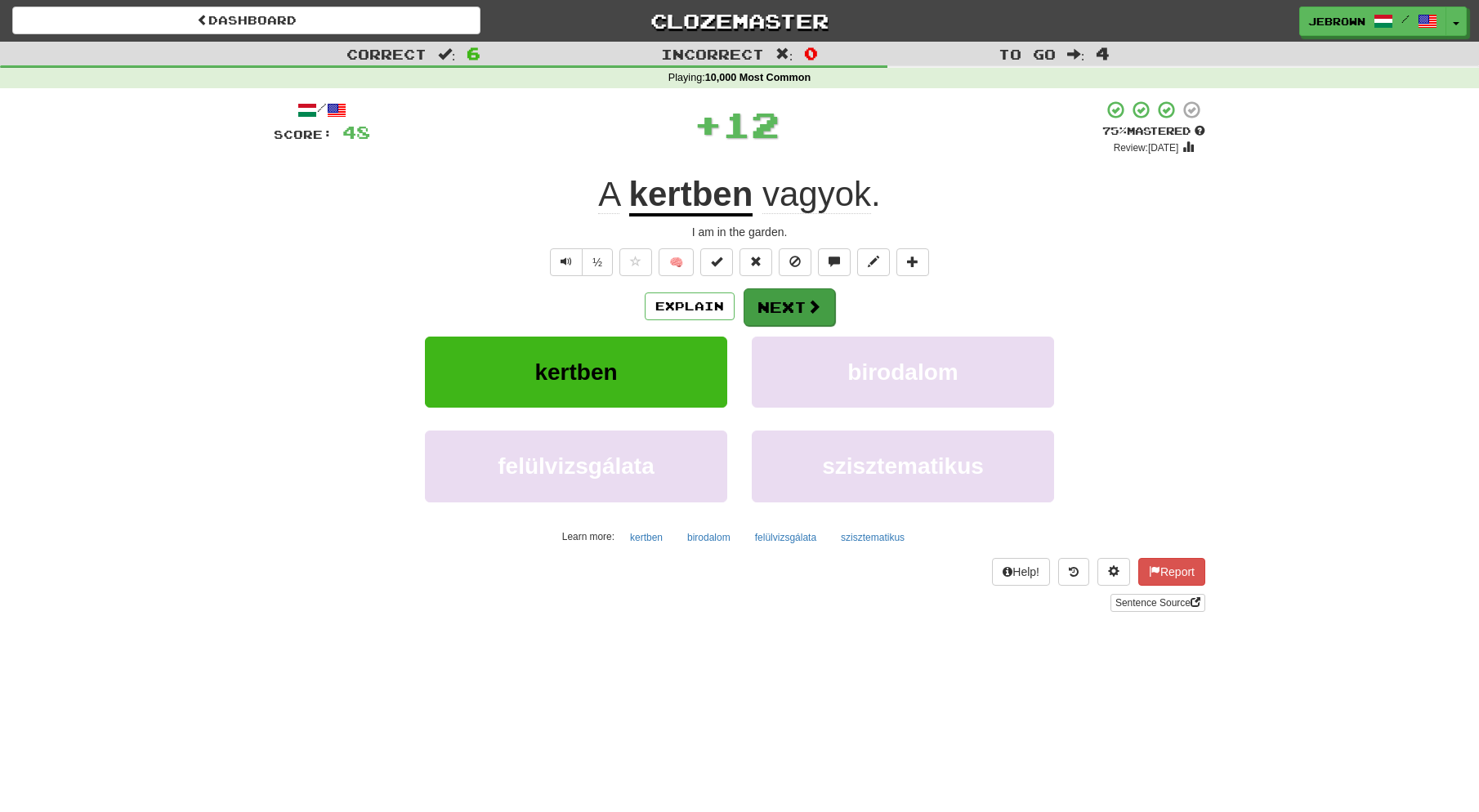
click at [799, 301] on button "Next" at bounding box center [789, 307] width 92 height 37
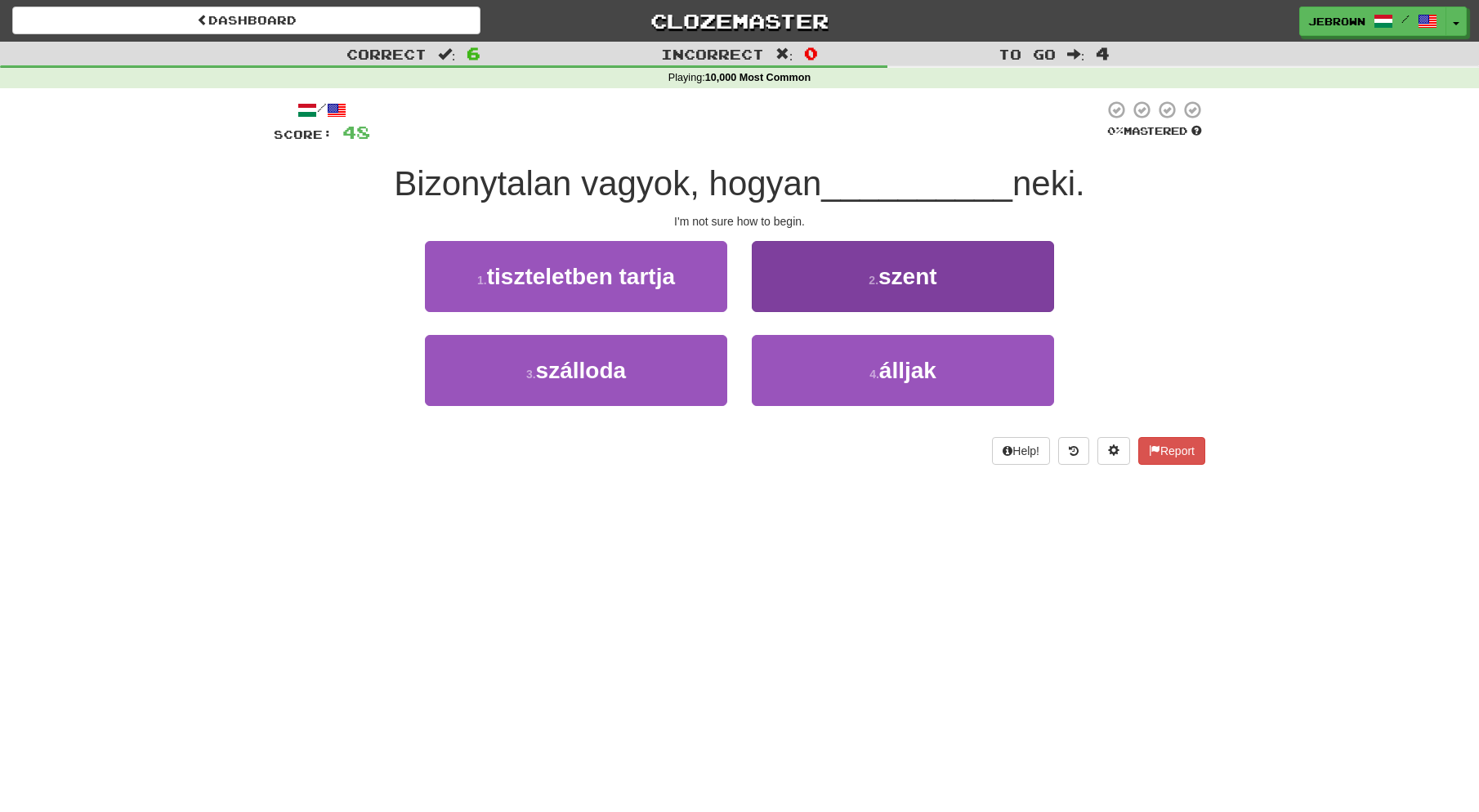
click at [902, 369] on span "álljak" at bounding box center [907, 371] width 57 height 25
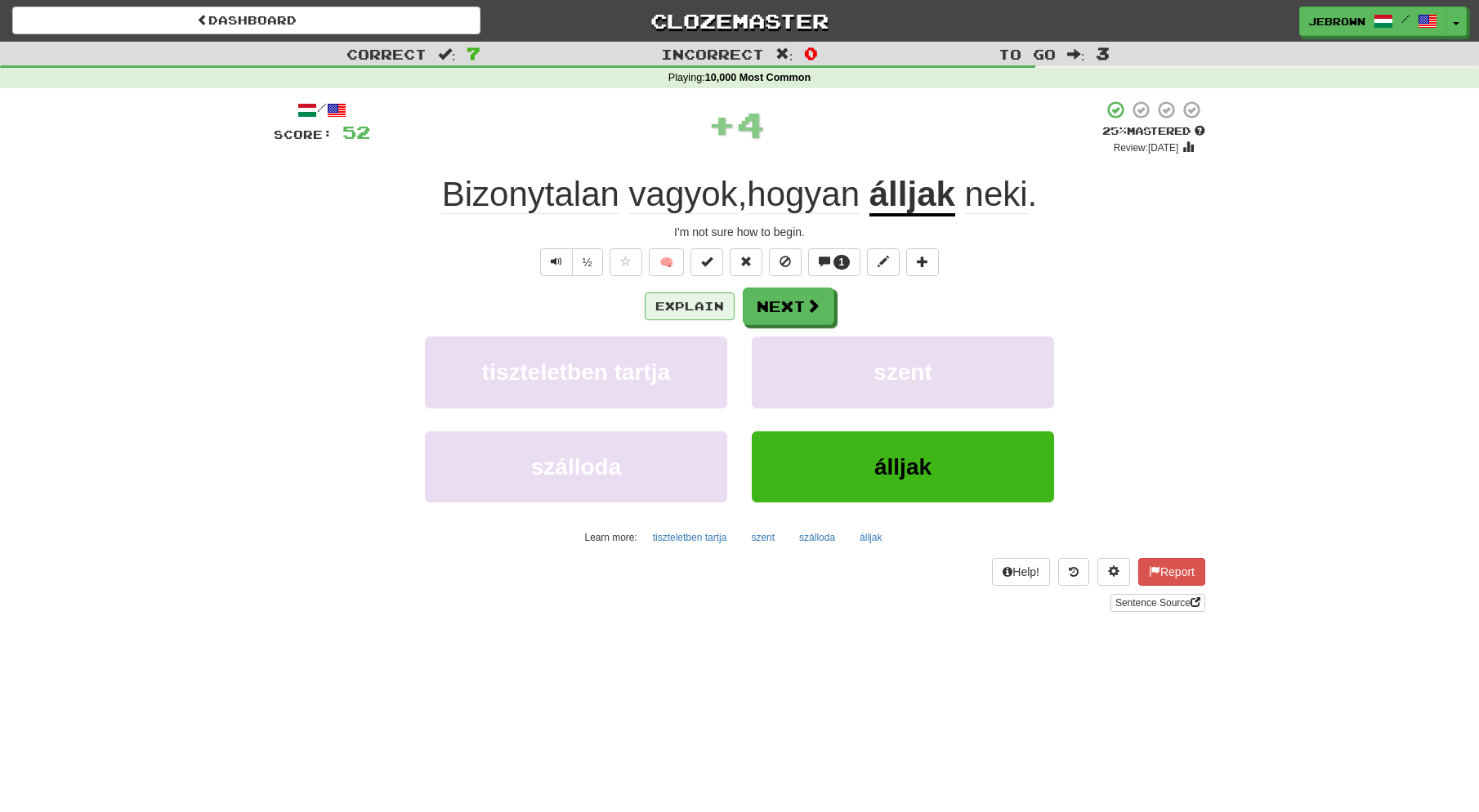
click at [686, 305] on button "Explain" at bounding box center [690, 306] width 90 height 28
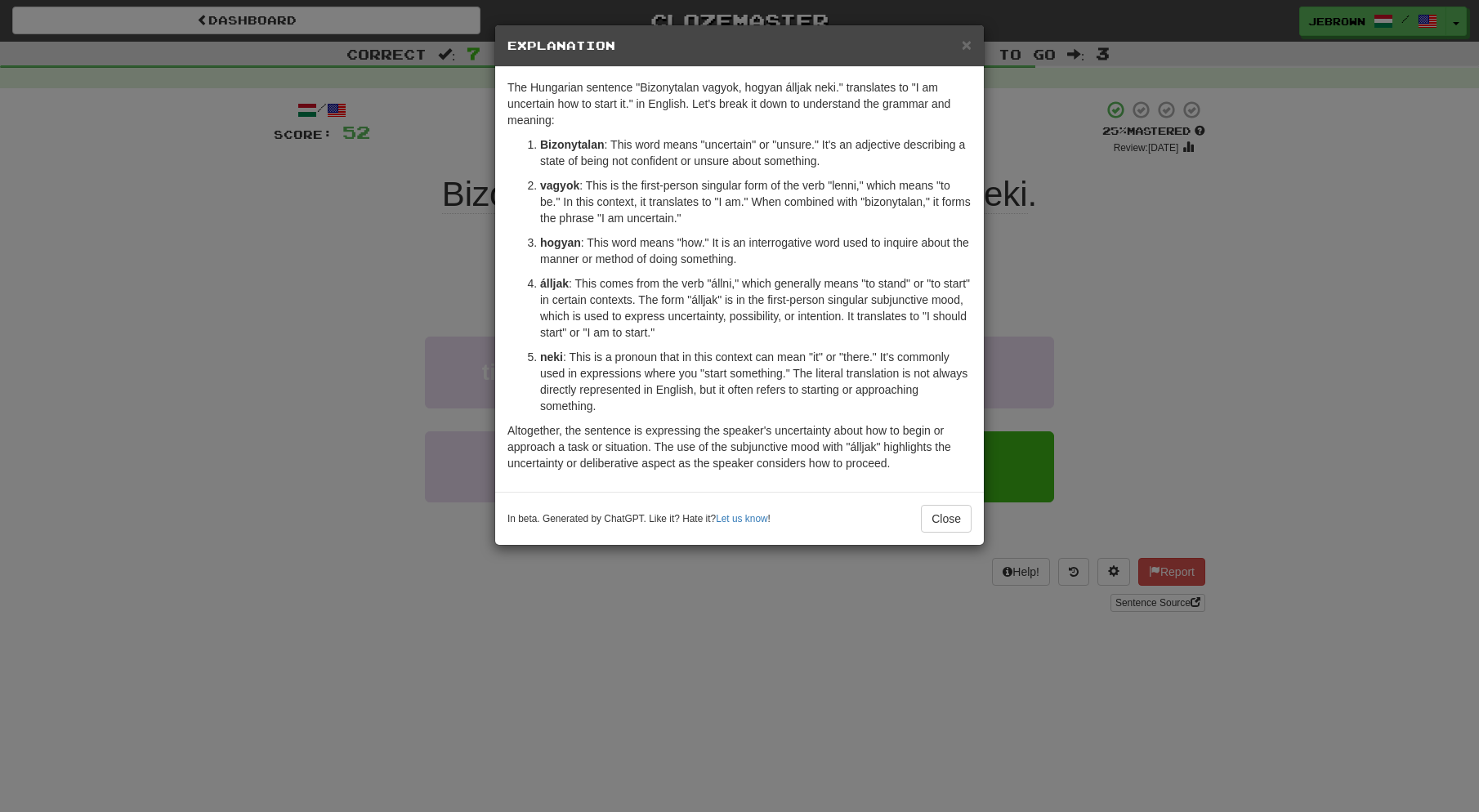
click at [967, 44] on span "×" at bounding box center [966, 44] width 10 height 19
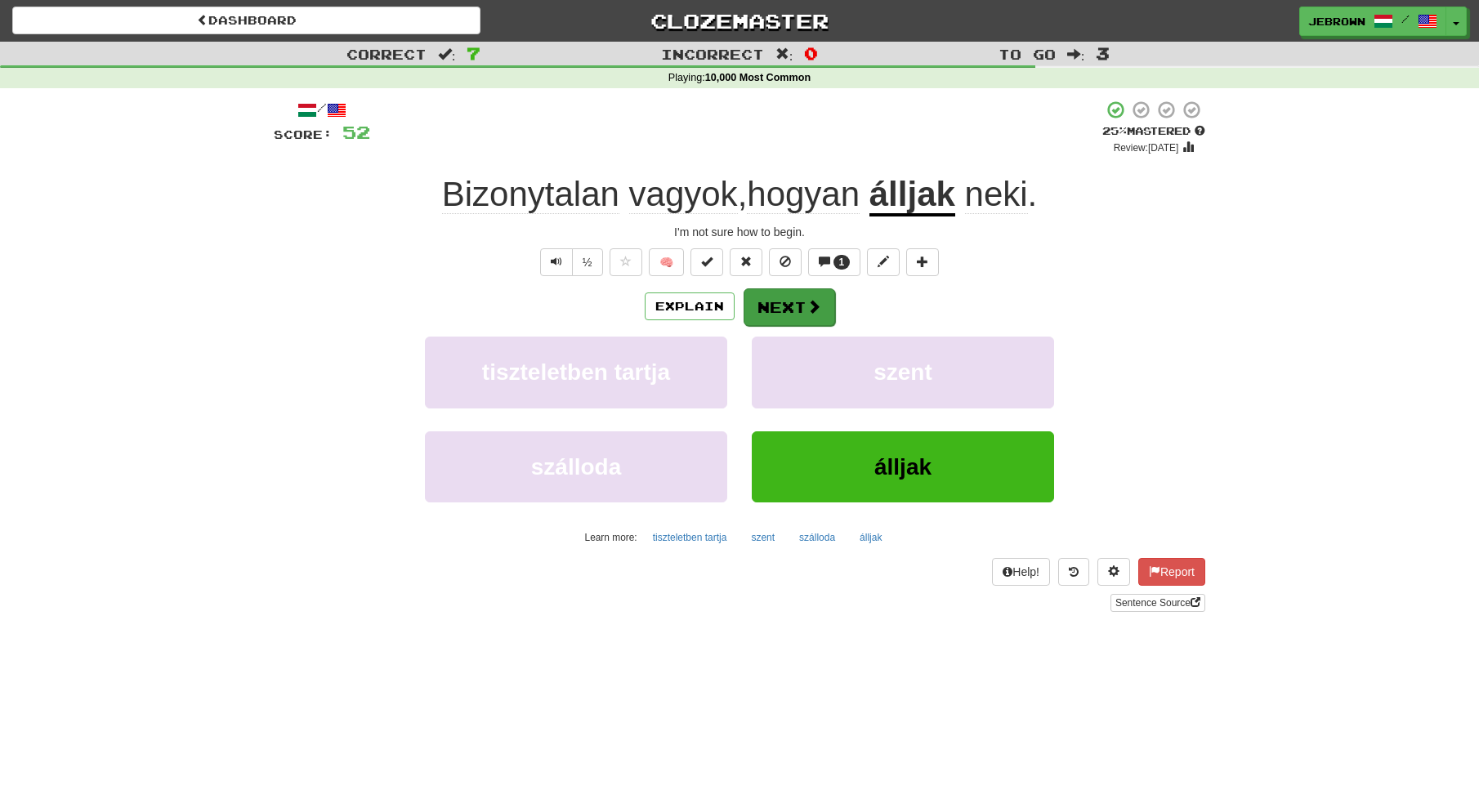
click at [808, 305] on span at bounding box center [814, 305] width 14 height 14
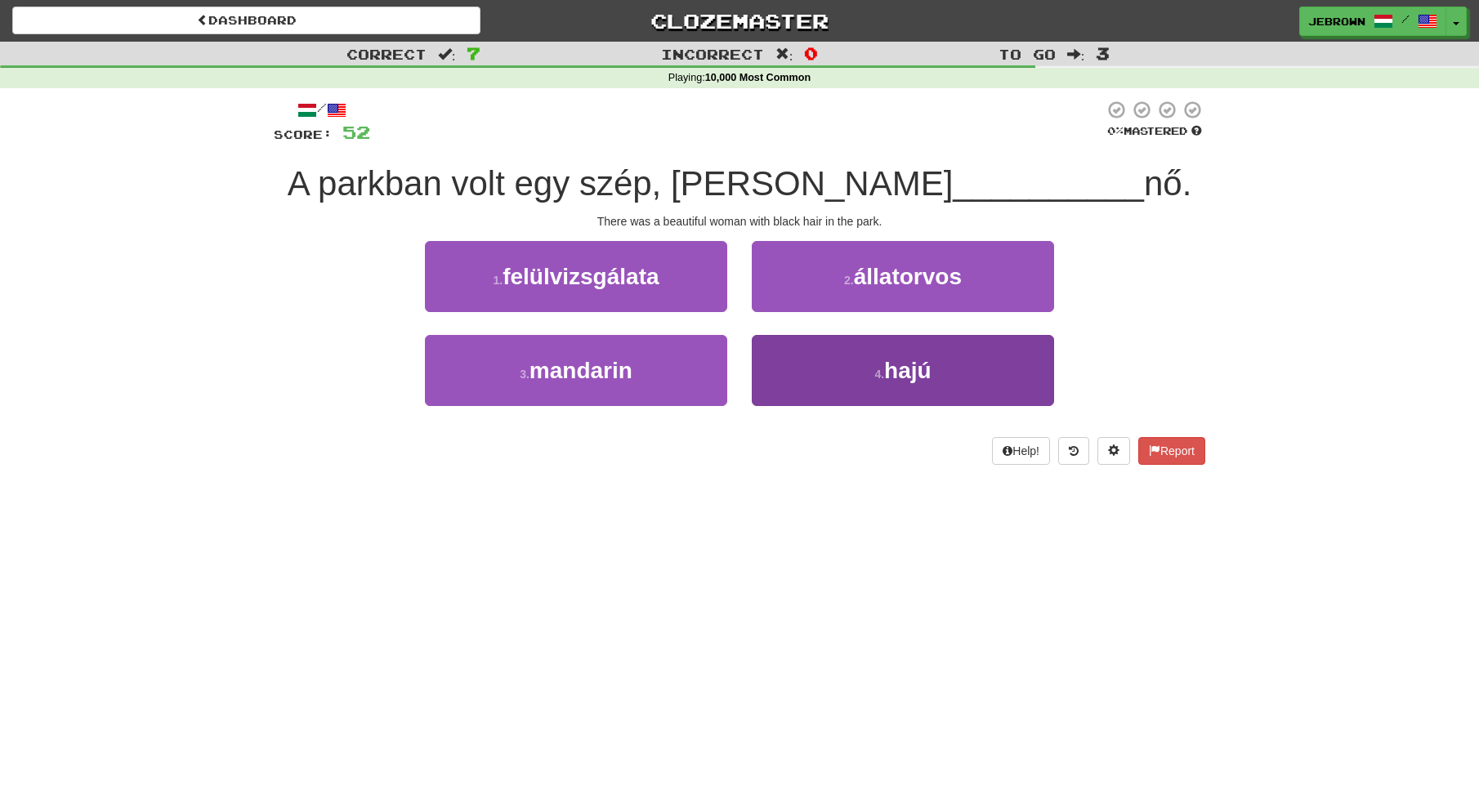
scroll to position [3, 0]
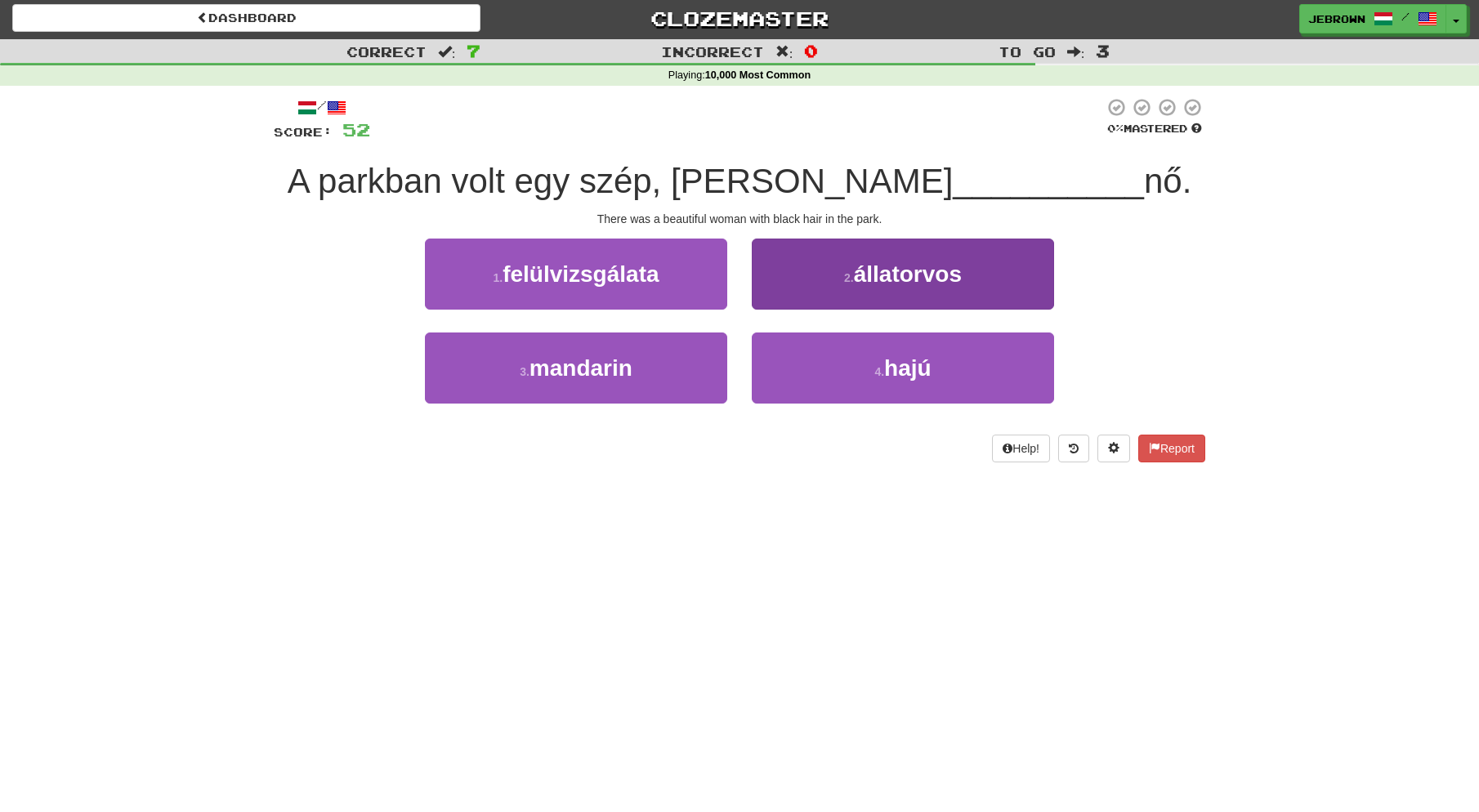
click at [854, 368] on button "4 . hajú" at bounding box center [903, 368] width 302 height 71
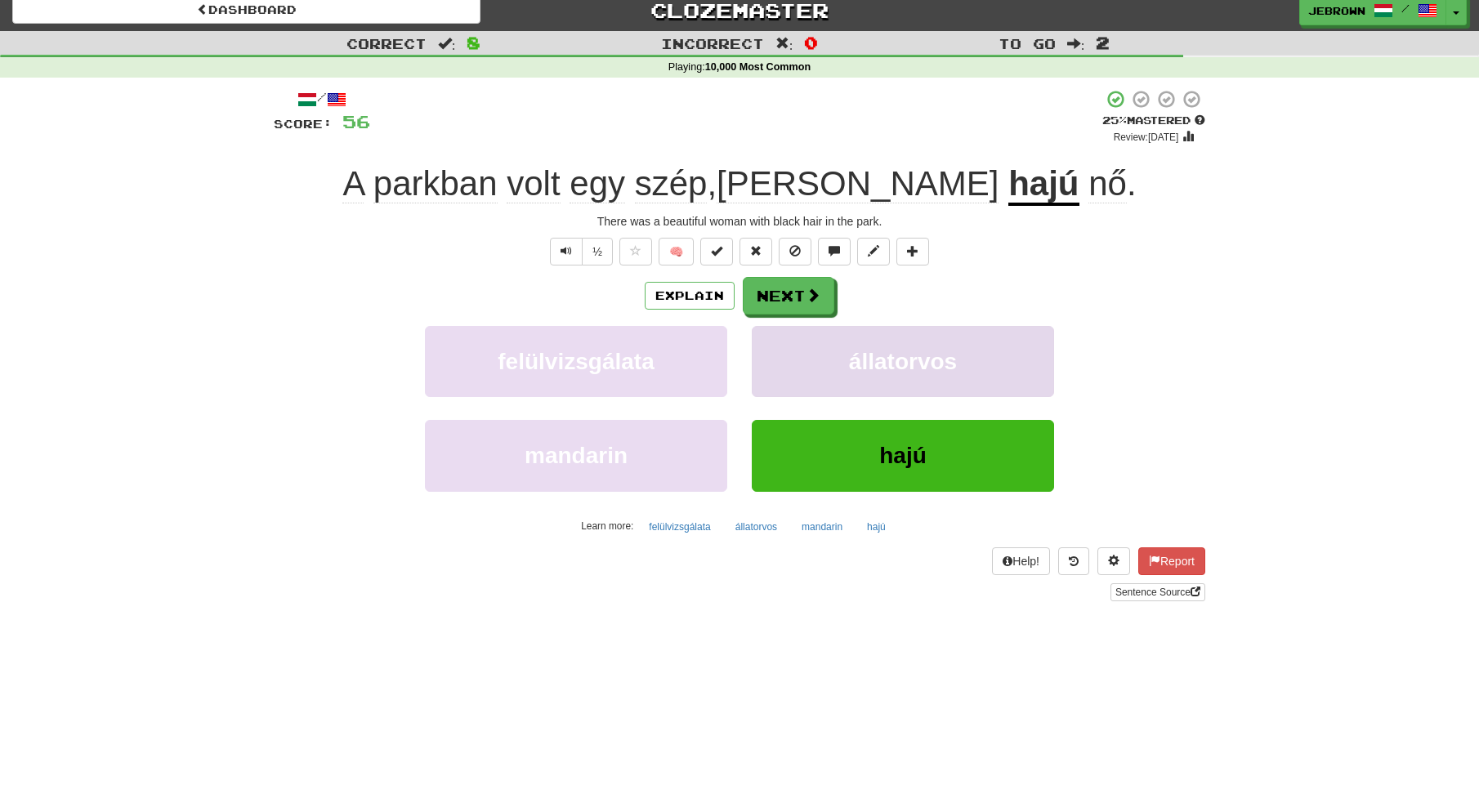
scroll to position [11, 0]
click at [558, 247] on button "Text-to-speech controls" at bounding box center [566, 250] width 33 height 28
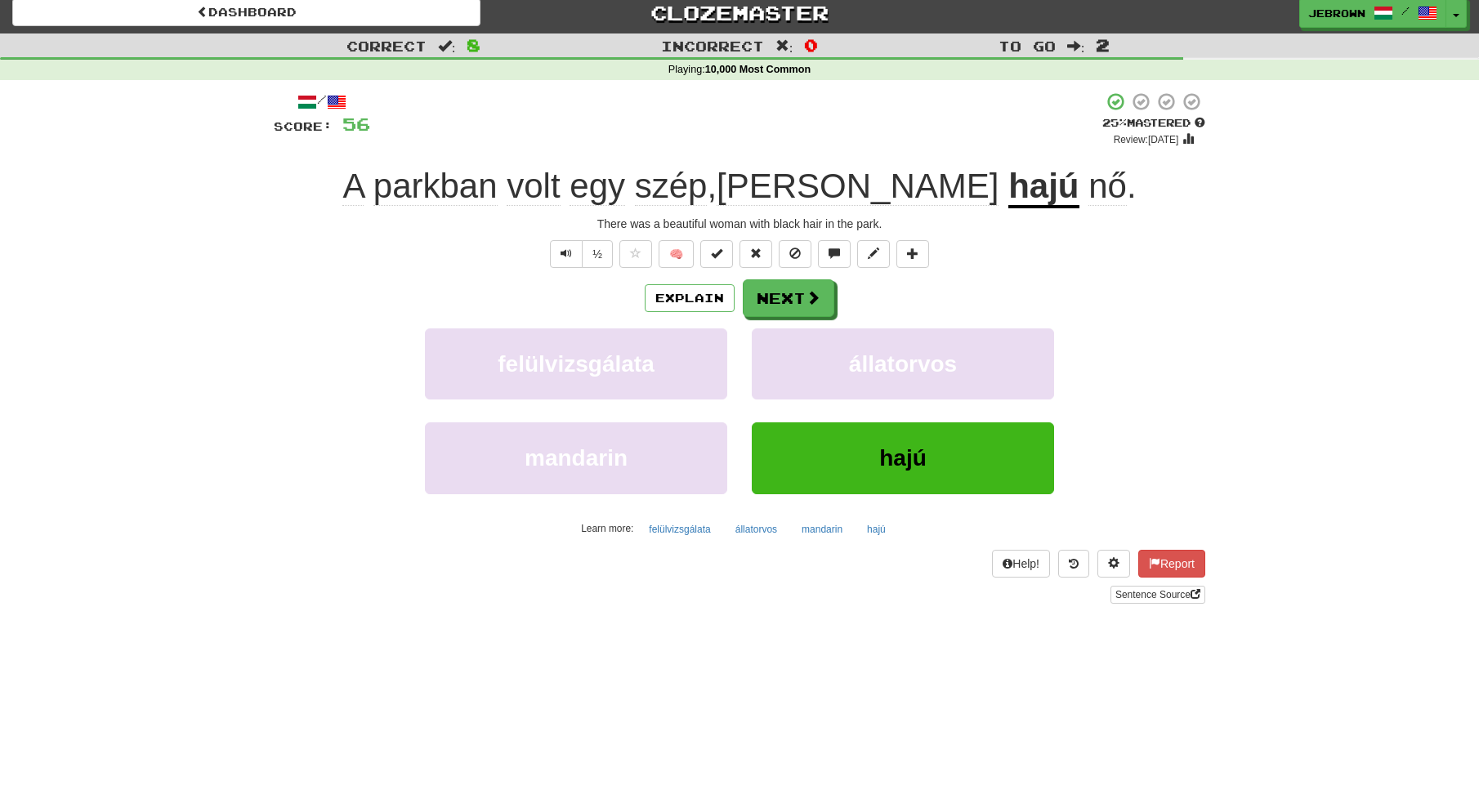
scroll to position [8, 0]
click at [810, 301] on span at bounding box center [814, 298] width 14 height 14
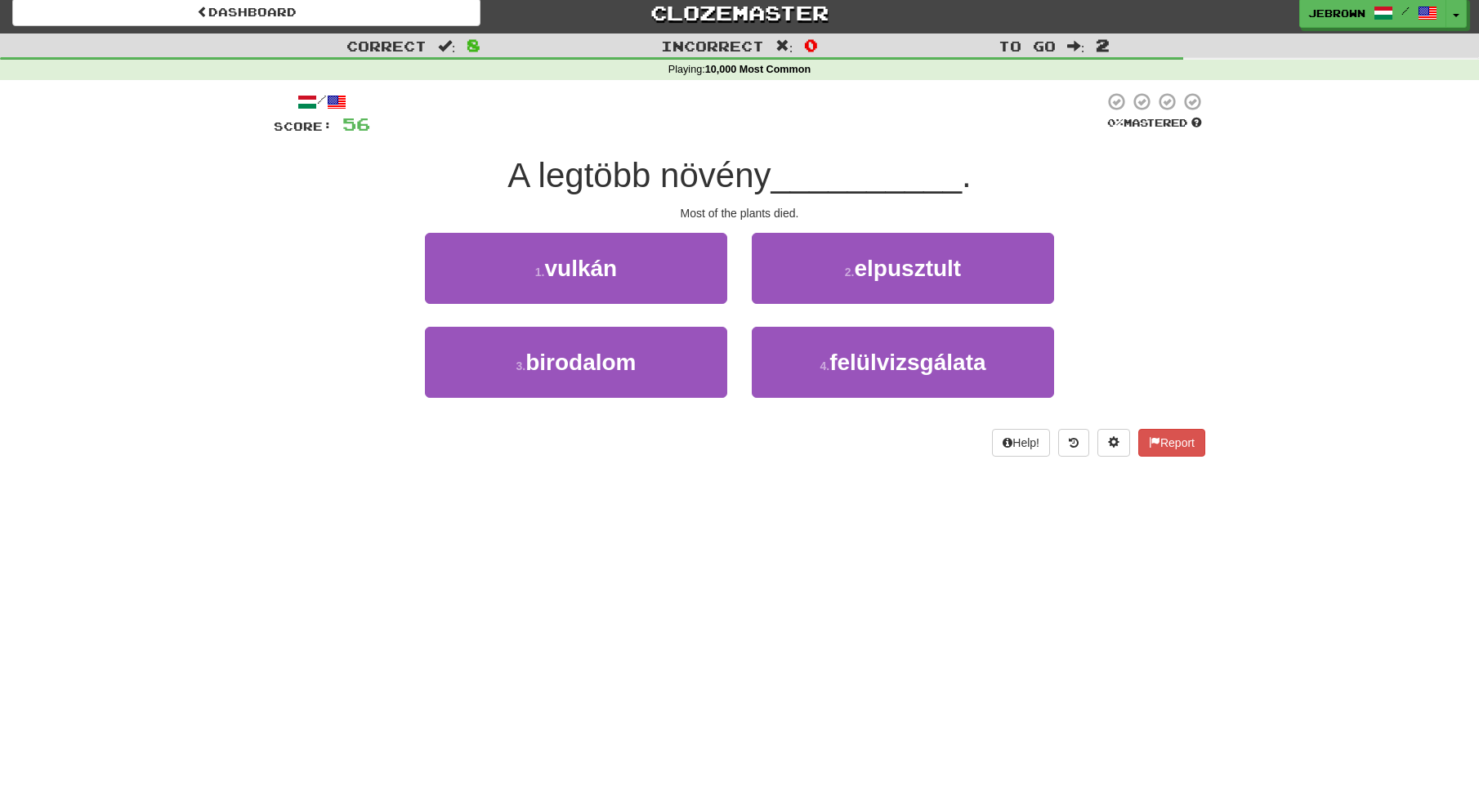
click at [808, 270] on button "2 . elpusztult" at bounding box center [903, 268] width 302 height 71
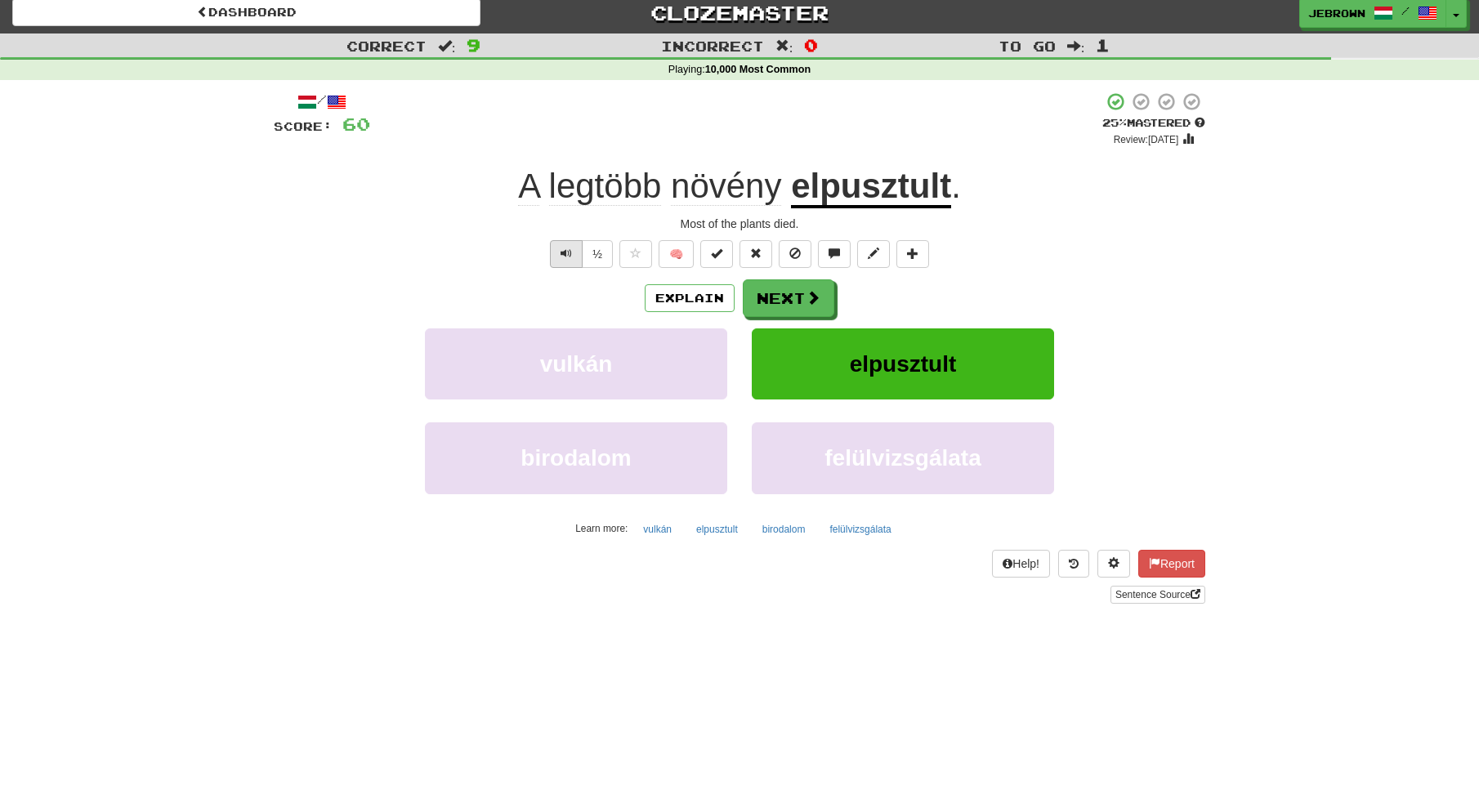
click at [562, 254] on span "Text-to-speech controls" at bounding box center [566, 253] width 11 height 11
click at [787, 296] on button "Next" at bounding box center [789, 299] width 92 height 37
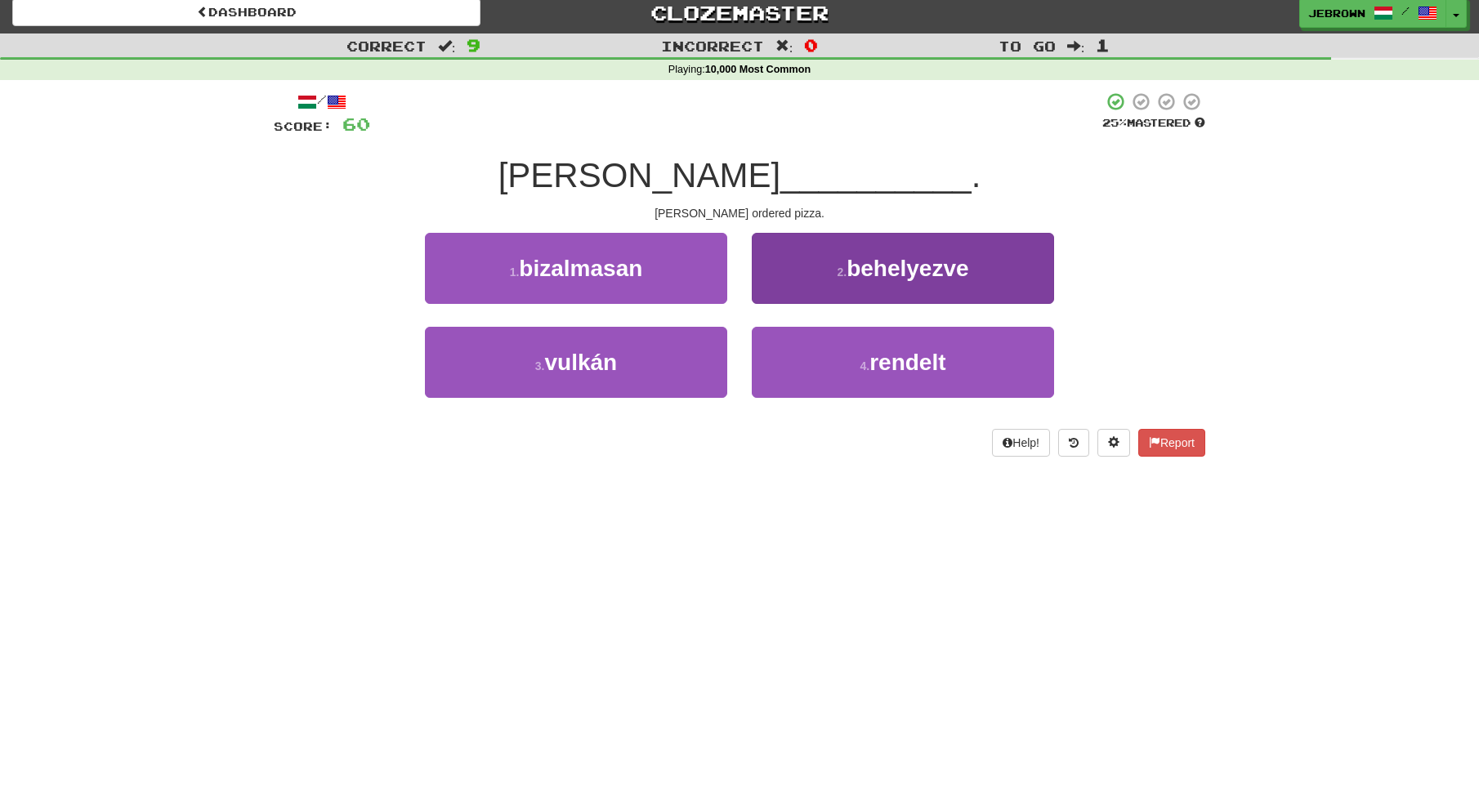
click at [869, 366] on small "4 ." at bounding box center [865, 366] width 10 height 13
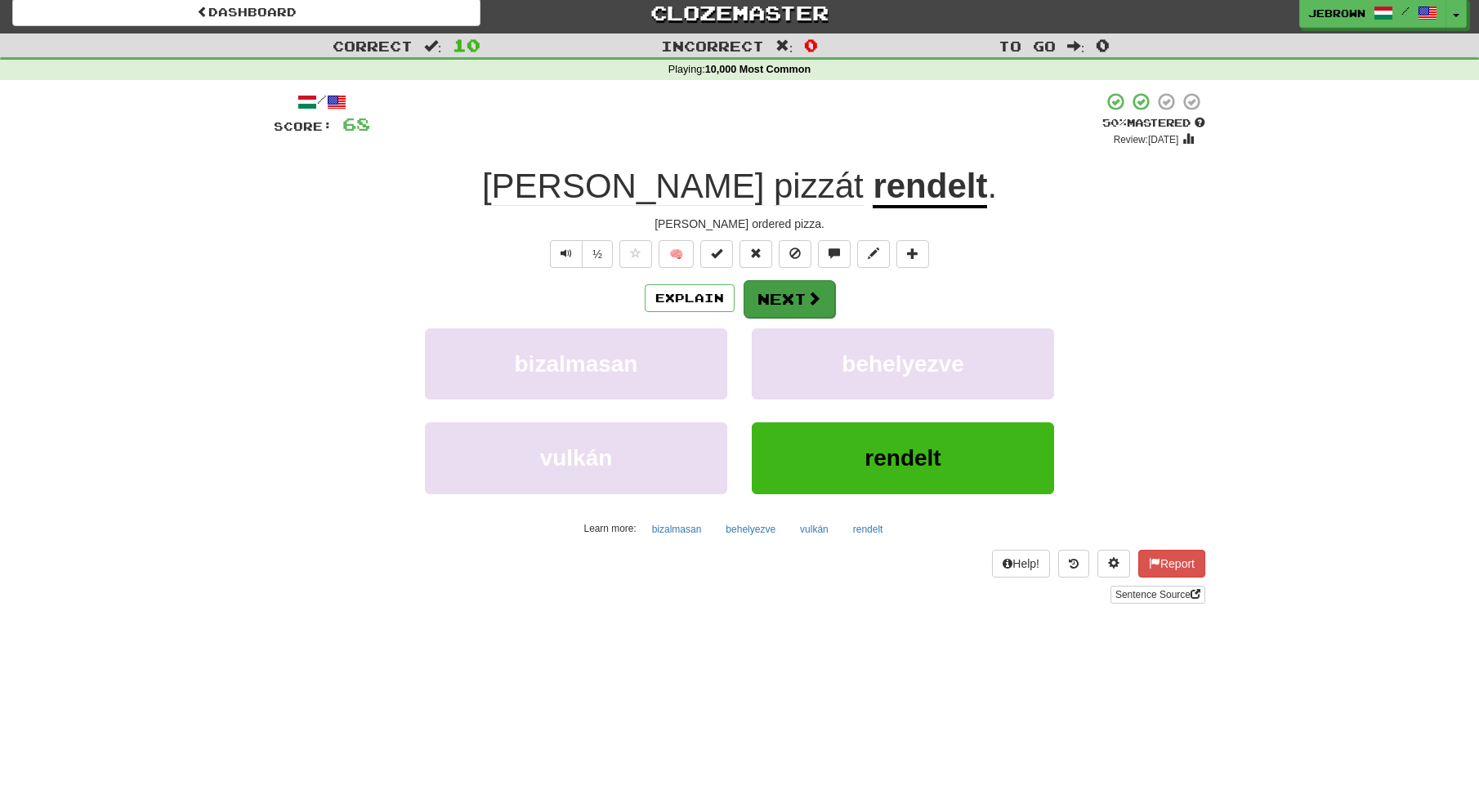
click at [786, 294] on button "Next" at bounding box center [789, 299] width 92 height 37
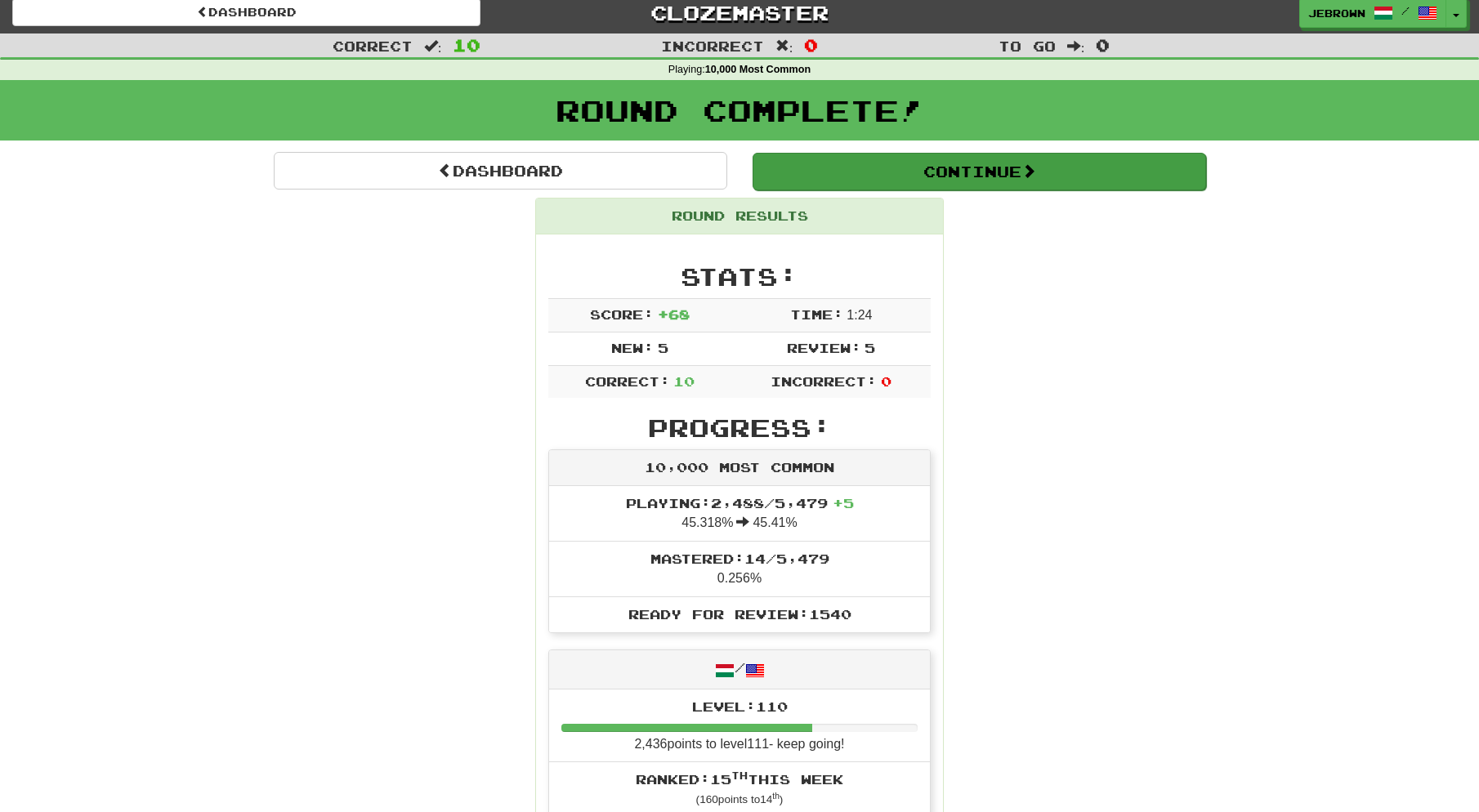
click at [790, 171] on button "Continue" at bounding box center [979, 171] width 453 height 37
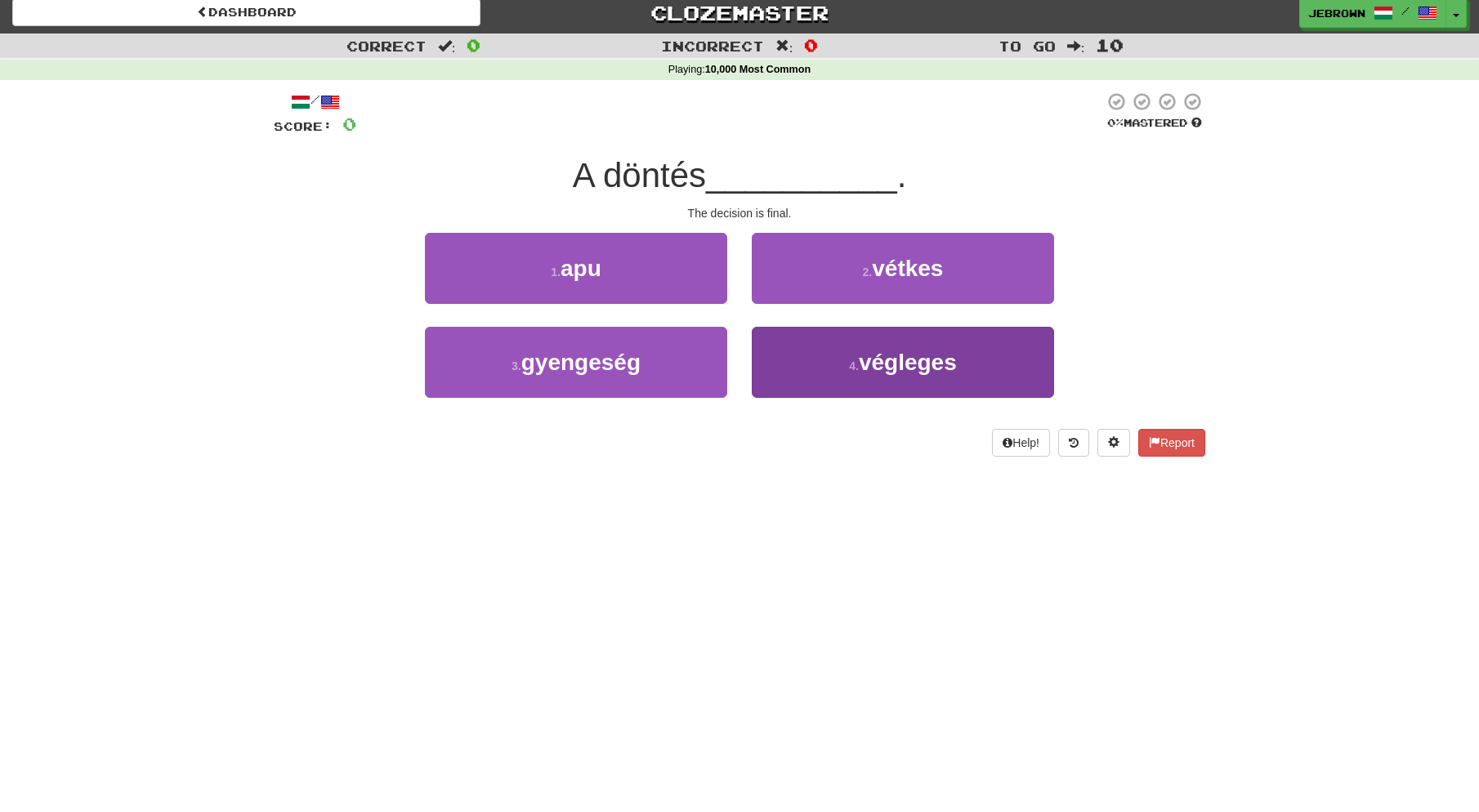
click at [836, 363] on button "4 . végleges" at bounding box center [903, 362] width 302 height 71
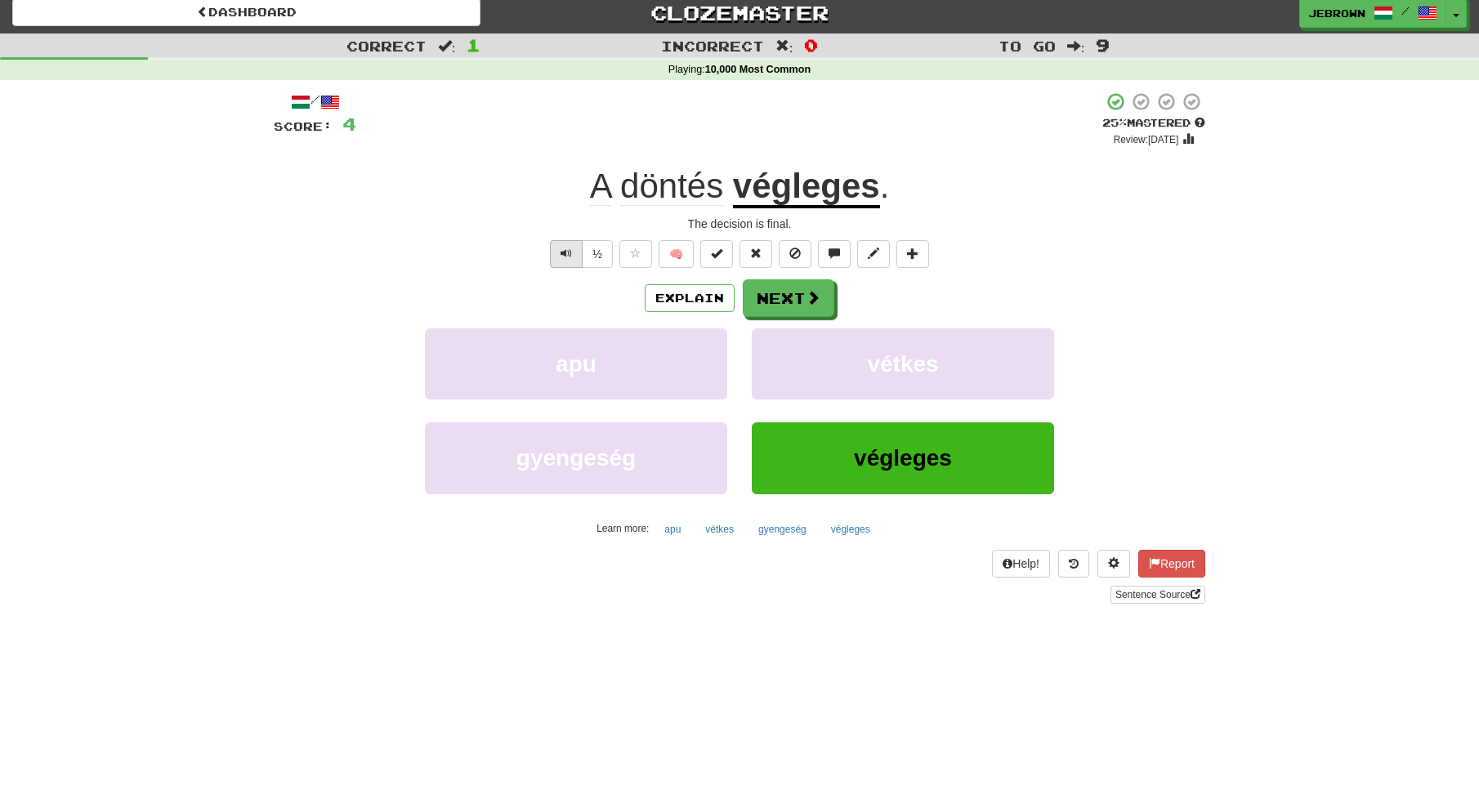
click at [564, 250] on span "Text-to-speech controls" at bounding box center [566, 253] width 11 height 11
click at [785, 299] on button "Next" at bounding box center [789, 299] width 92 height 37
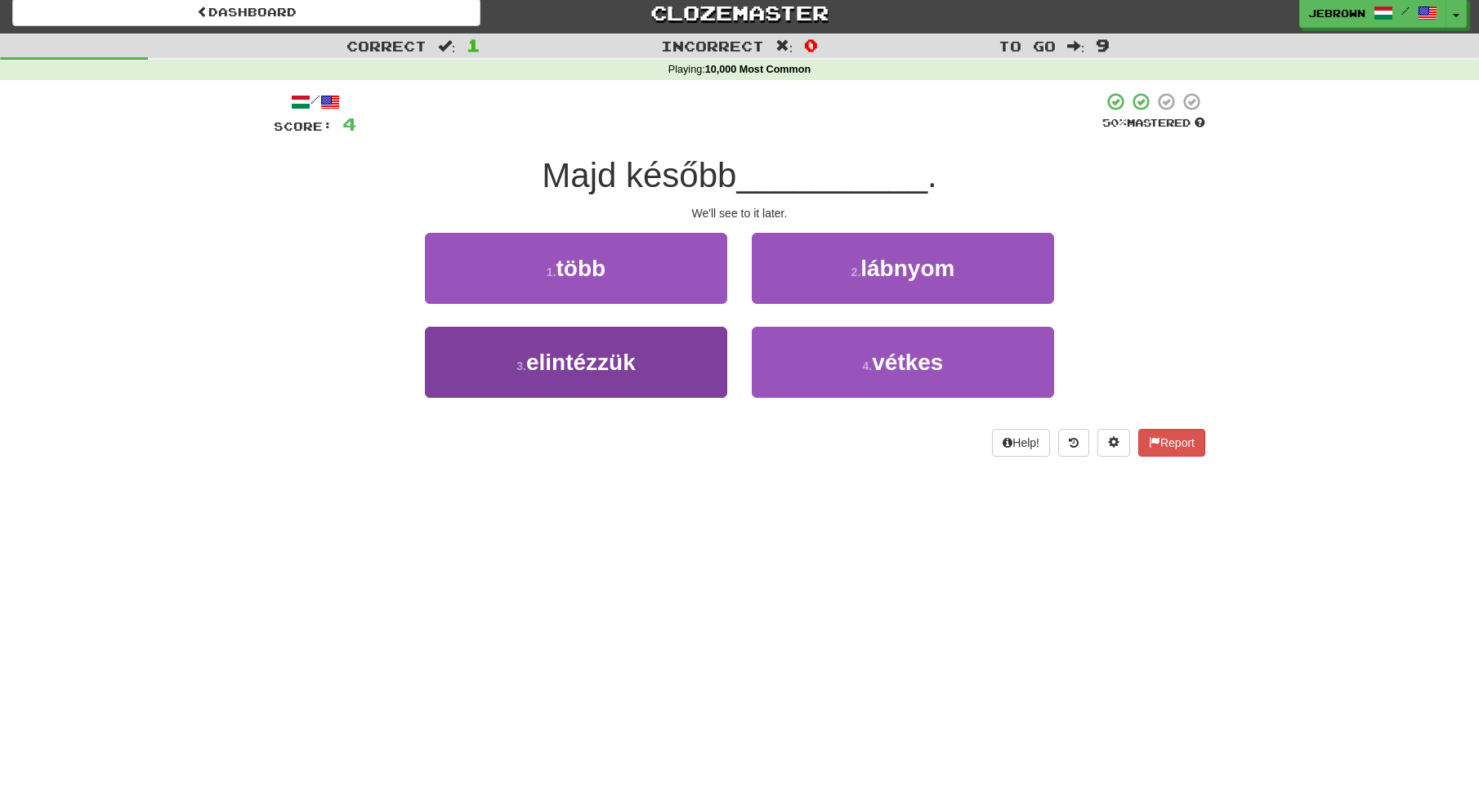
click at [606, 370] on span "elintézzük" at bounding box center [580, 362] width 109 height 25
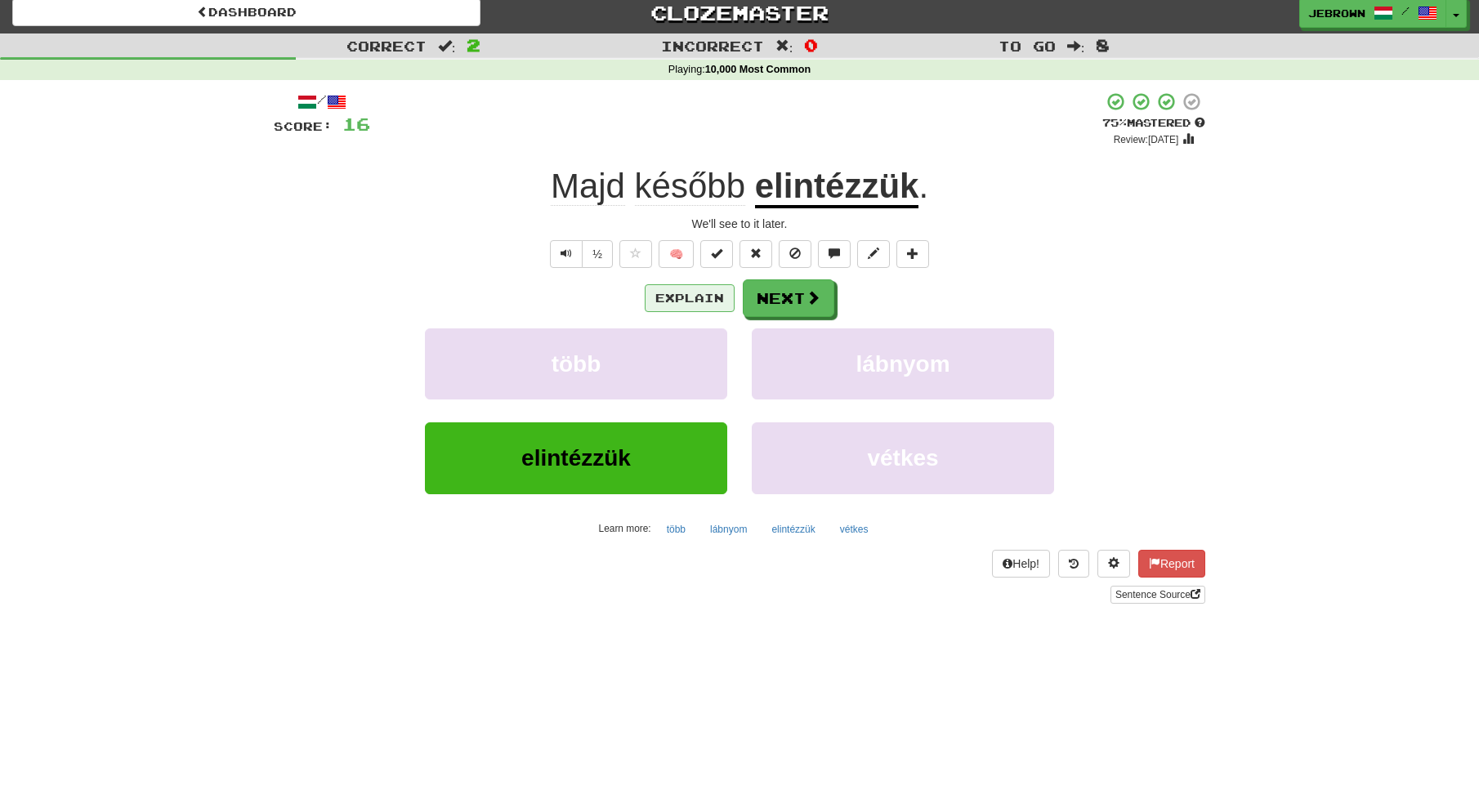
click at [691, 293] on button "Explain" at bounding box center [690, 298] width 90 height 28
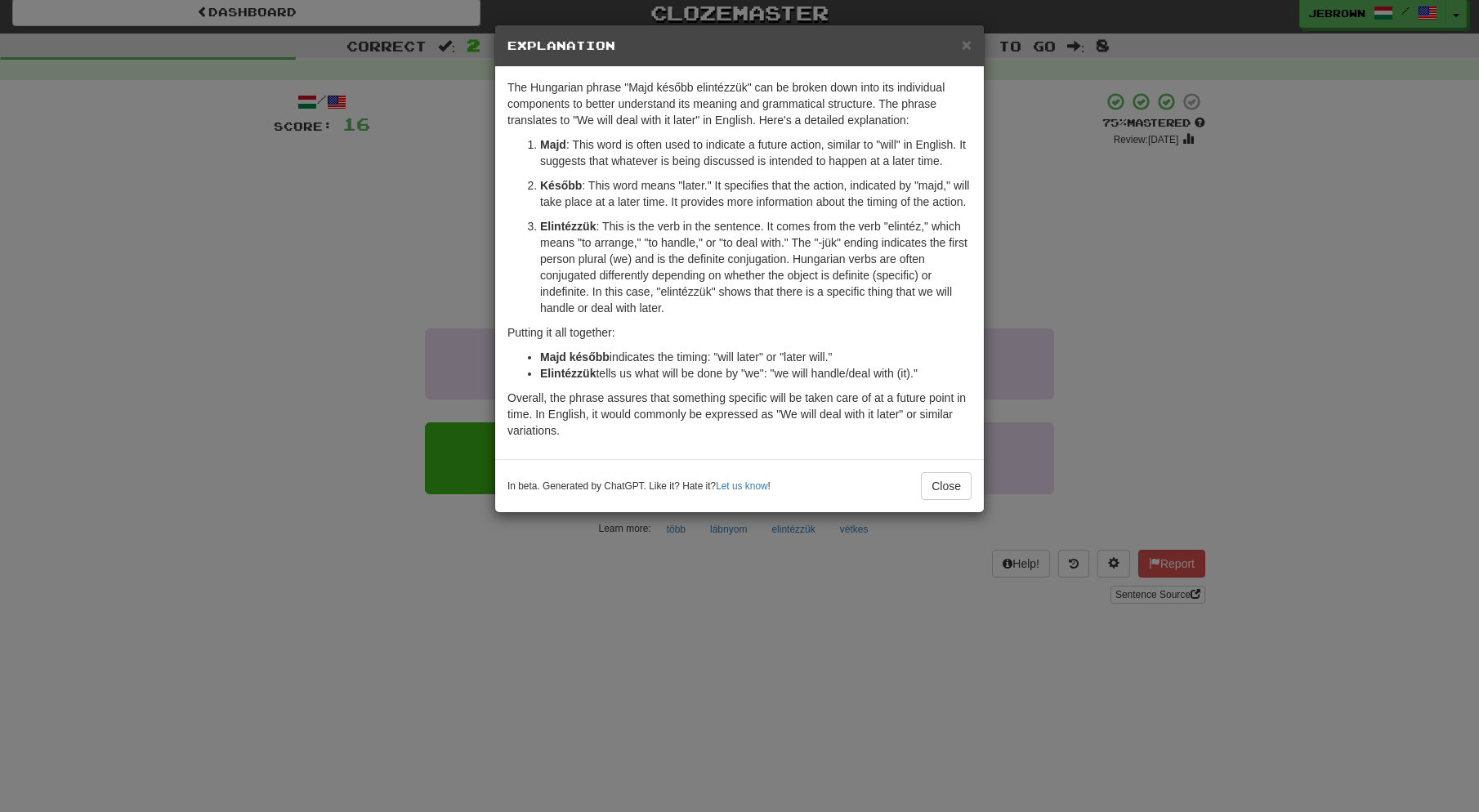
click at [966, 44] on span "×" at bounding box center [966, 44] width 10 height 19
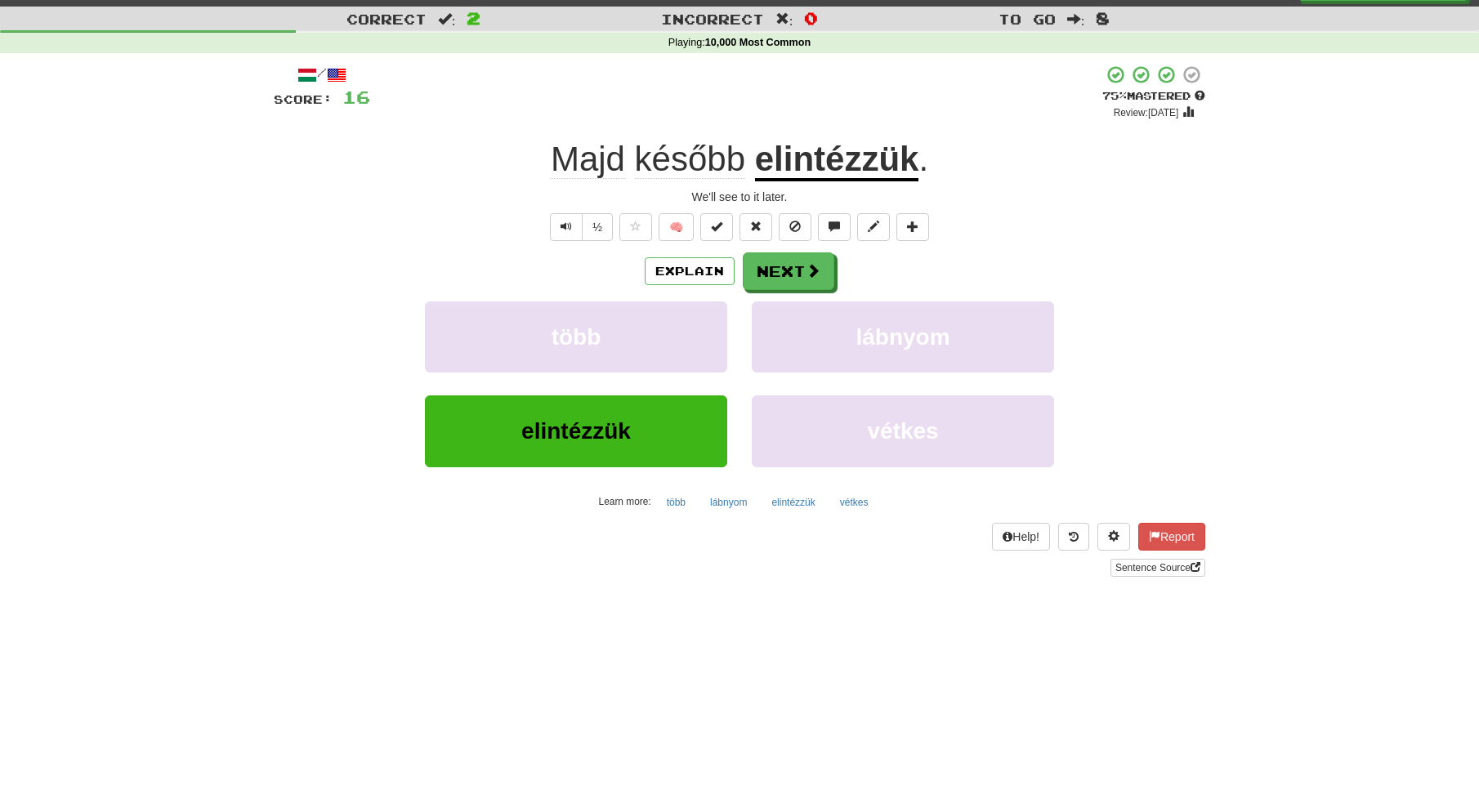
scroll to position [0, 0]
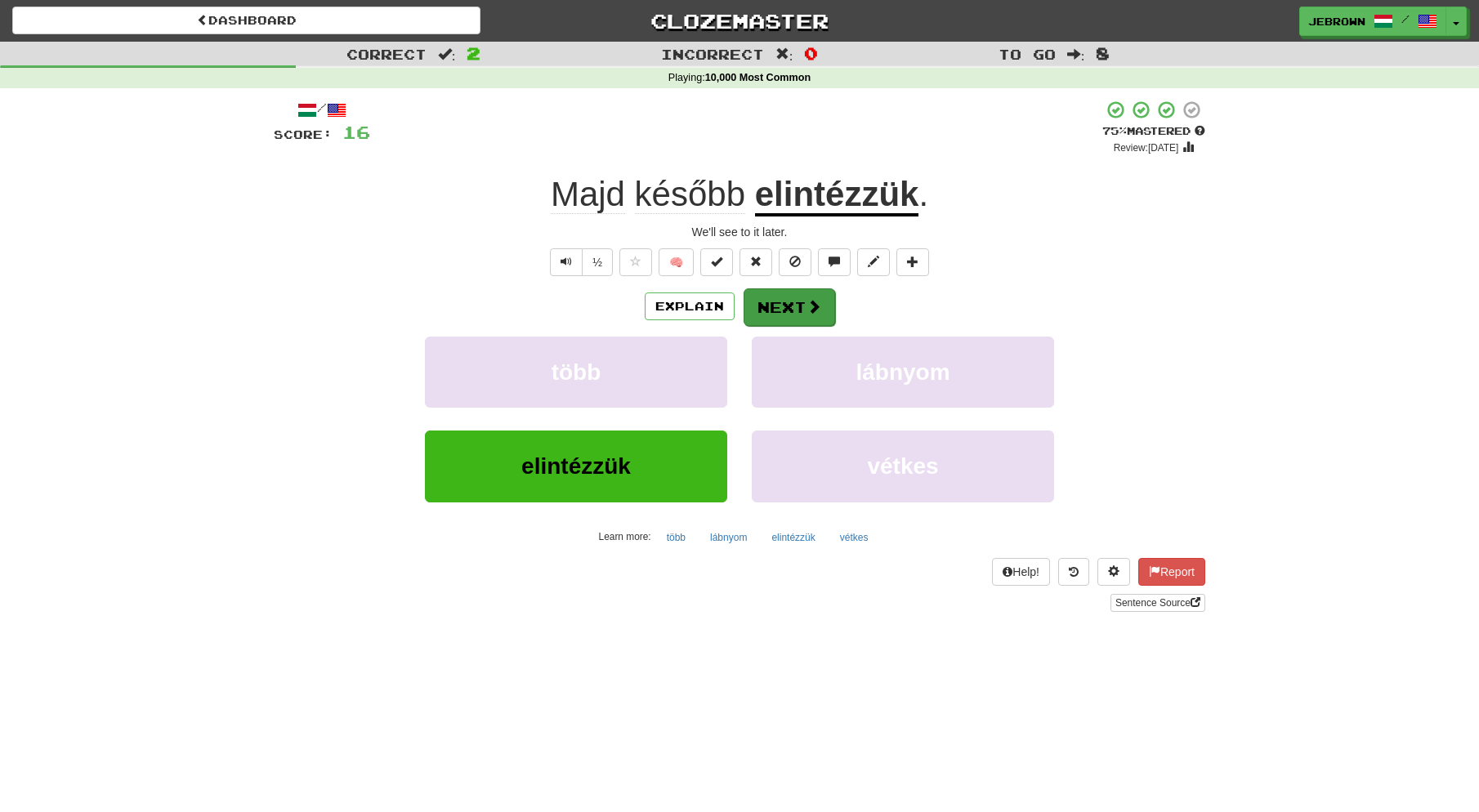
click at [789, 299] on button "Next" at bounding box center [789, 307] width 92 height 37
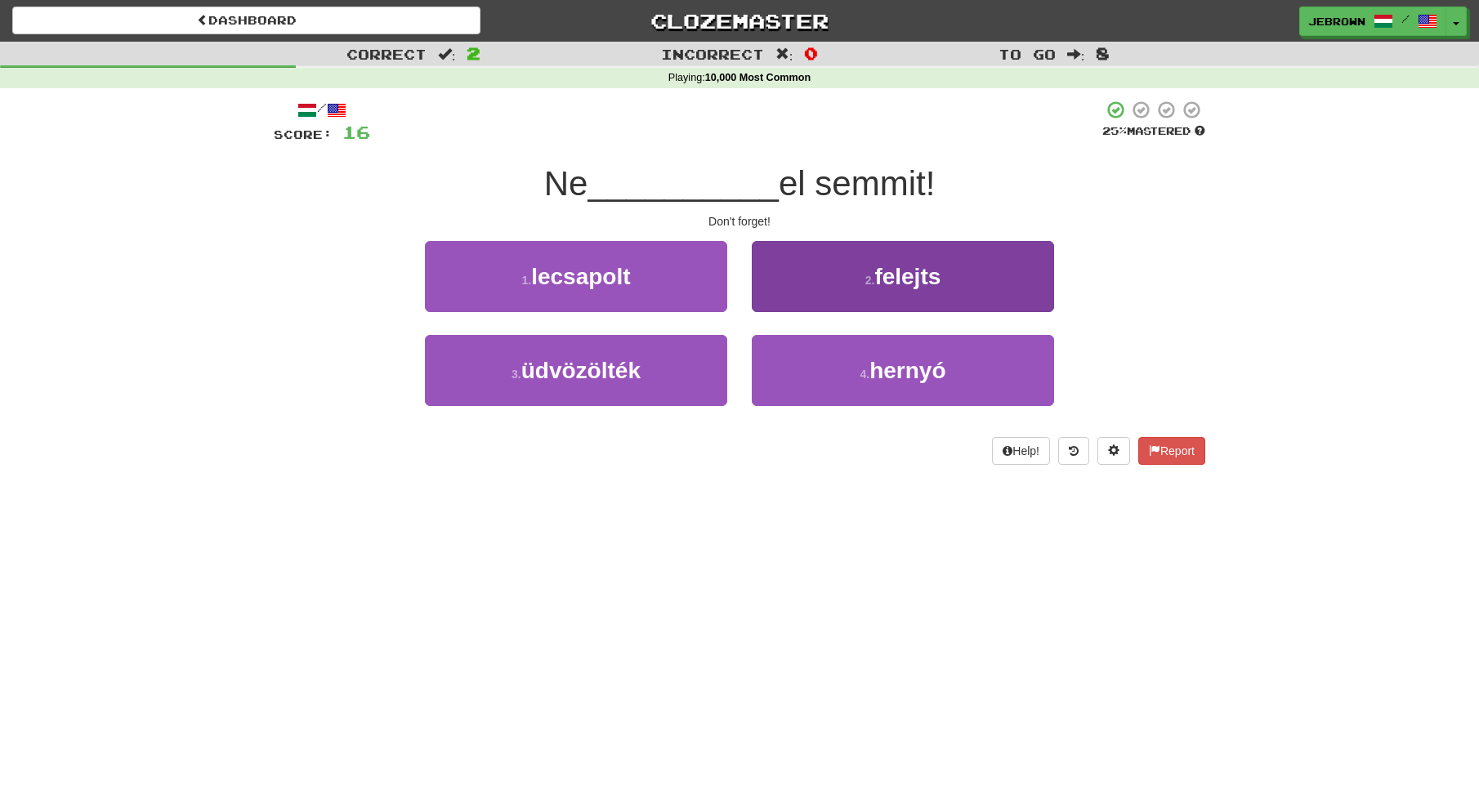
click at [865, 291] on button "2 . felejts" at bounding box center [903, 277] width 302 height 71
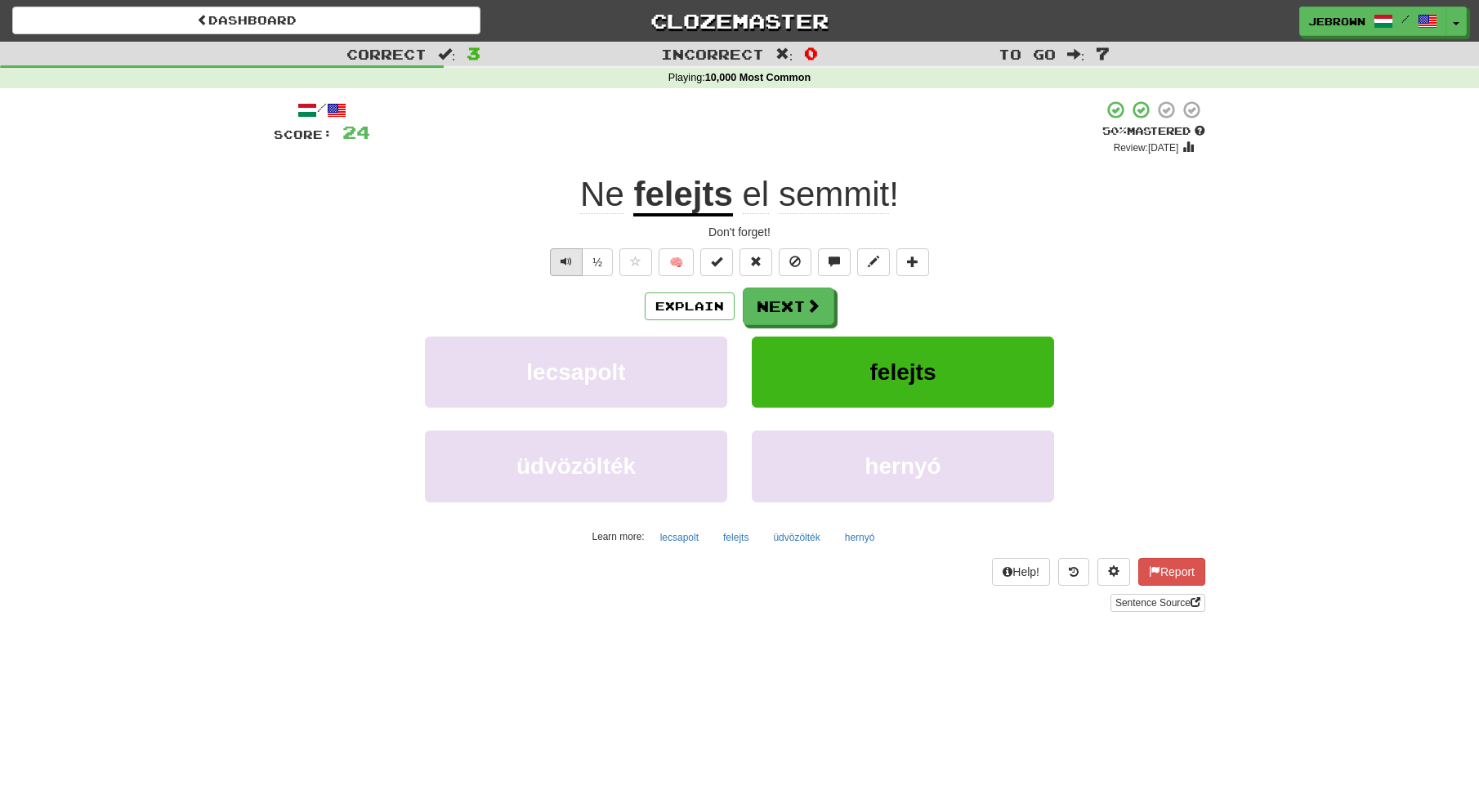
click at [562, 255] on span "Text-to-speech controls" at bounding box center [566, 260] width 11 height 11
click at [800, 307] on button "Next" at bounding box center [789, 307] width 92 height 37
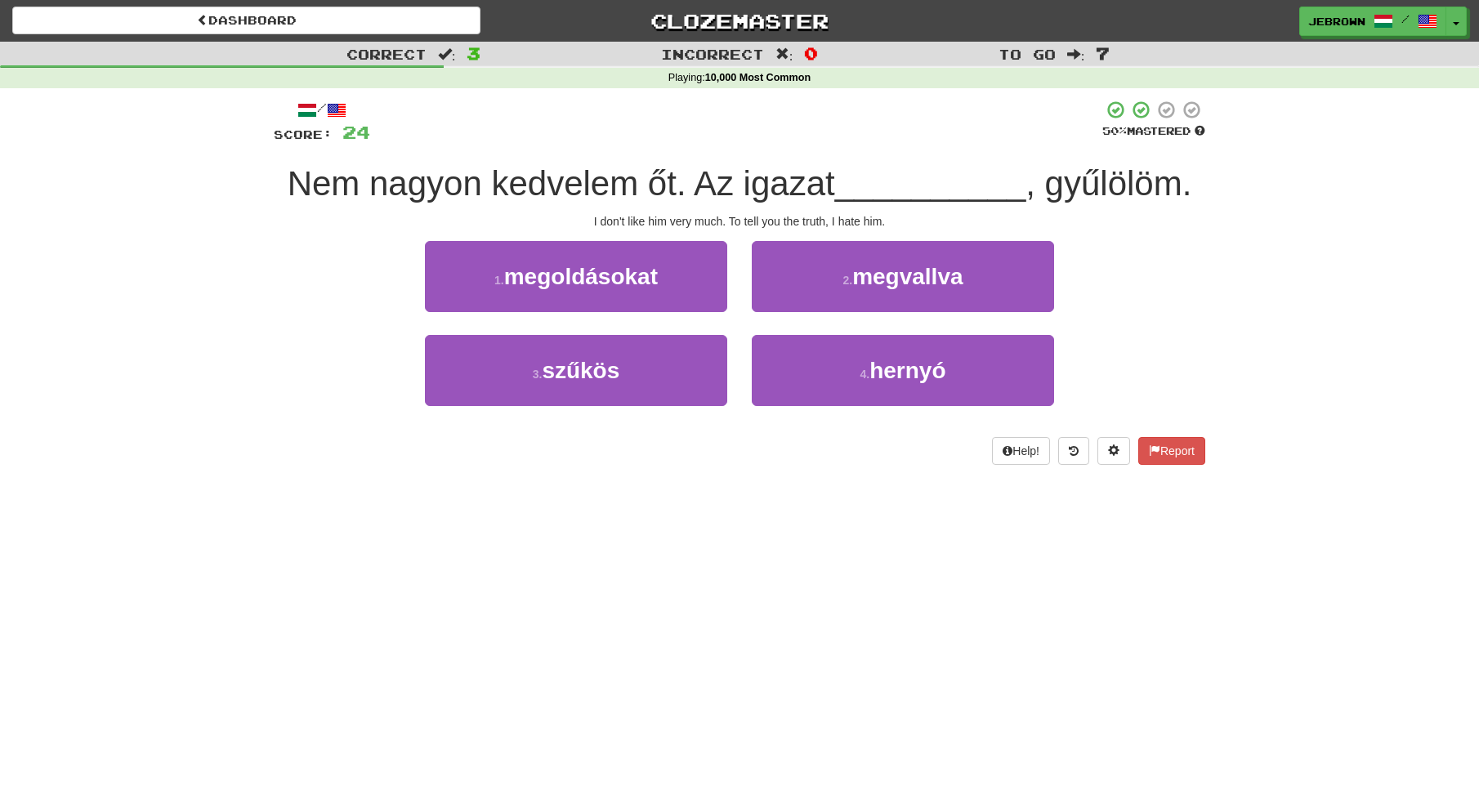
click at [890, 274] on span "megvallva" at bounding box center [907, 277] width 110 height 25
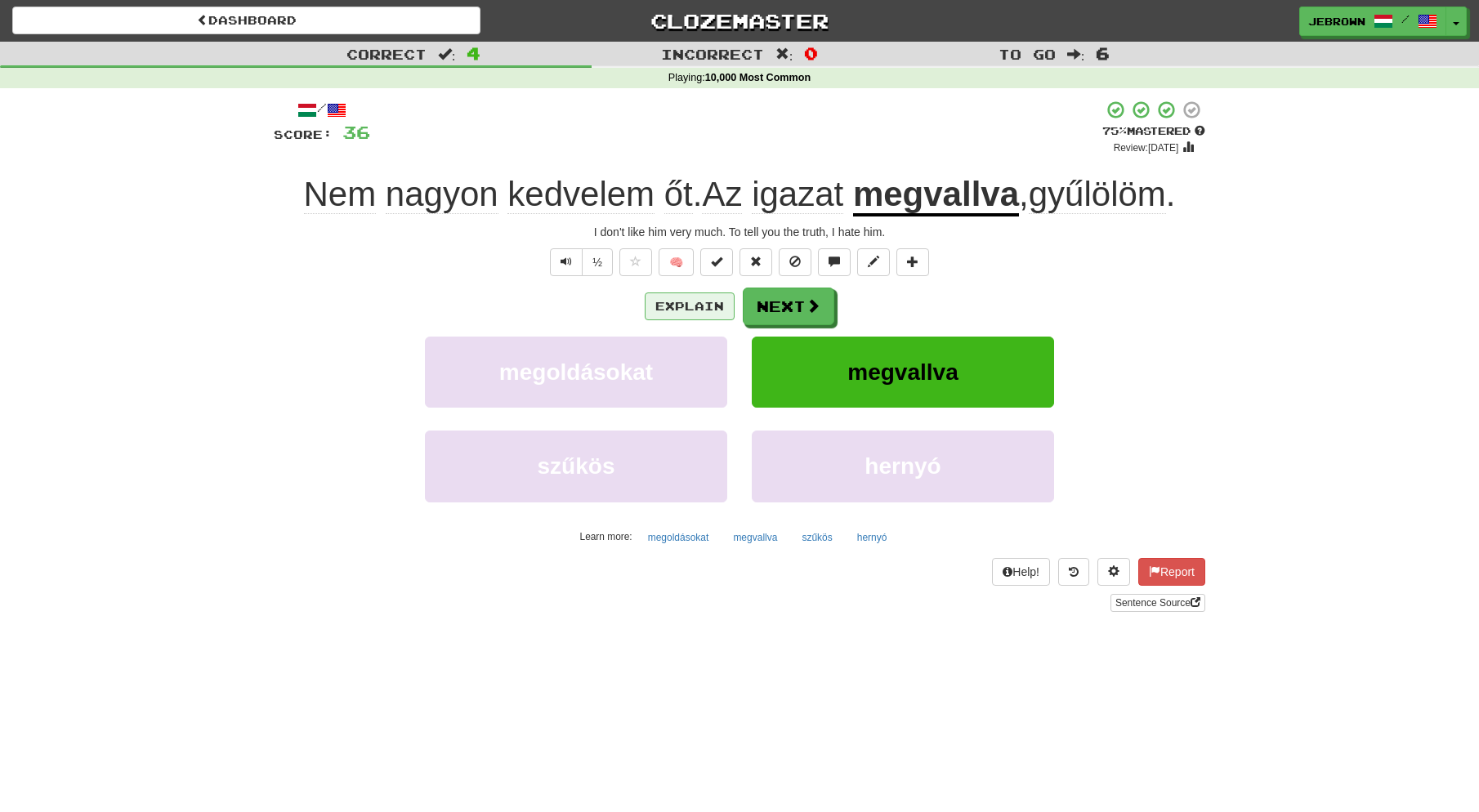
click at [697, 305] on button "Explain" at bounding box center [690, 306] width 90 height 28
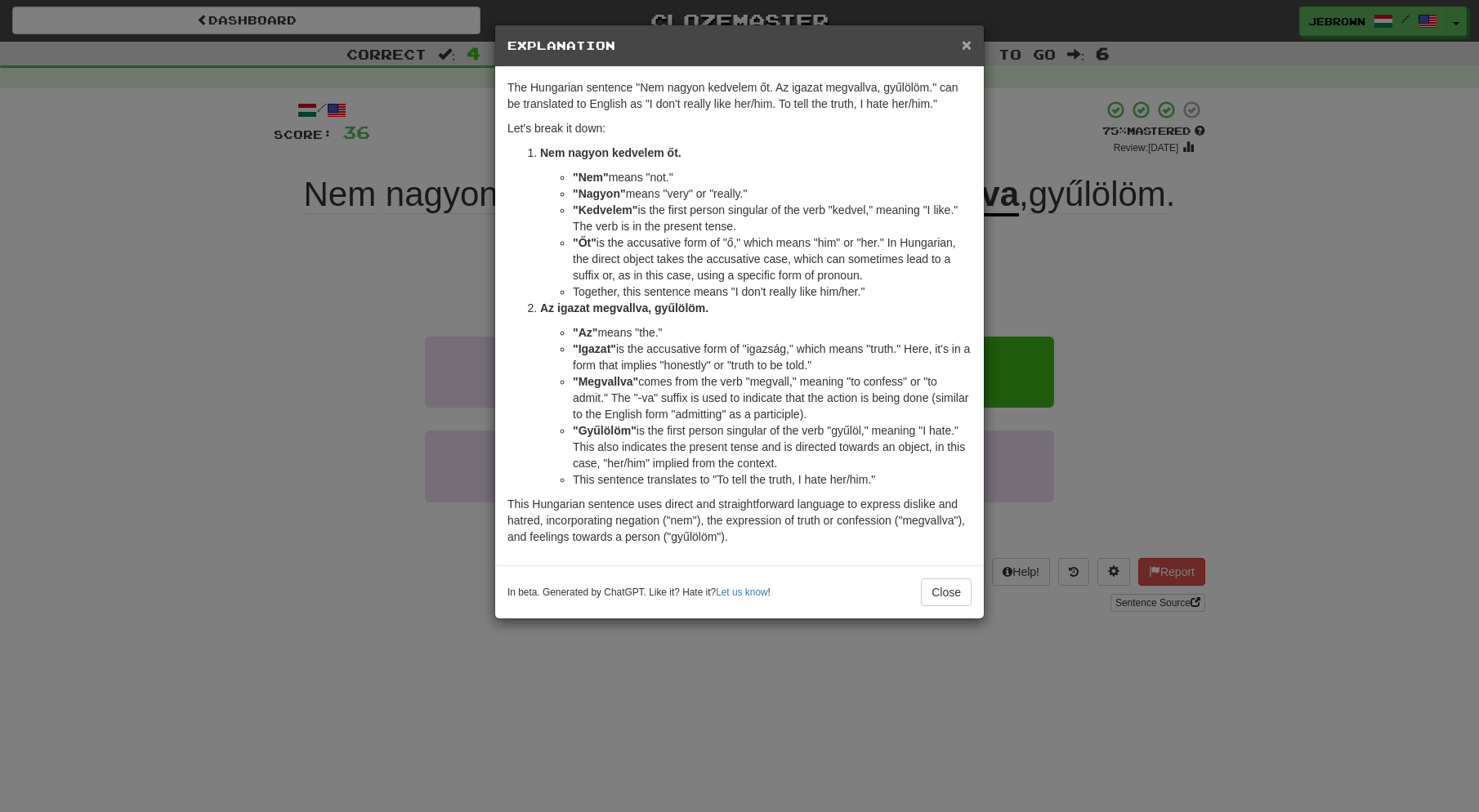
click at [962, 40] on span "×" at bounding box center [966, 44] width 10 height 19
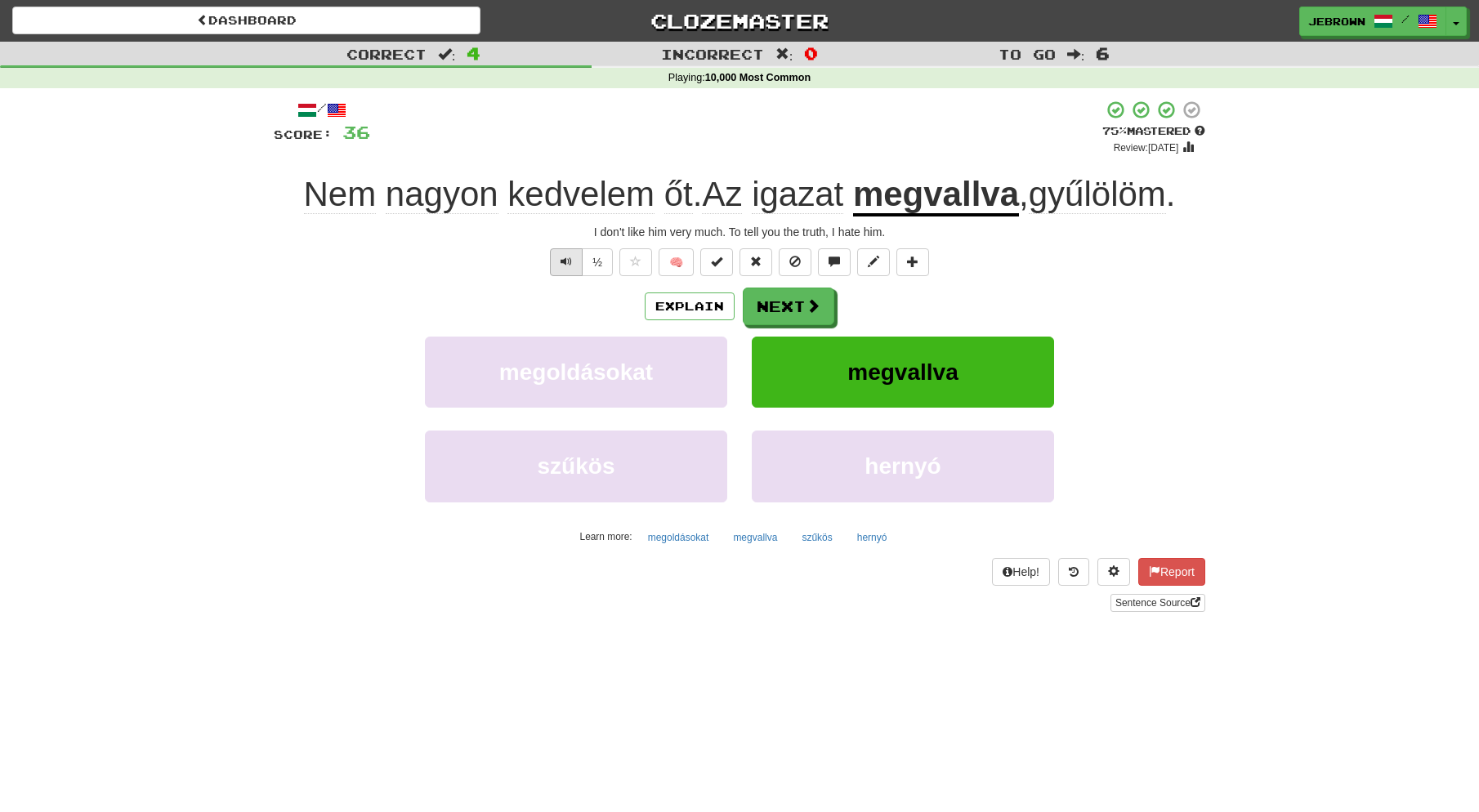
click at [565, 260] on span "Text-to-speech controls" at bounding box center [566, 260] width 11 height 11
click at [791, 306] on button "Next" at bounding box center [789, 307] width 92 height 37
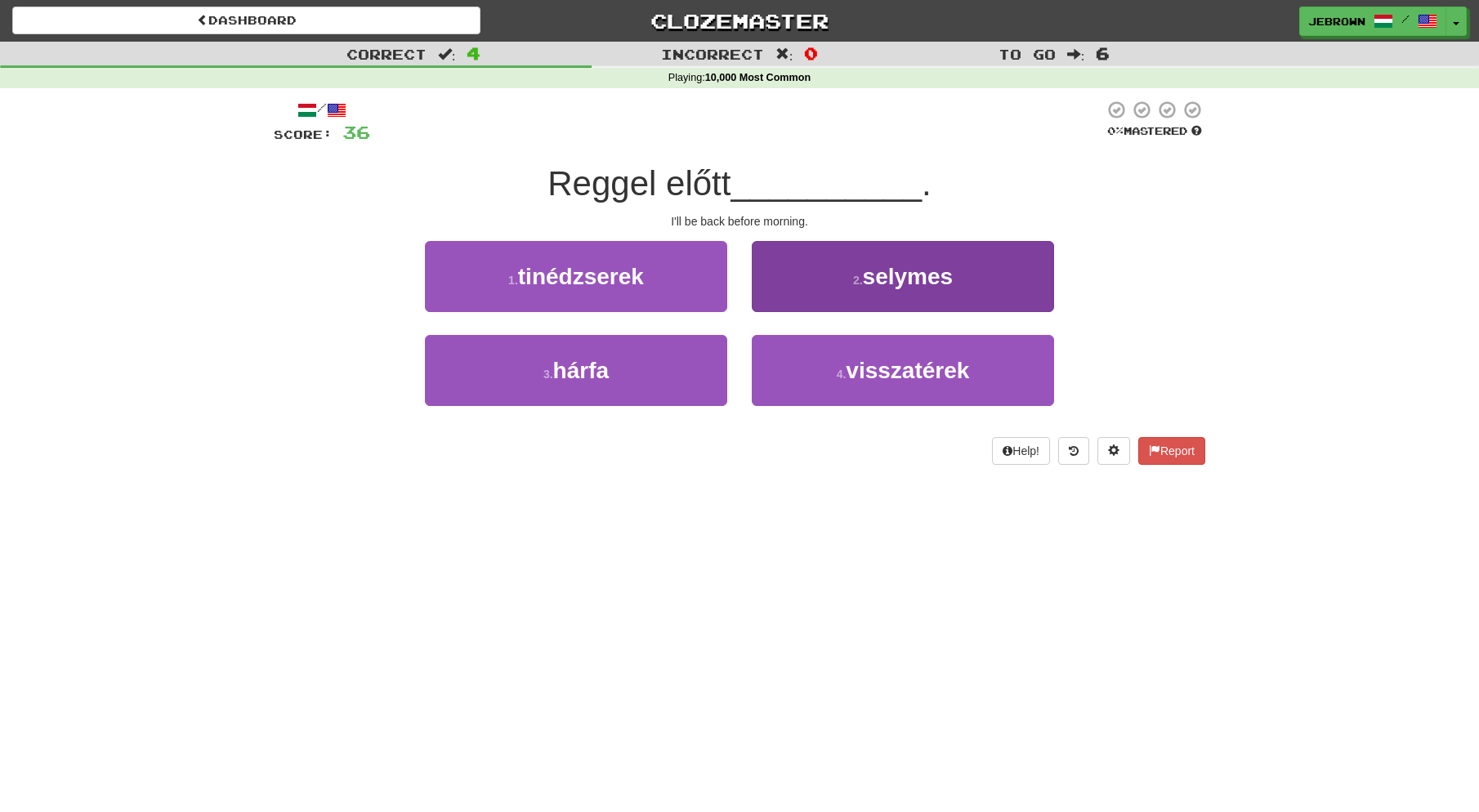
click at [821, 365] on button "4 . visszatérek" at bounding box center [903, 371] width 302 height 71
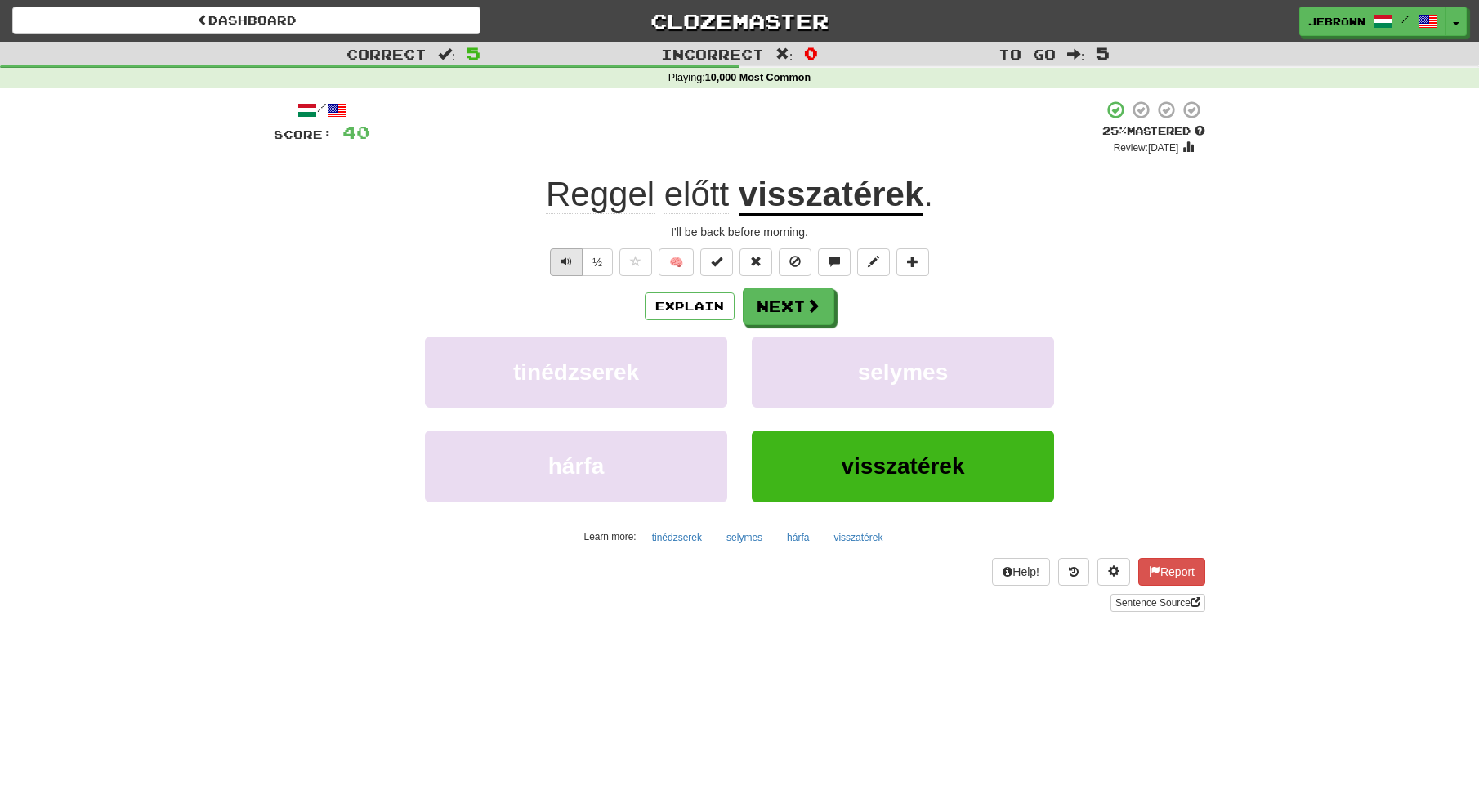
click at [563, 261] on span "Text-to-speech controls" at bounding box center [566, 260] width 11 height 11
click at [798, 307] on button "Next" at bounding box center [789, 307] width 92 height 37
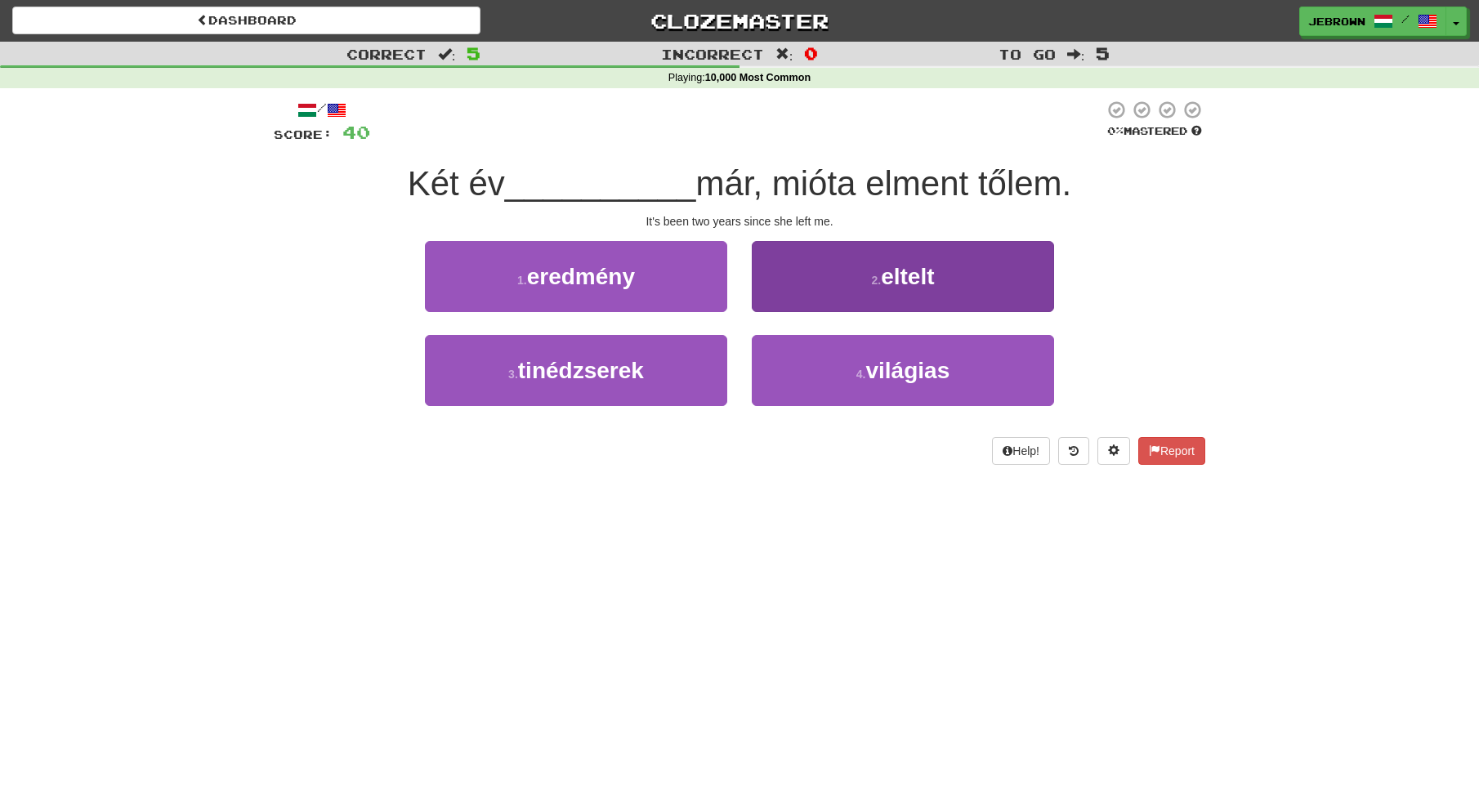
click at [941, 293] on button "2 . [GEOGRAPHIC_DATA]" at bounding box center [903, 277] width 302 height 71
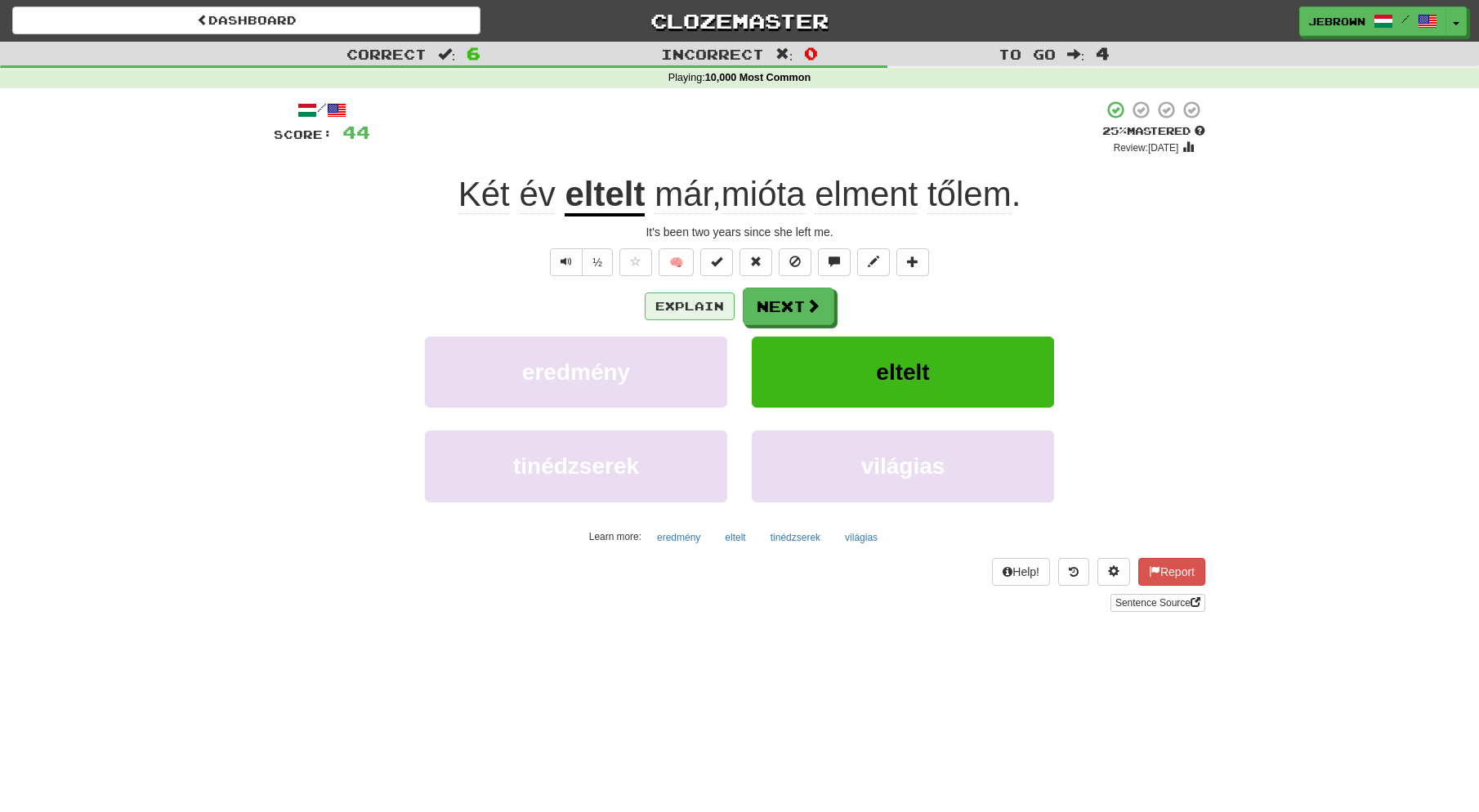
click at [697, 306] on button "Explain" at bounding box center [690, 306] width 90 height 28
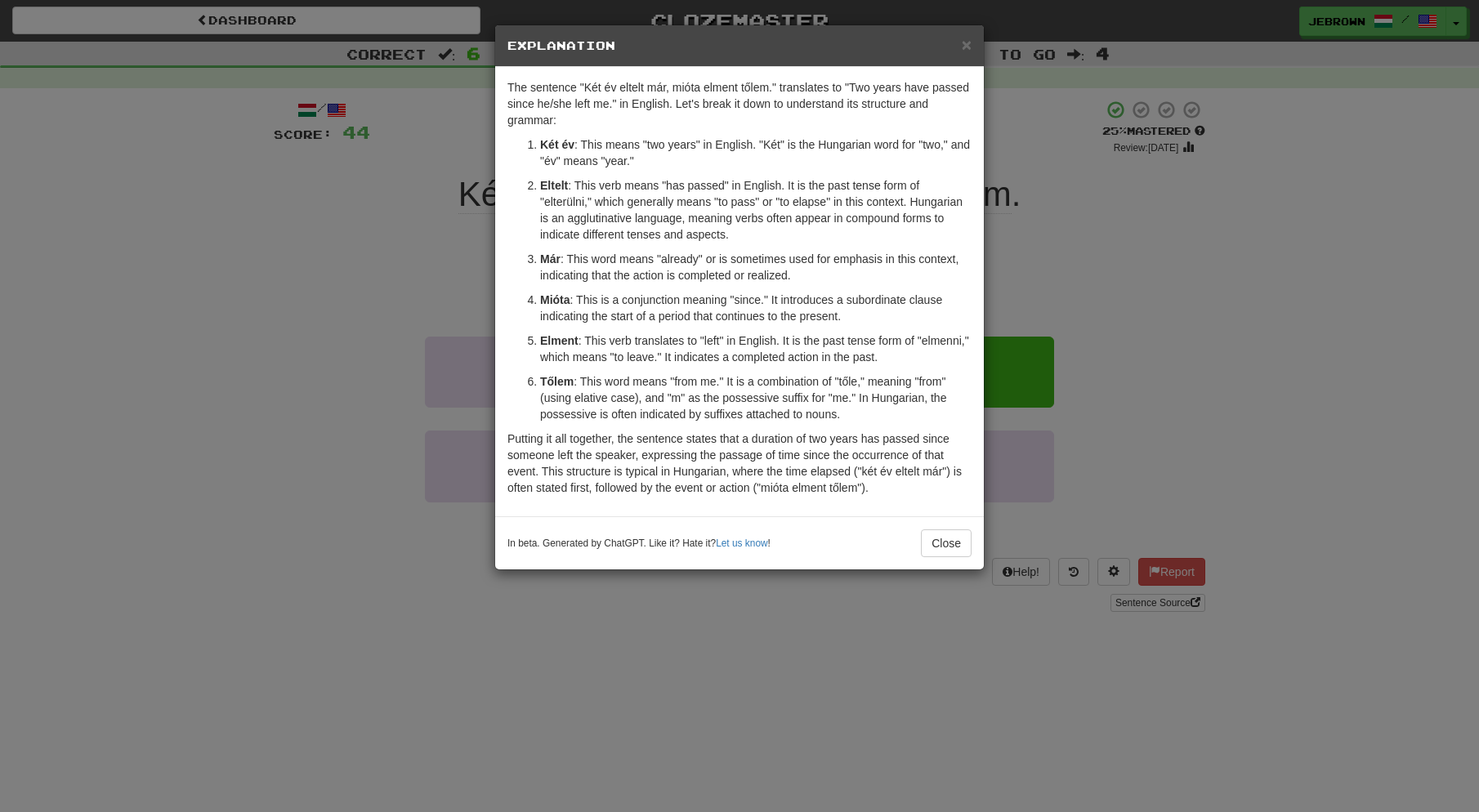
click at [968, 47] on span "×" at bounding box center [966, 44] width 10 height 19
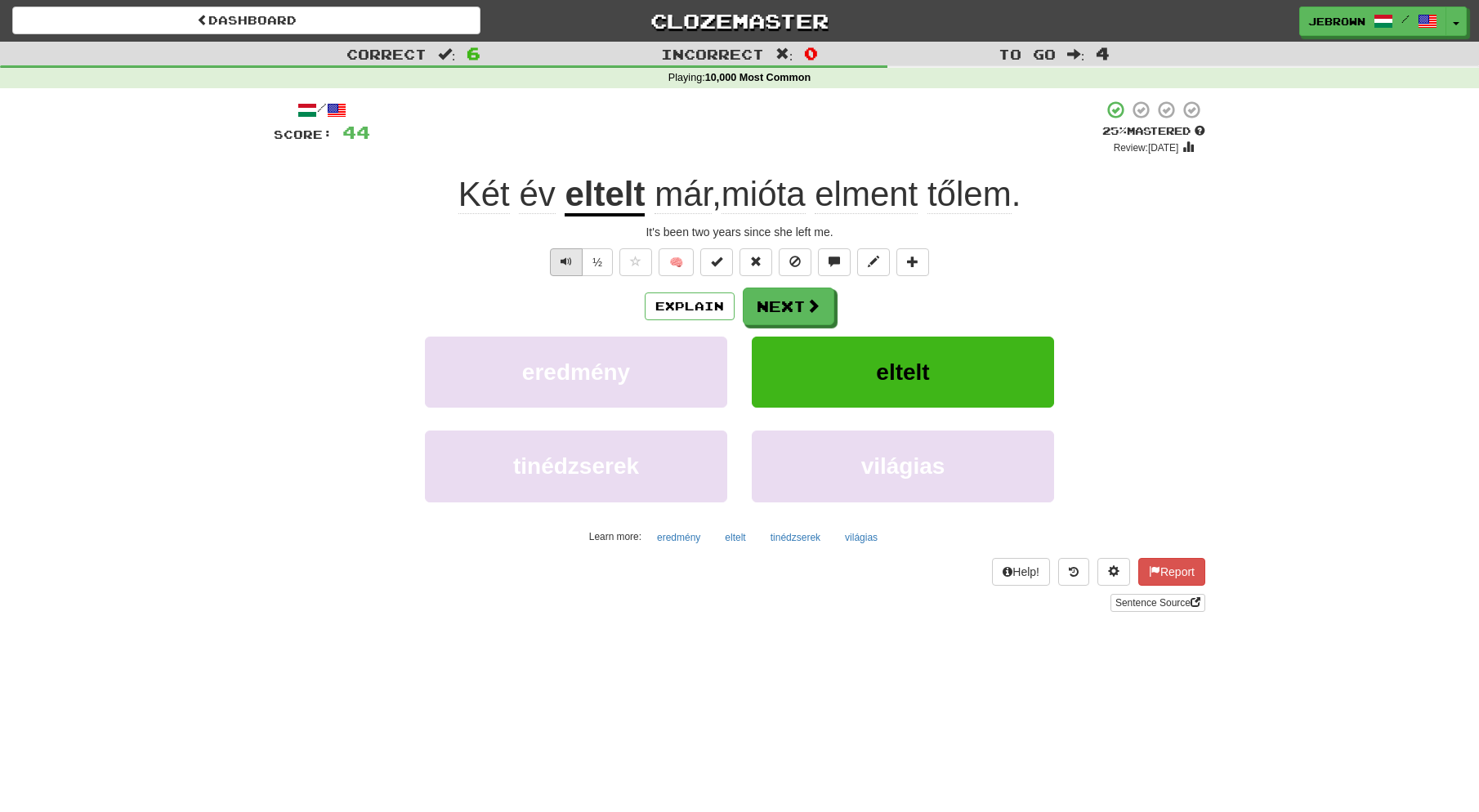
click at [569, 255] on span "Text-to-speech controls" at bounding box center [566, 260] width 11 height 11
click at [807, 311] on span at bounding box center [814, 305] width 14 height 14
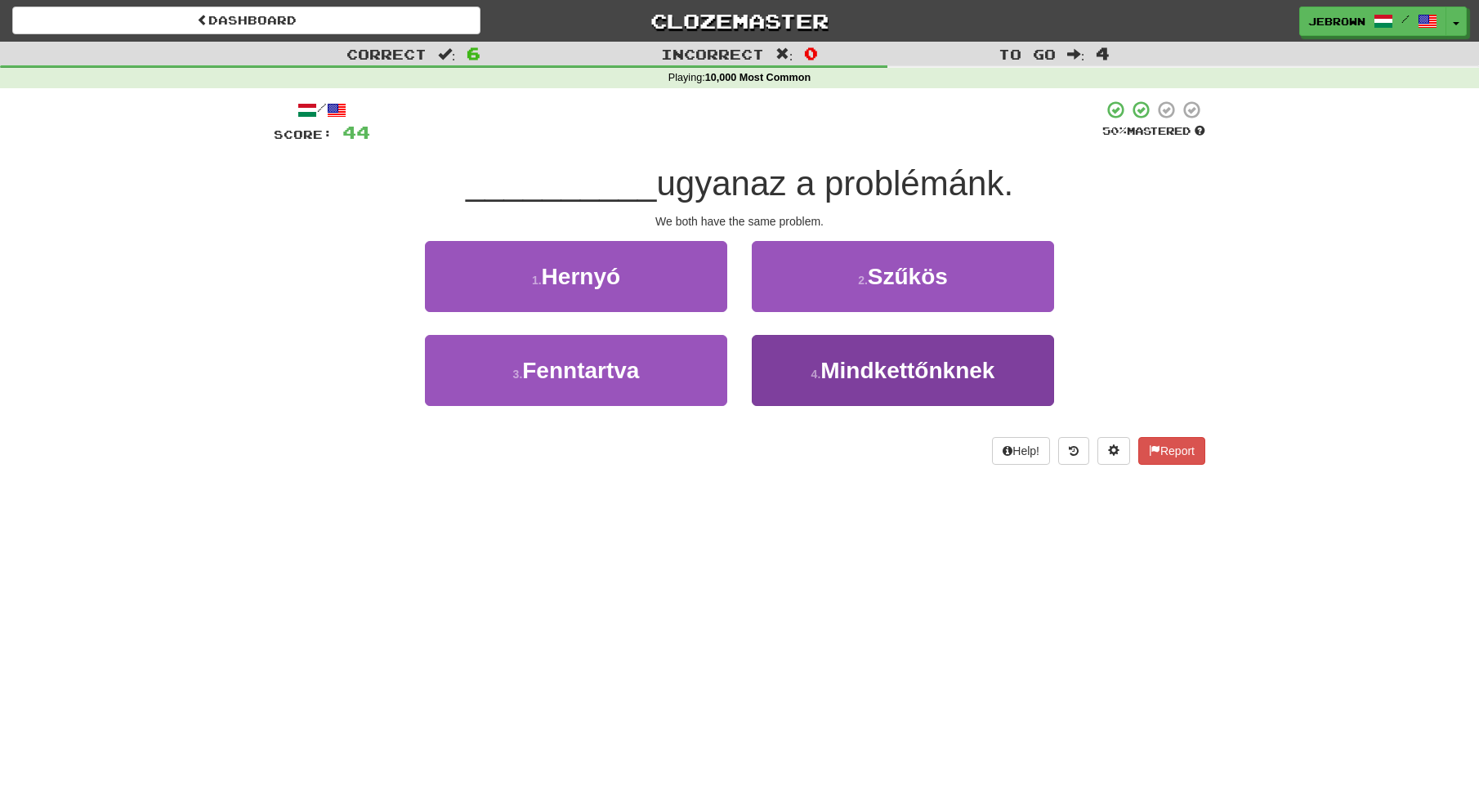
click at [852, 361] on span "Mindkettőnknek" at bounding box center [907, 371] width 174 height 25
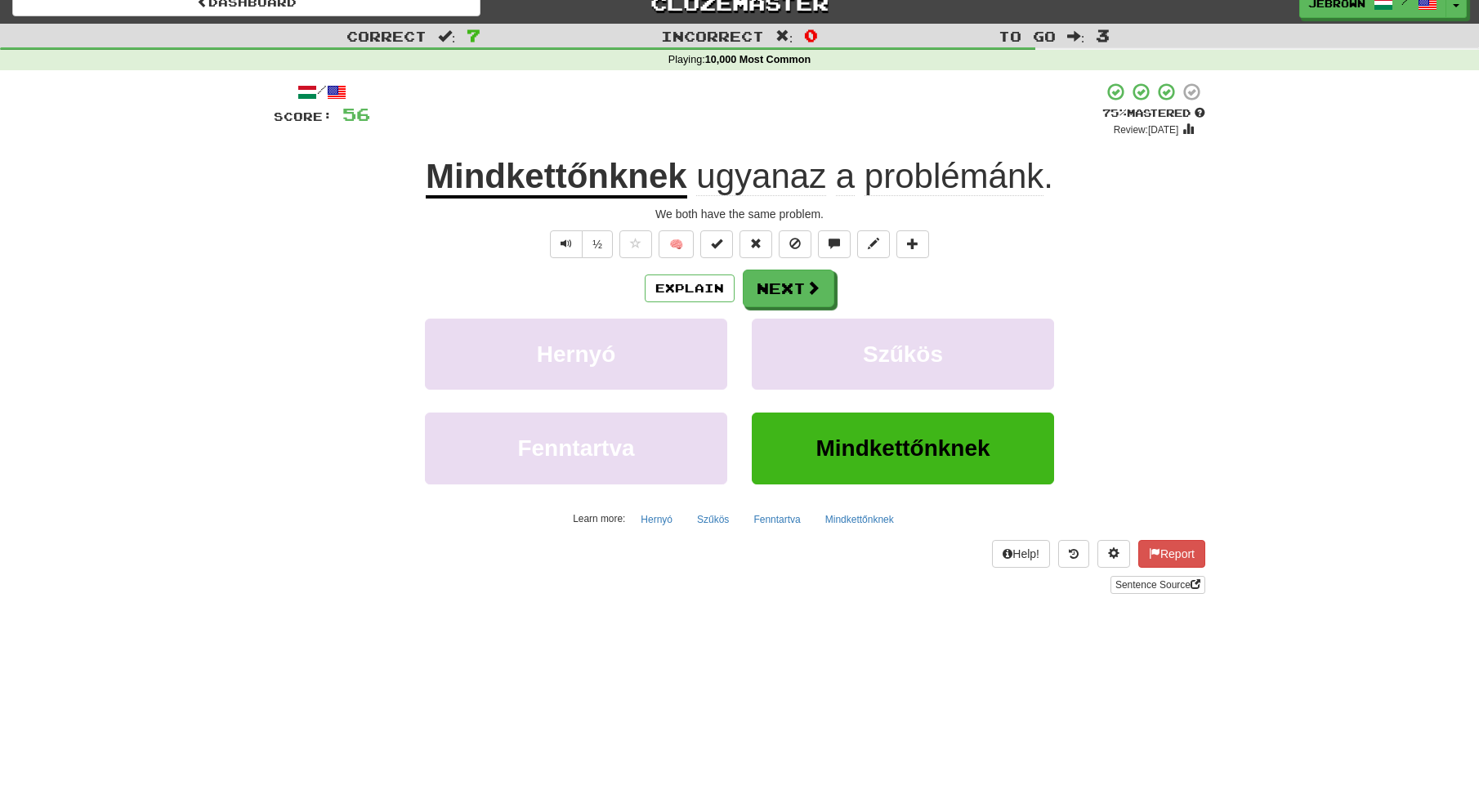
scroll to position [18, 0]
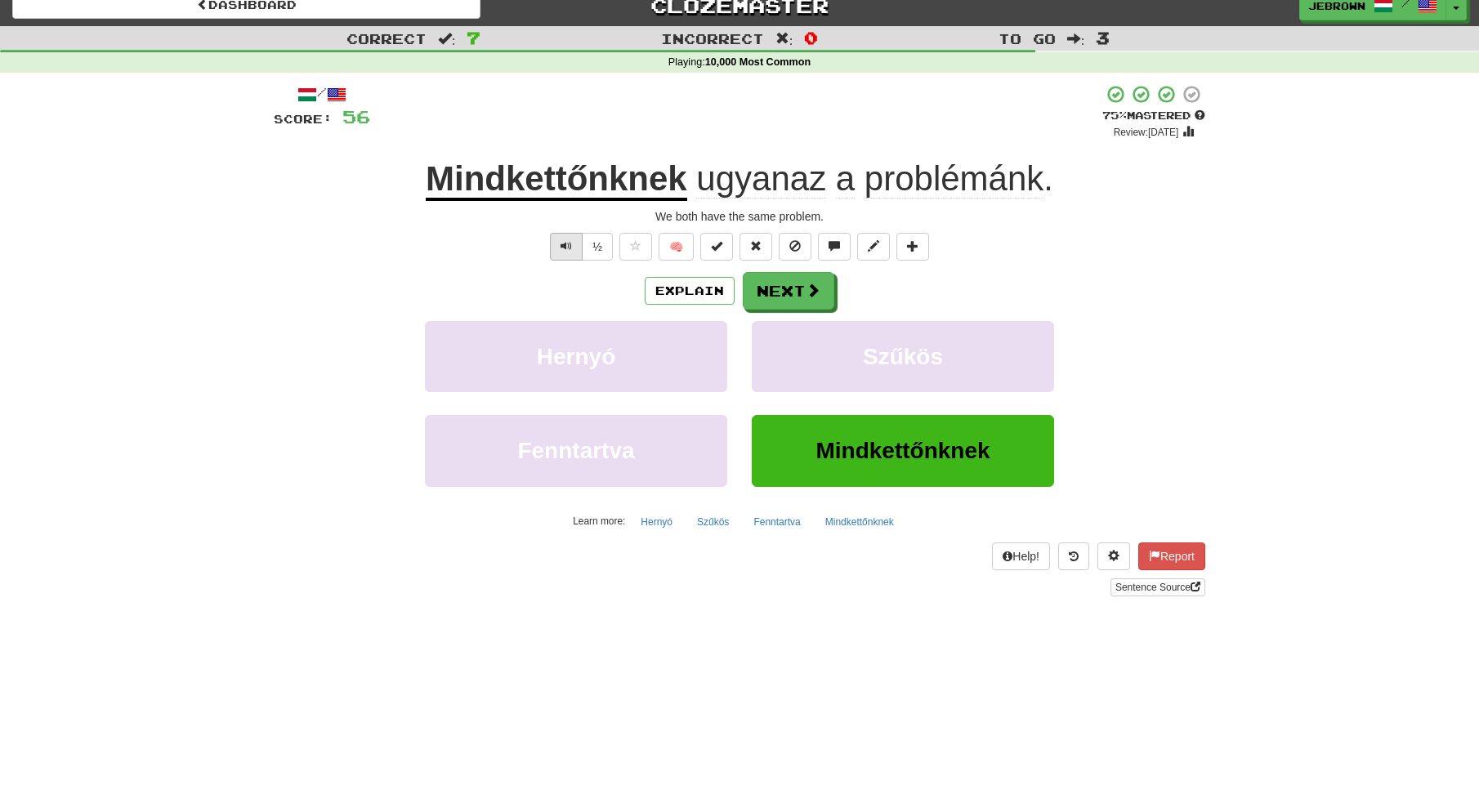
click at [565, 240] on span "Text-to-speech controls" at bounding box center [566, 245] width 11 height 11
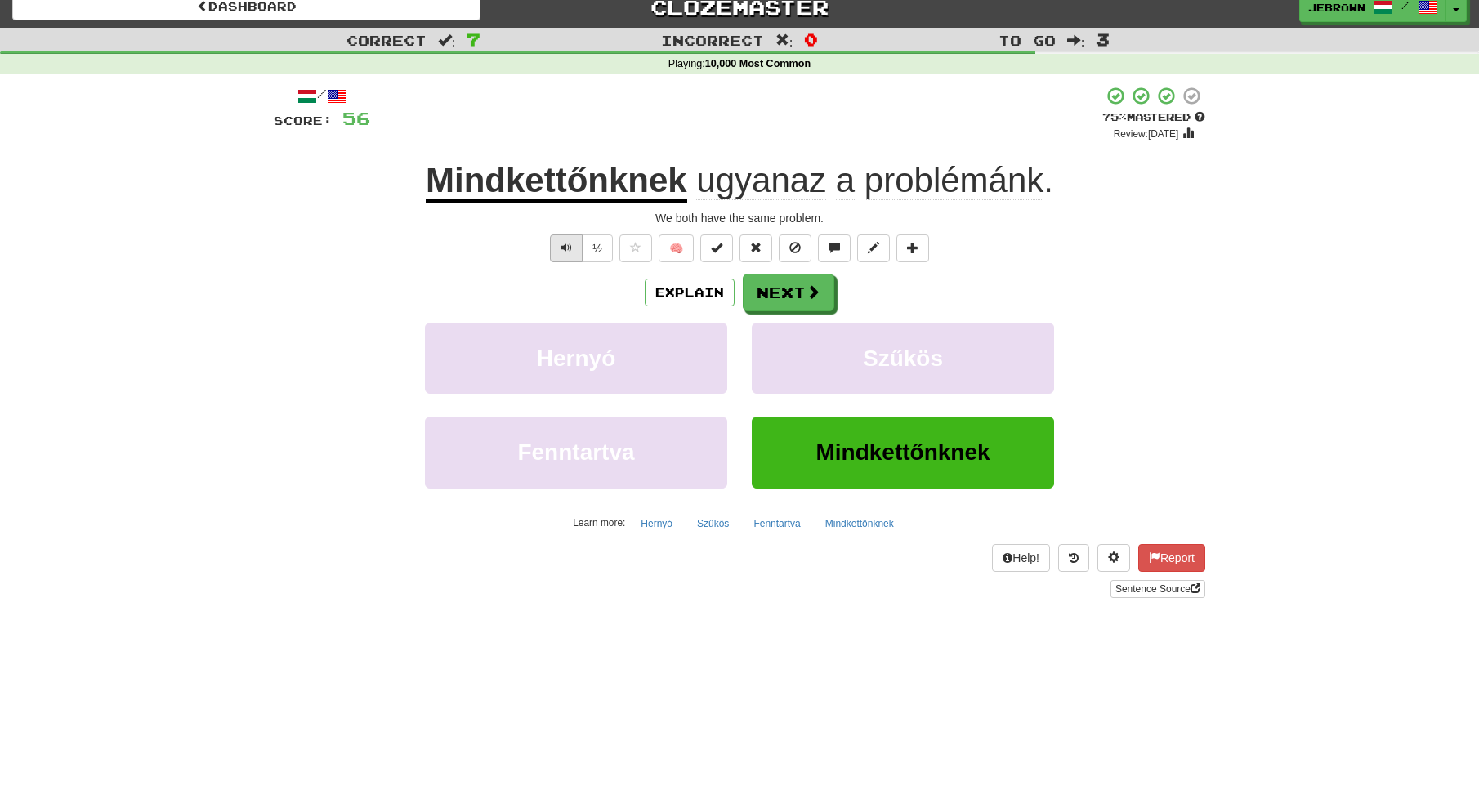
scroll to position [14, 0]
click at [568, 242] on span "Text-to-speech controls" at bounding box center [566, 247] width 11 height 11
click at [795, 287] on button "Next" at bounding box center [789, 294] width 92 height 37
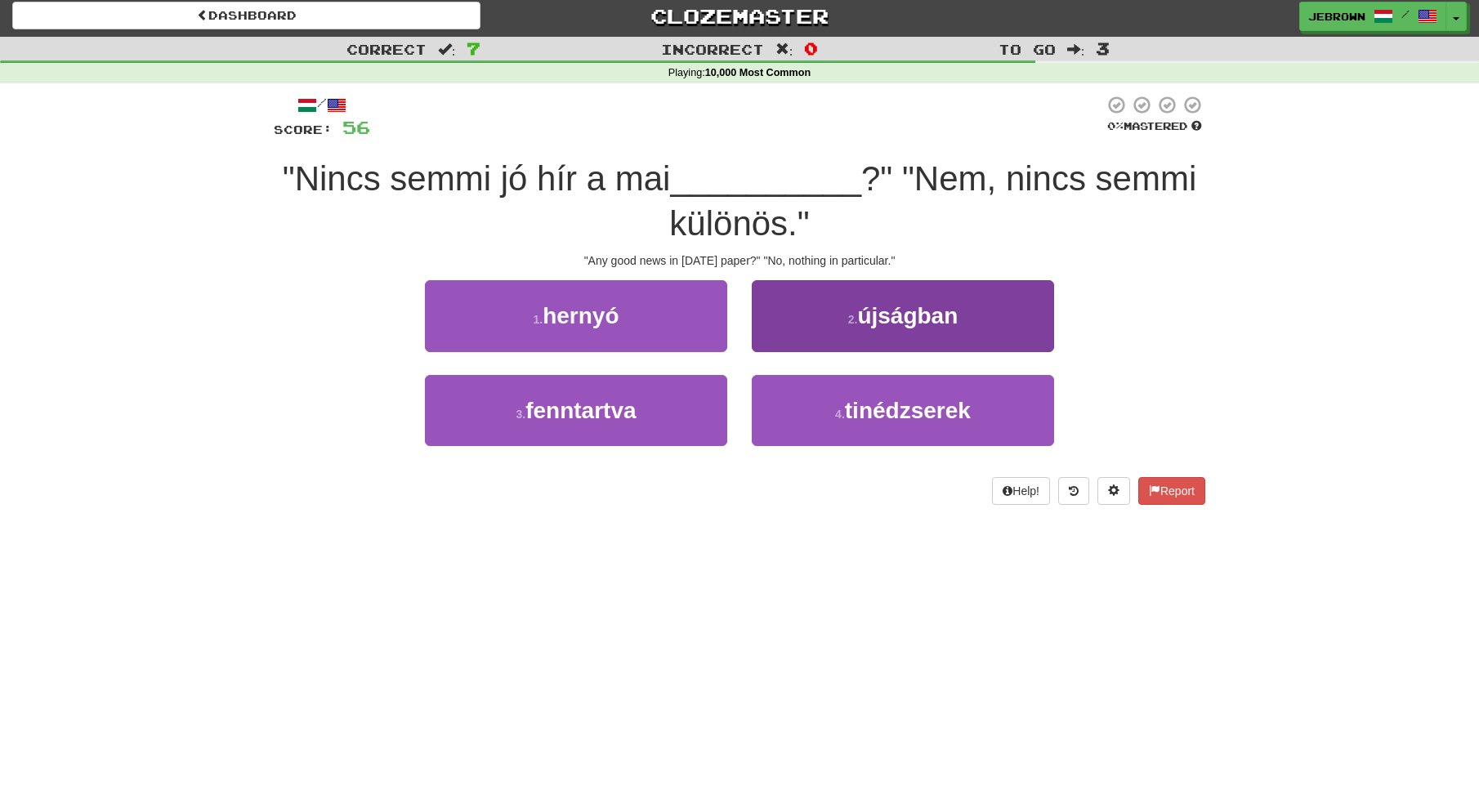
scroll to position [3, 0]
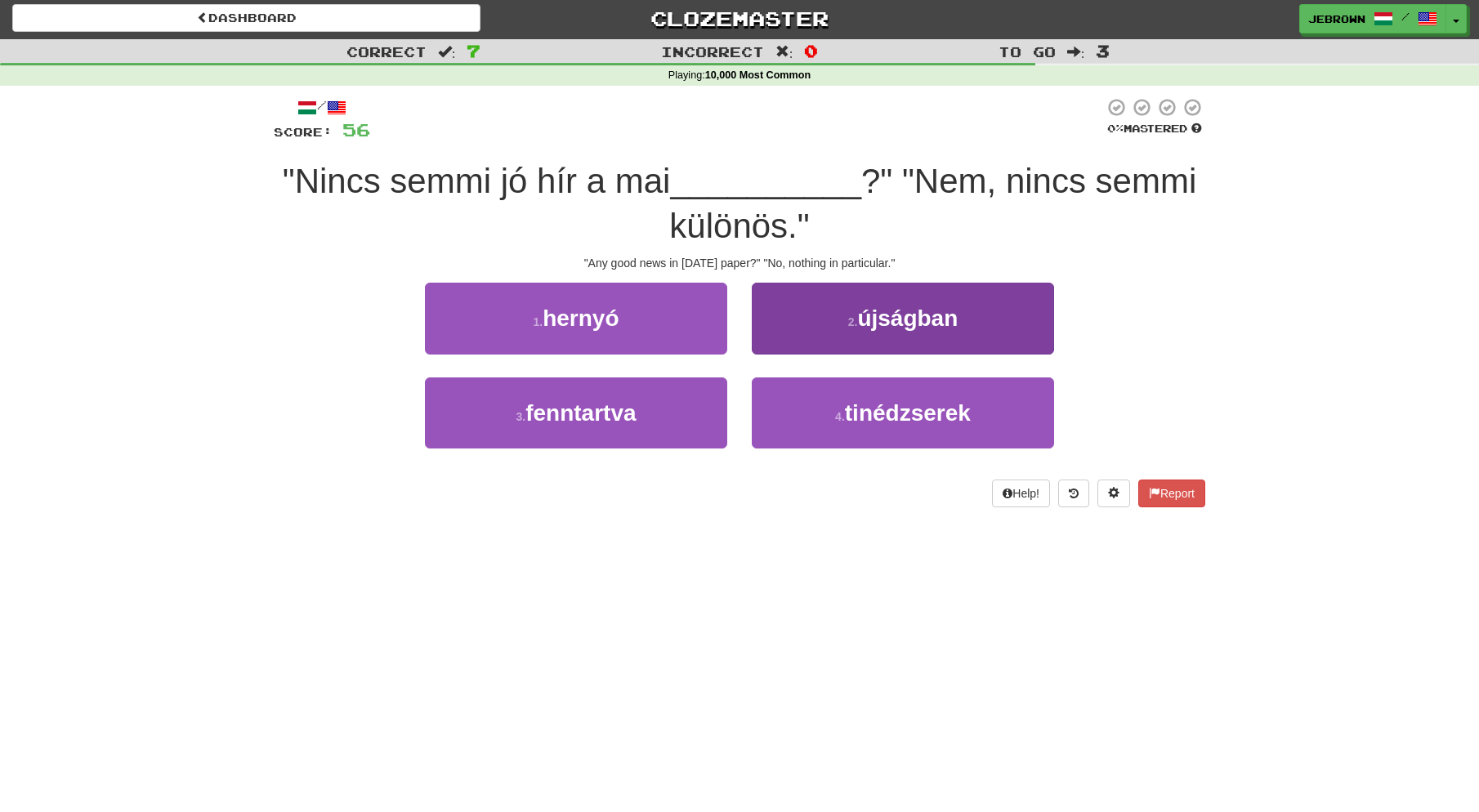
click at [849, 316] on small "2 ." at bounding box center [854, 322] width 10 height 13
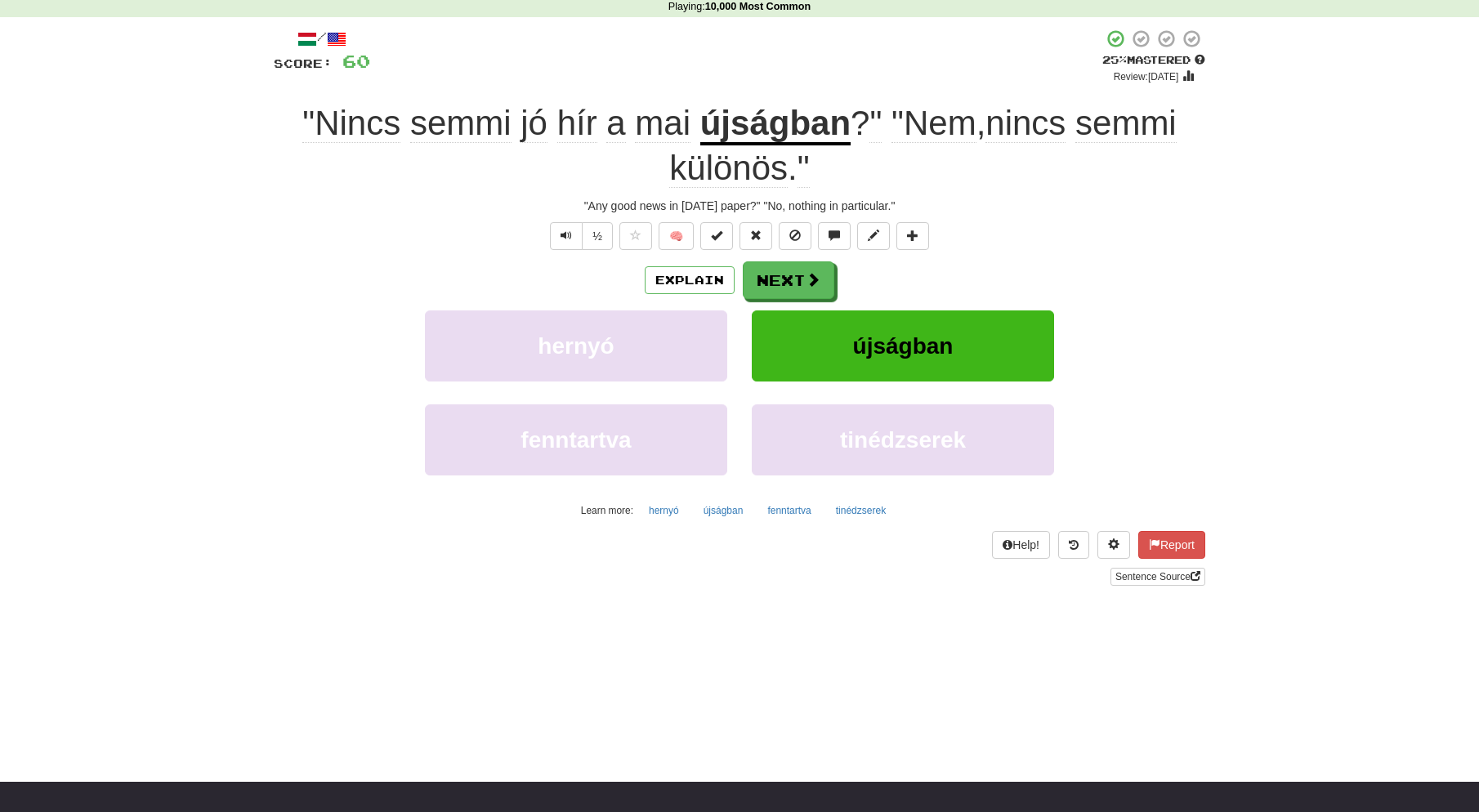
scroll to position [0, 0]
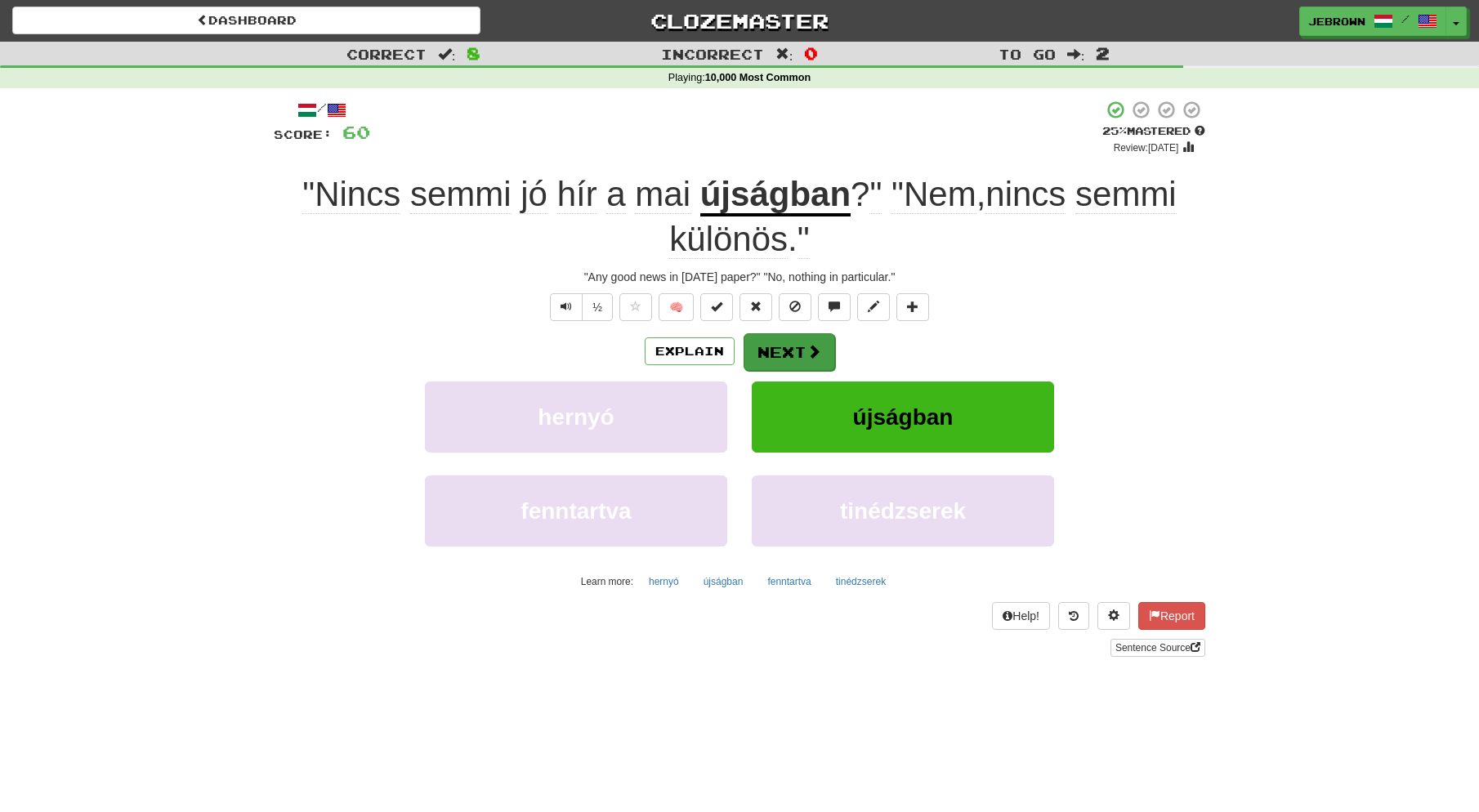
click at [793, 346] on button "Next" at bounding box center [789, 352] width 92 height 37
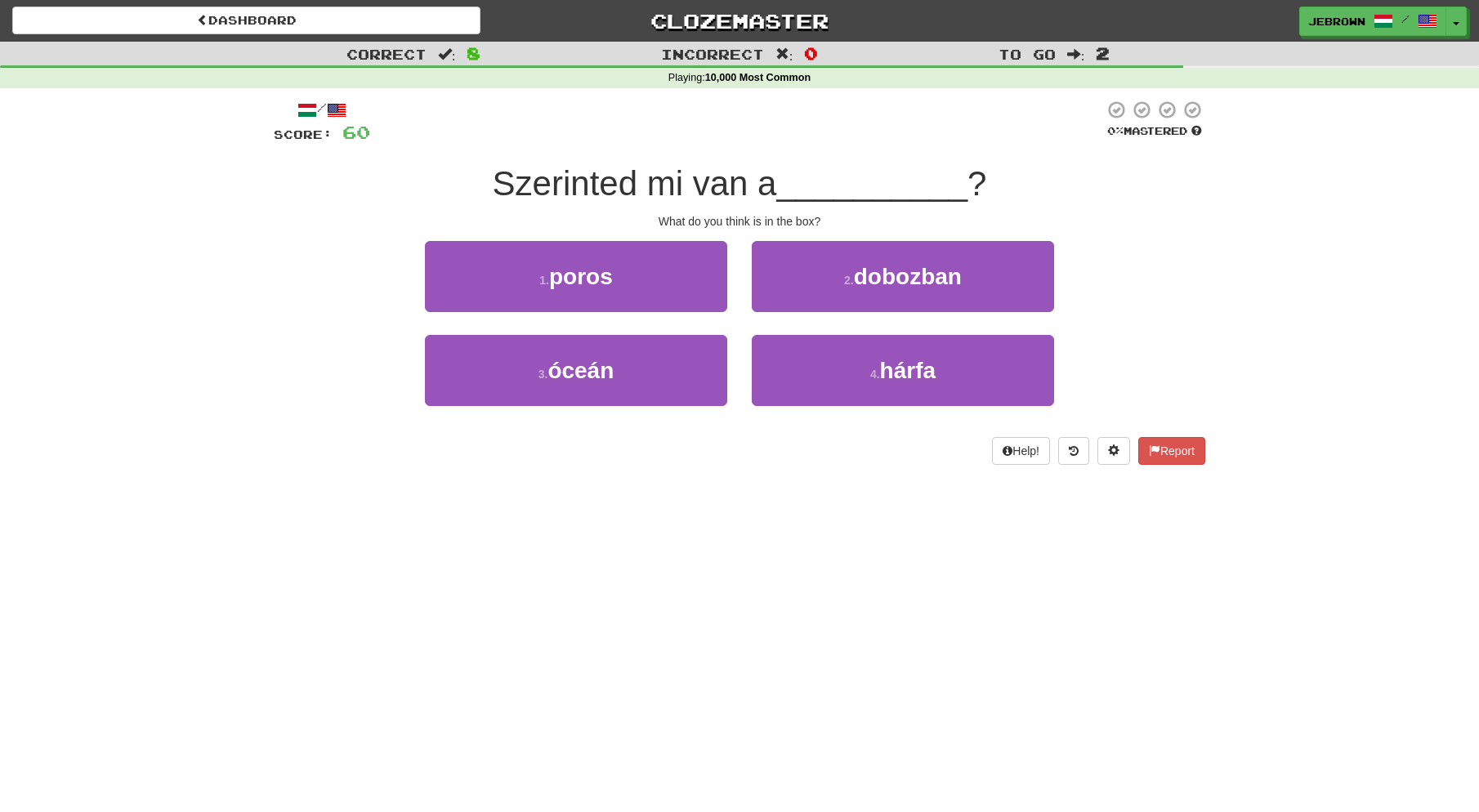
click at [888, 283] on span "dobozban" at bounding box center [907, 277] width 108 height 25
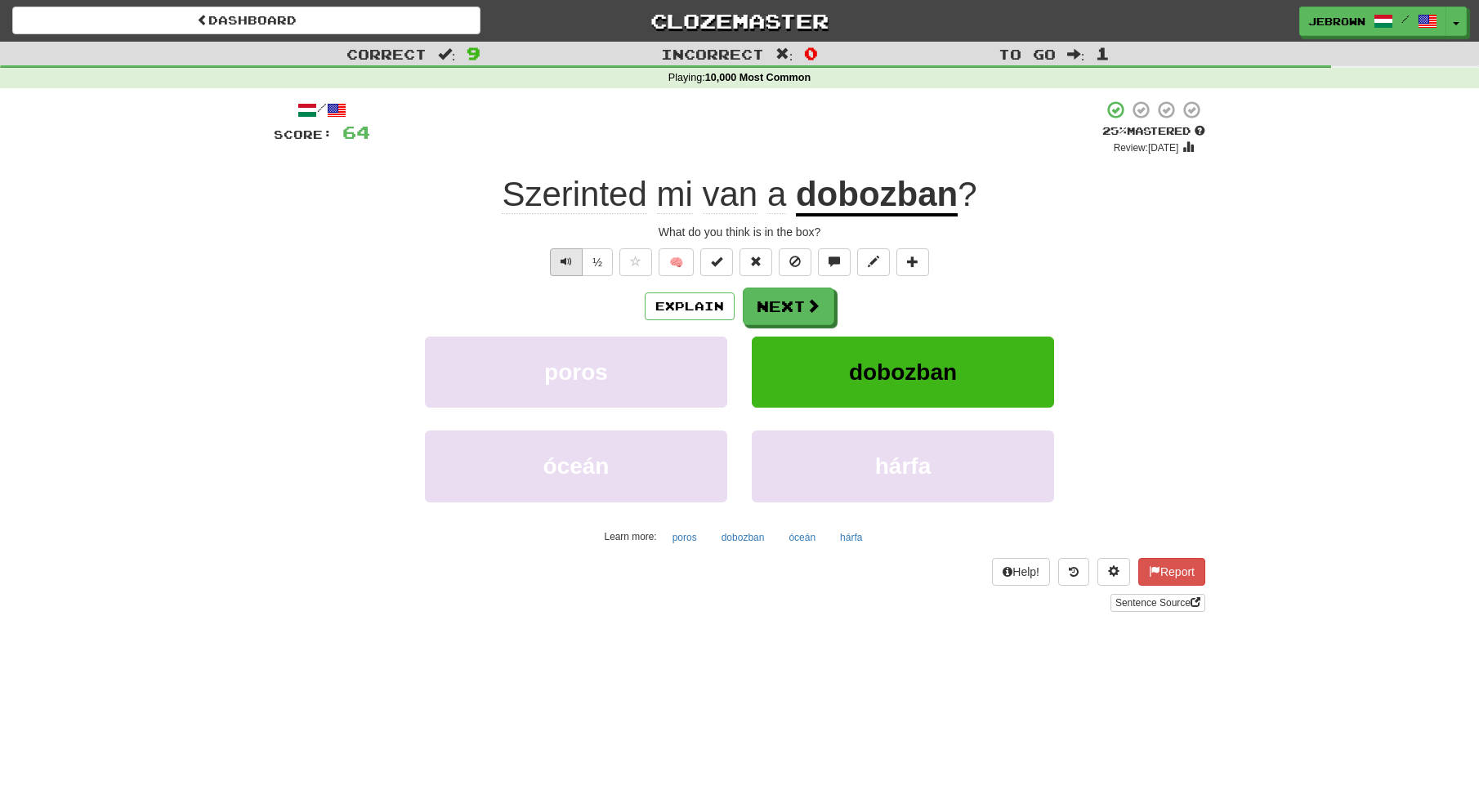
click at [571, 257] on button "Text-to-speech controls" at bounding box center [566, 262] width 33 height 28
click at [795, 305] on button "Next" at bounding box center [789, 307] width 92 height 37
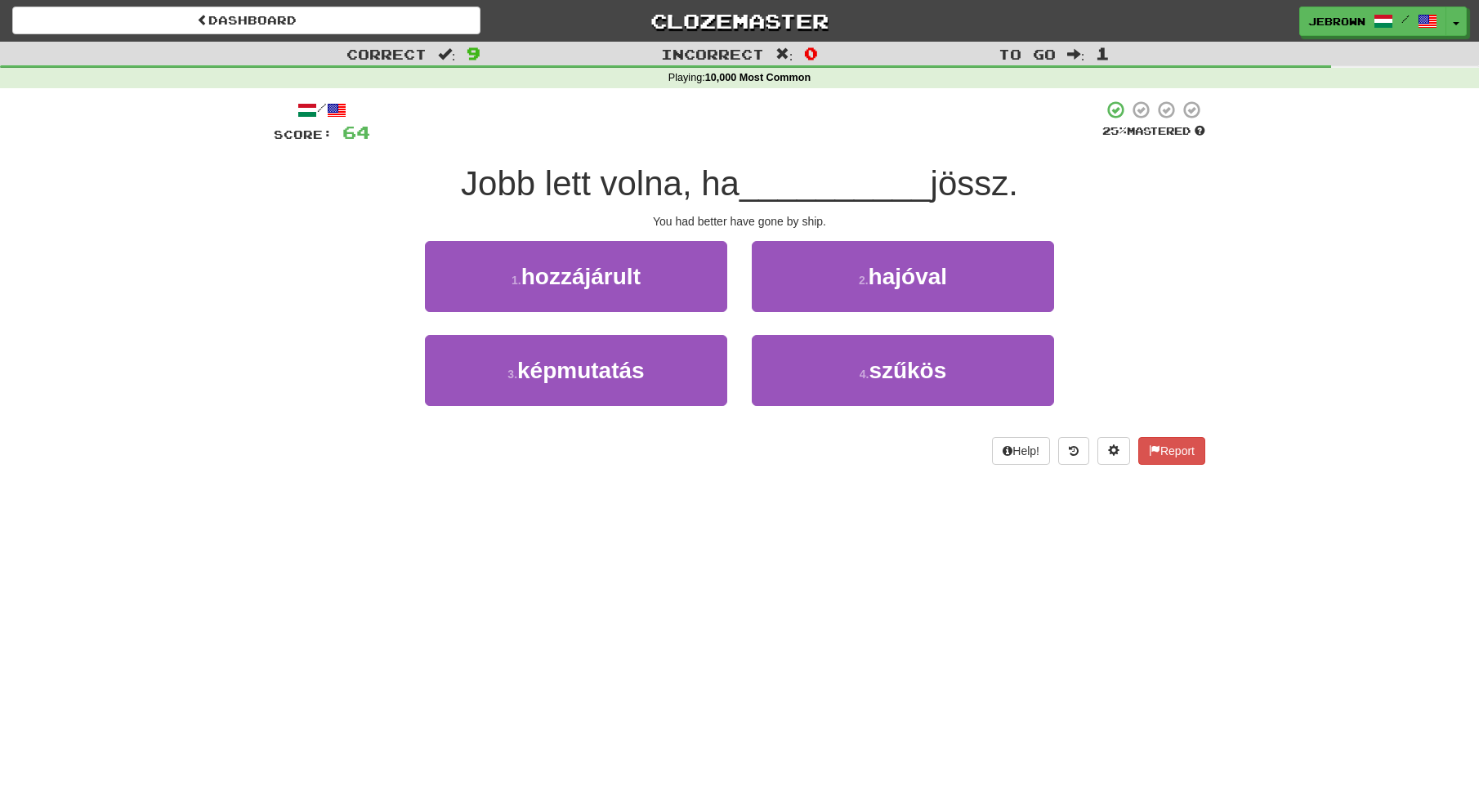
click at [845, 280] on button "2 . hajóval" at bounding box center [903, 277] width 302 height 71
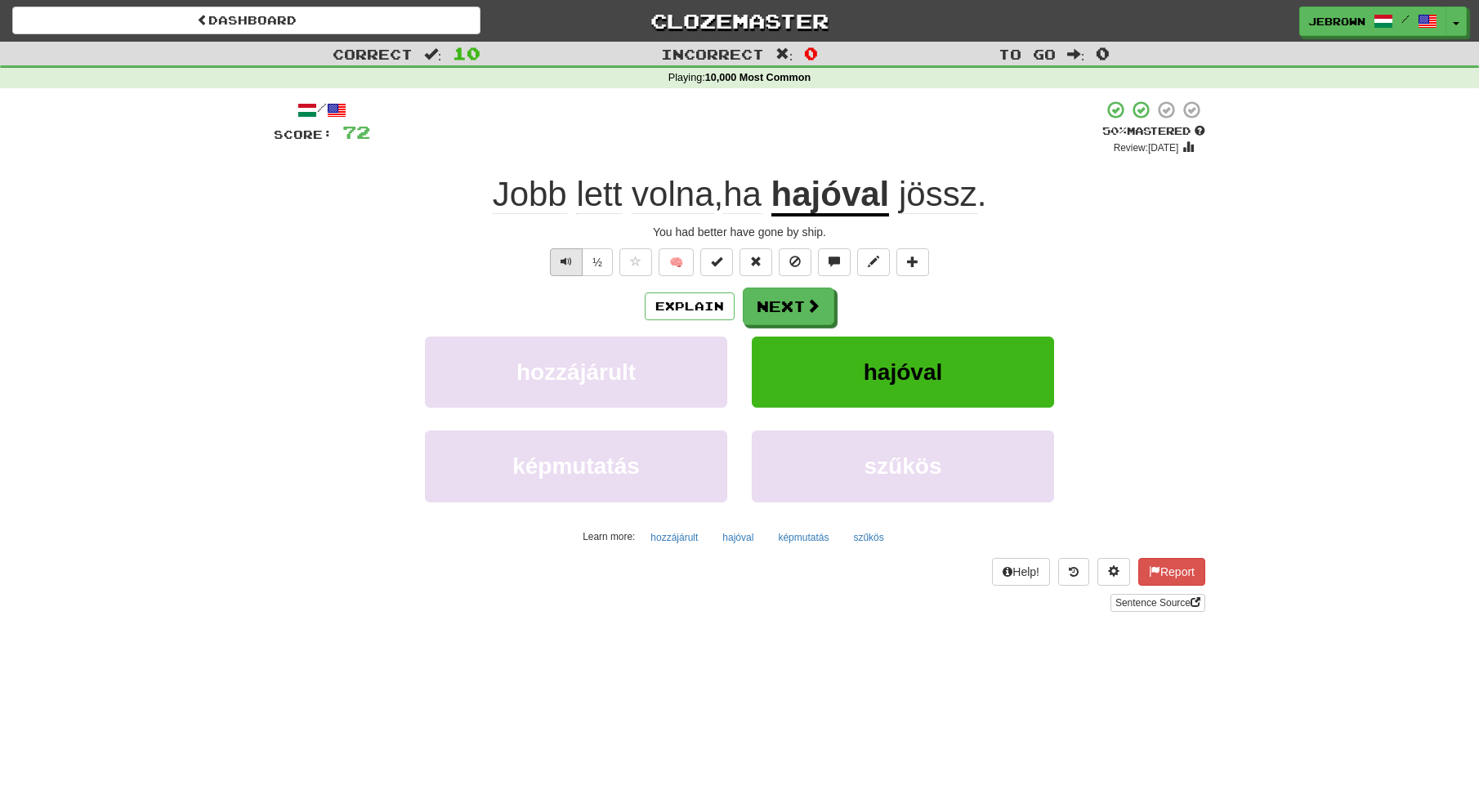
click at [566, 255] on span "Text-to-speech controls" at bounding box center [566, 260] width 11 height 11
click at [800, 300] on button "Next" at bounding box center [789, 307] width 92 height 37
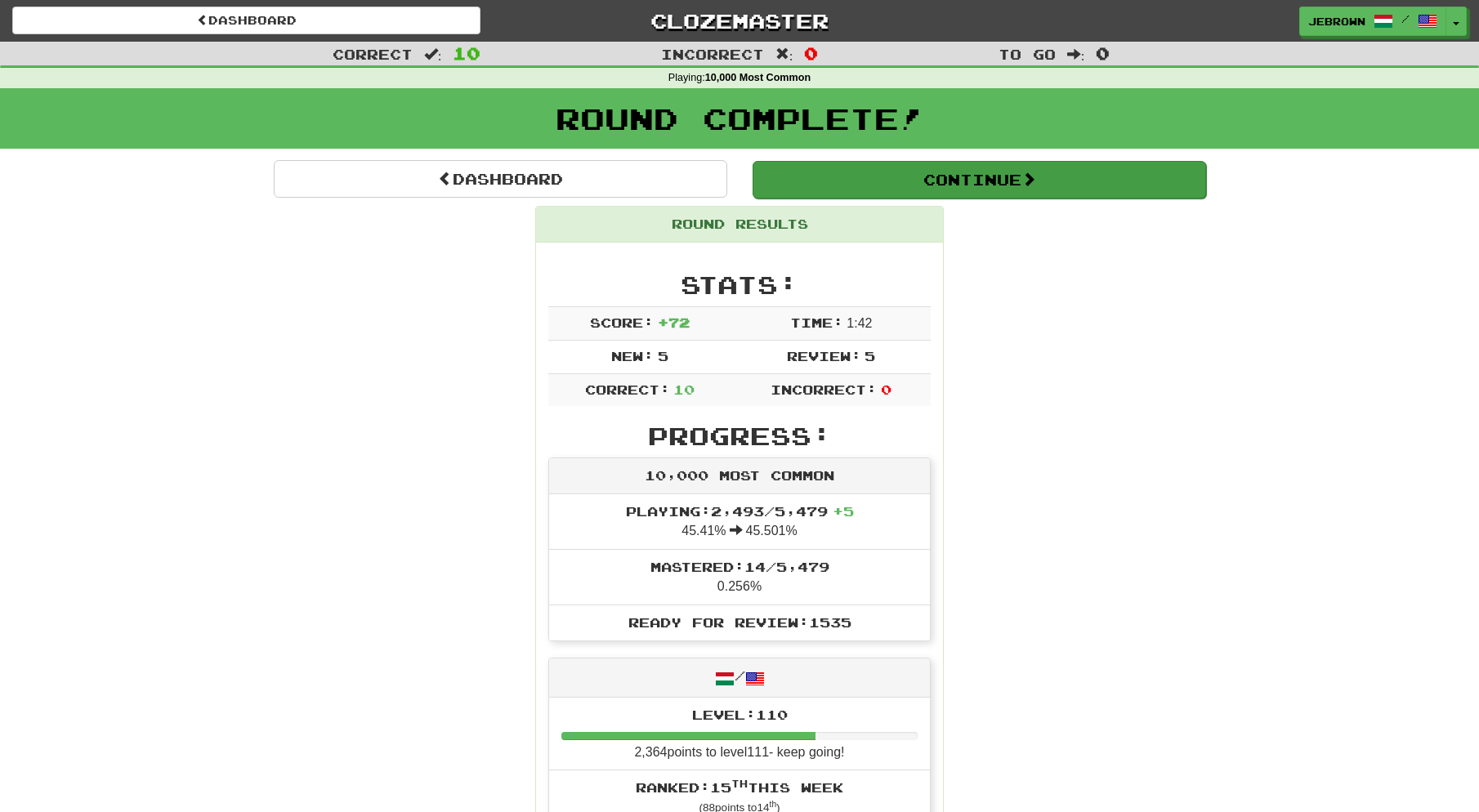
click at [838, 176] on button "Continue" at bounding box center [979, 180] width 453 height 37
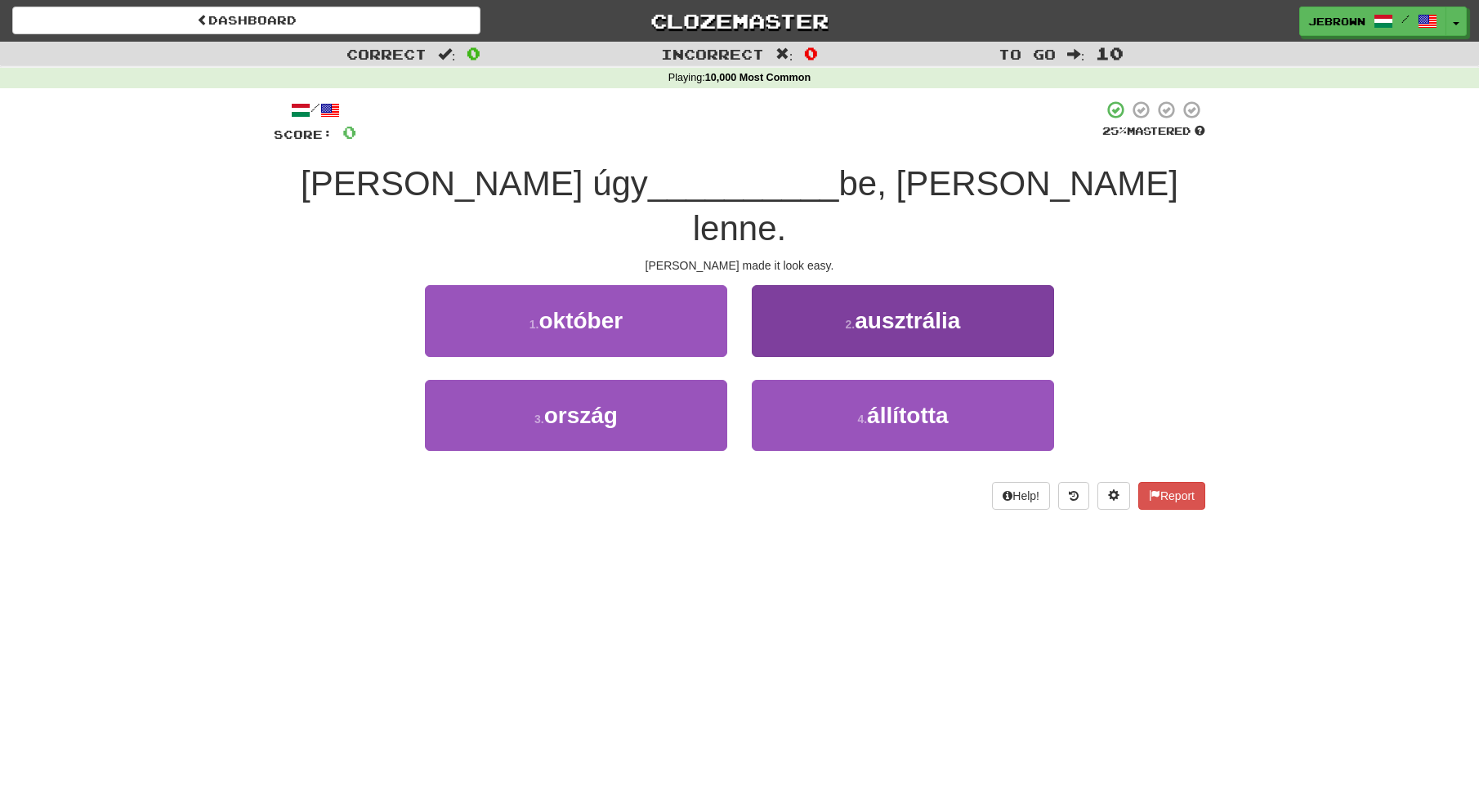
click at [857, 412] on small "4 ." at bounding box center [862, 418] width 10 height 13
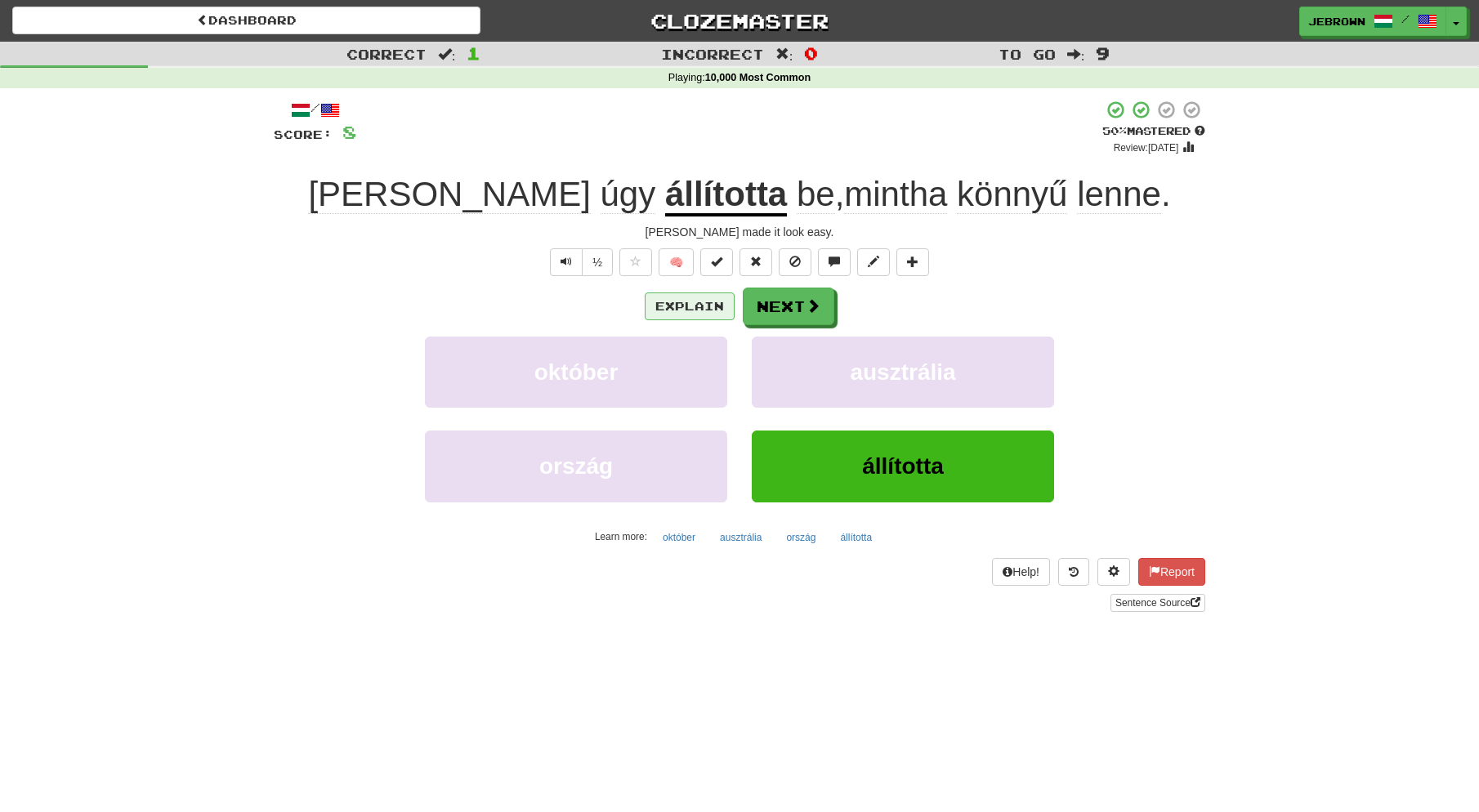
click at [685, 302] on button "Explain" at bounding box center [690, 306] width 90 height 28
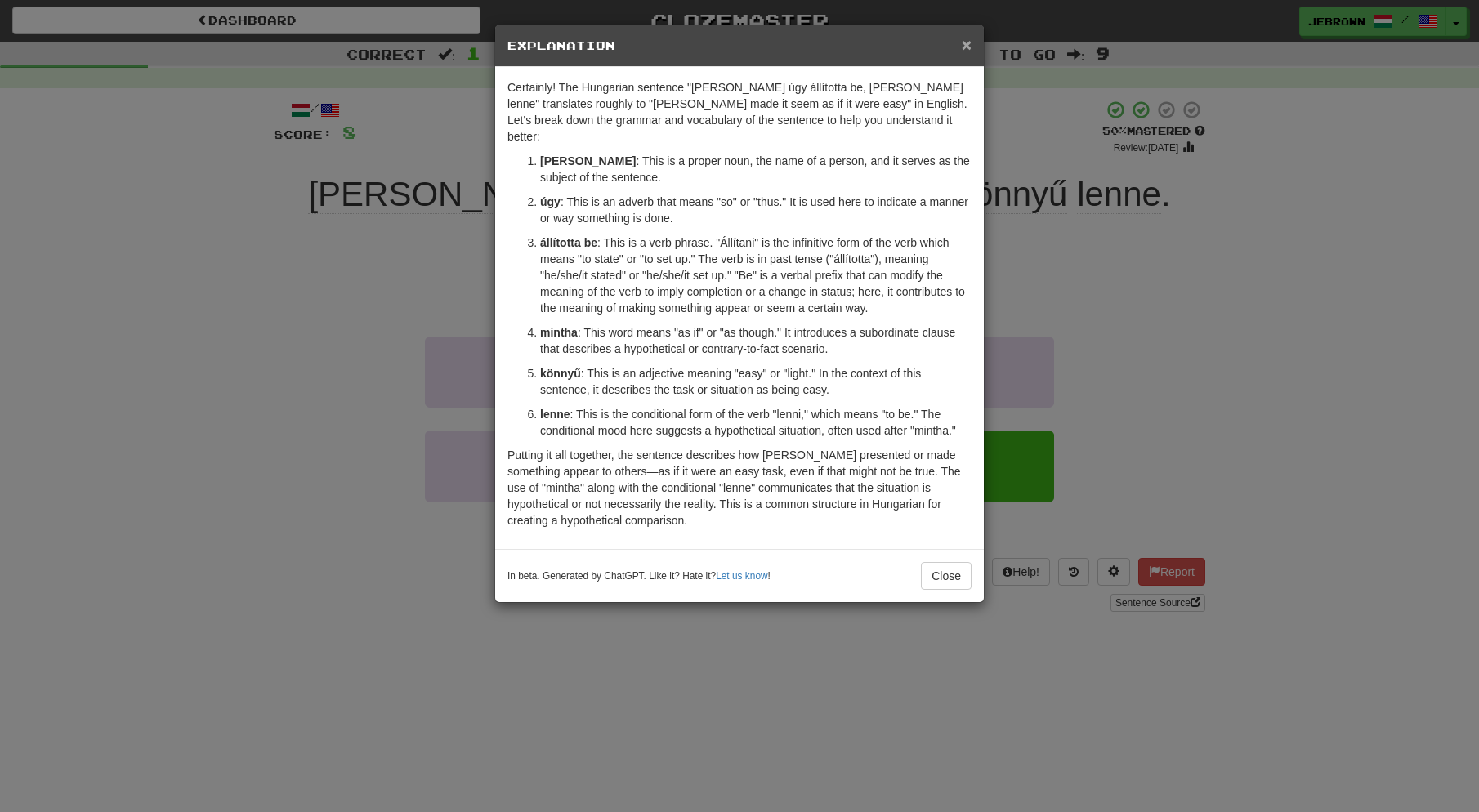
click at [966, 46] on span "×" at bounding box center [966, 44] width 10 height 19
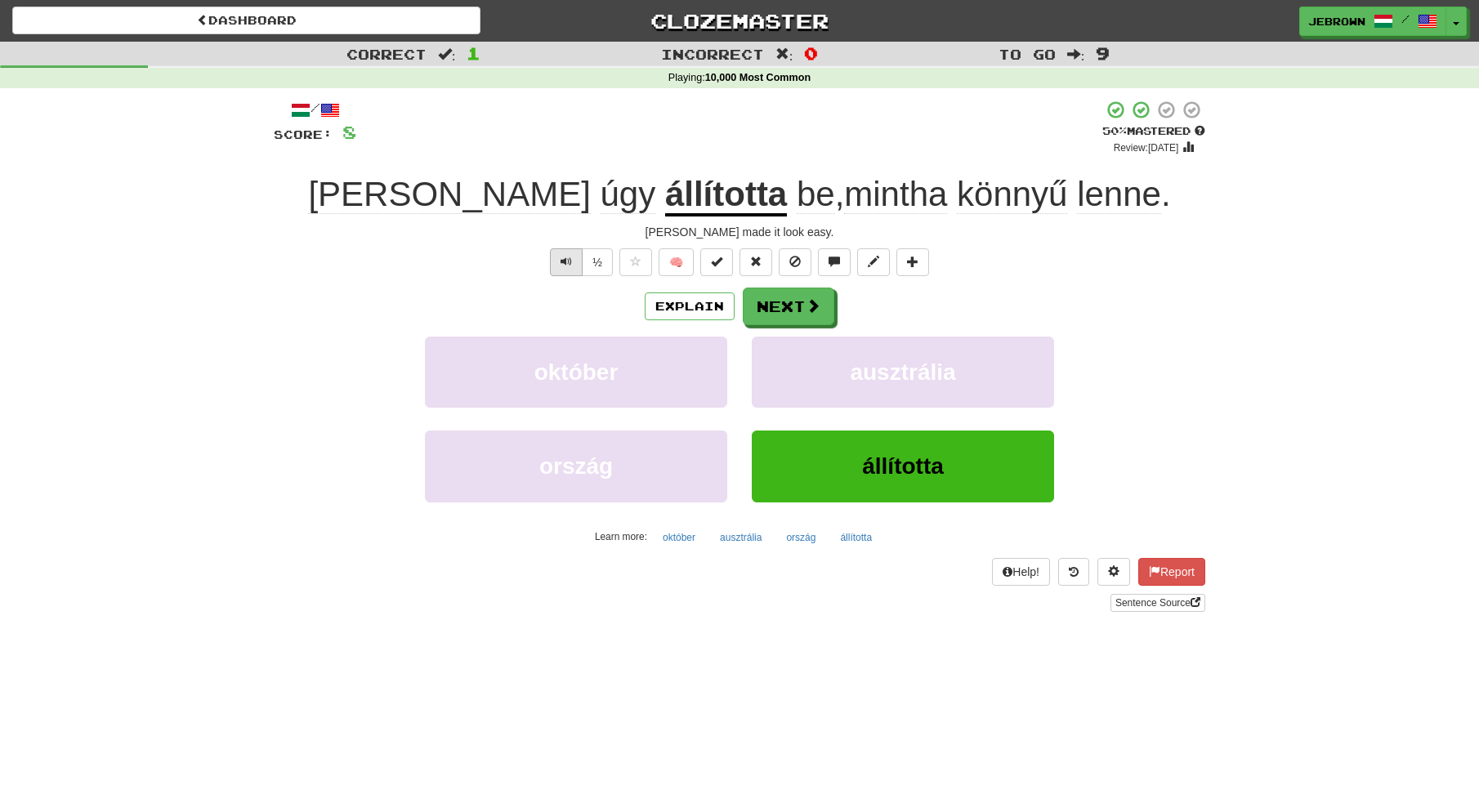
click at [558, 255] on button "Text-to-speech controls" at bounding box center [566, 262] width 33 height 28
click at [788, 311] on button "Next" at bounding box center [789, 307] width 92 height 37
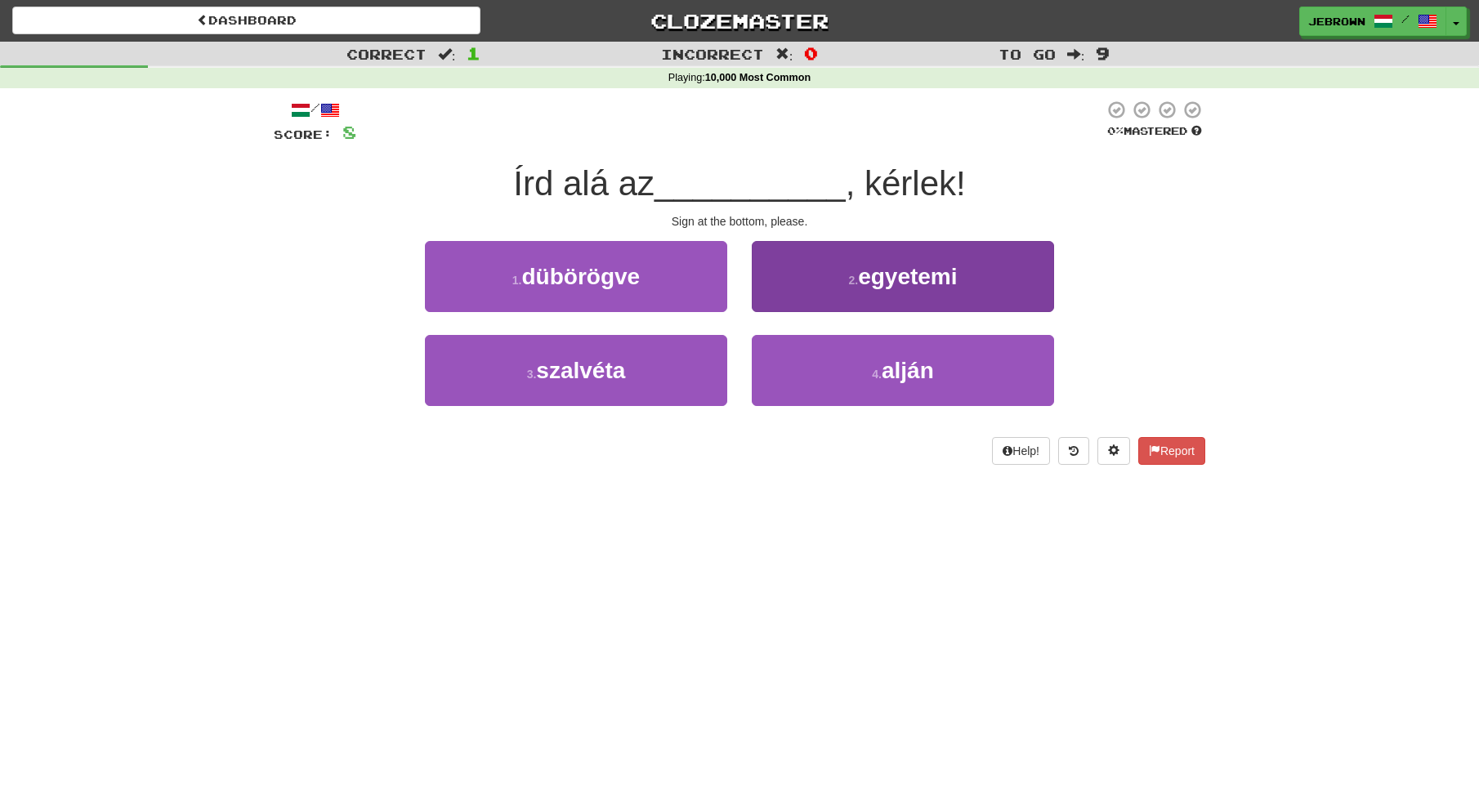
click at [895, 376] on span "alján" at bounding box center [908, 371] width 53 height 25
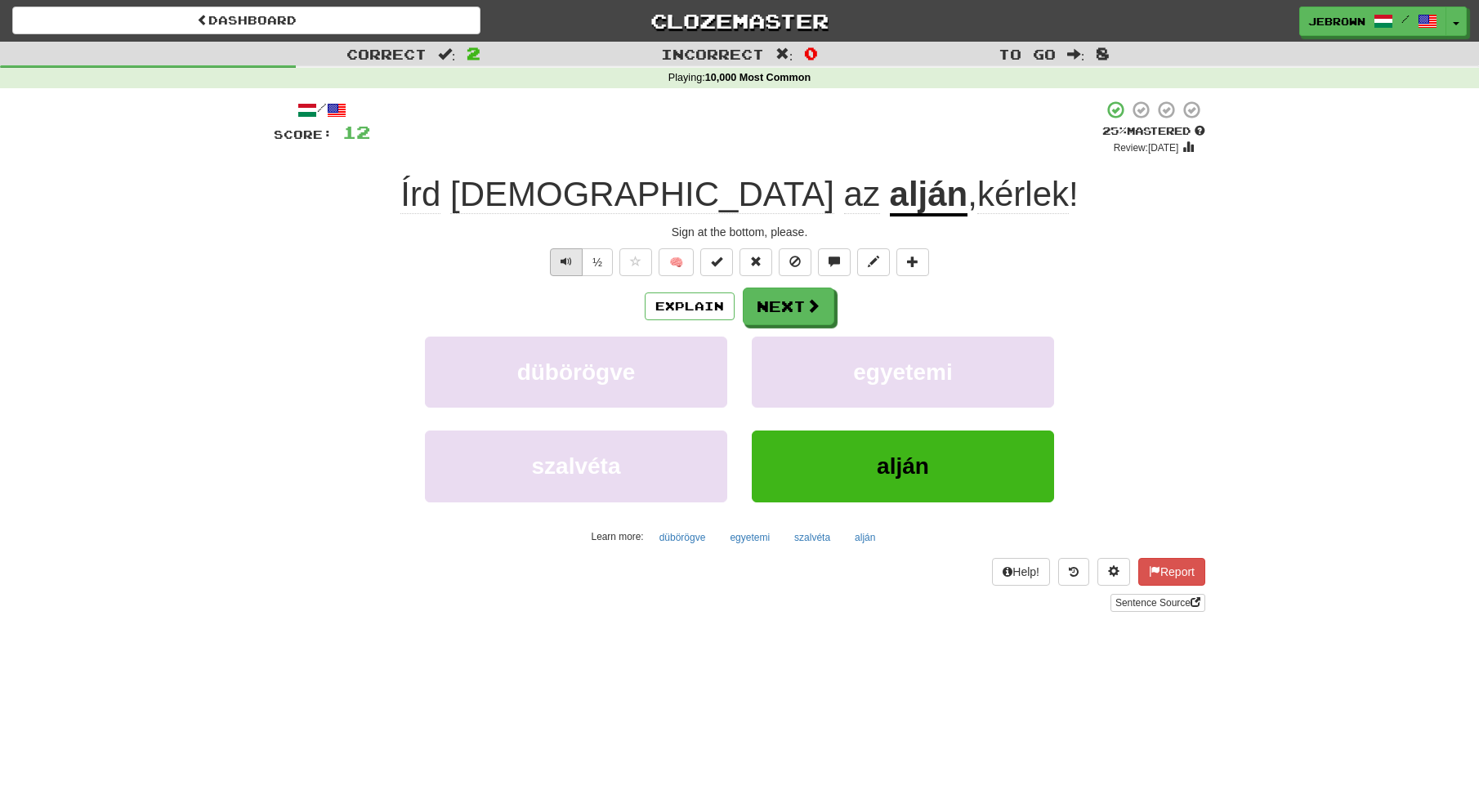
click at [572, 265] on button "Text-to-speech controls" at bounding box center [566, 262] width 33 height 28
click at [772, 305] on button "Next" at bounding box center [789, 307] width 92 height 37
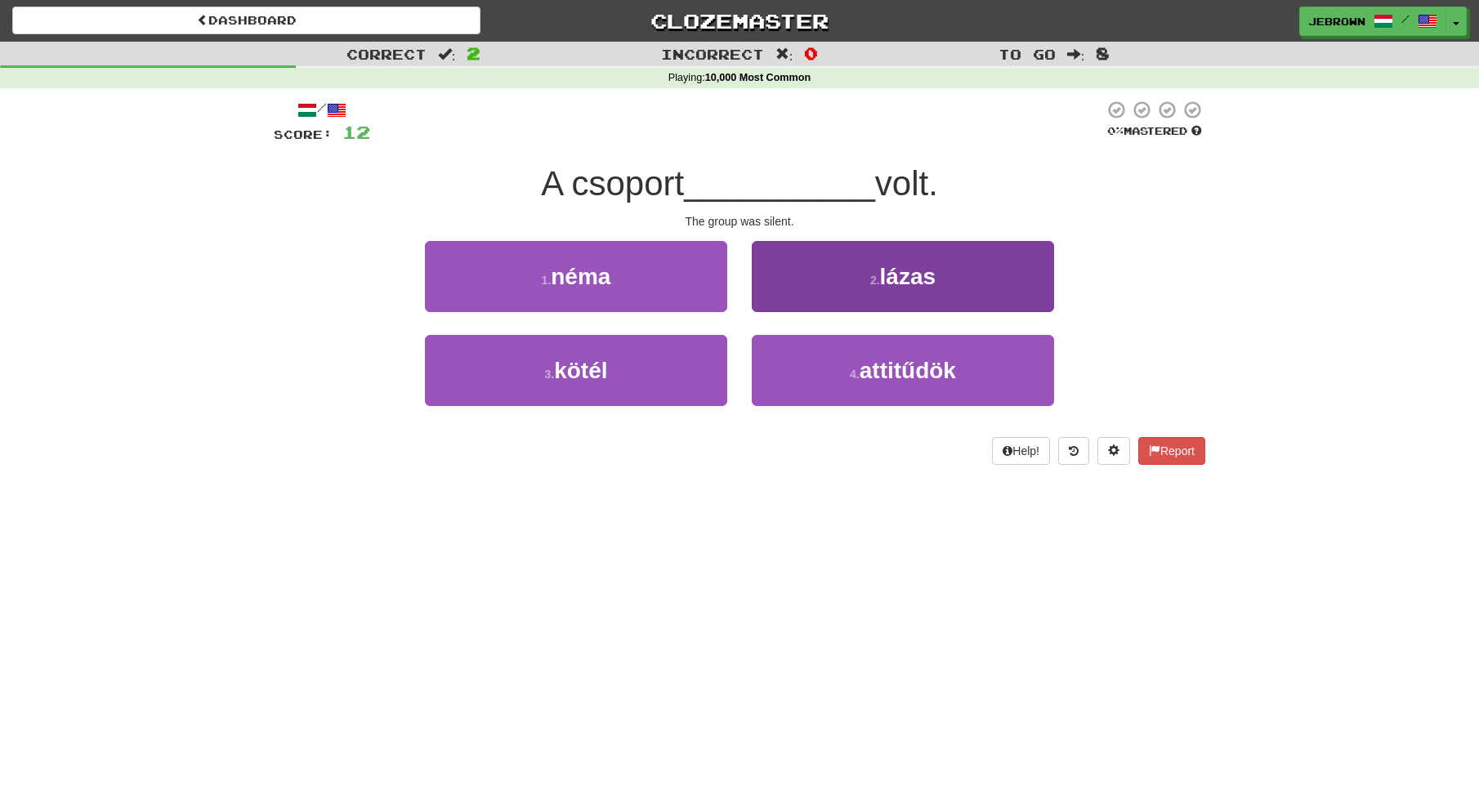
click at [838, 286] on button "2 . lázas" at bounding box center [903, 277] width 302 height 71
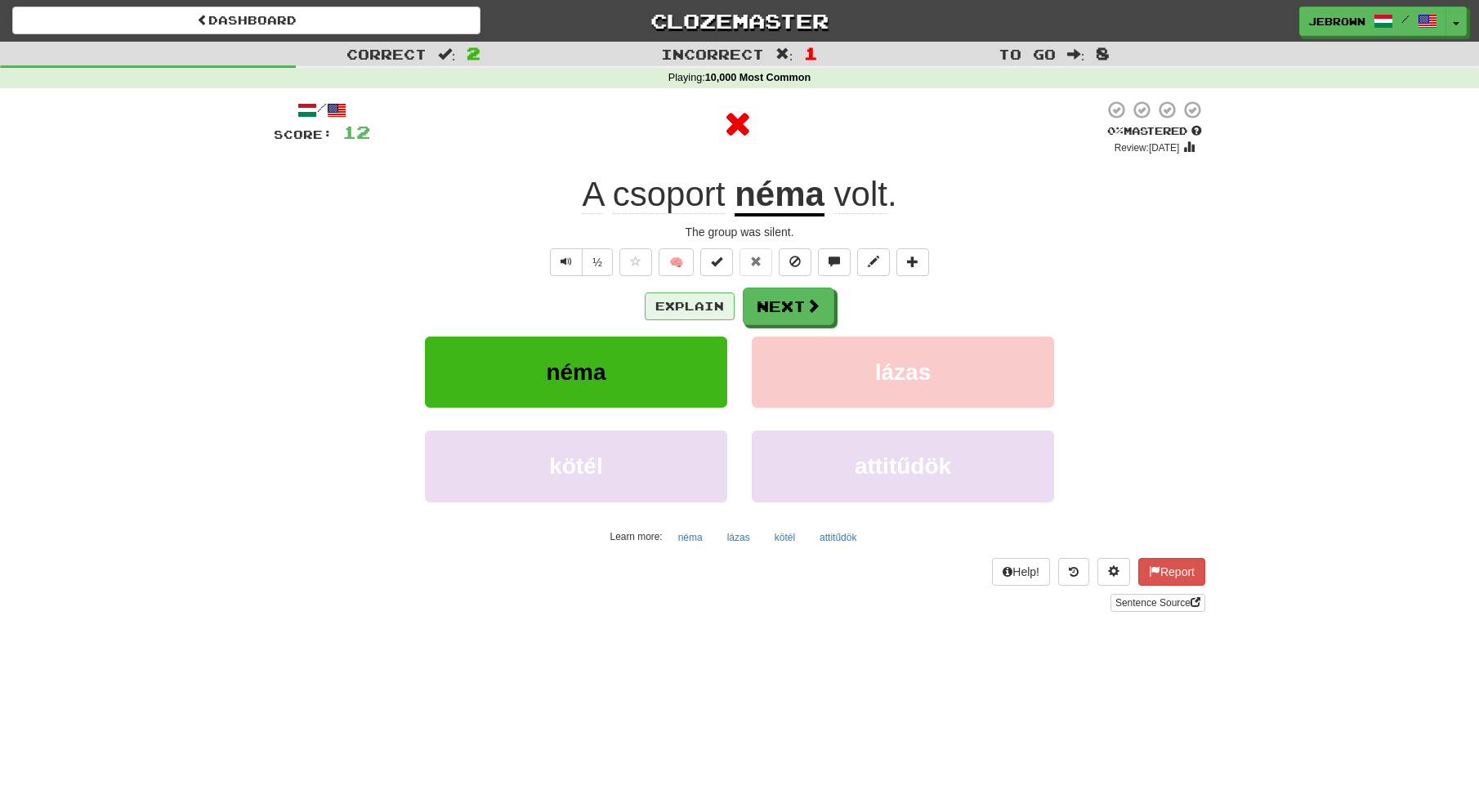
click at [697, 305] on button "Explain" at bounding box center [690, 306] width 90 height 28
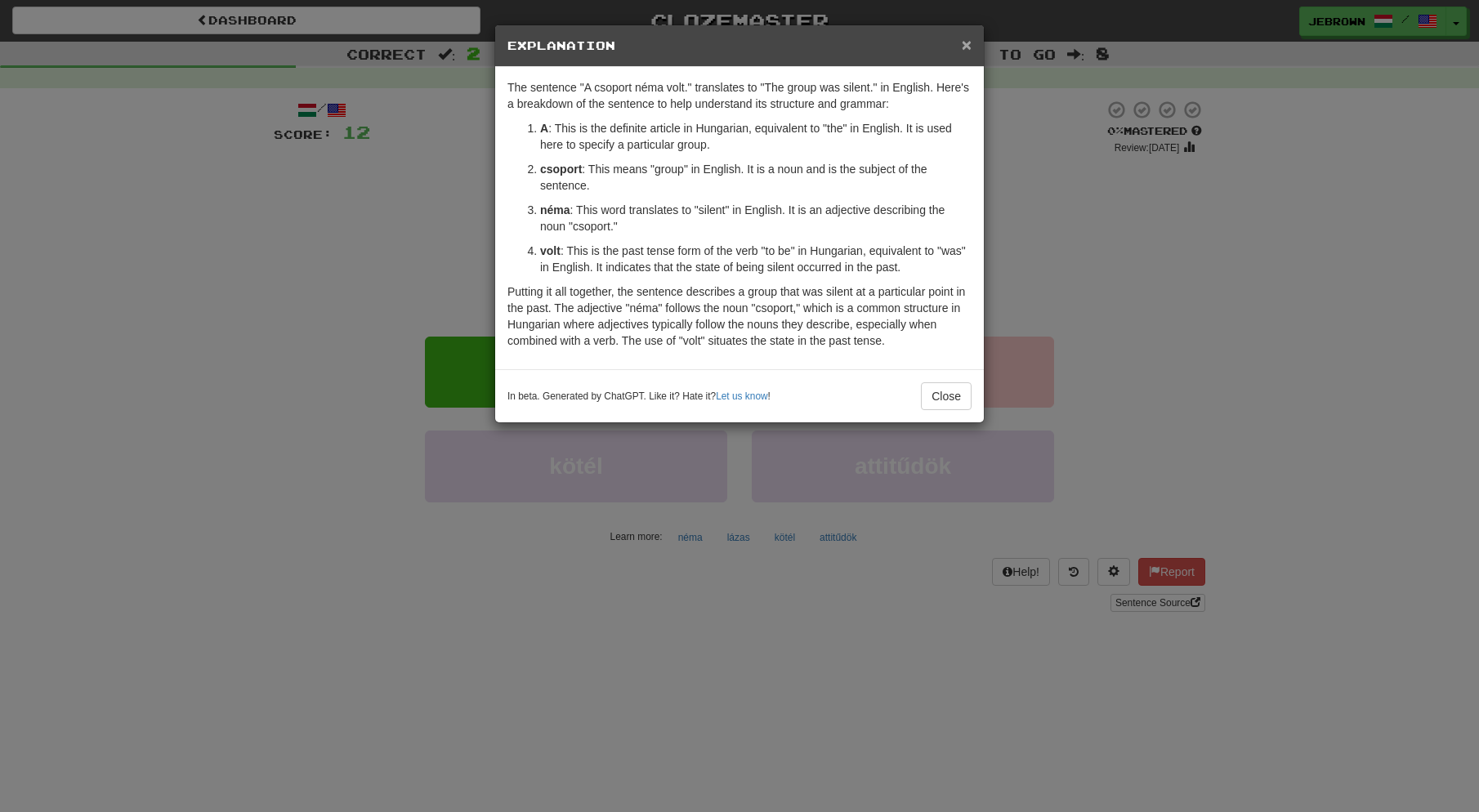
click at [969, 42] on span "×" at bounding box center [966, 44] width 10 height 19
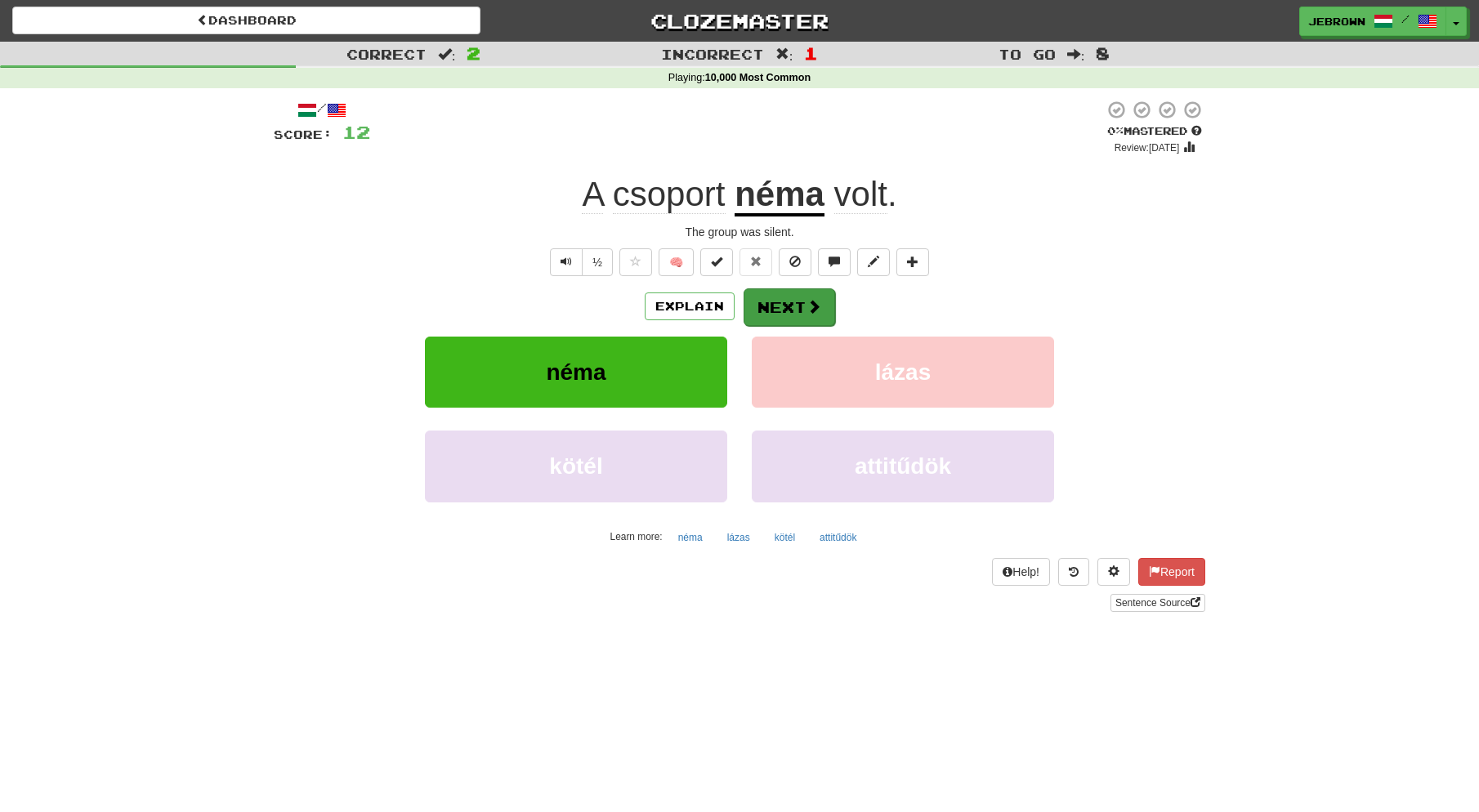
click at [794, 301] on button "Next" at bounding box center [789, 307] width 92 height 37
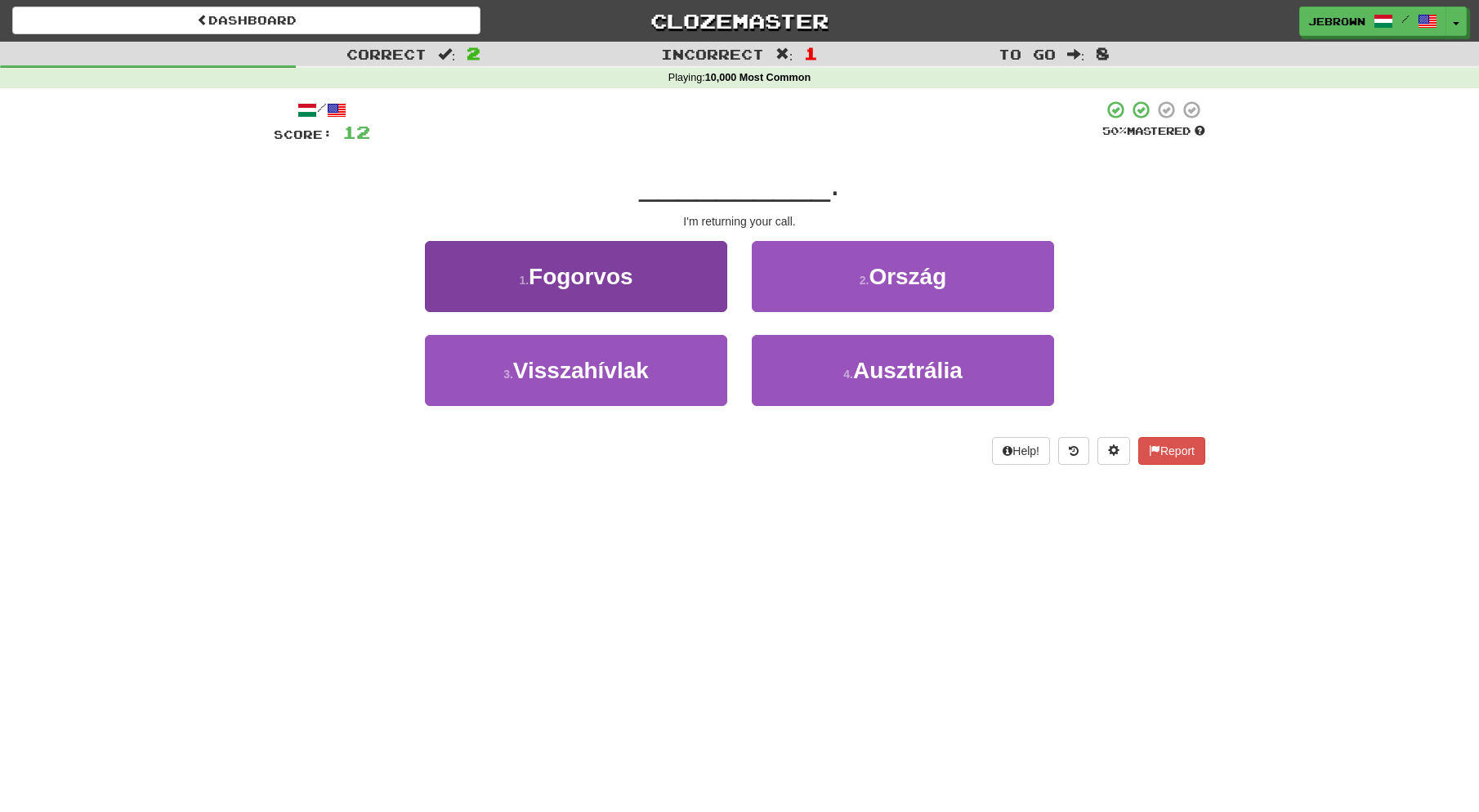
click at [679, 363] on button "3 . Visszahívlak" at bounding box center [576, 371] width 302 height 71
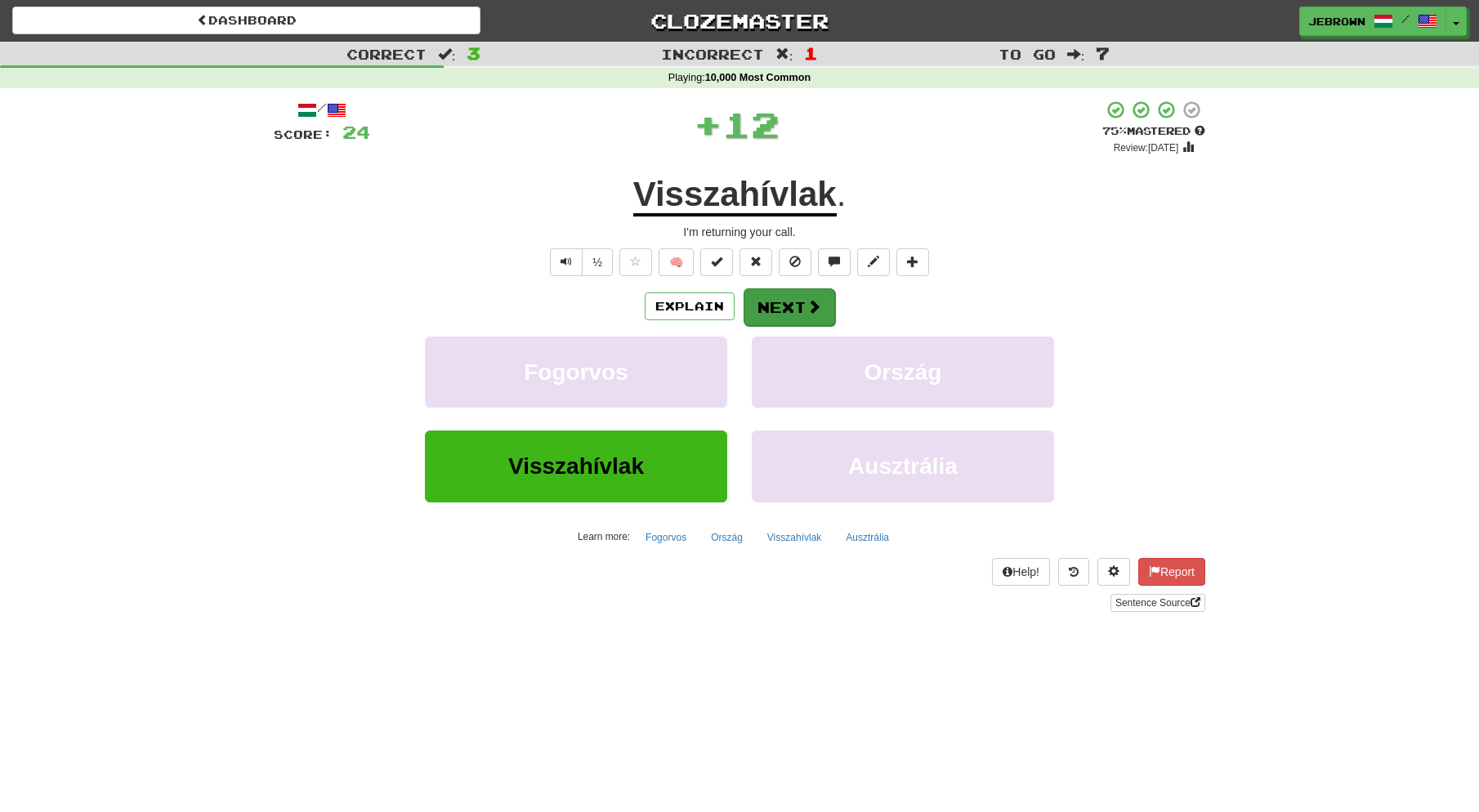
click at [785, 304] on button "Next" at bounding box center [789, 307] width 92 height 37
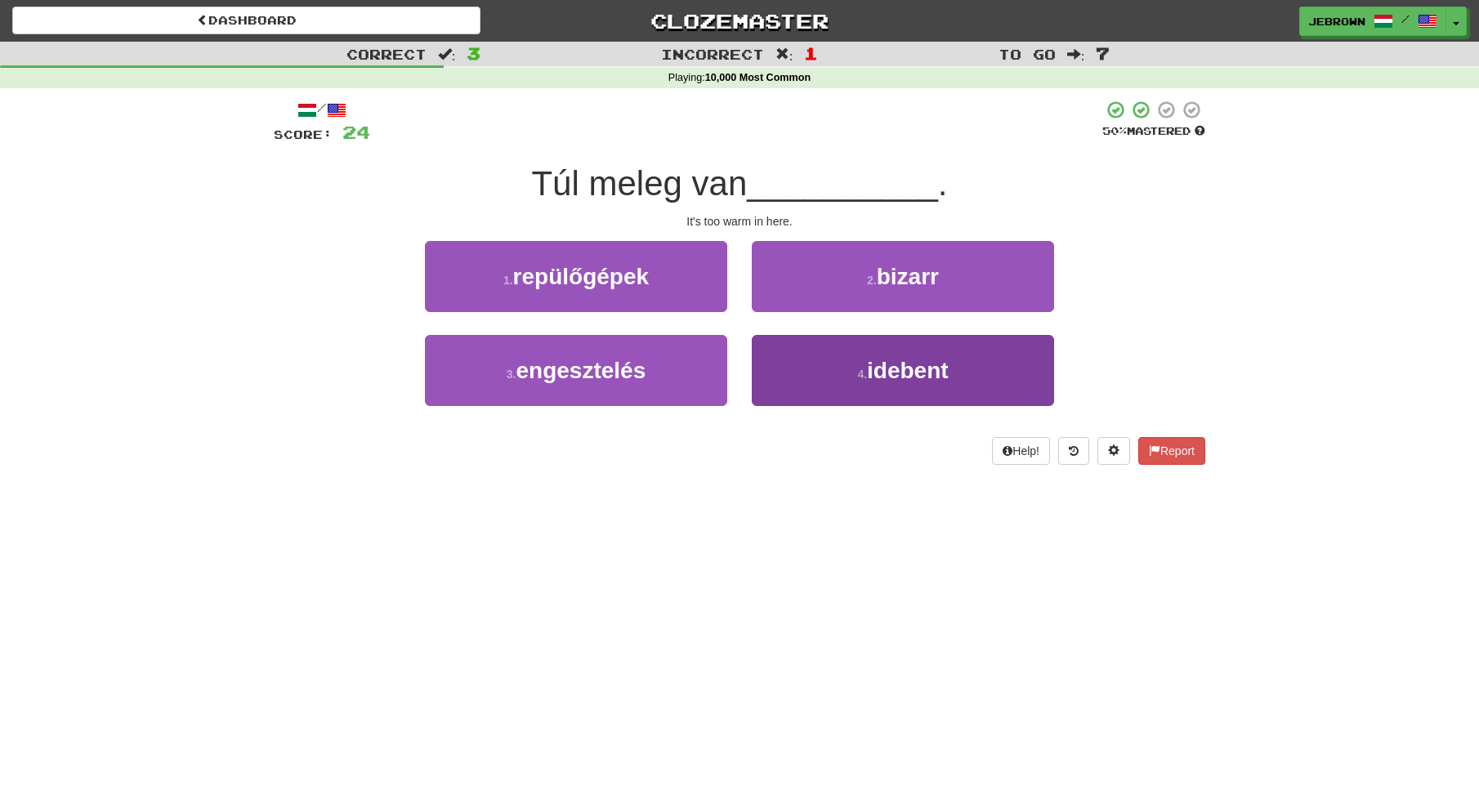
click at [859, 367] on small "4 ." at bounding box center [862, 373] width 10 height 13
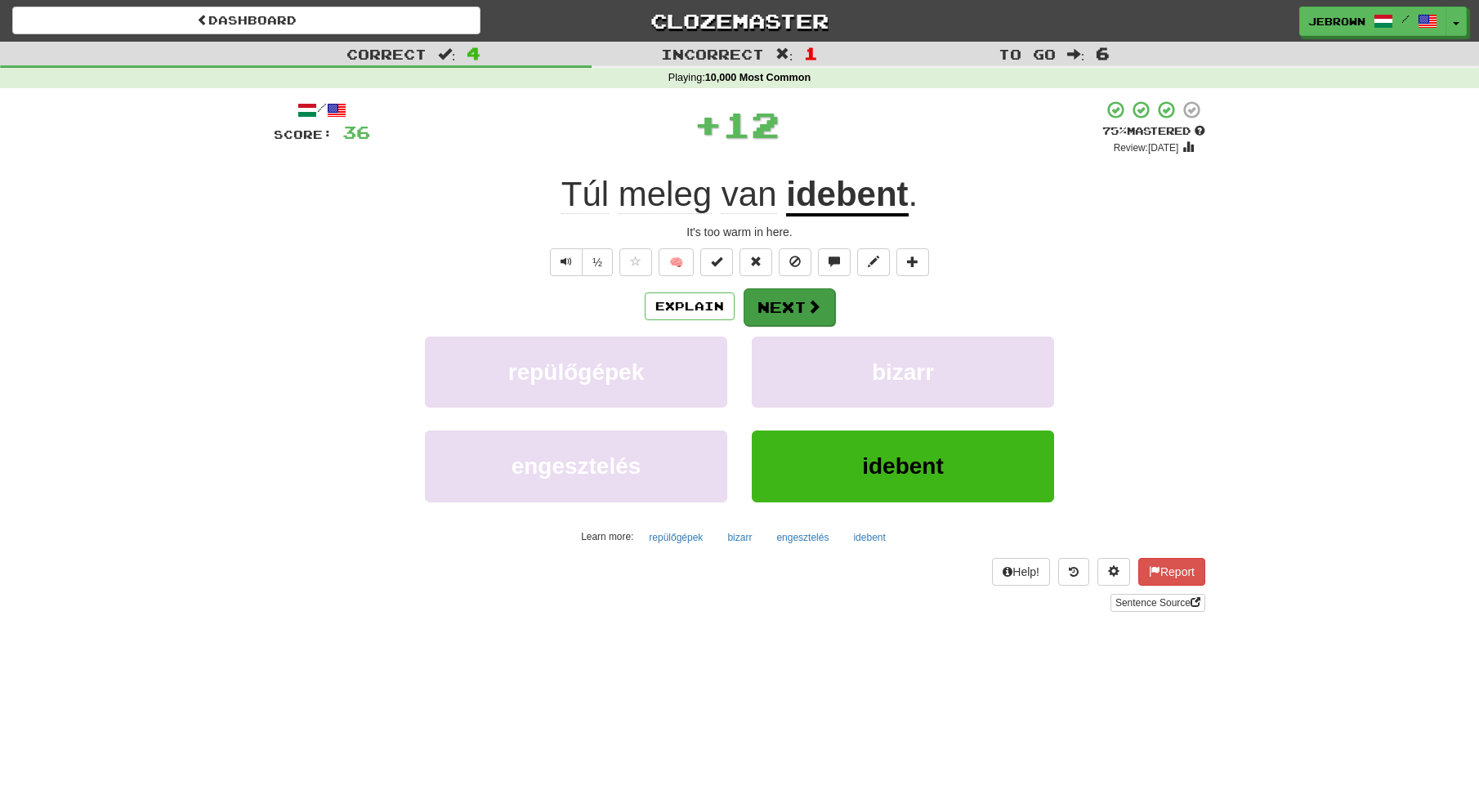
click at [782, 295] on button "Next" at bounding box center [789, 307] width 92 height 37
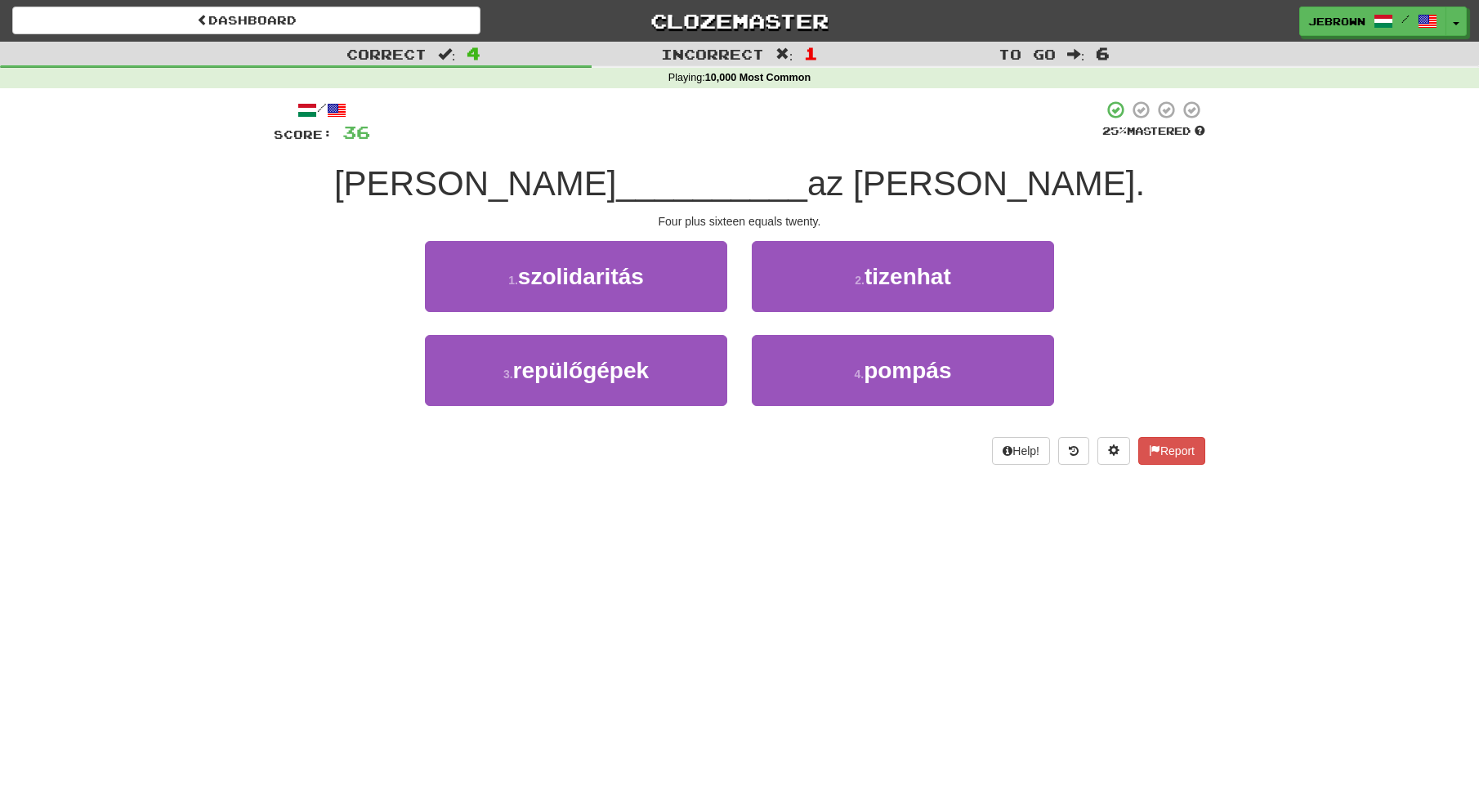
click at [876, 282] on span "tizenhat" at bounding box center [908, 277] width 87 height 25
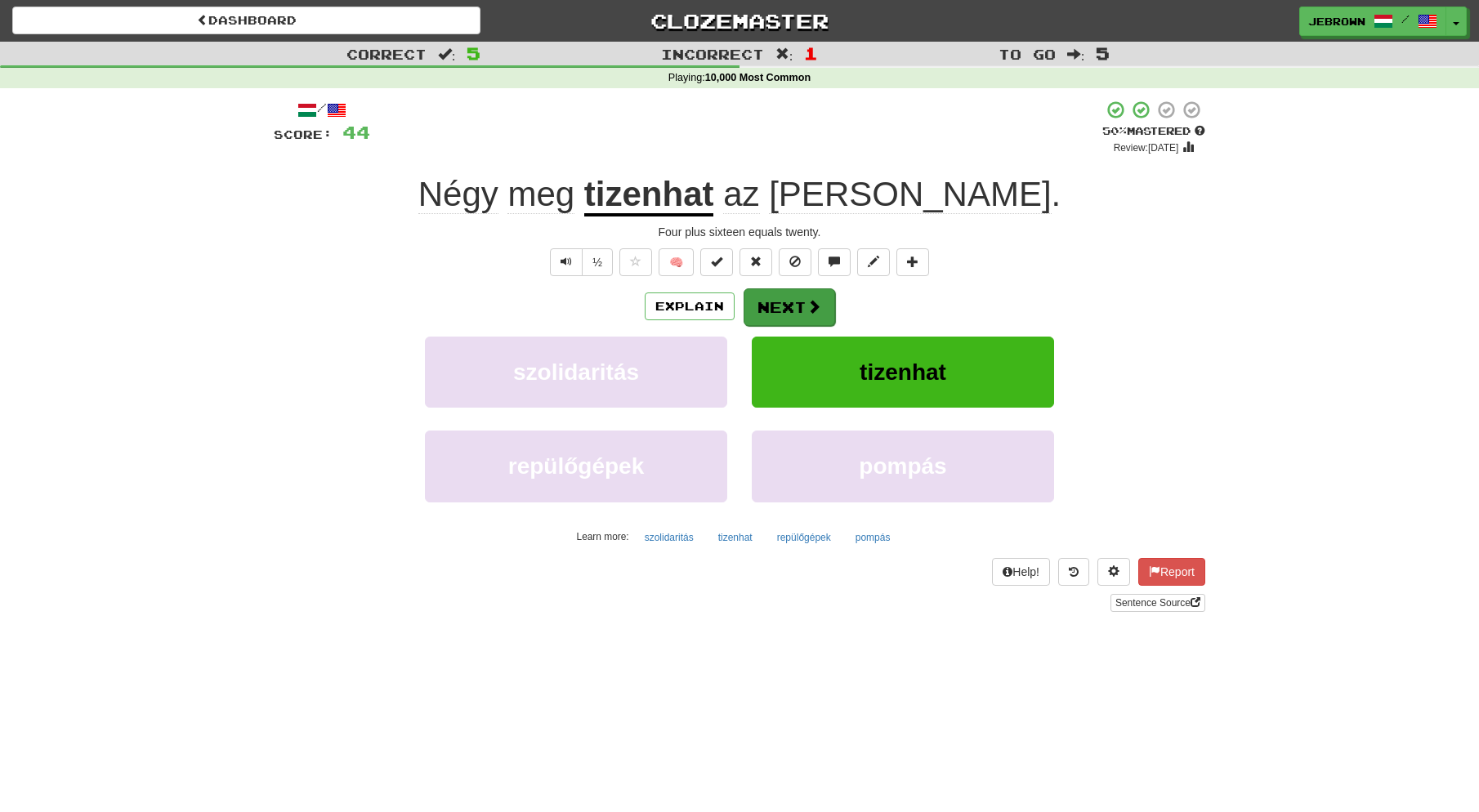
click at [777, 299] on button "Next" at bounding box center [789, 307] width 92 height 37
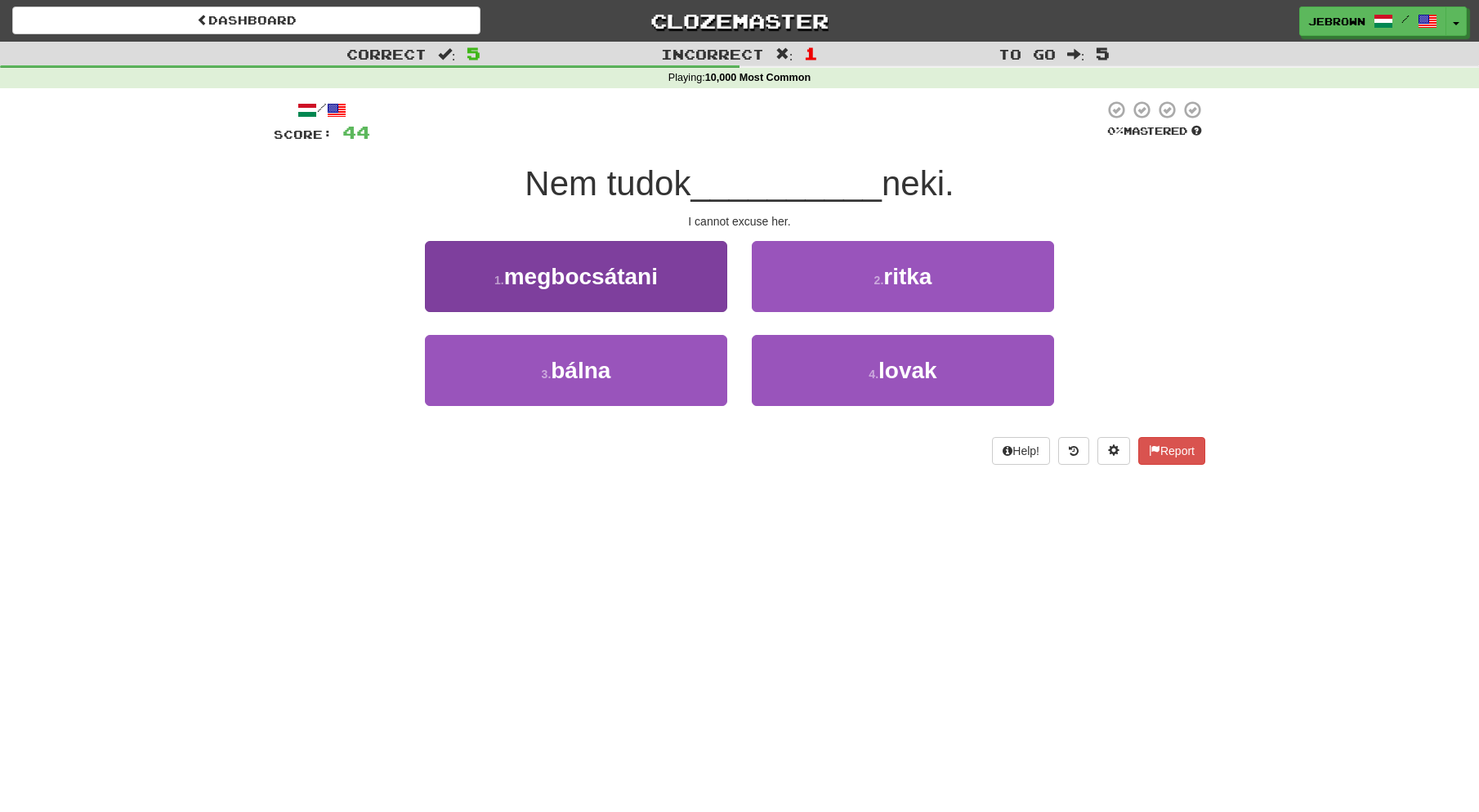
click at [660, 273] on button "1 . megbocsátani" at bounding box center [576, 277] width 302 height 71
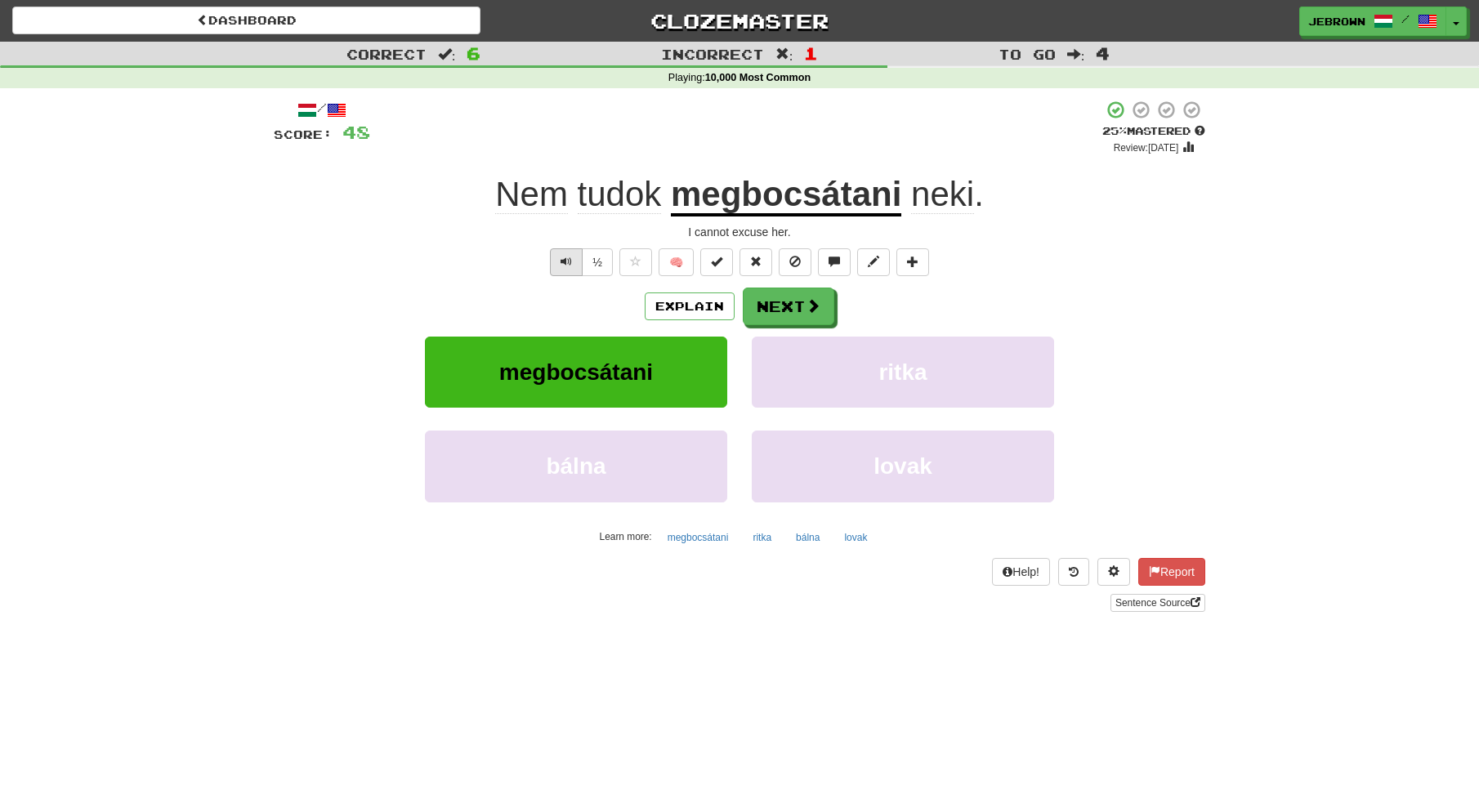
click at [556, 255] on button "Text-to-speech controls" at bounding box center [566, 262] width 33 height 28
click at [569, 259] on span "Text-to-speech controls" at bounding box center [566, 260] width 11 height 11
click at [793, 305] on button "Next" at bounding box center [789, 307] width 92 height 37
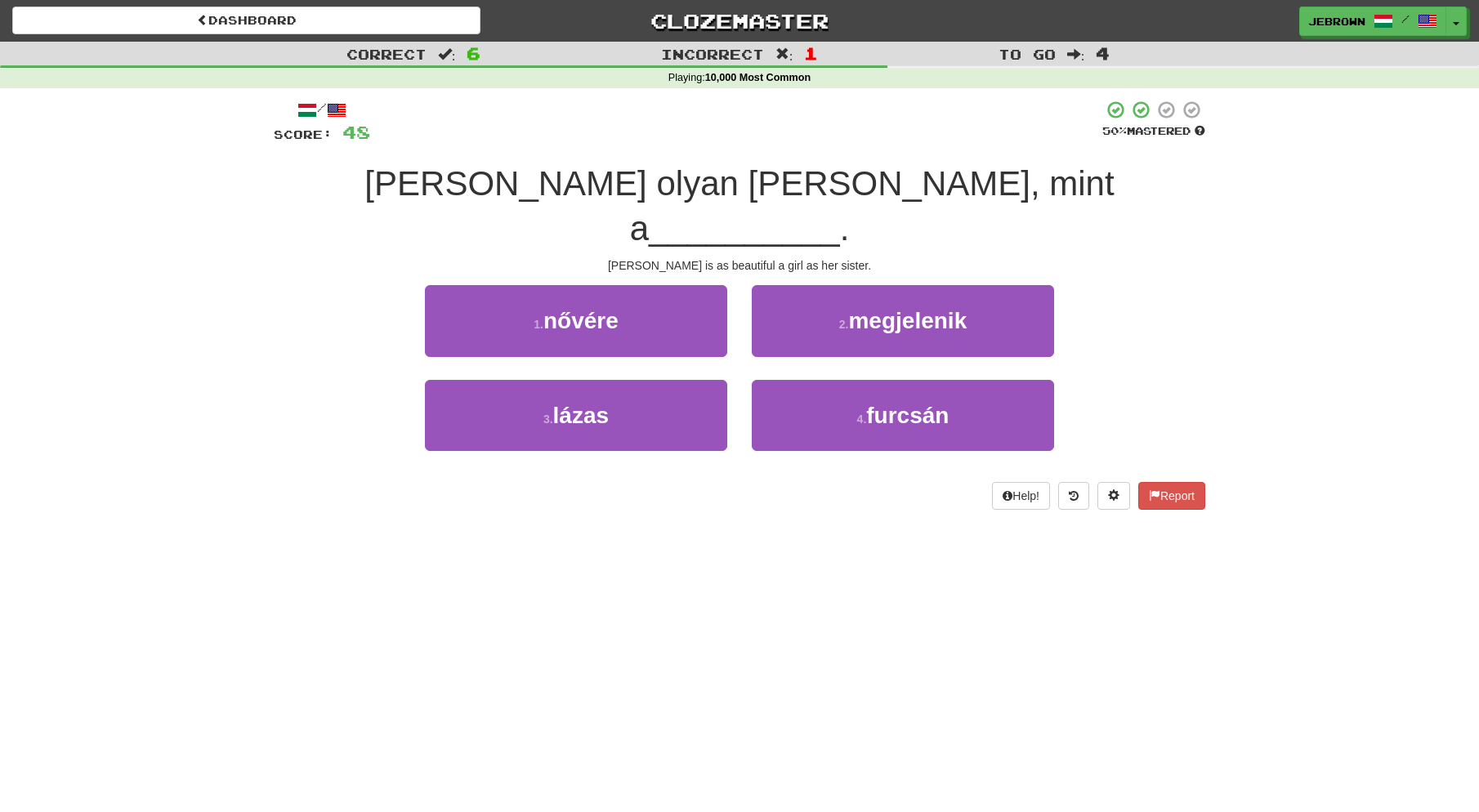
click at [652, 285] on button "1 . nővére" at bounding box center [576, 321] width 302 height 71
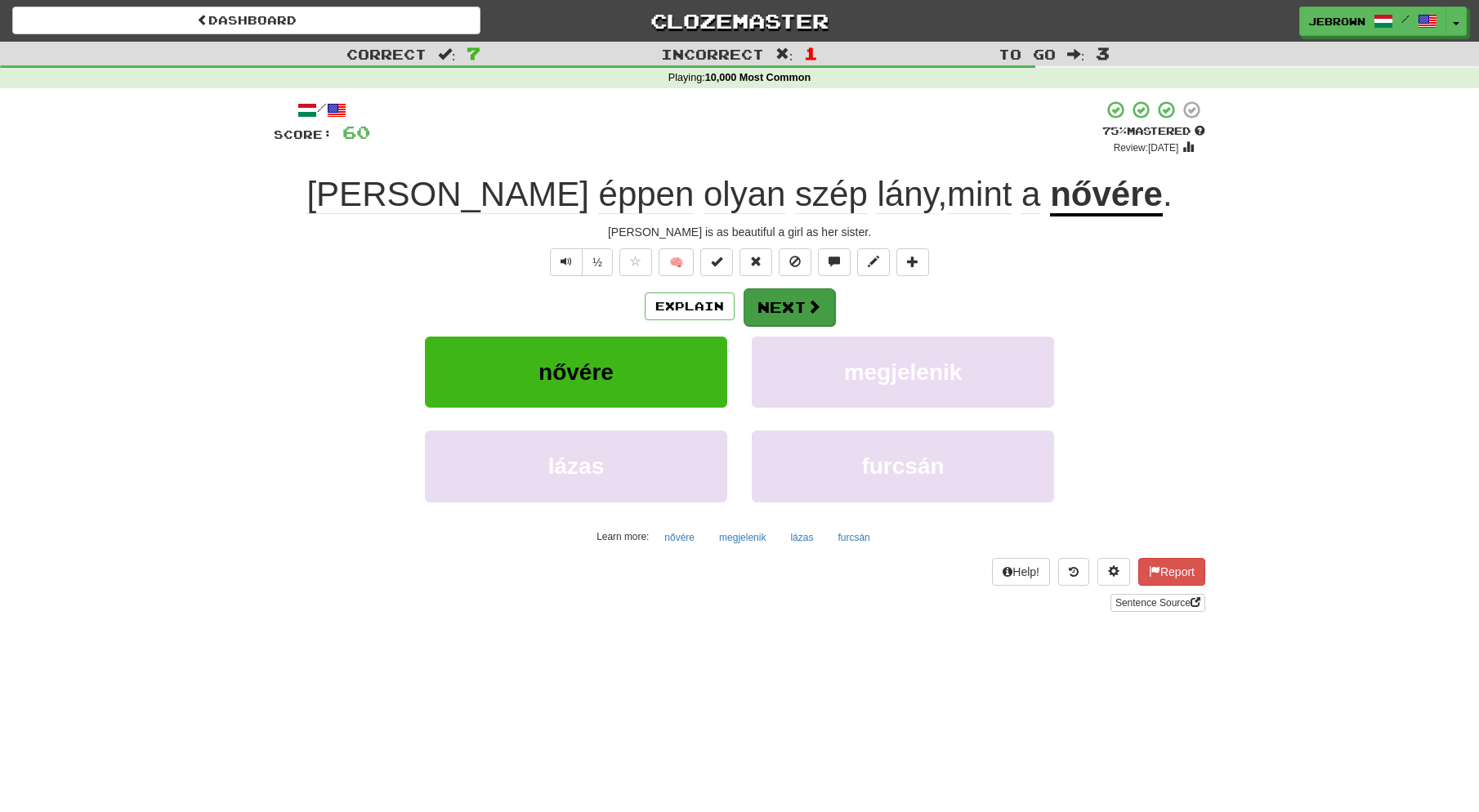
click at [815, 304] on span at bounding box center [814, 305] width 14 height 14
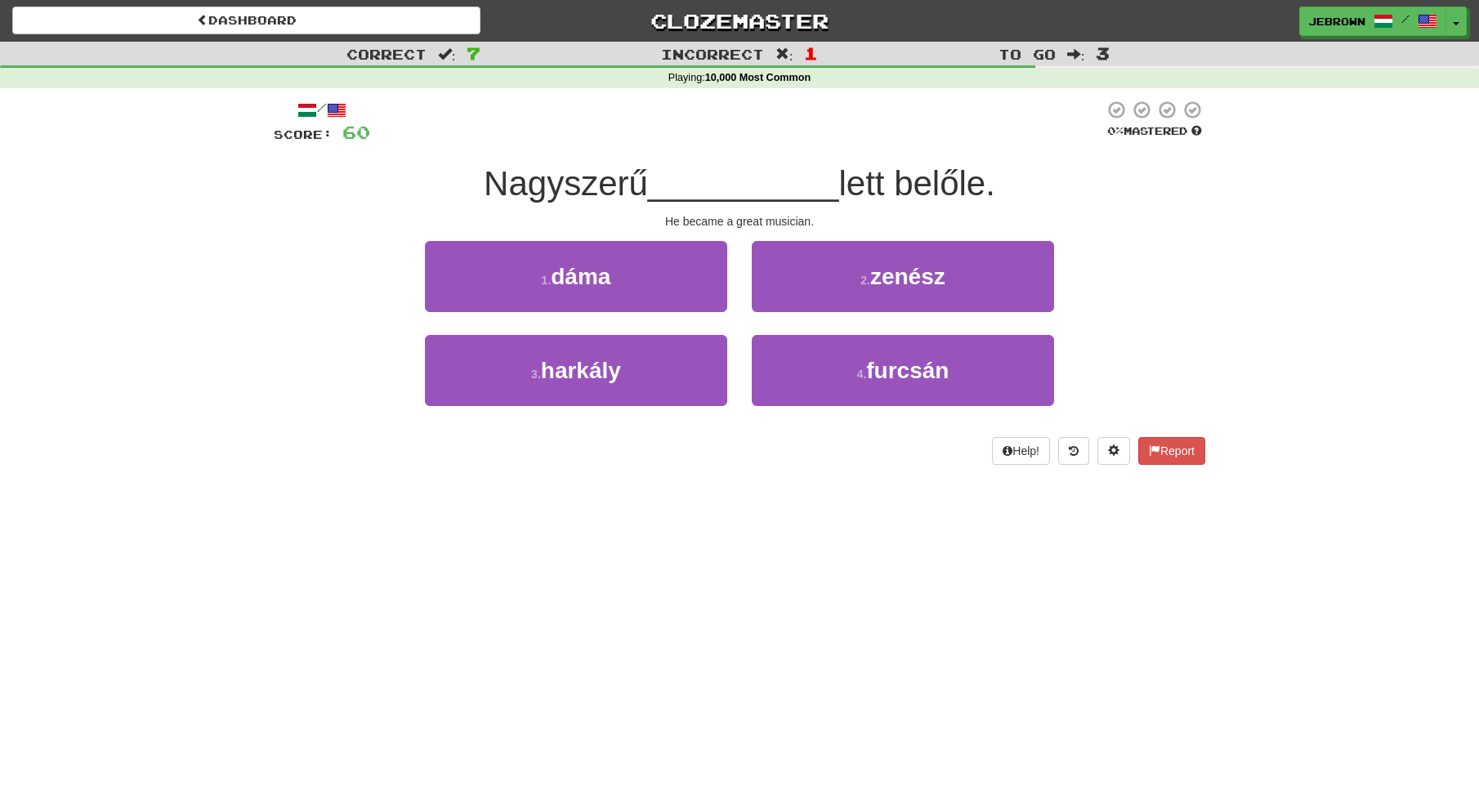
click at [945, 283] on span "zenész" at bounding box center [908, 277] width 76 height 25
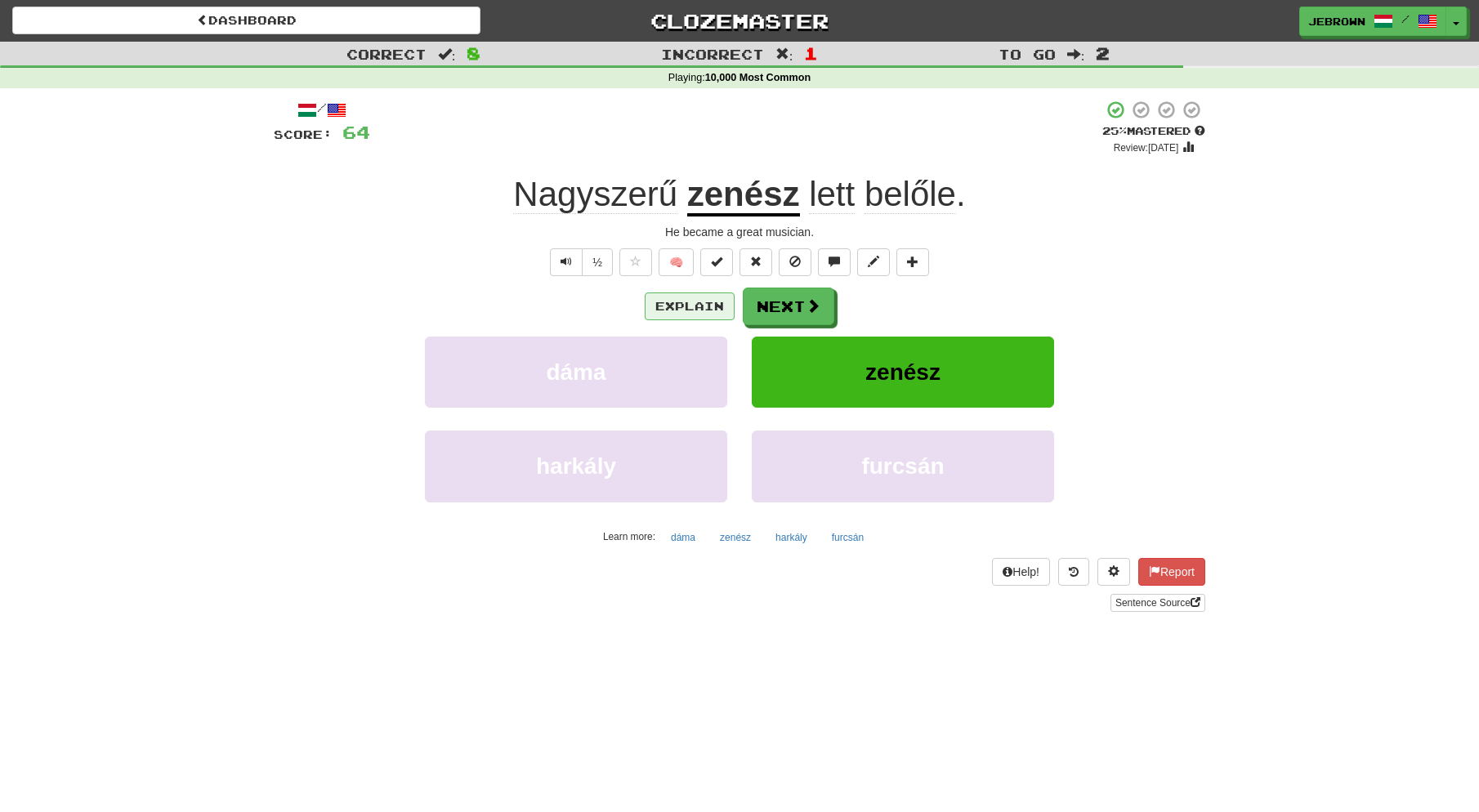
click at [701, 305] on button "Explain" at bounding box center [690, 306] width 90 height 28
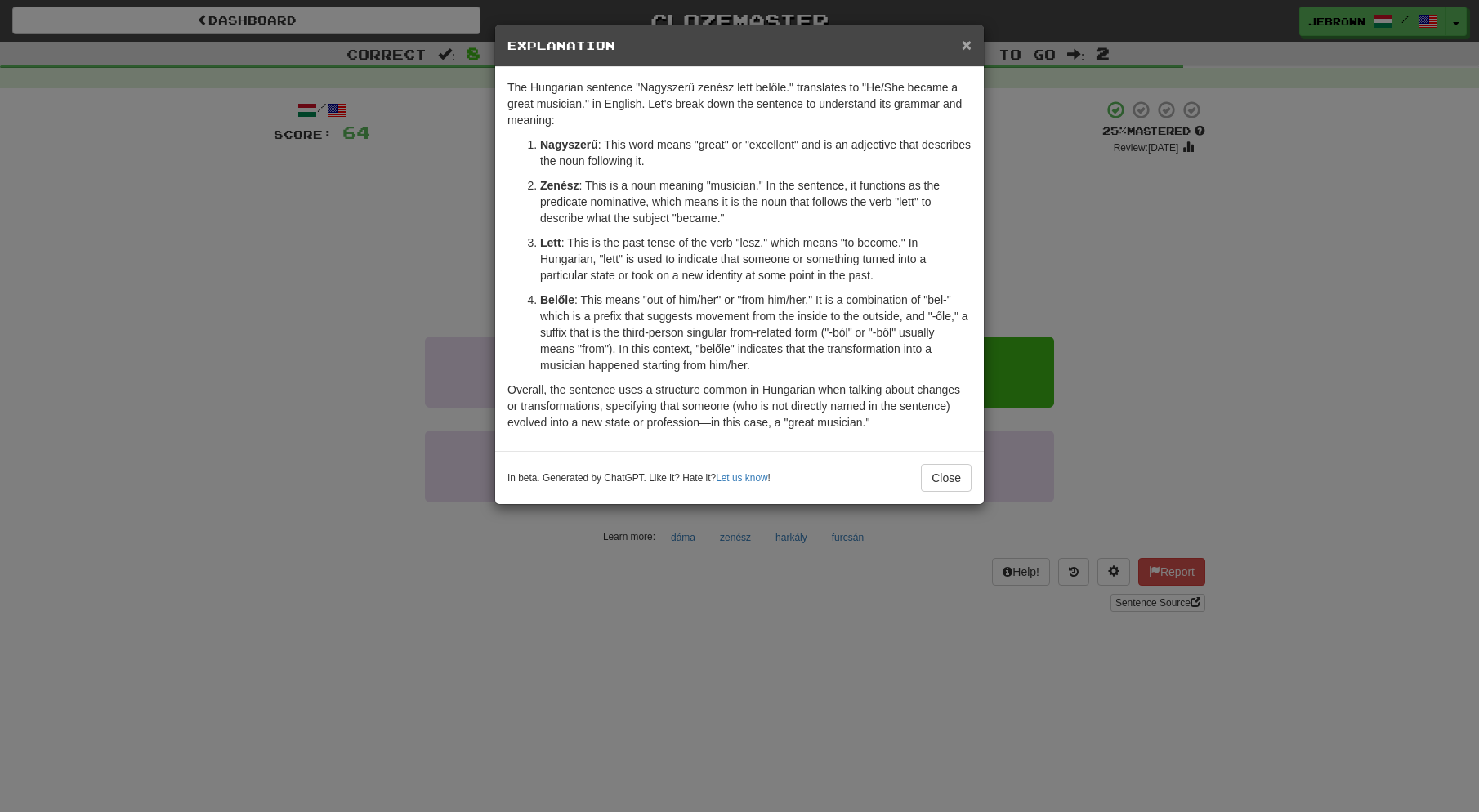
click at [967, 50] on span "×" at bounding box center [966, 44] width 10 height 19
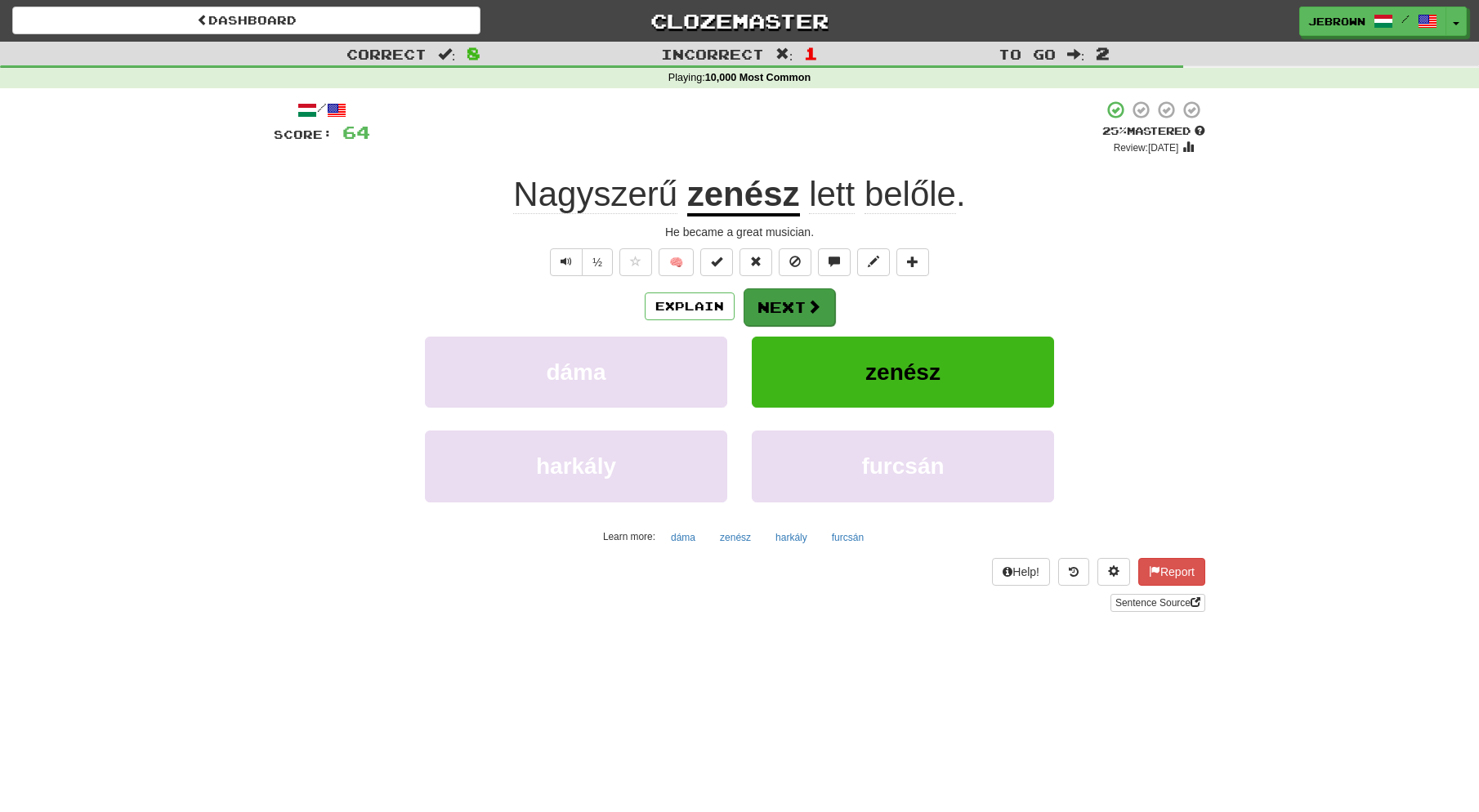
click at [785, 307] on button "Next" at bounding box center [789, 307] width 92 height 37
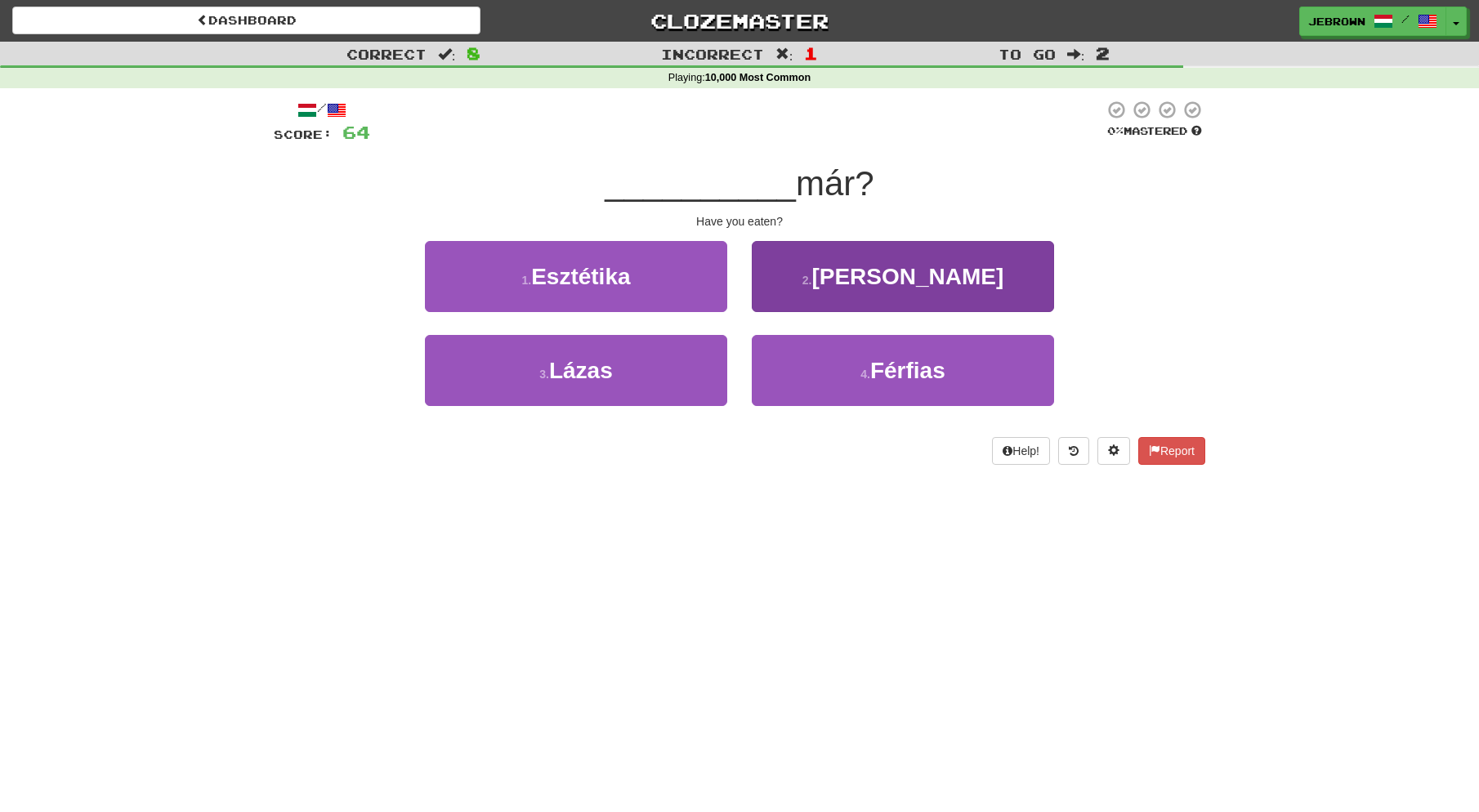
click at [810, 290] on button "2 . [PERSON_NAME]" at bounding box center [903, 277] width 302 height 71
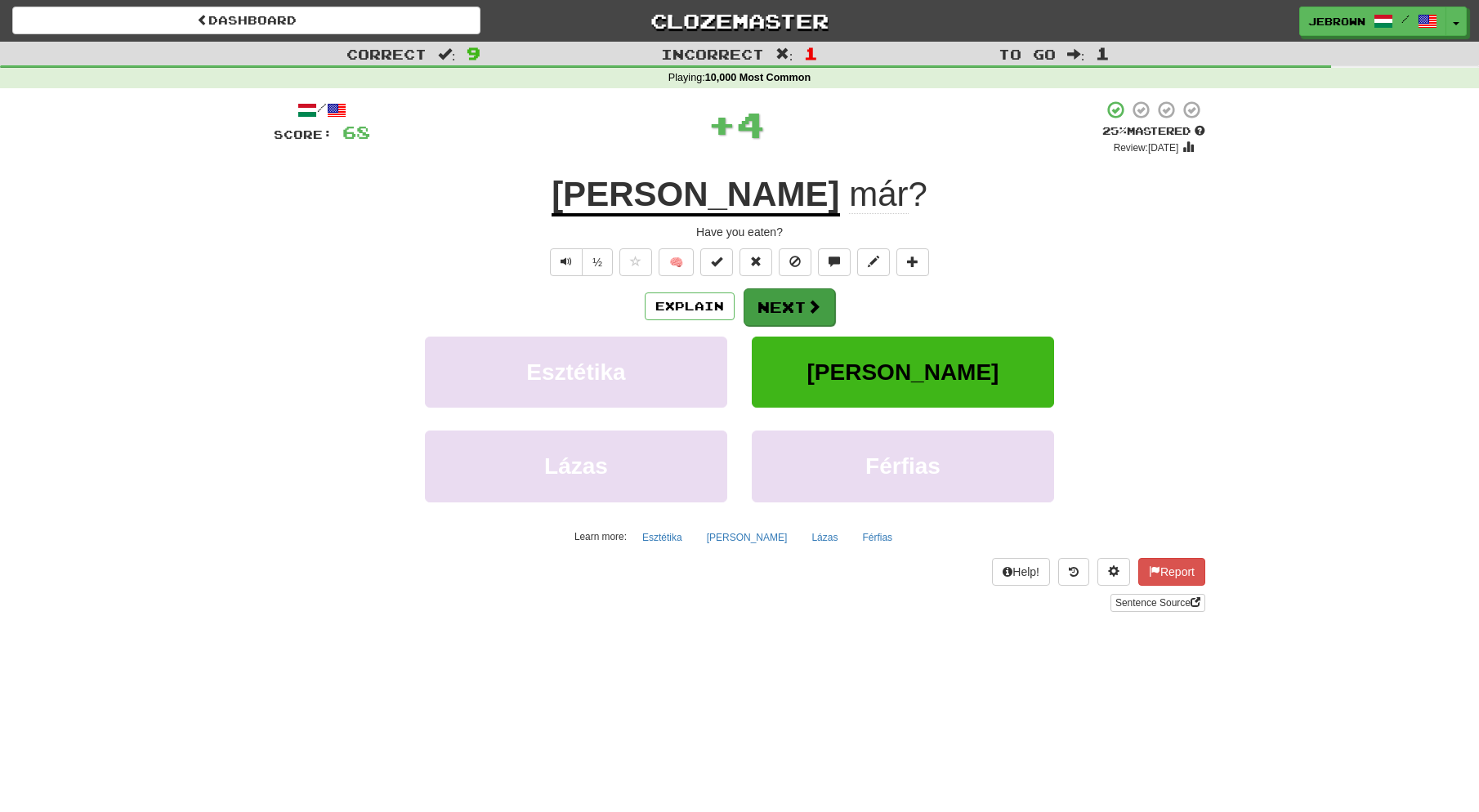
click at [787, 302] on button "Next" at bounding box center [789, 307] width 92 height 37
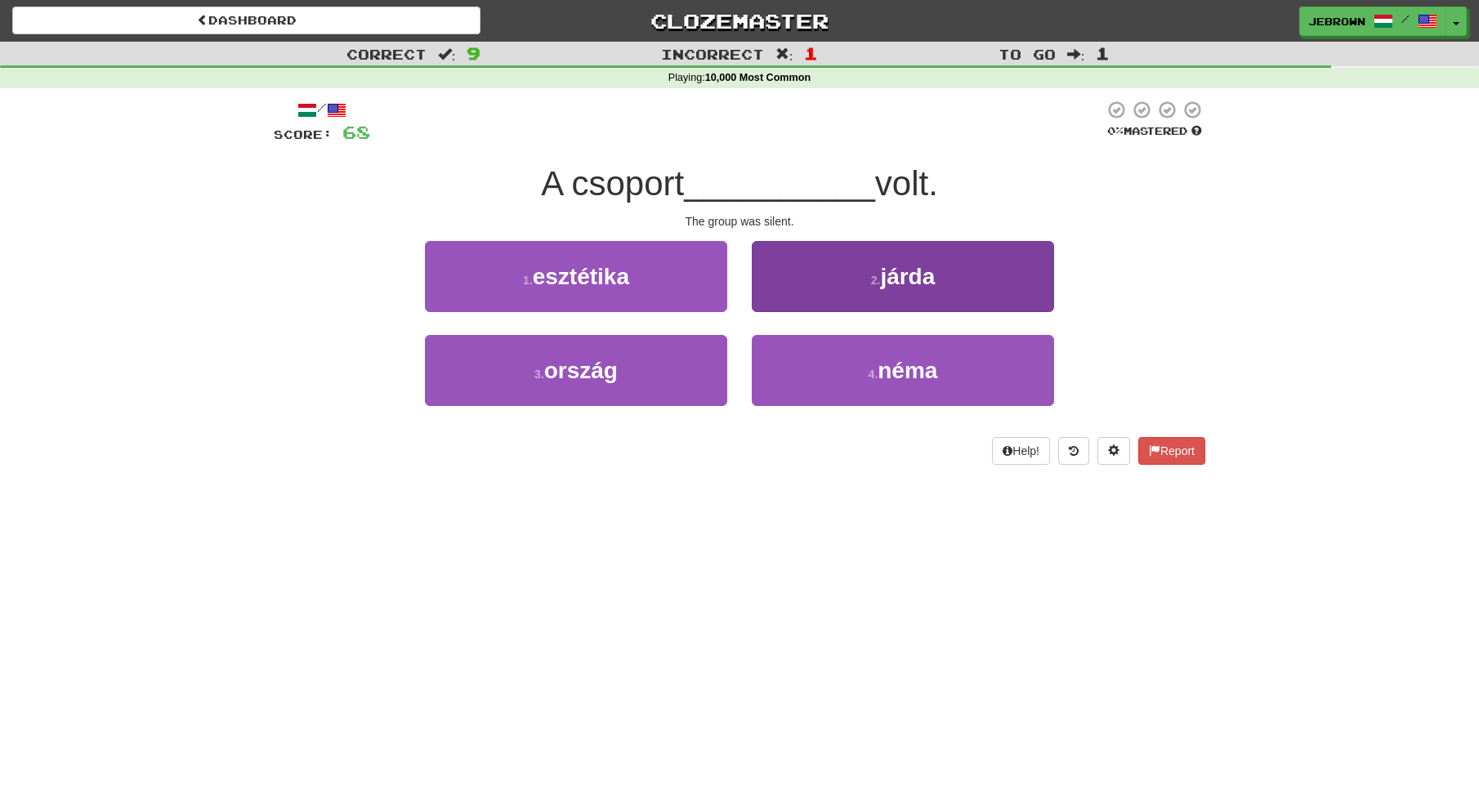
click at [863, 379] on button "4 . néma" at bounding box center [903, 371] width 302 height 71
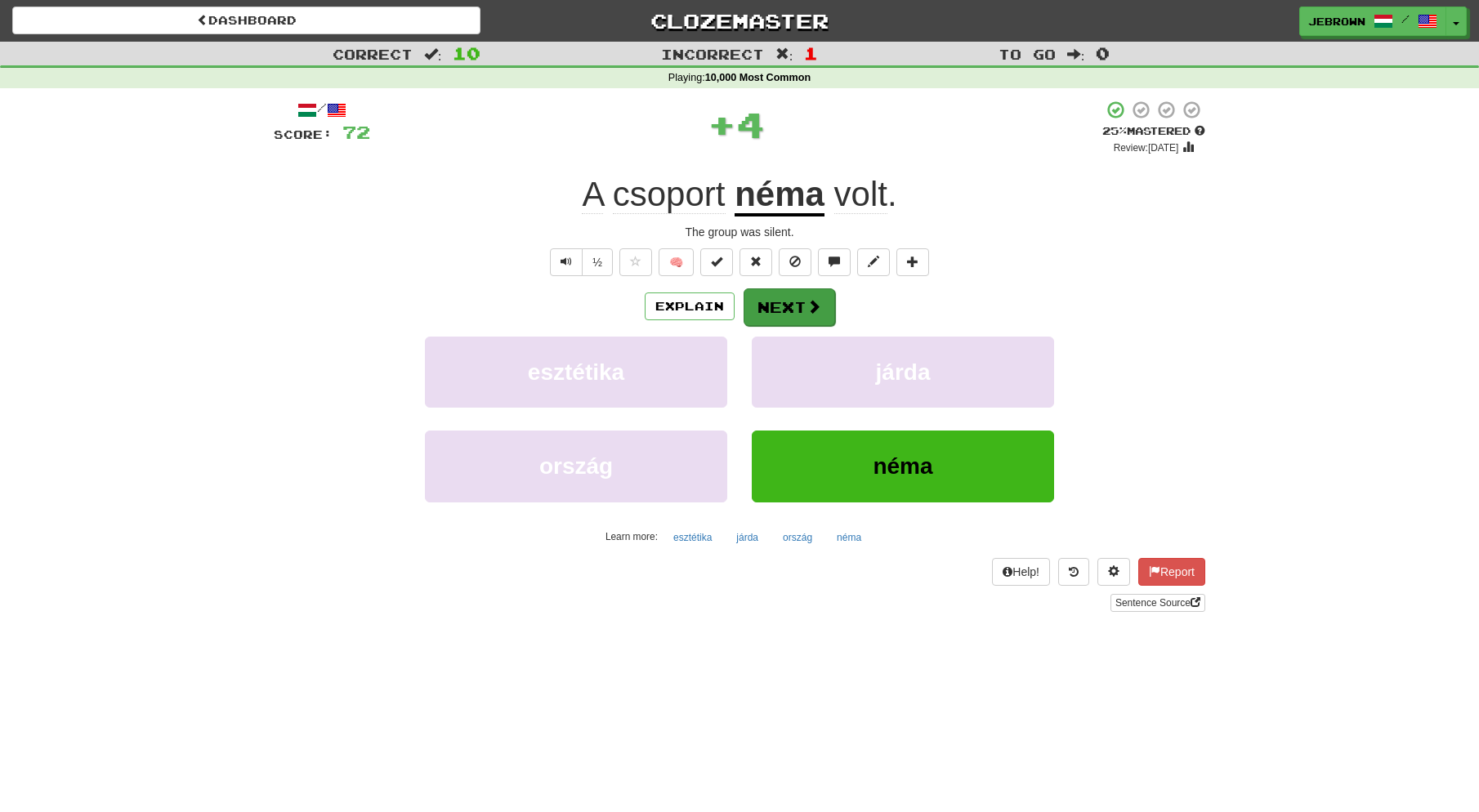
click at [798, 305] on button "Next" at bounding box center [789, 307] width 92 height 37
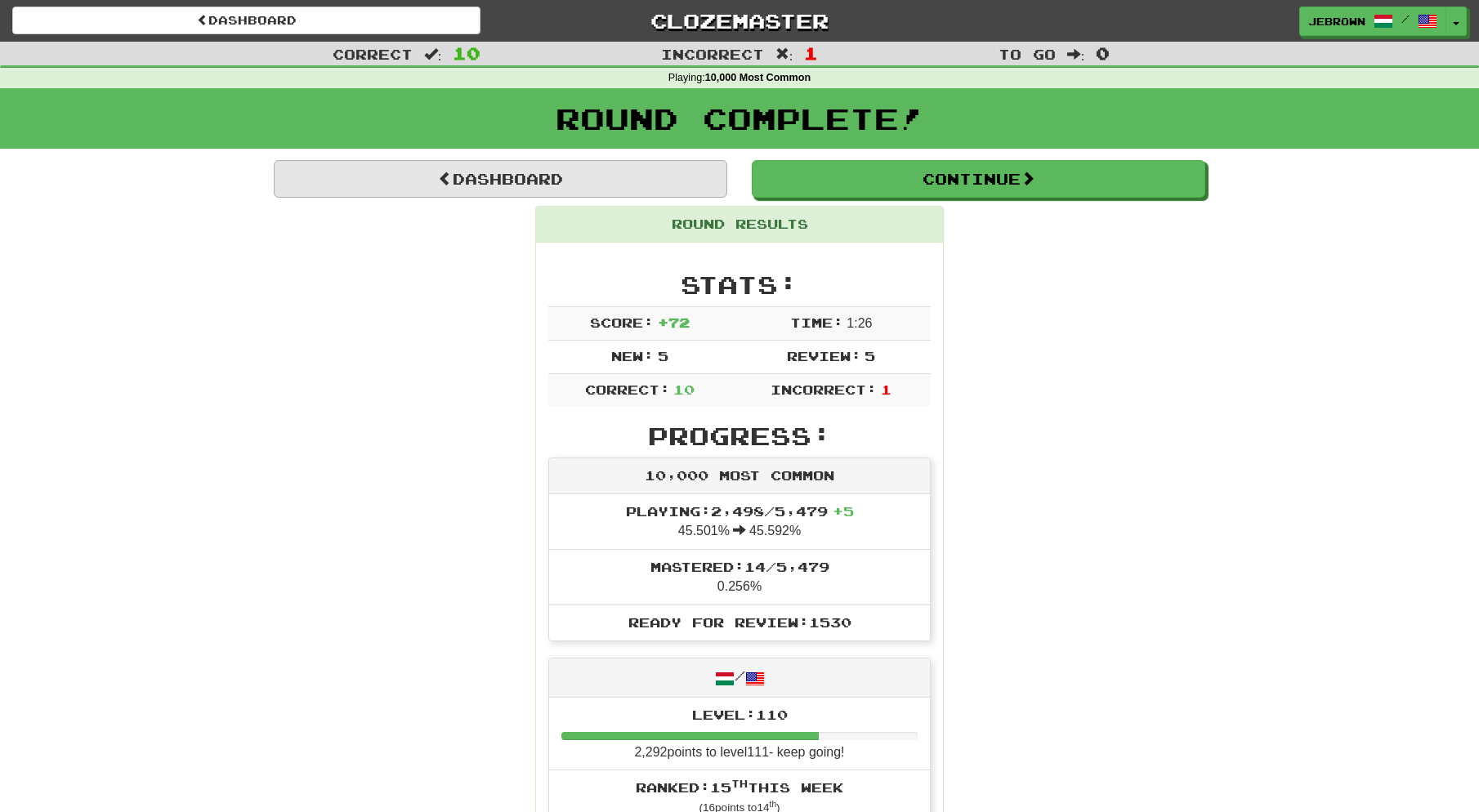
click at [585, 178] on link "Dashboard" at bounding box center [501, 179] width 453 height 37
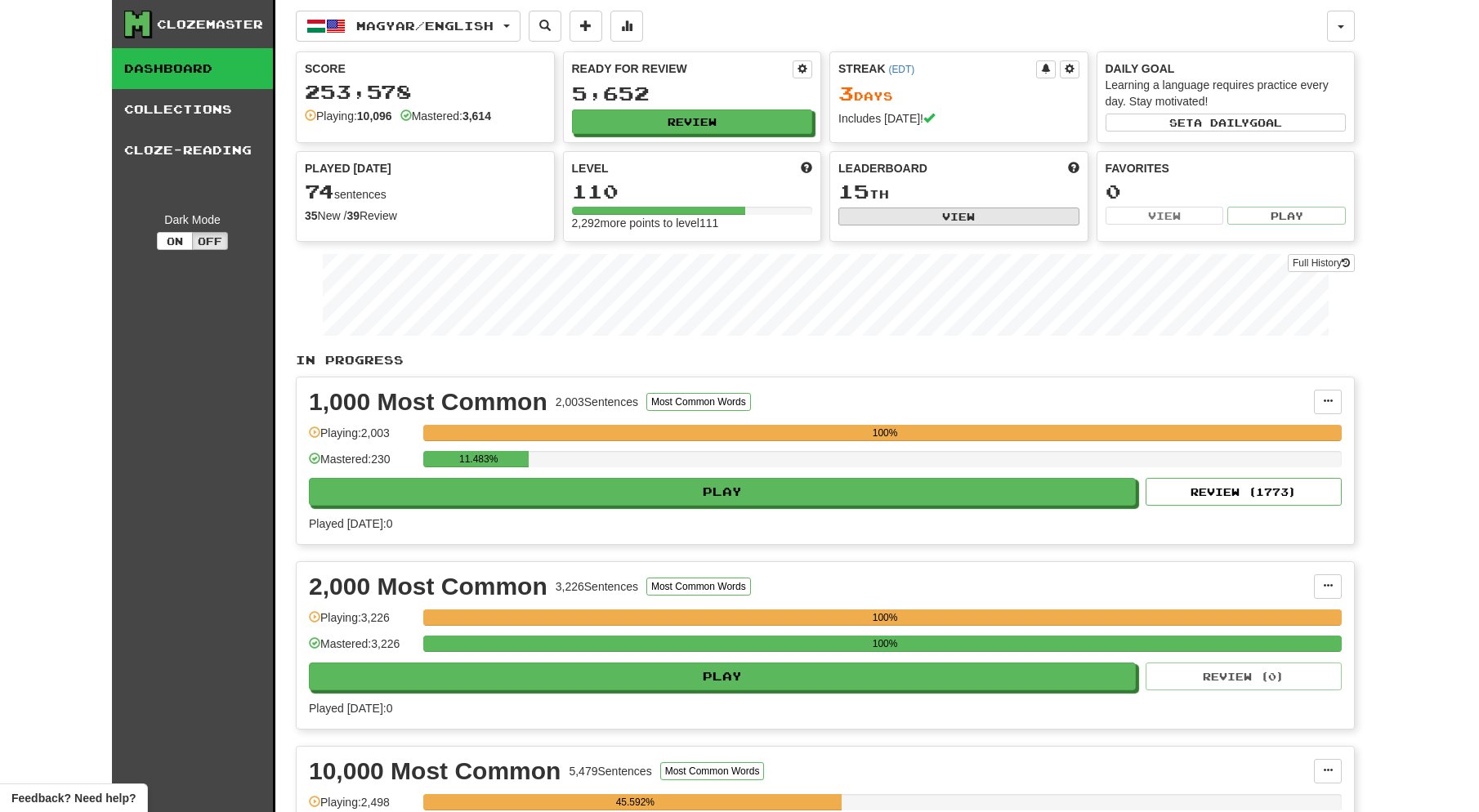
click at [972, 213] on button "View" at bounding box center [959, 216] width 241 height 18
select select "**********"
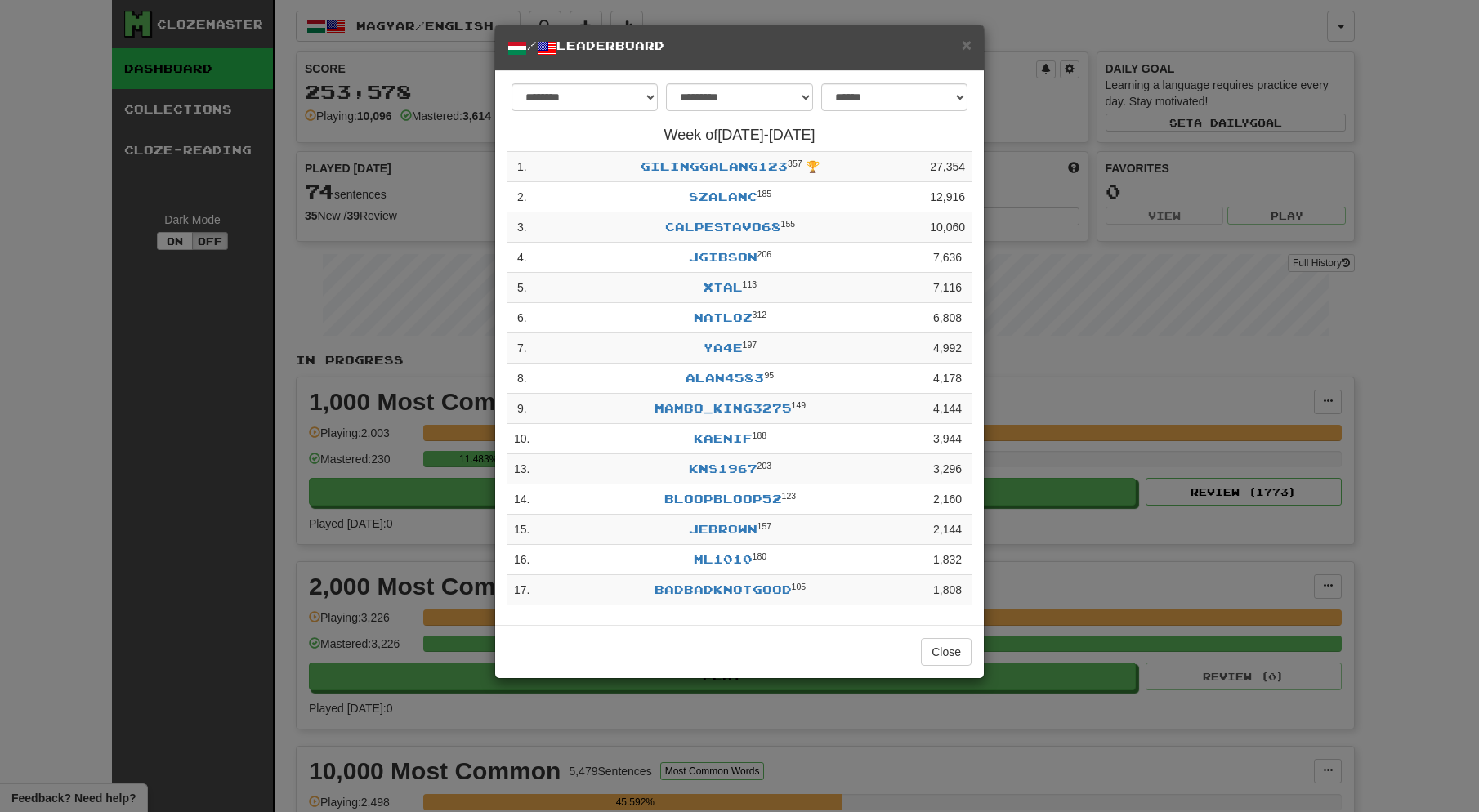
click at [967, 46] on span "×" at bounding box center [966, 44] width 10 height 19
